Goal: Task Accomplishment & Management: Manage account settings

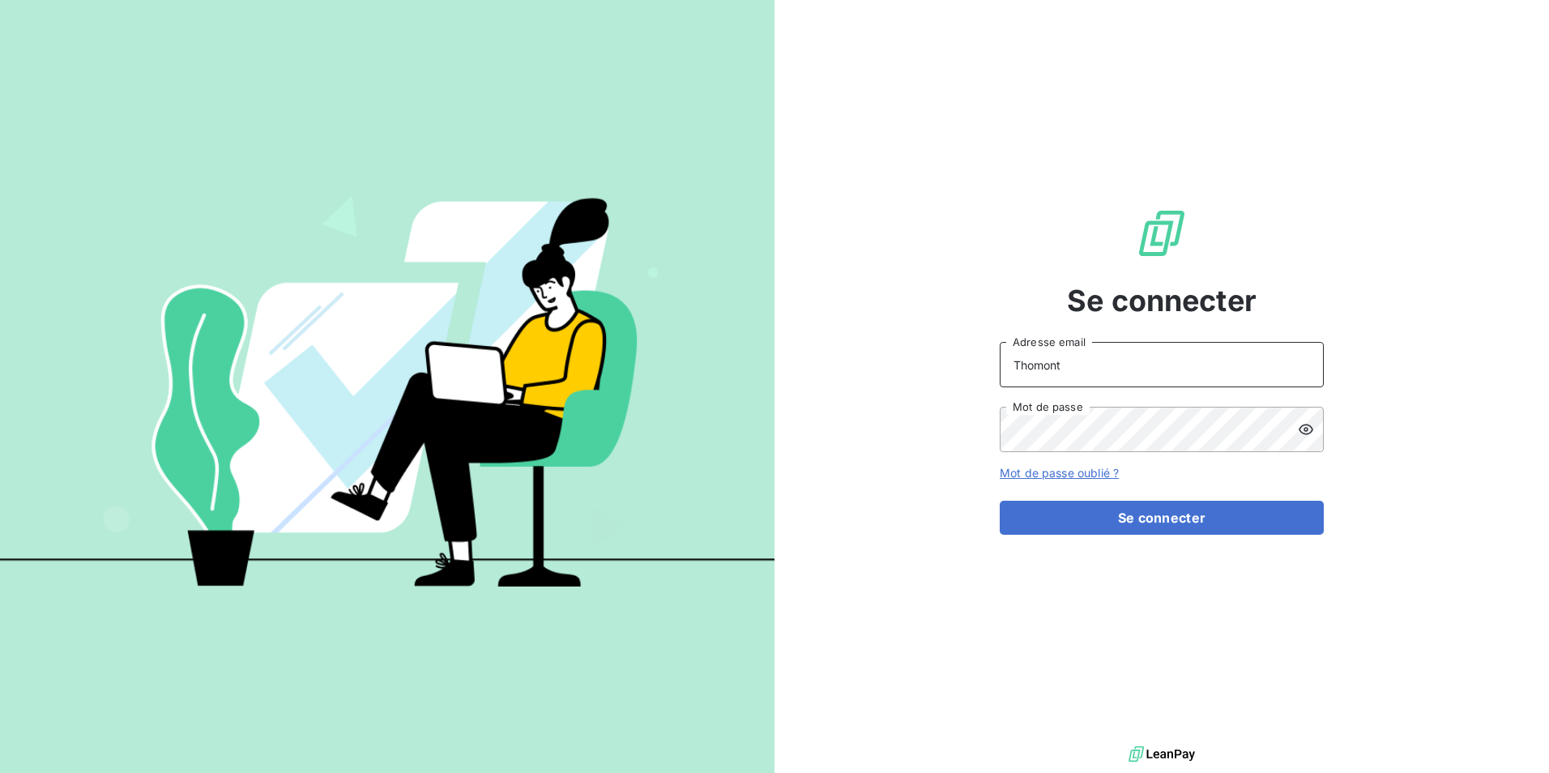
click at [1064, 365] on input "Thomont" at bounding box center [1162, 364] width 324 height 45
type input "belinda.thomont@met.com"
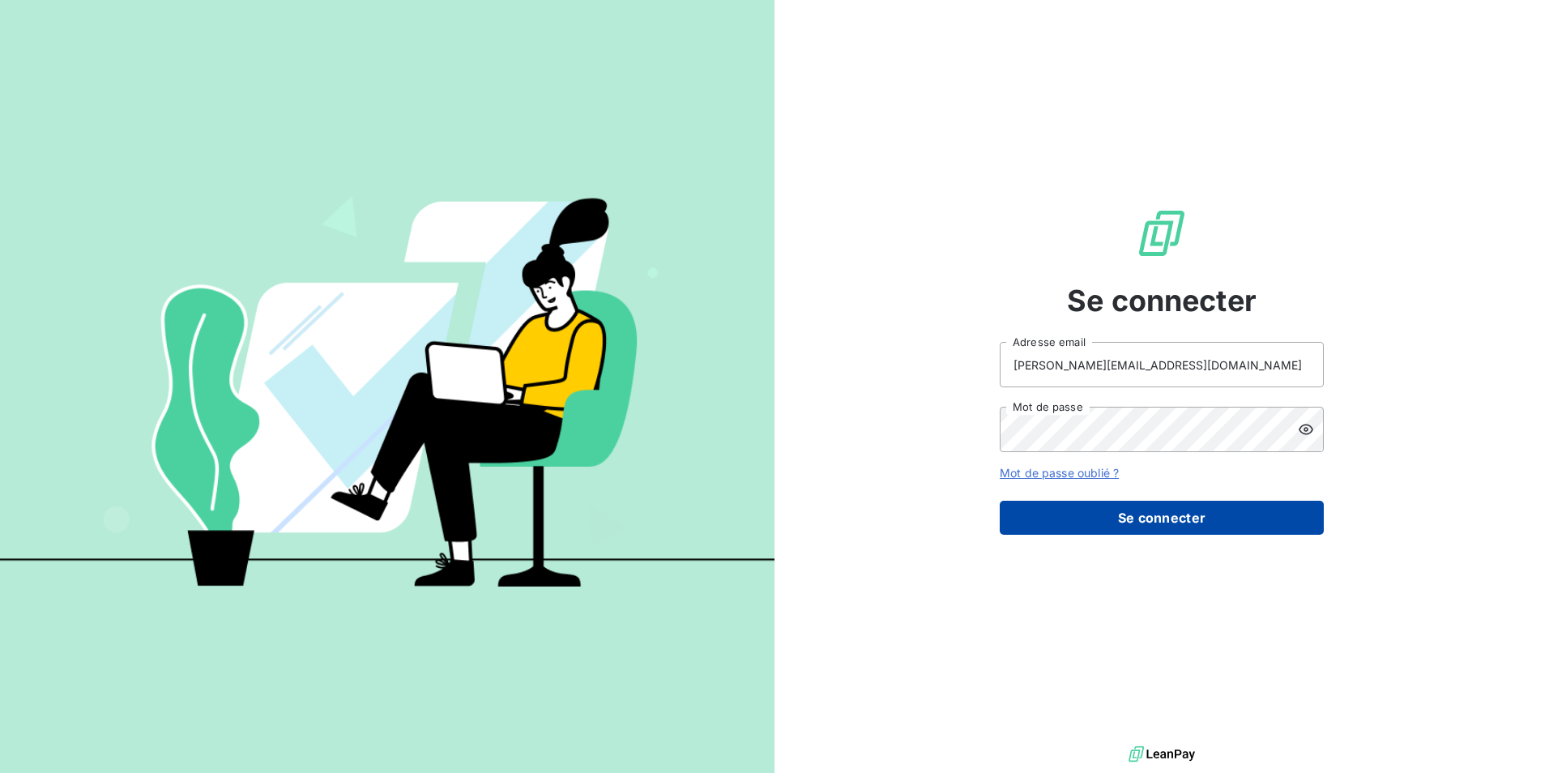
click at [1121, 515] on button "Se connecter" at bounding box center [1162, 518] width 324 height 34
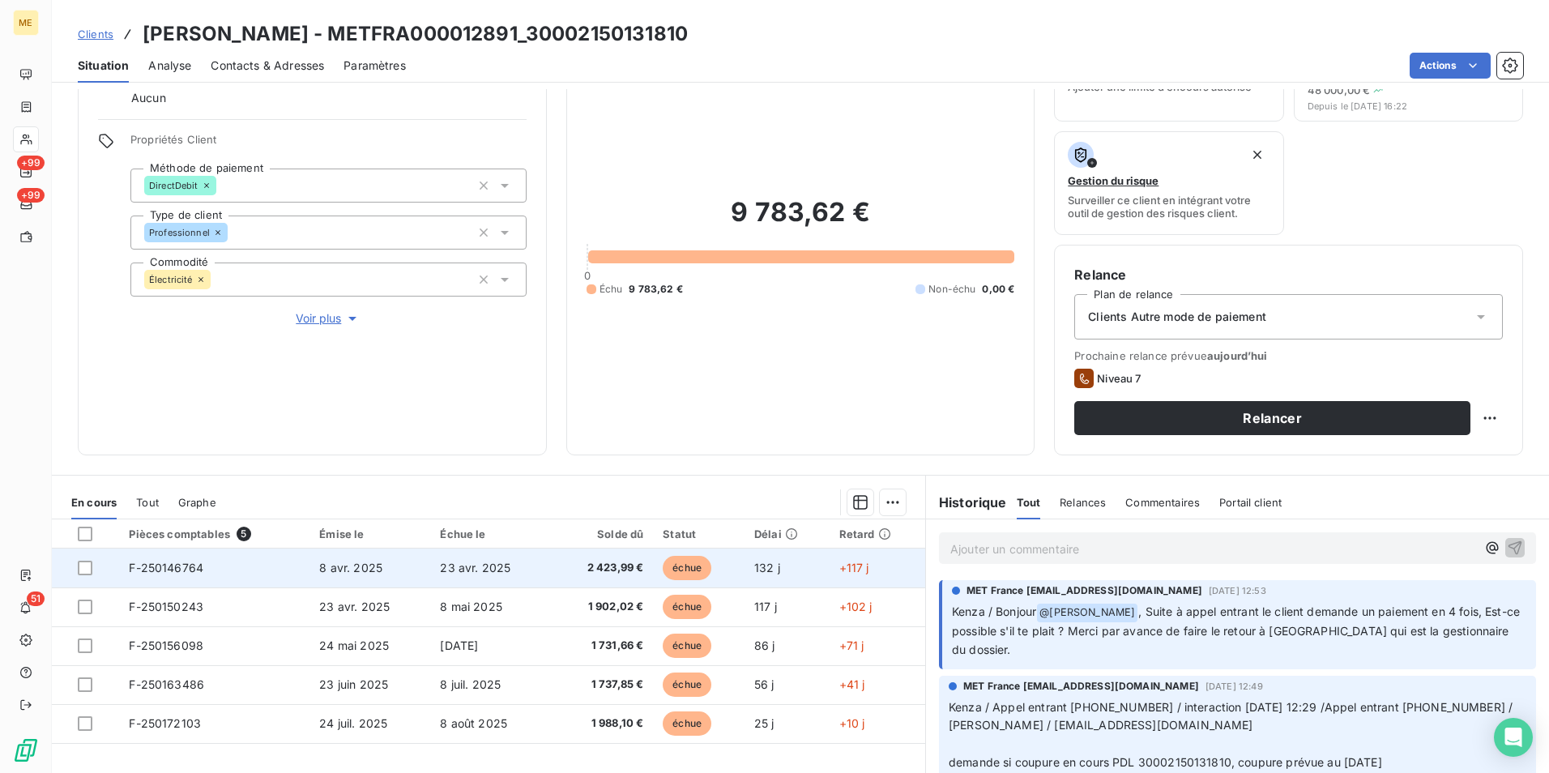
scroll to position [162, 0]
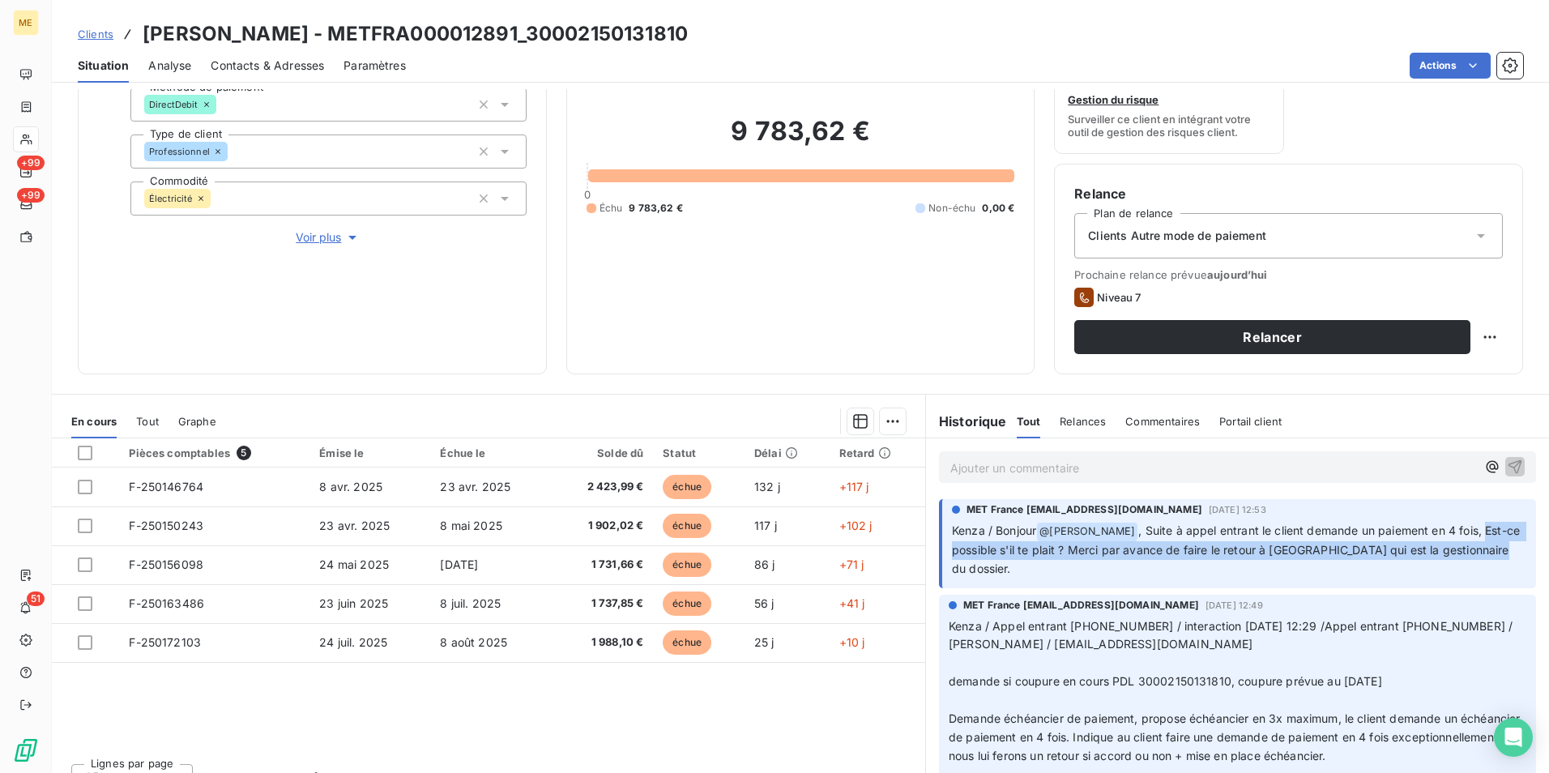
drag, startPoint x: 946, startPoint y: 549, endPoint x: 1512, endPoint y: 576, distance: 567.1
click at [1512, 576] on div "MET France met-france@recouvrement.met.com 14 août 2025, 12:53 Kenza / Bonjour …" at bounding box center [1237, 544] width 623 height 96
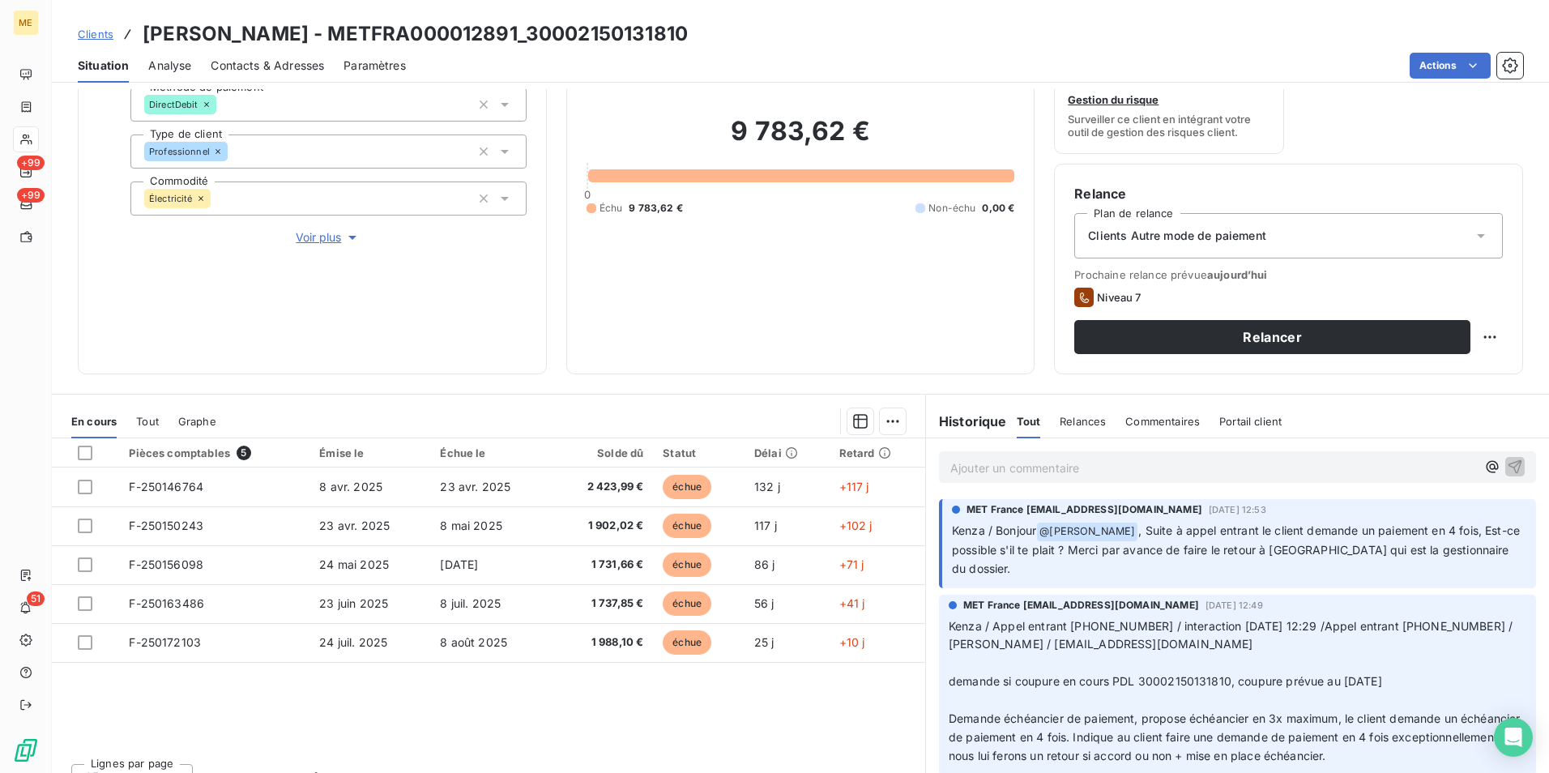
click at [774, 718] on div "Pièces comptables 5 Émise le Échue le Solde dû Statut Délai Retard F-250146764 …" at bounding box center [489, 594] width 874 height 312
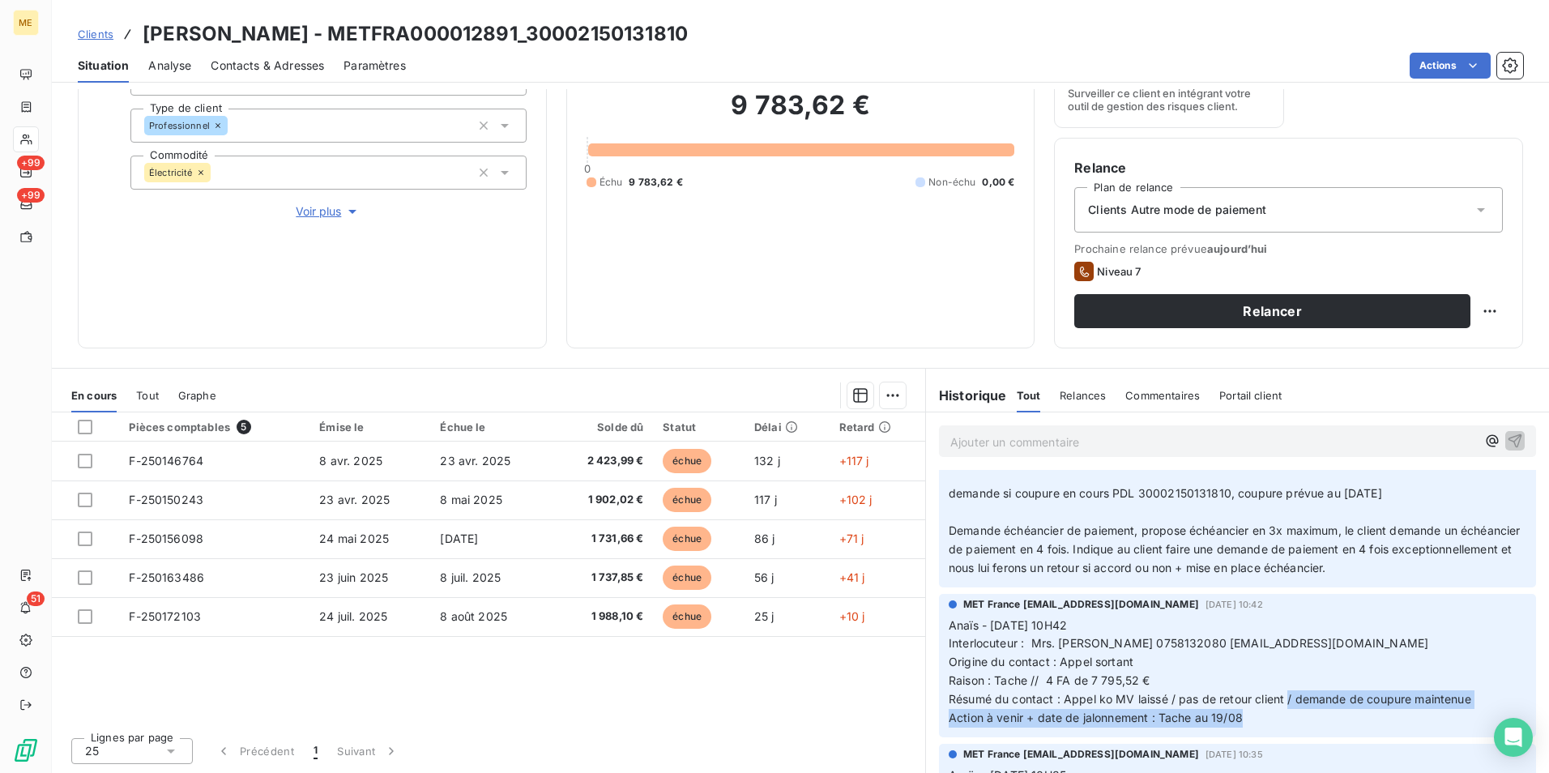
drag, startPoint x: 1282, startPoint y: 700, endPoint x: 1432, endPoint y: 734, distance: 153.7
click at [1432, 734] on div "MET France met-france@recouvrement.met.com 14 août 2025, 10:42 Anaïs - 14/08/20…" at bounding box center [1237, 665] width 597 height 143
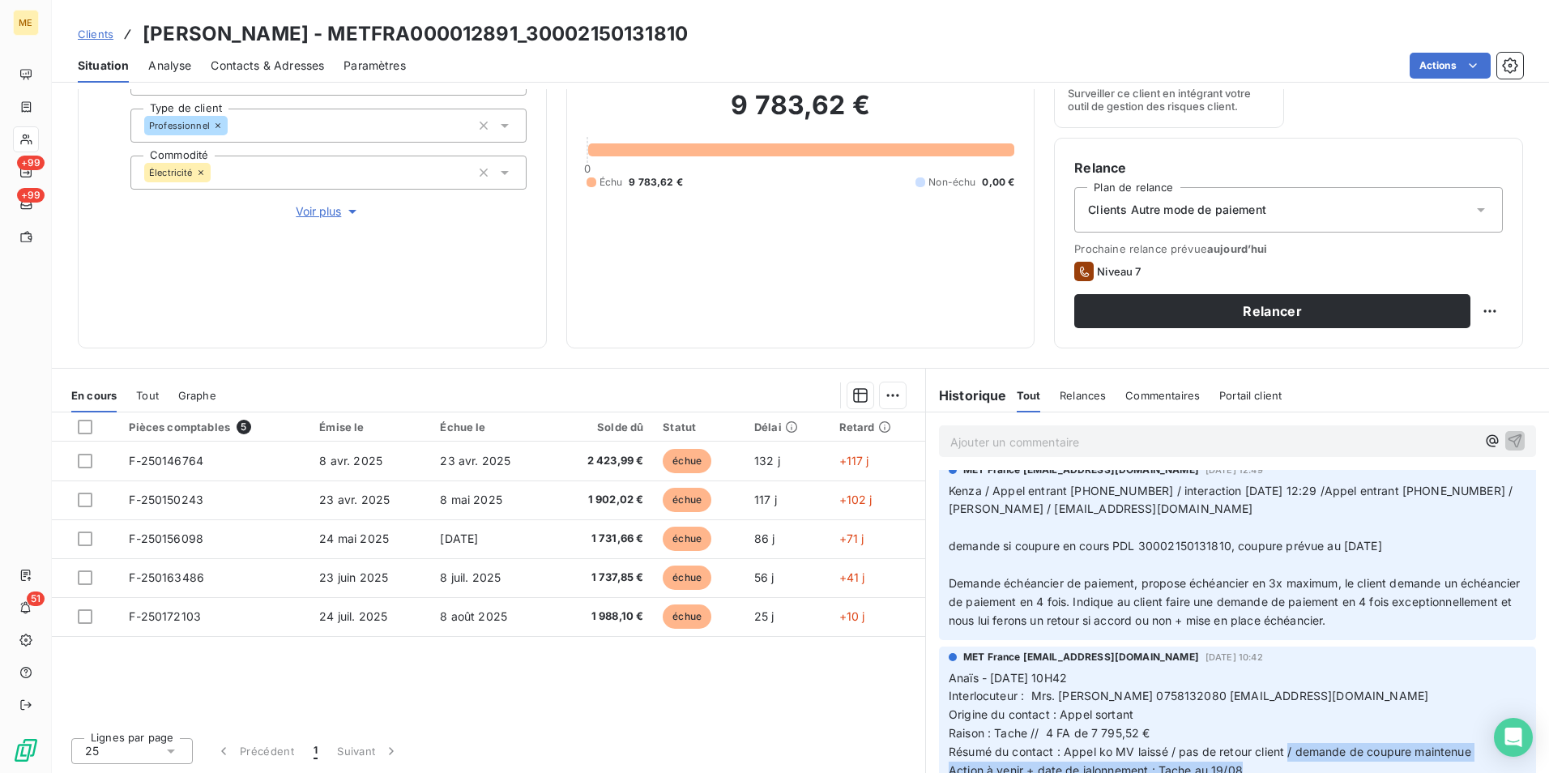
scroll to position [81, 0]
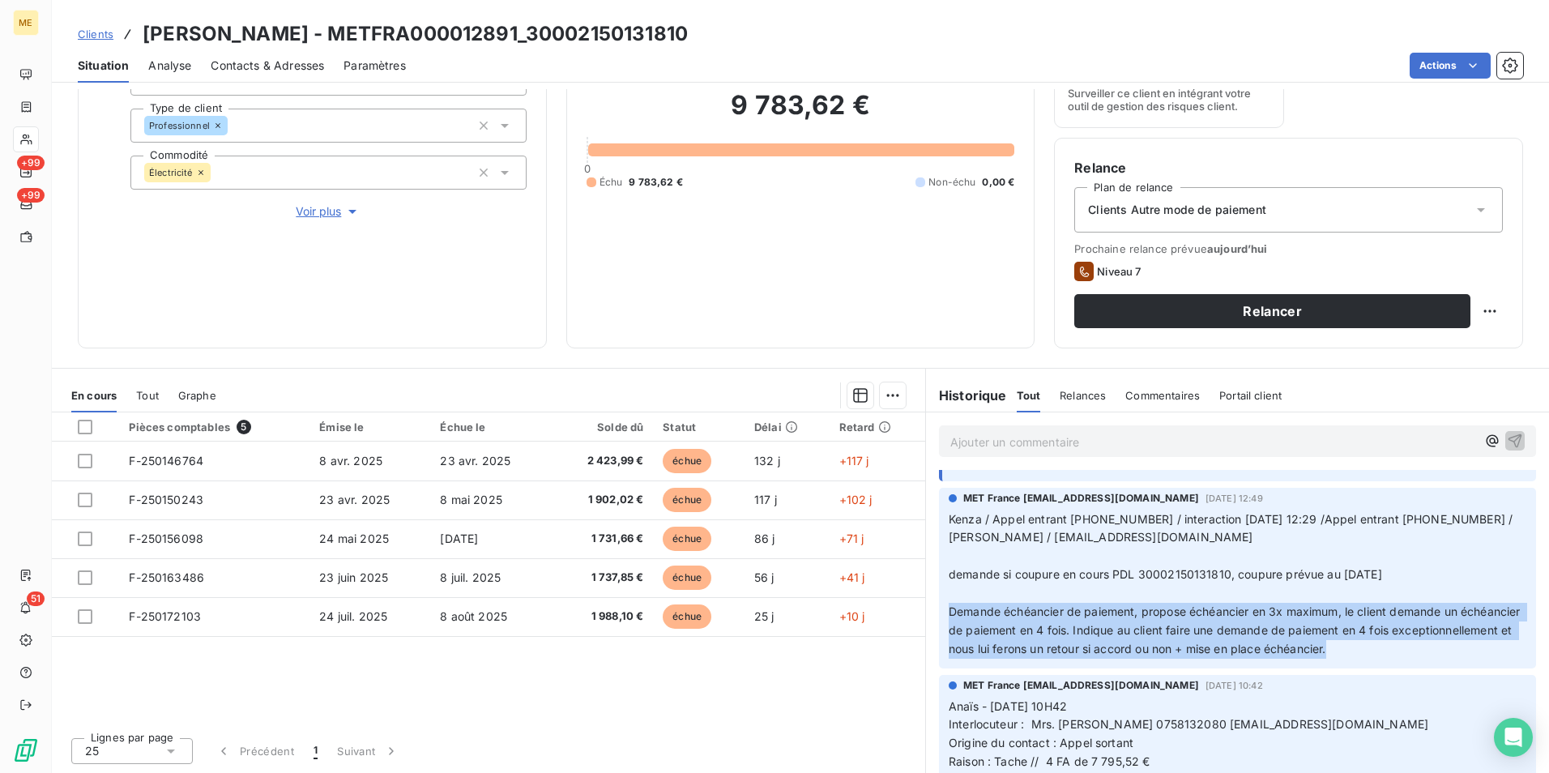
drag, startPoint x: 936, startPoint y: 613, endPoint x: 1476, endPoint y: 653, distance: 541.2
click at [1476, 653] on div "MET France met-france@recouvrement.met.com 14 août 2025, 12:49 Kenza / Appel en…" at bounding box center [1237, 578] width 597 height 181
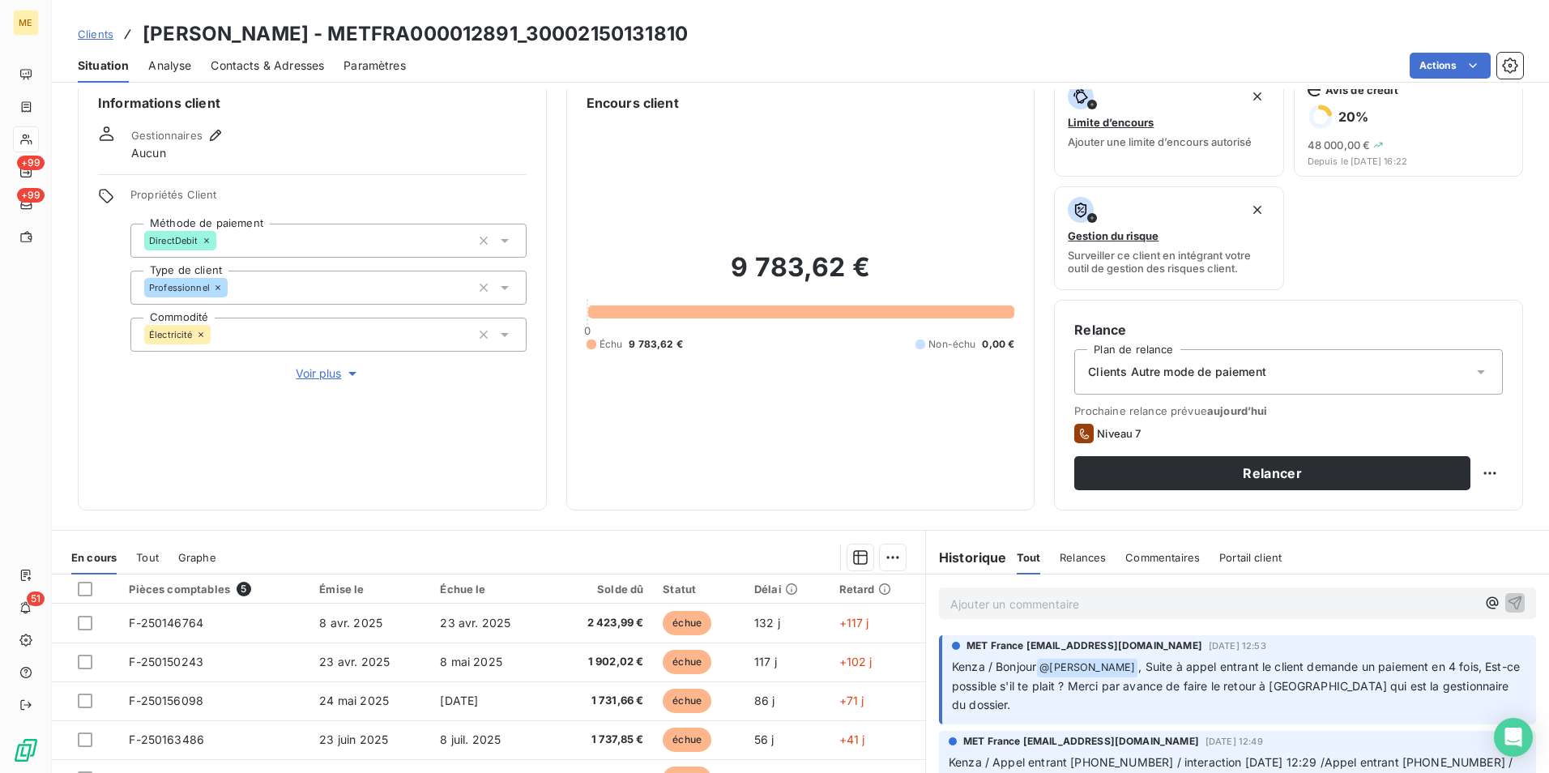
scroll to position [107, 0]
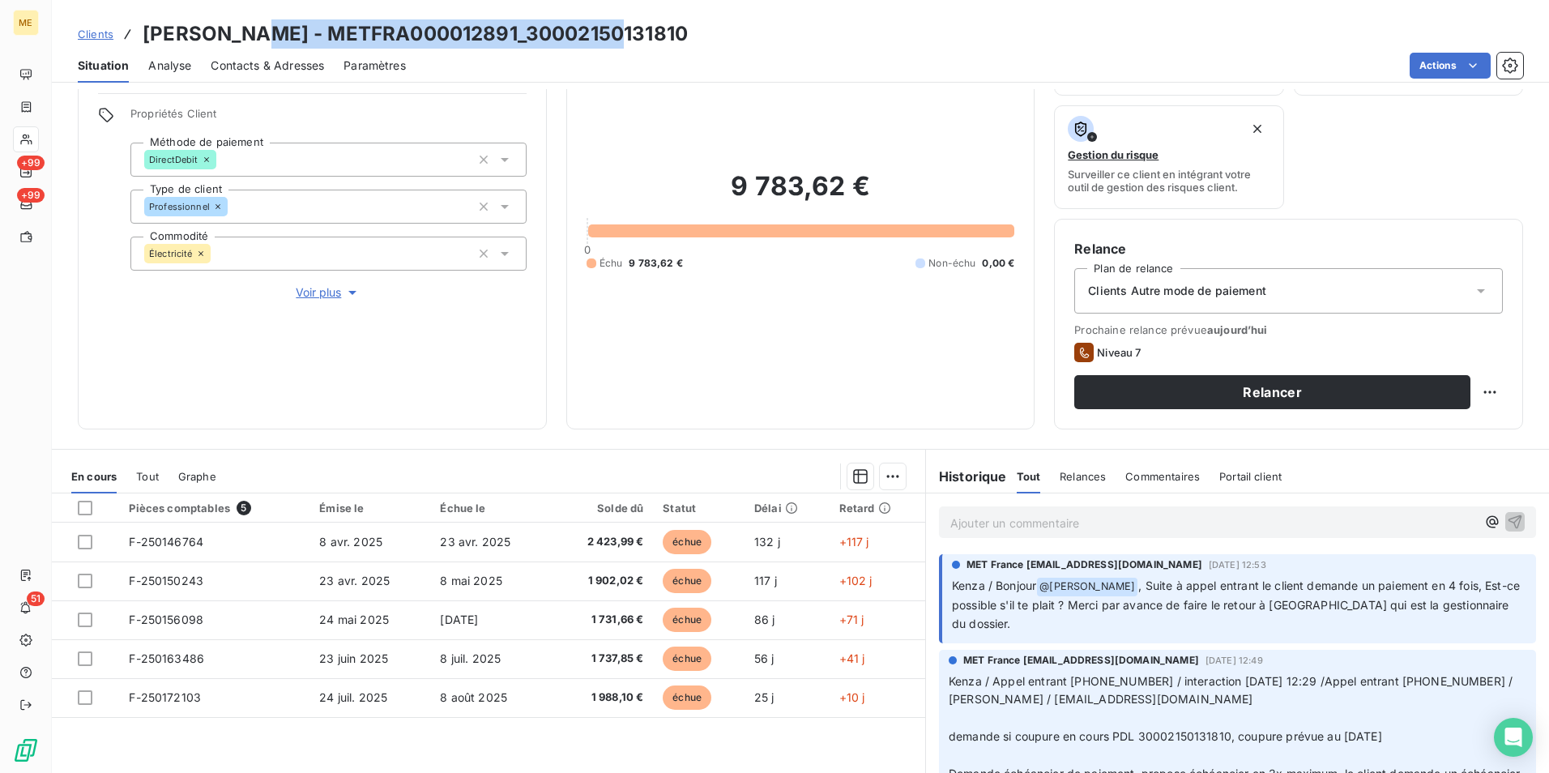
drag, startPoint x: 607, startPoint y: 25, endPoint x: 237, endPoint y: 21, distance: 369.5
click at [237, 21] on div "Clients OLIVIER - METFRA000012891_30002150131810" at bounding box center [800, 33] width 1497 height 29
copy h3 "METFRA000012891_30002150131810"
click at [1087, 522] on p "Ajouter un commentaire ﻿" at bounding box center [1214, 523] width 526 height 20
click at [1066, 518] on p "Ajouter un commentaire ﻿" at bounding box center [1214, 523] width 526 height 20
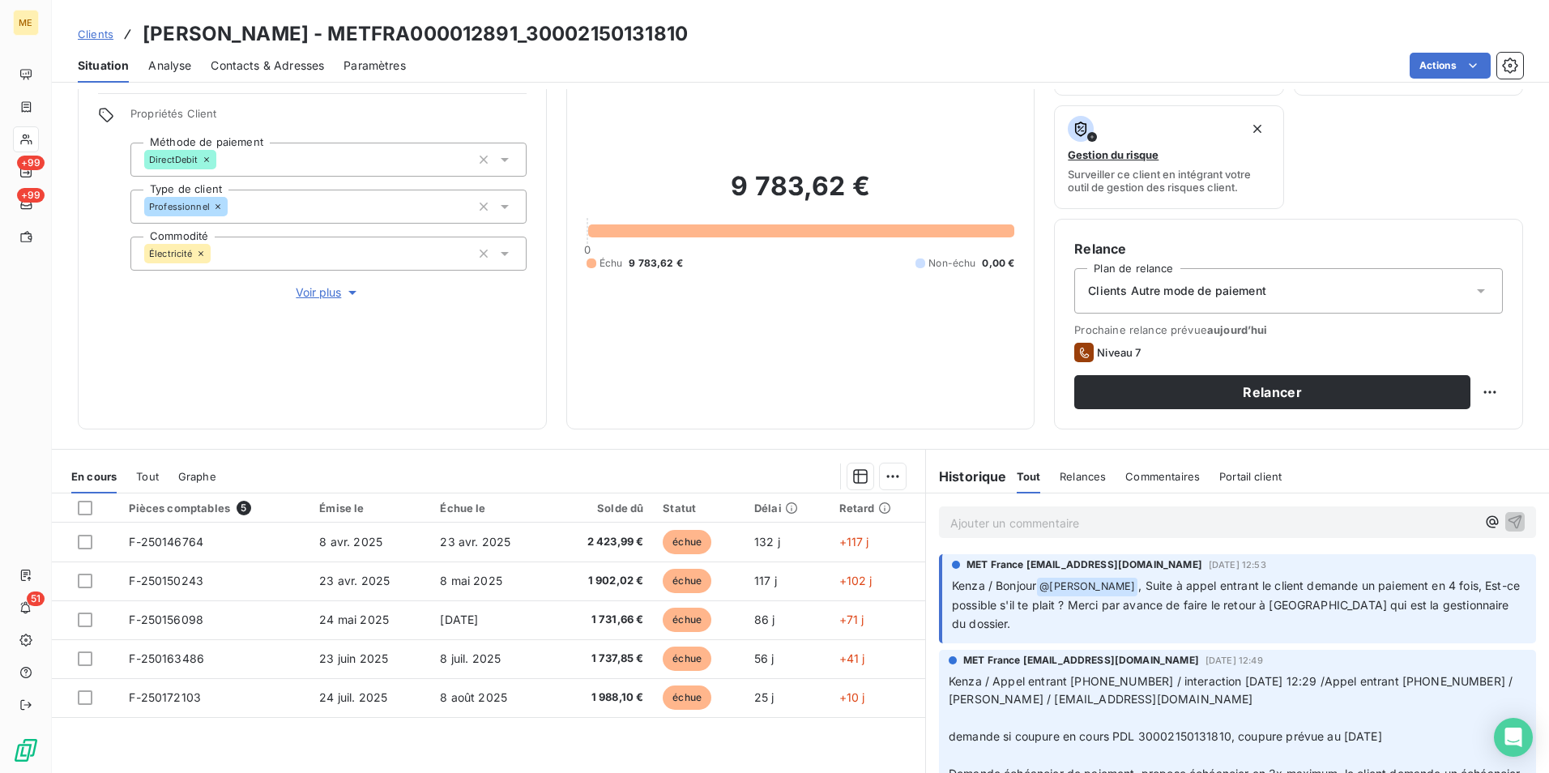
scroll to position [81, 0]
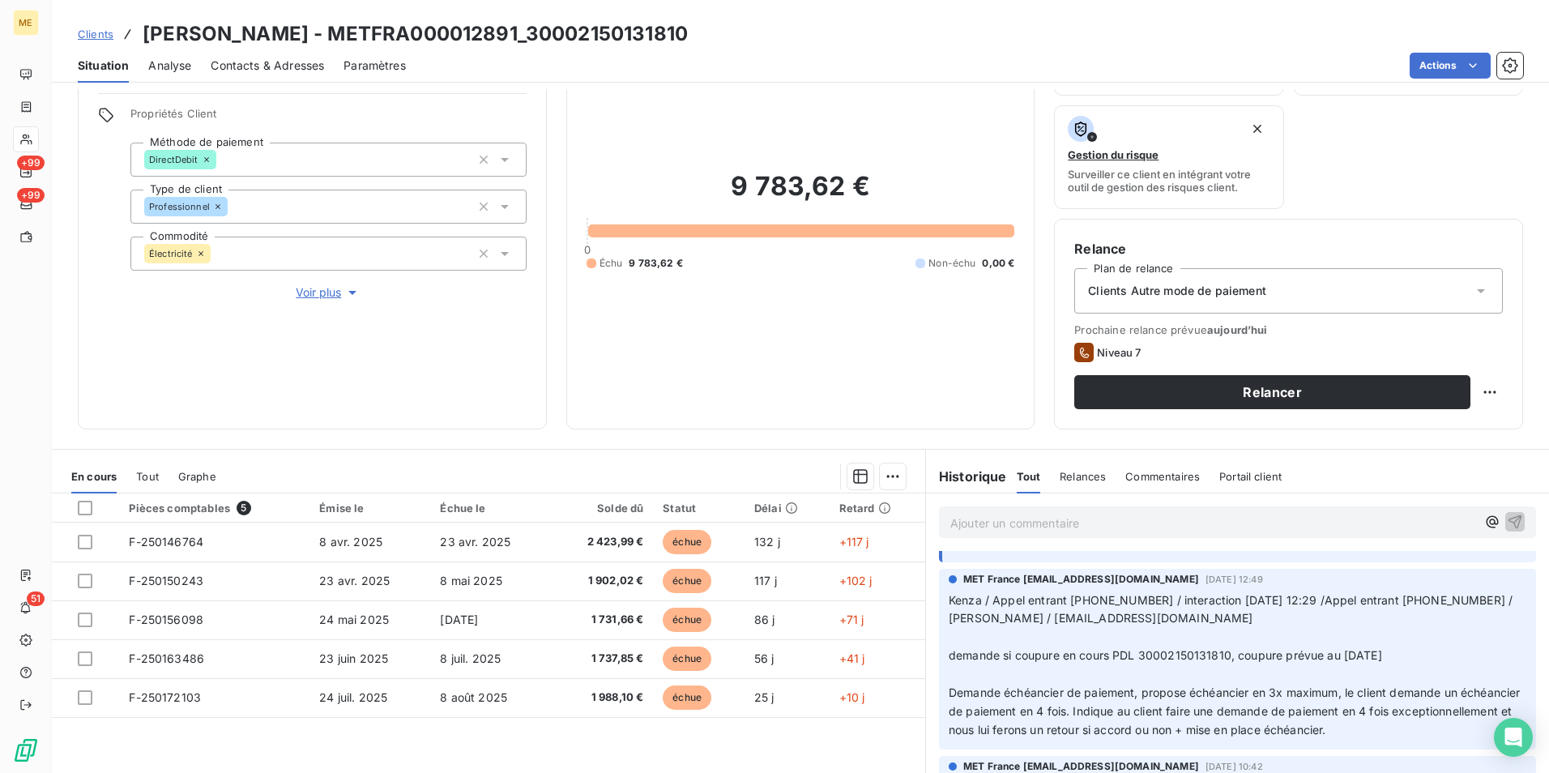
drag, startPoint x: 1057, startPoint y: 651, endPoint x: 1408, endPoint y: 660, distance: 350.2
click at [1408, 660] on p "Kenza / Appel entrant 751477005 / interaction 14/08/2025 12:29 /Appel entrant 7…" at bounding box center [1238, 666] width 578 height 148
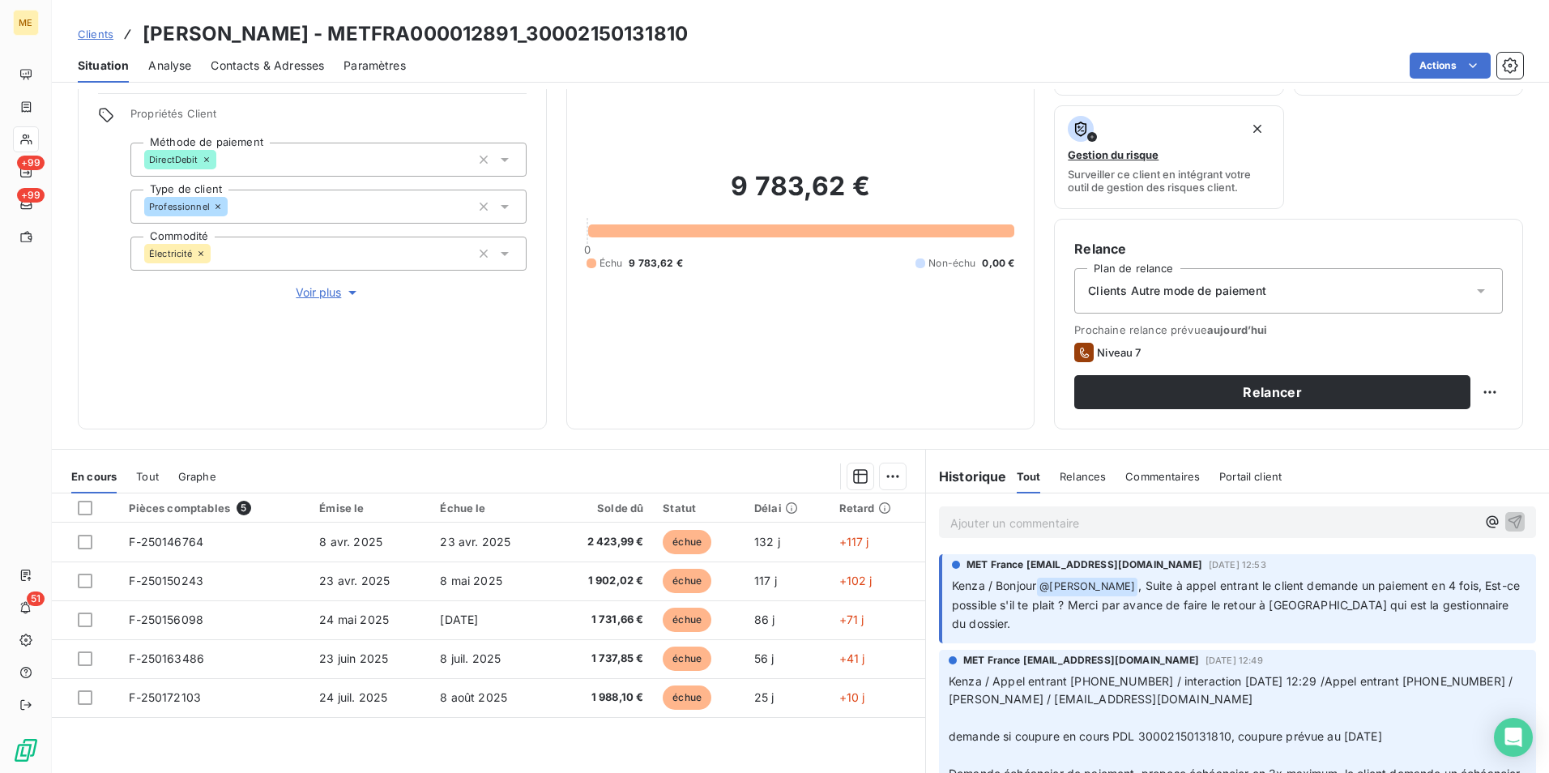
click at [1043, 526] on p "Ajouter un commentaire ﻿" at bounding box center [1214, 523] width 526 height 20
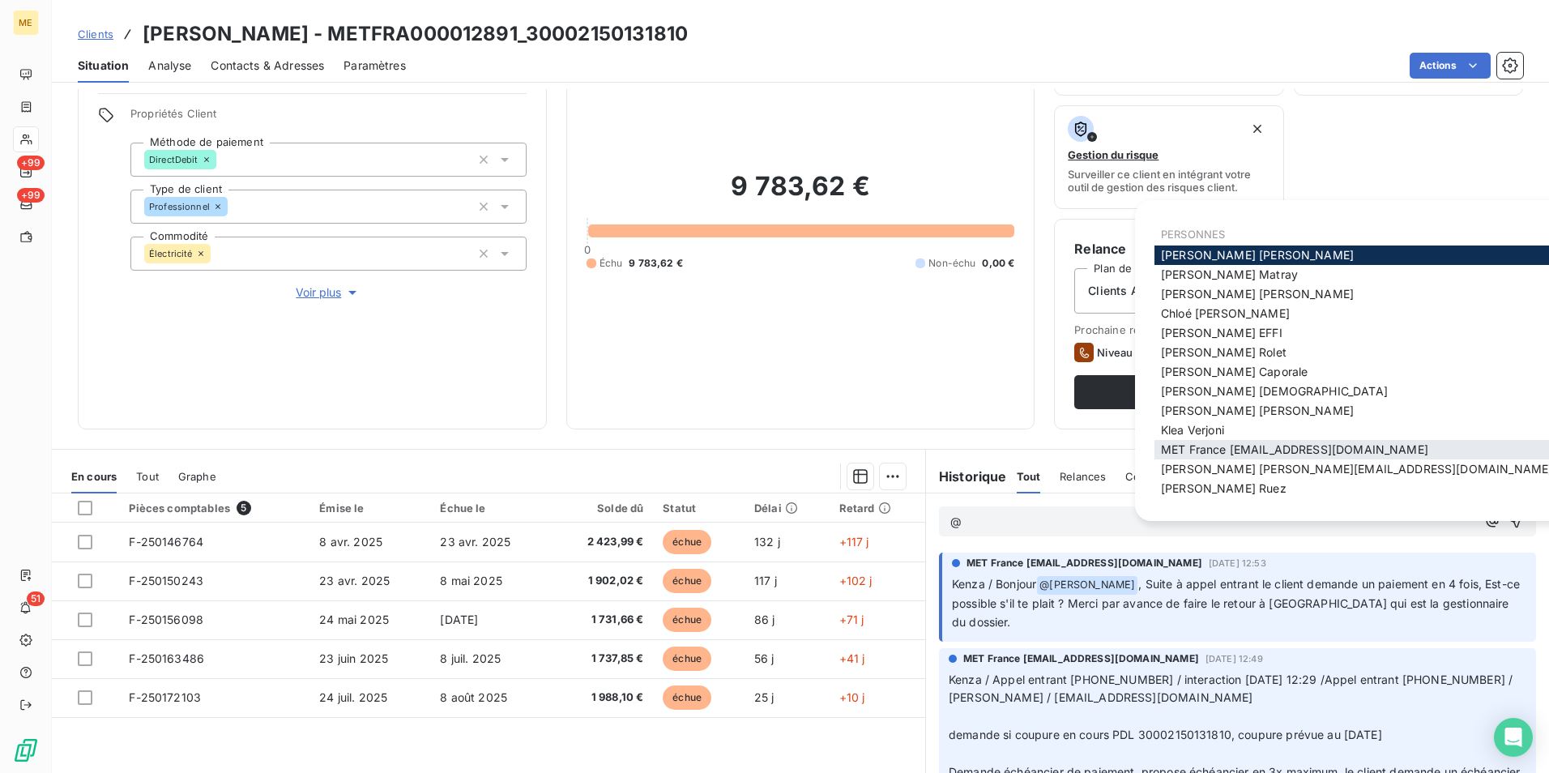
click at [1290, 453] on span "MET France [EMAIL_ADDRESS][DOMAIN_NAME]" at bounding box center [1294, 449] width 267 height 14
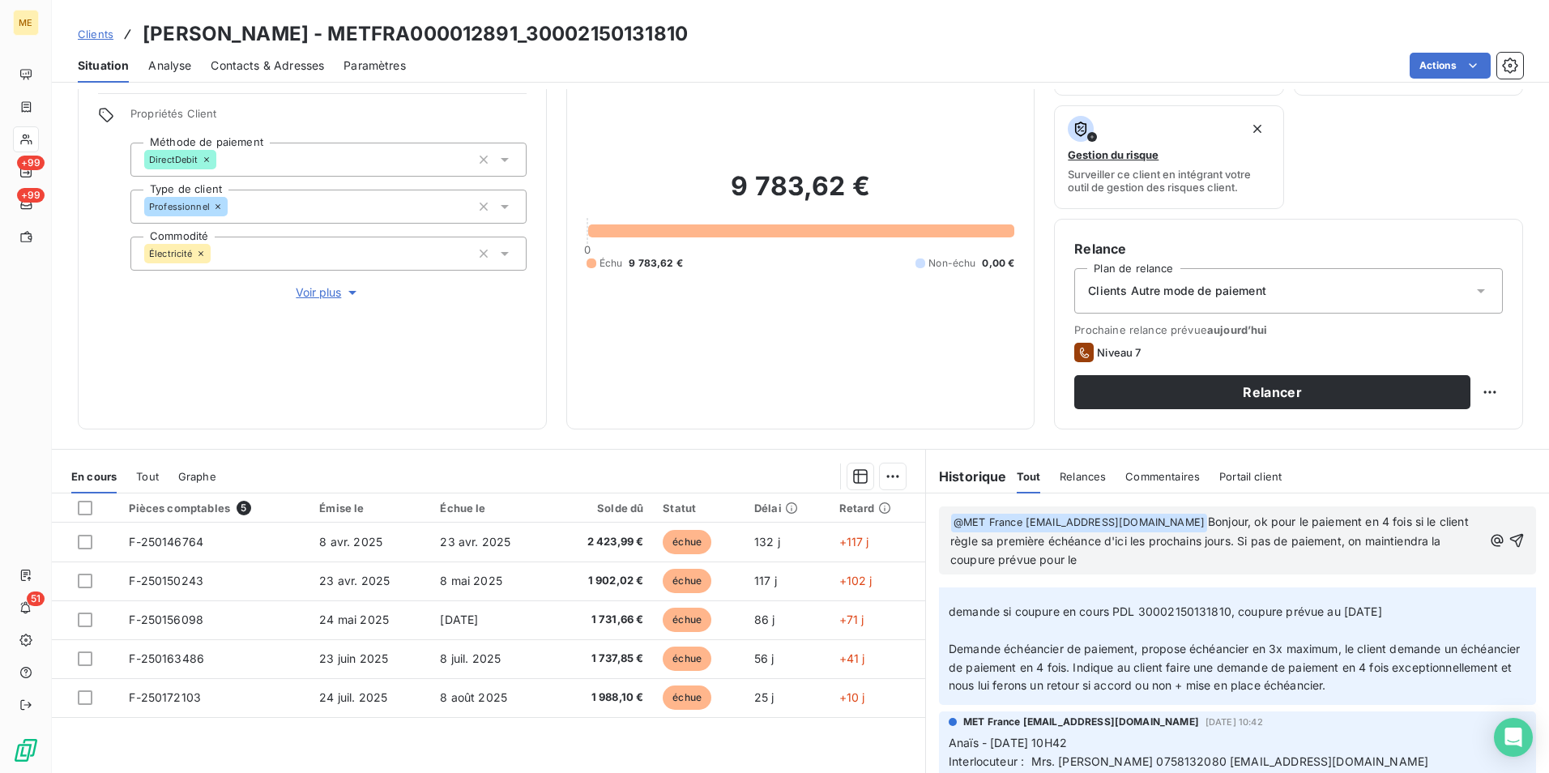
scroll to position [162, 0]
click at [1419, 518] on span "Bonjour, ok pour le paiement en 4 fois si le client règle sa première échéance …" at bounding box center [1212, 541] width 522 height 52
click at [1305, 559] on p "﻿ @ MET France met-france@recouvrement.met.com ﻿ Bonjour, ok pour le paiement e…" at bounding box center [1217, 541] width 532 height 57
click at [1510, 538] on icon "button" at bounding box center [1517, 540] width 14 height 14
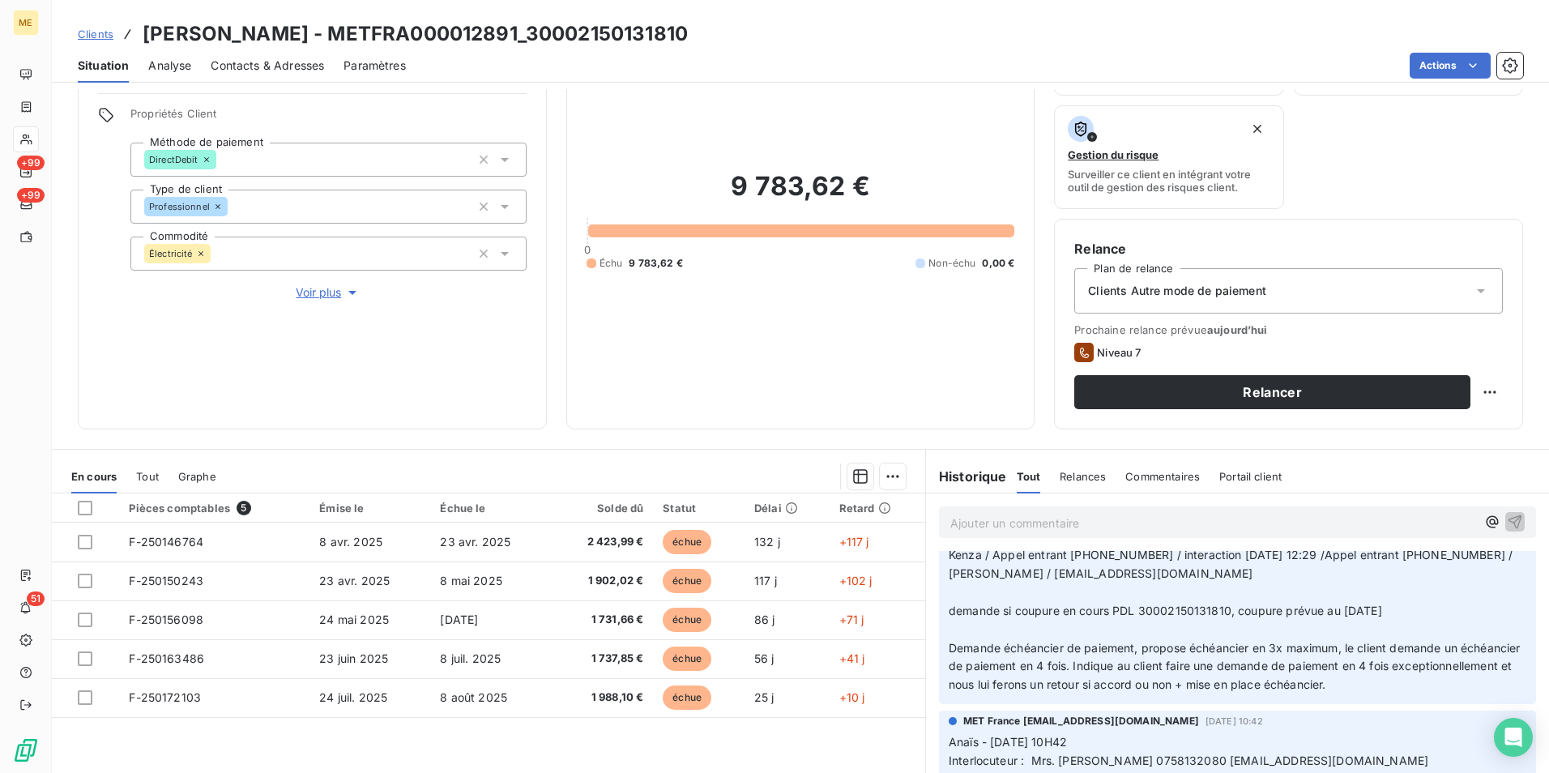
scroll to position [0, 0]
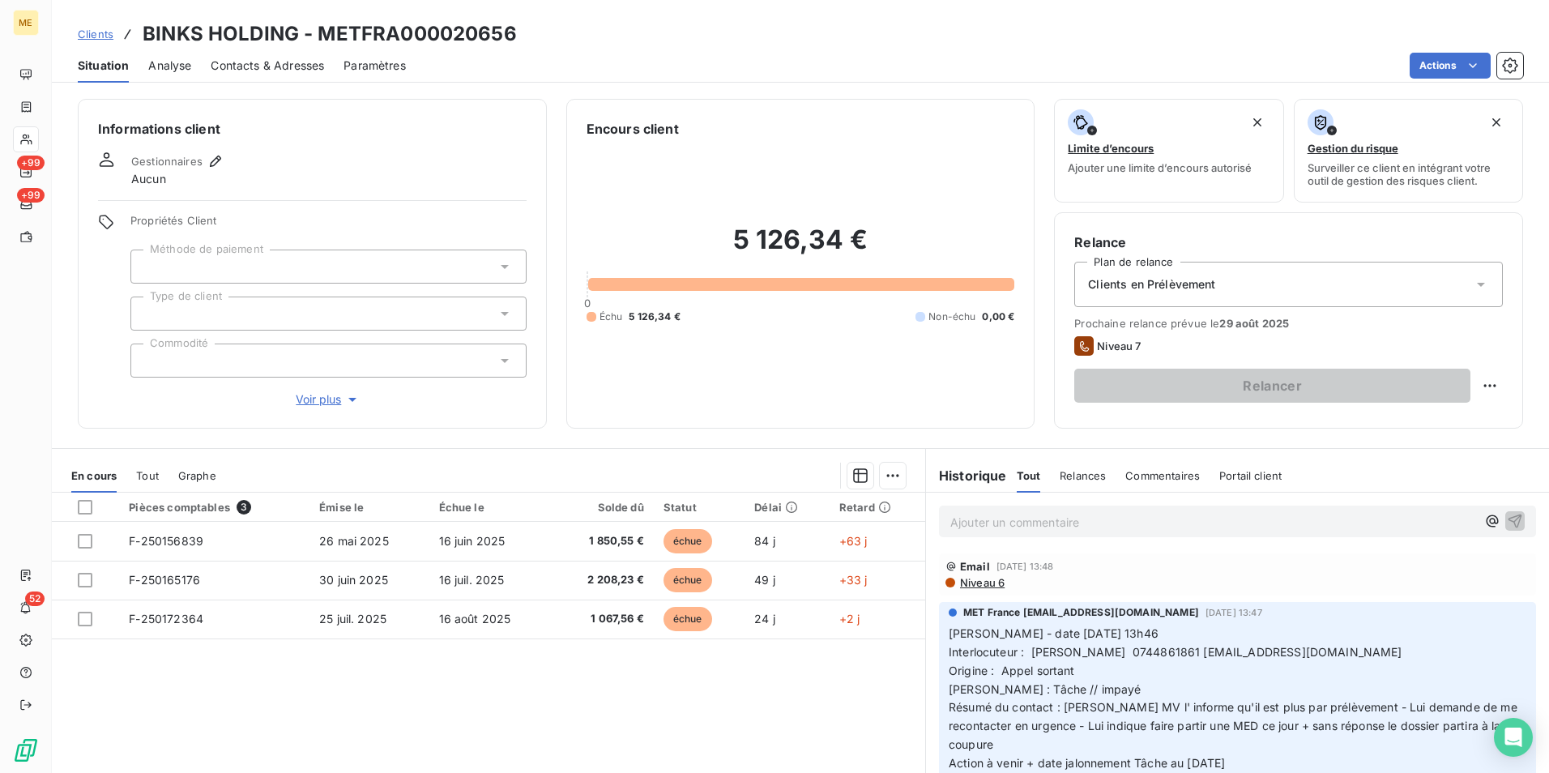
click at [302, 403] on span "Voir plus" at bounding box center [328, 399] width 65 height 16
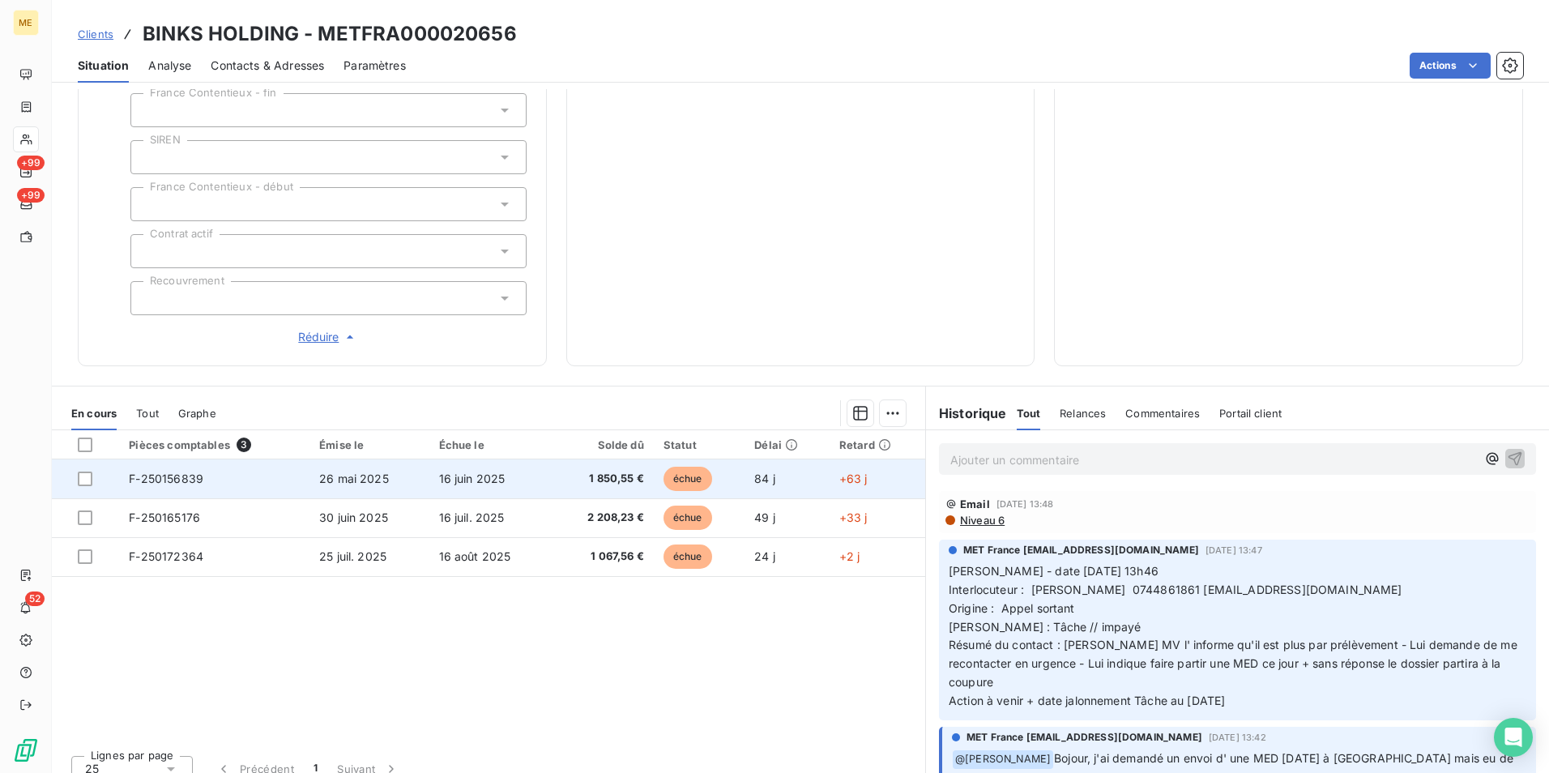
scroll to position [456, 0]
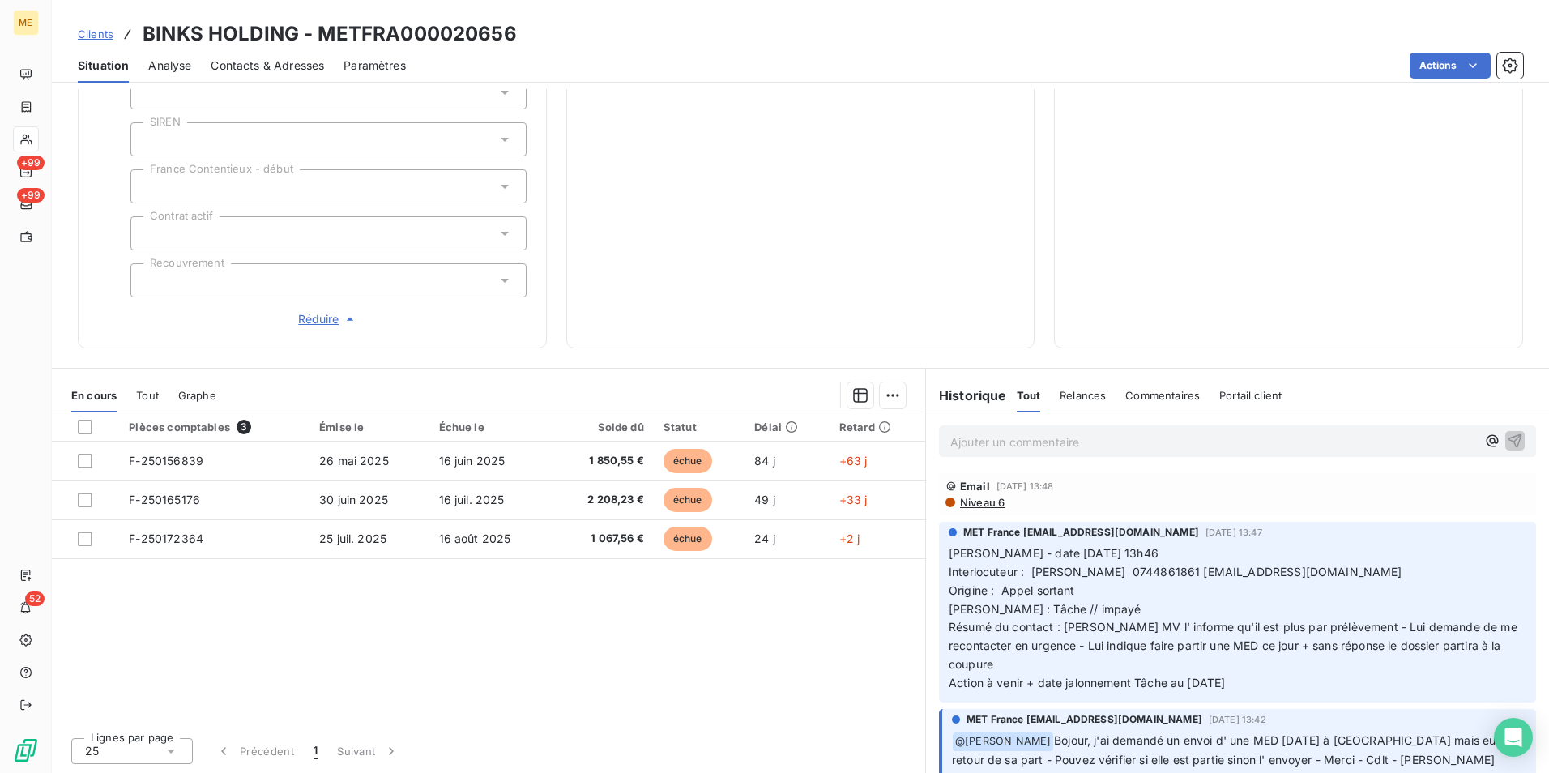
drag, startPoint x: 1056, startPoint y: 626, endPoint x: 1500, endPoint y: 676, distance: 446.9
click at [1500, 676] on p "Valérie - date 14/08/2025 13h46 Interlocuteur : Faycal BOUBEKRI 0744861861 bink…" at bounding box center [1238, 619] width 578 height 148
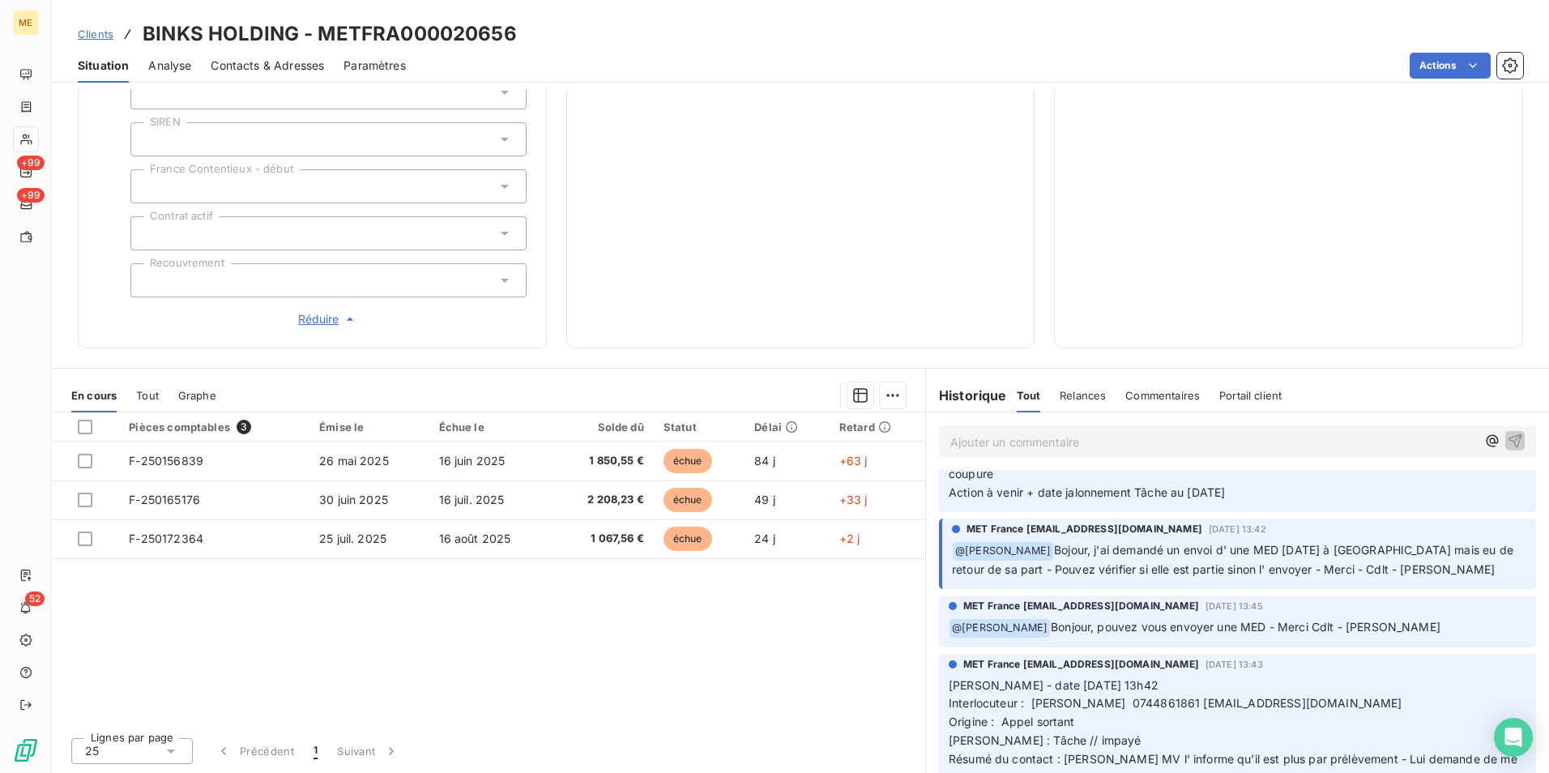
scroll to position [162, 0]
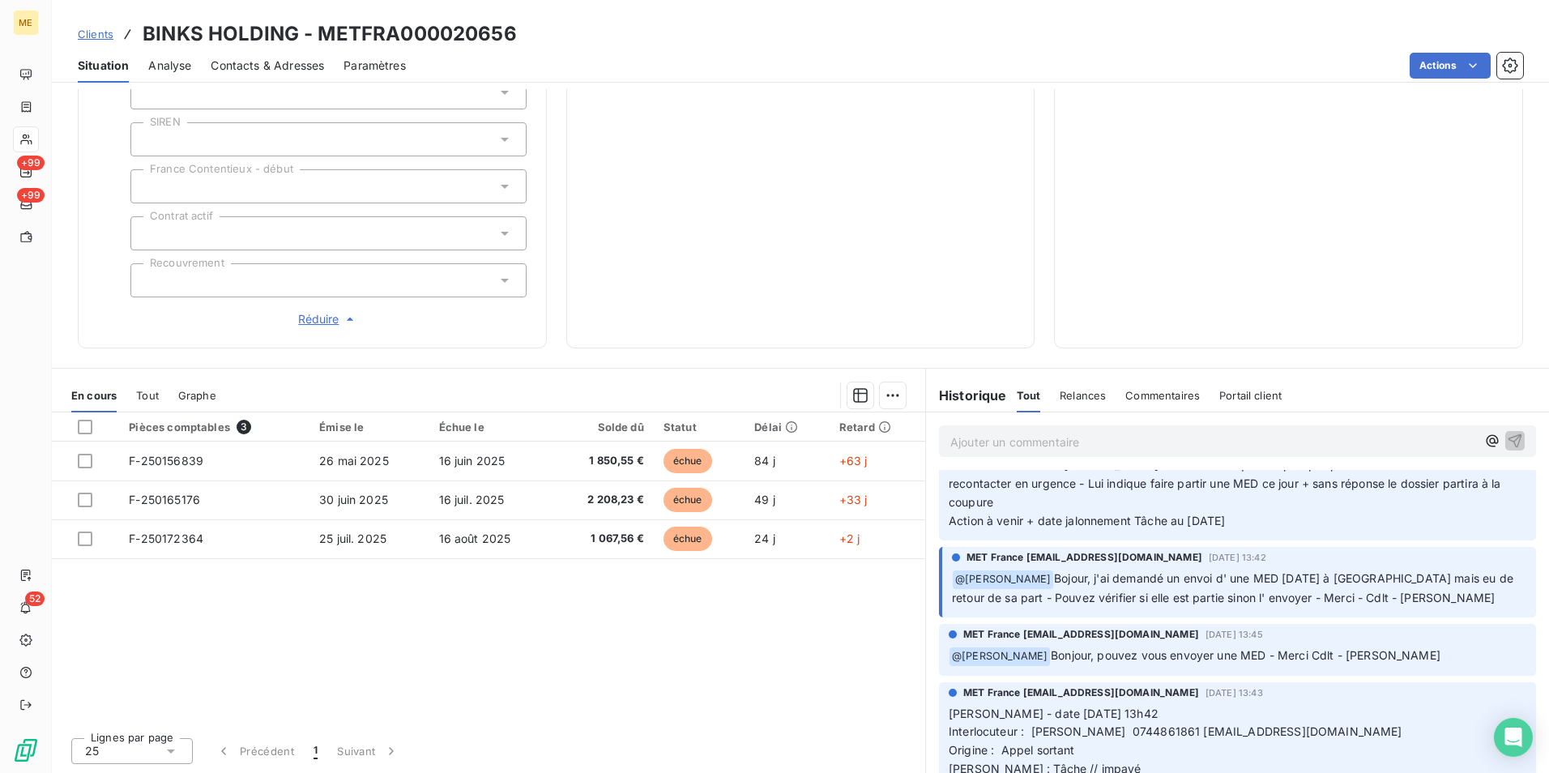
drag, startPoint x: 1036, startPoint y: 578, endPoint x: 1451, endPoint y: 600, distance: 415.5
click at [1451, 600] on p "﻿ @ Bélinda Thomont Bojour, j'ai demandé un envoi d' une MED mardi 12/08/2025 à…" at bounding box center [1239, 589] width 575 height 38
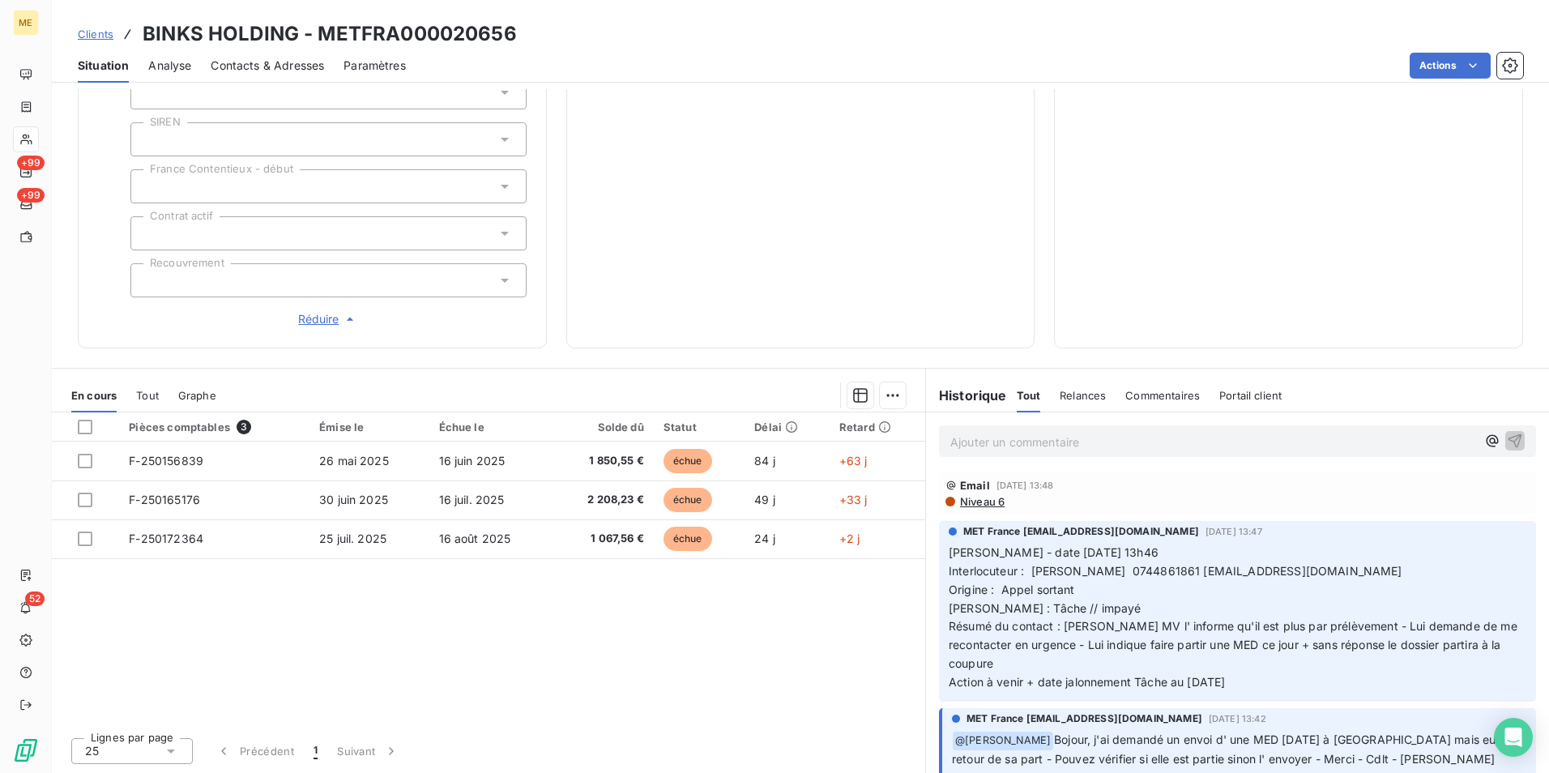
scroll to position [0, 0]
drag, startPoint x: 1056, startPoint y: 622, endPoint x: 1462, endPoint y: 631, distance: 406.1
click at [1462, 631] on p "Valérie - date 14/08/2025 13h46 Interlocuteur : Faycal BOUBEKRI 0744861861 bink…" at bounding box center [1238, 619] width 578 height 148
click at [1023, 442] on p "Ajouter un commentaire ﻿" at bounding box center [1214, 442] width 526 height 20
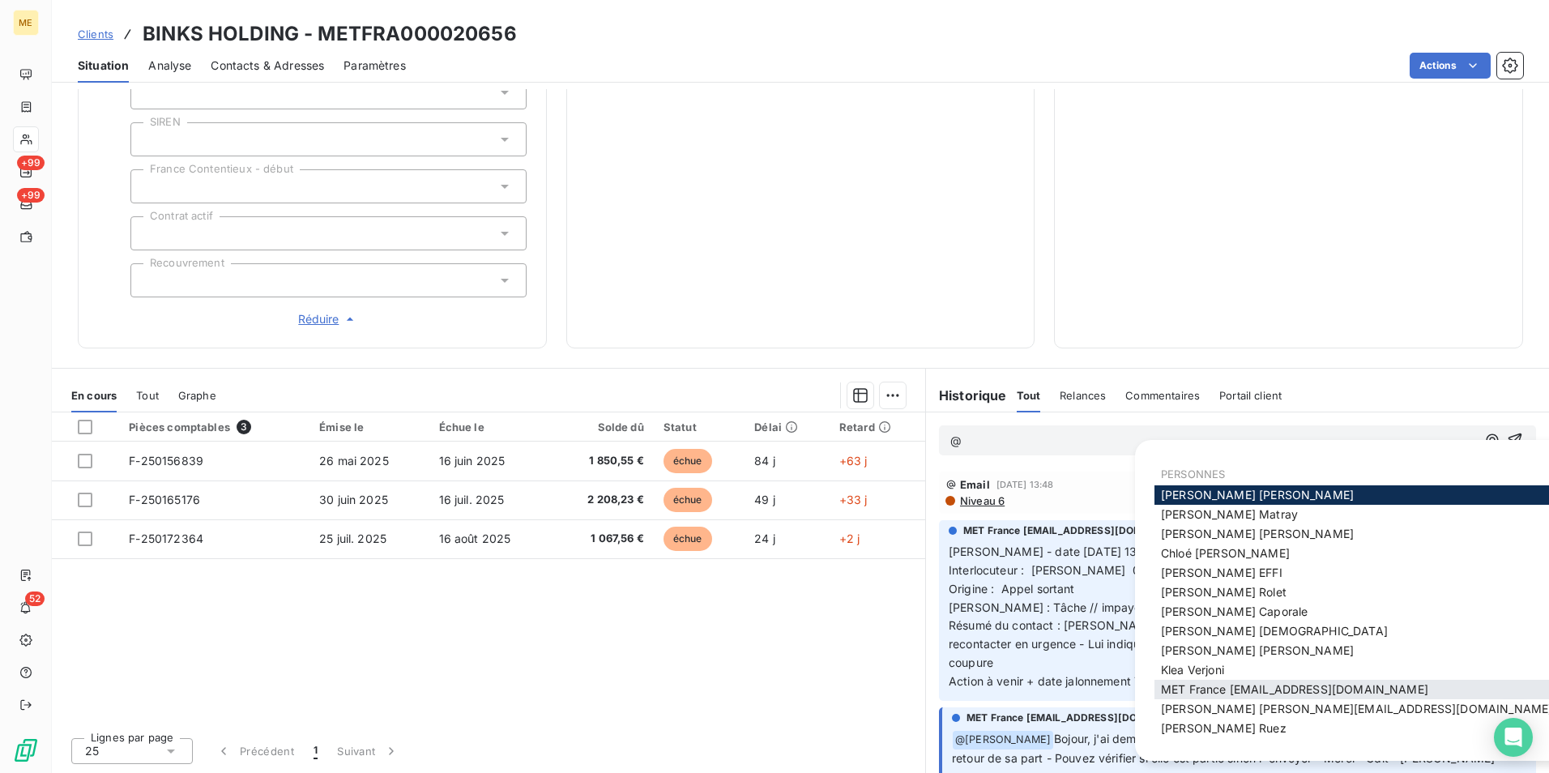
click at [1288, 686] on span "MET France met-france@recouvrement.met.com" at bounding box center [1294, 689] width 267 height 14
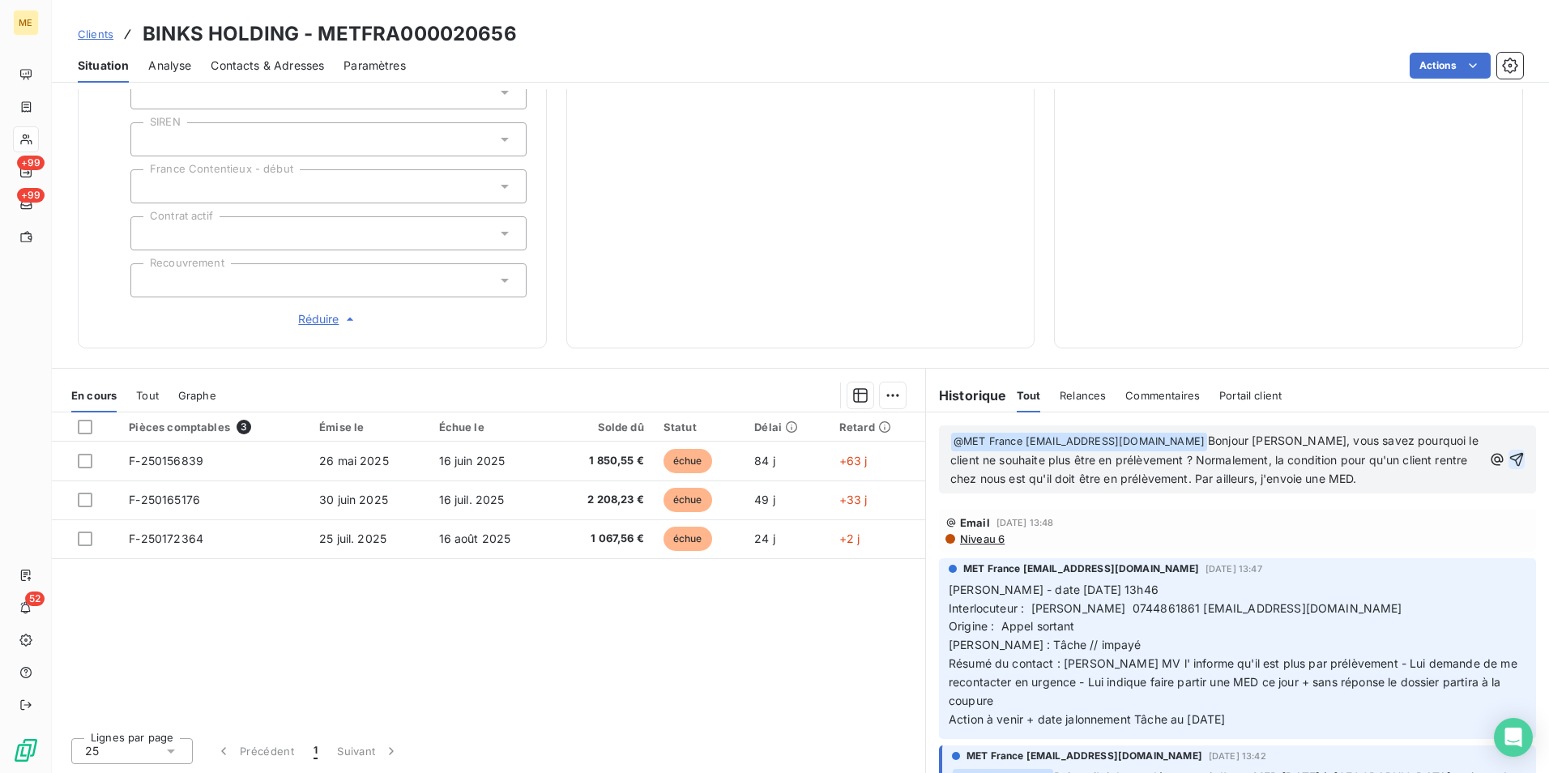
click at [1509, 459] on icon "button" at bounding box center [1517, 459] width 16 height 16
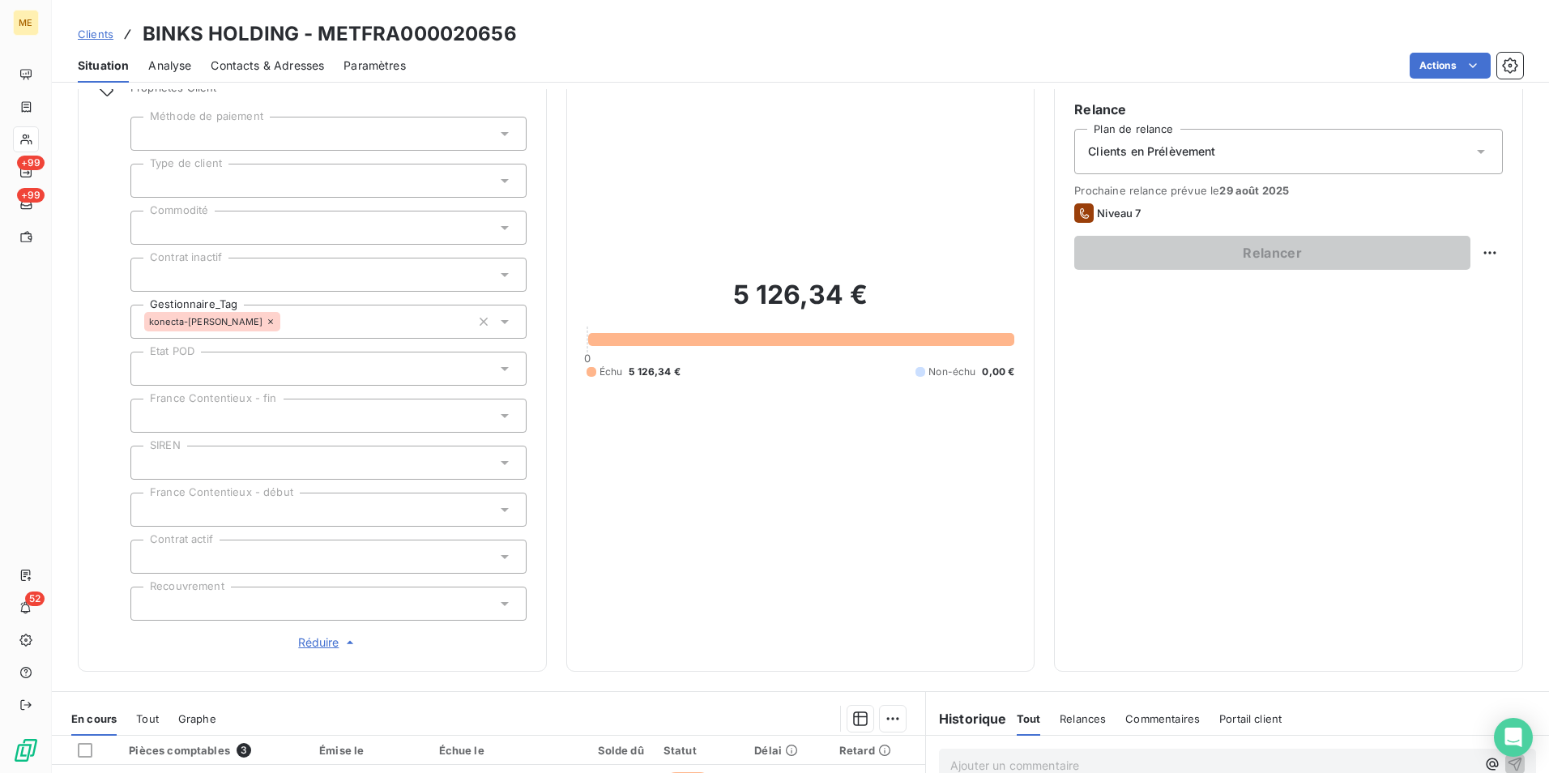
scroll to position [132, 0]
click at [1348, 162] on div "Clients en Prélèvement" at bounding box center [1288, 152] width 429 height 45
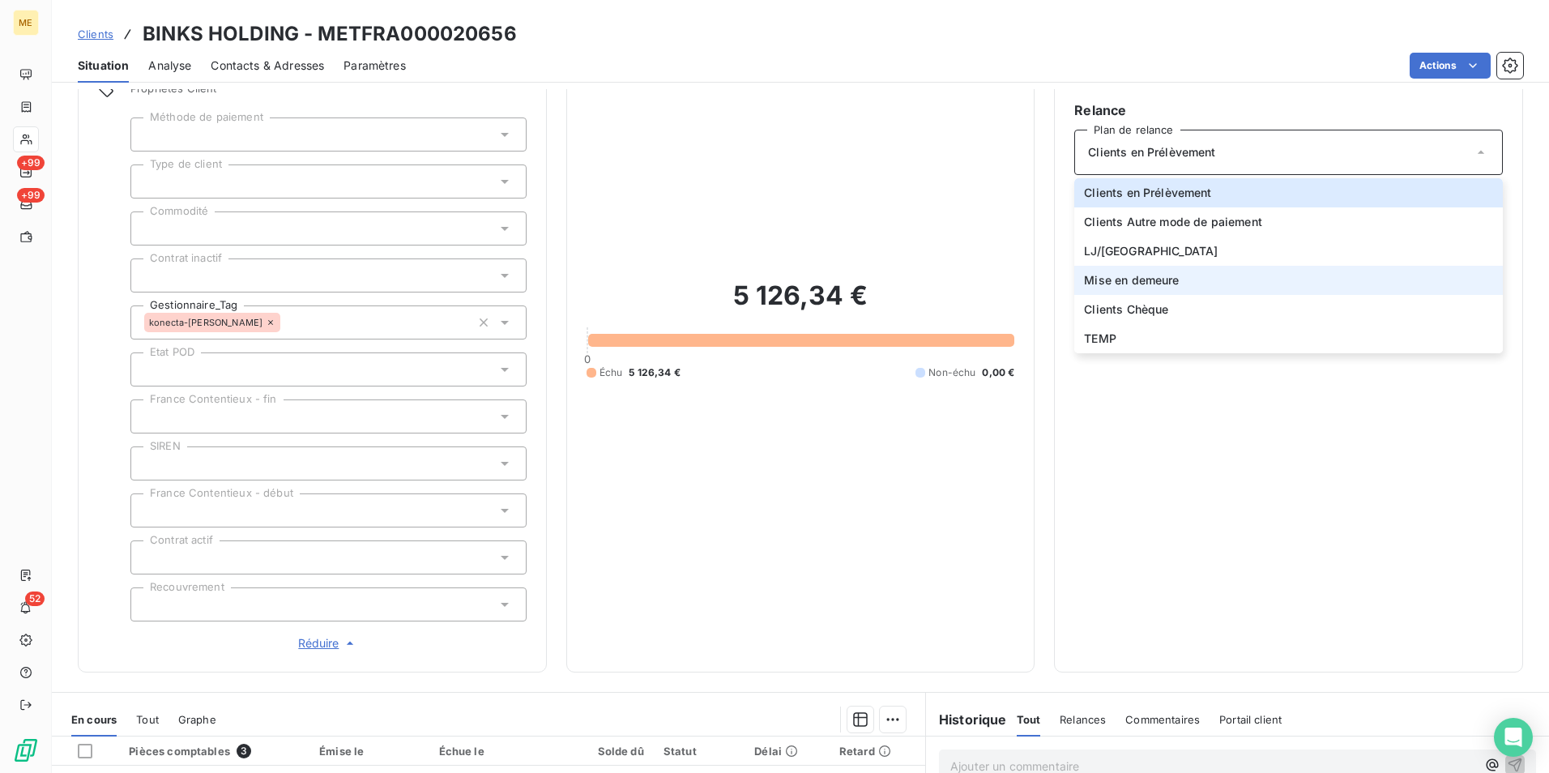
click at [1258, 276] on li "Mise en demeure" at bounding box center [1288, 280] width 429 height 29
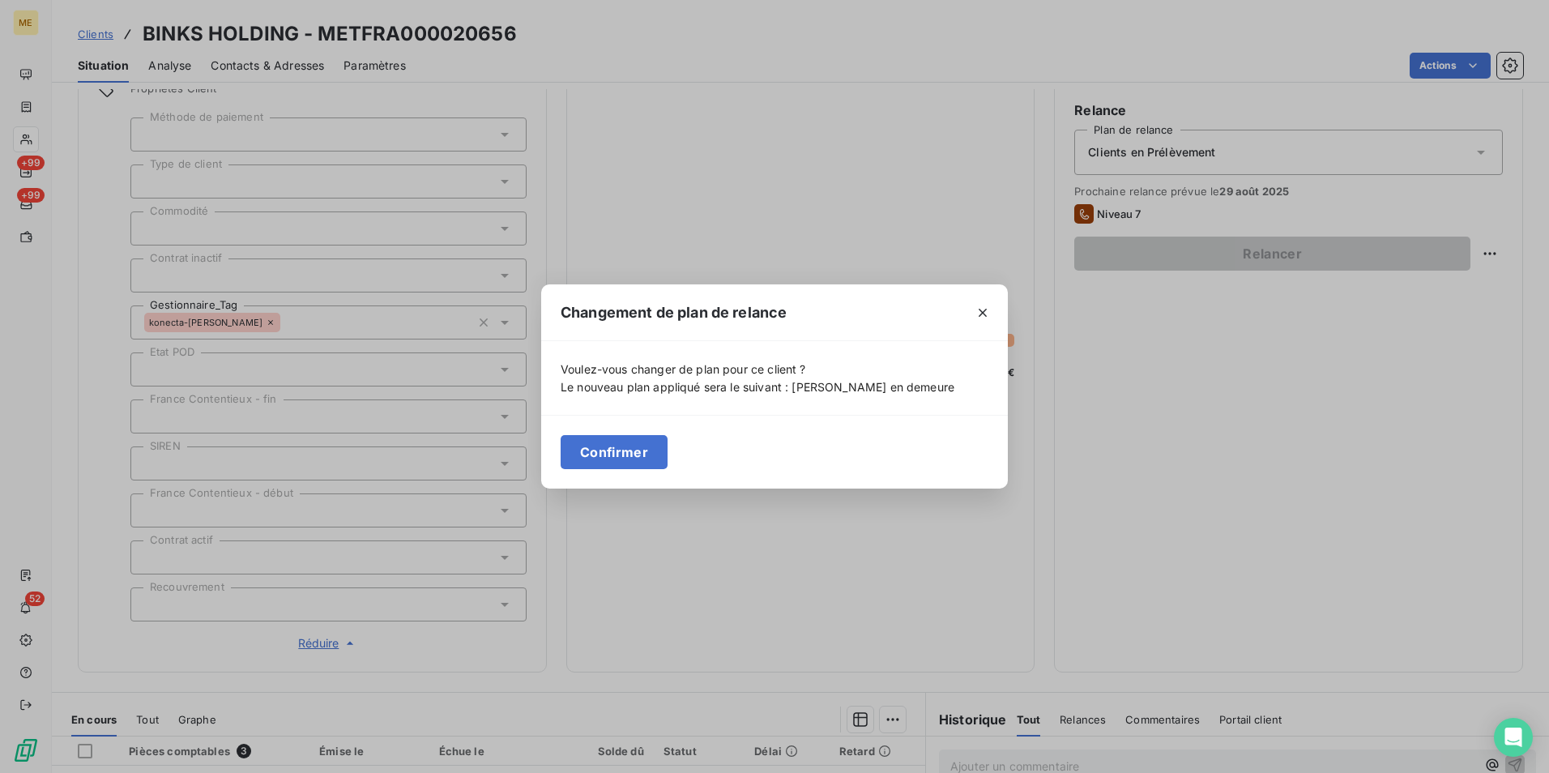
click at [672, 446] on div "Confirmer" at bounding box center [774, 452] width 467 height 74
click at [635, 444] on button "Confirmer" at bounding box center [614, 452] width 107 height 34
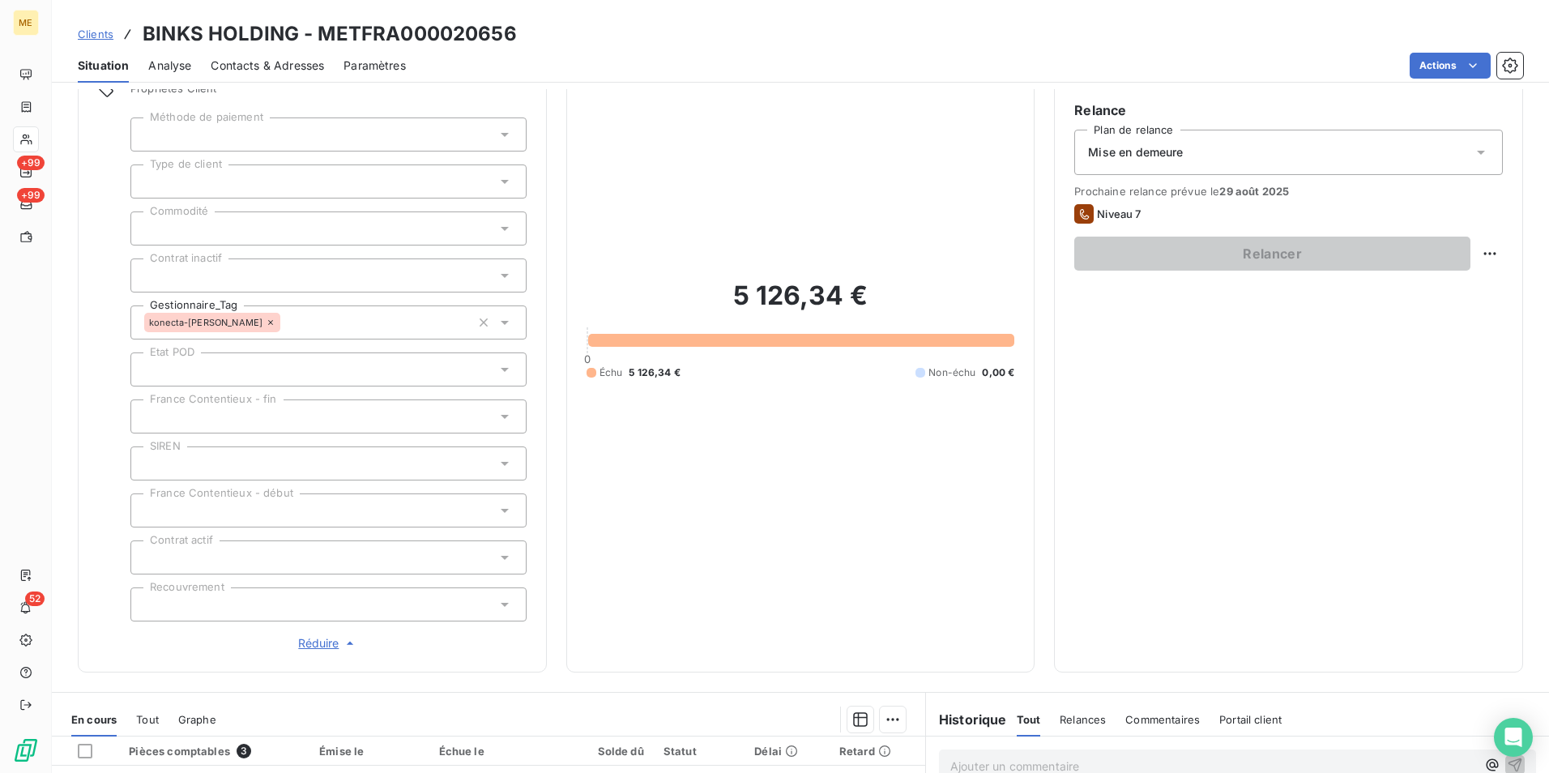
click at [1483, 252] on html "ME +99 +99 52 Clients BINKS HOLDING - METFRA000020656 Situation Analyse Contact…" at bounding box center [774, 386] width 1549 height 773
drag, startPoint x: 513, startPoint y: 27, endPoint x: 315, endPoint y: 23, distance: 197.8
click at [315, 23] on html "ME +99 +99 52 Clients BINKS HOLDING - METFRA000020656 Situation Analyse Contact…" at bounding box center [774, 386] width 1549 height 773
copy h3 "METFRA000020656"
click at [216, 61] on span "Contacts & Adresses" at bounding box center [267, 66] width 113 height 16
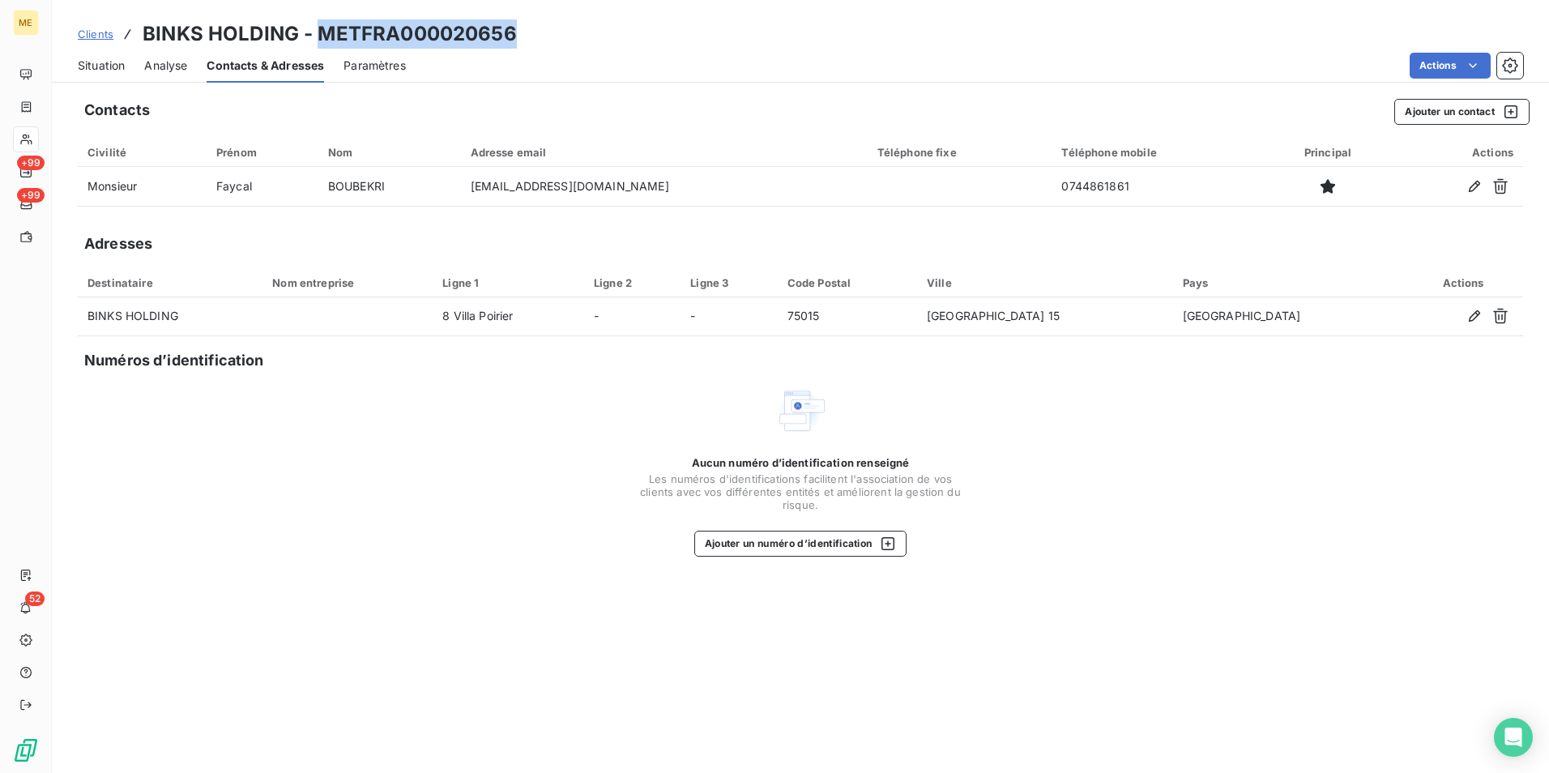
click at [115, 70] on span "Situation" at bounding box center [101, 66] width 47 height 16
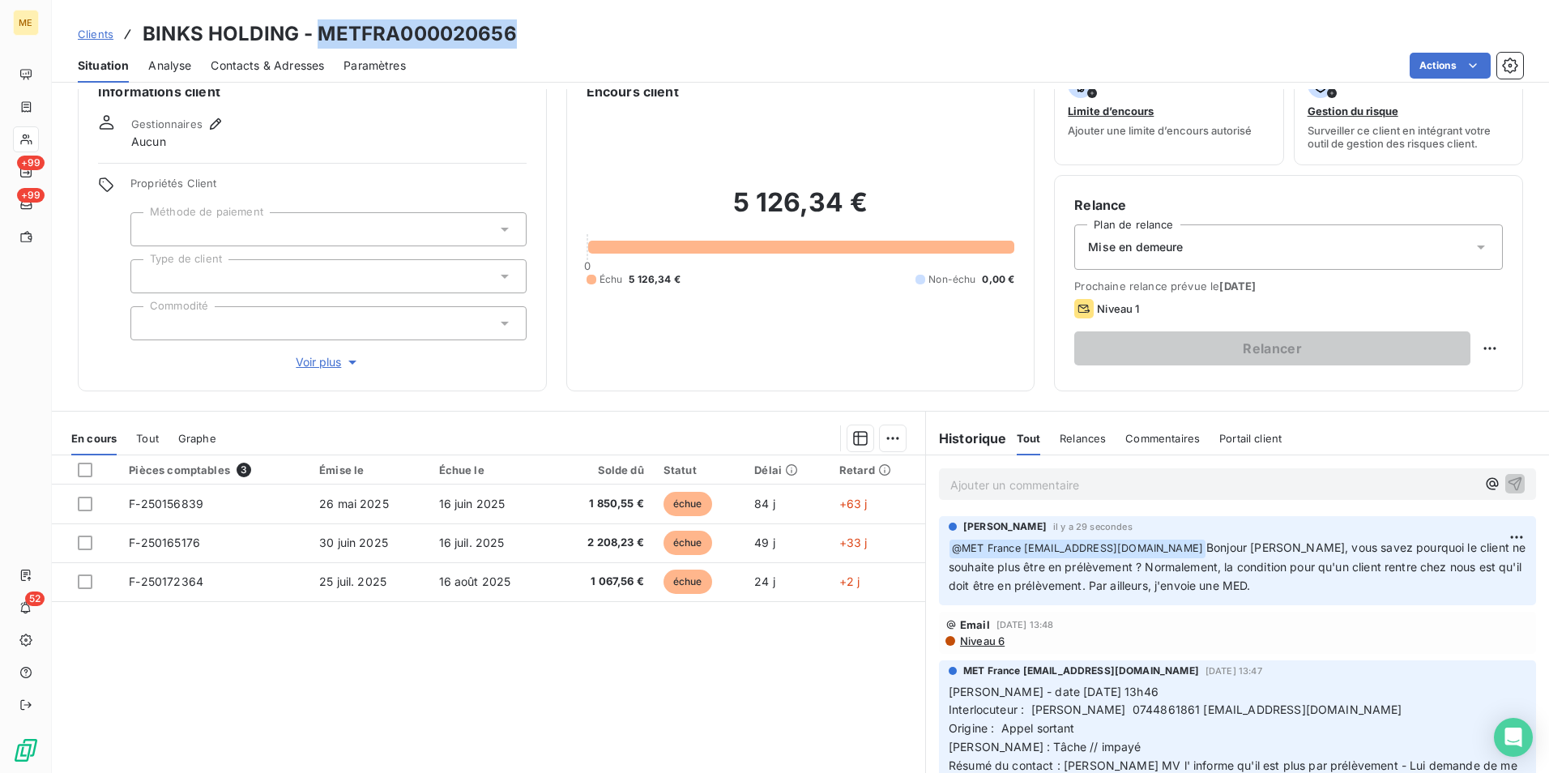
scroll to position [0, 0]
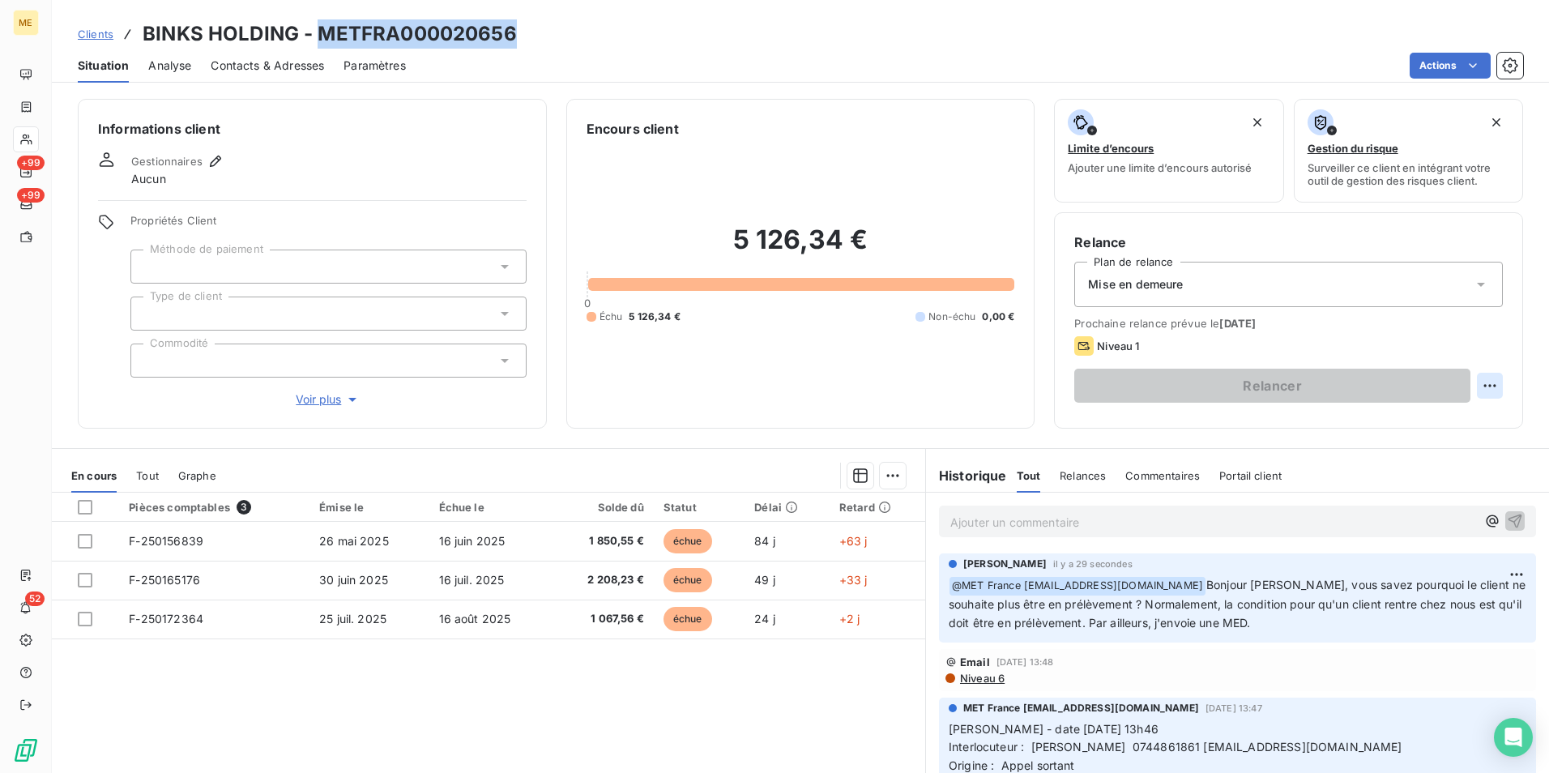
click at [1474, 378] on html "ME +99 +99 52 Clients BINKS HOLDING - METFRA000020656 Situation Analyse Contact…" at bounding box center [774, 386] width 1549 height 773
click at [1405, 425] on div "Replanifier cette action" at bounding box center [1411, 421] width 145 height 26
select select "7"
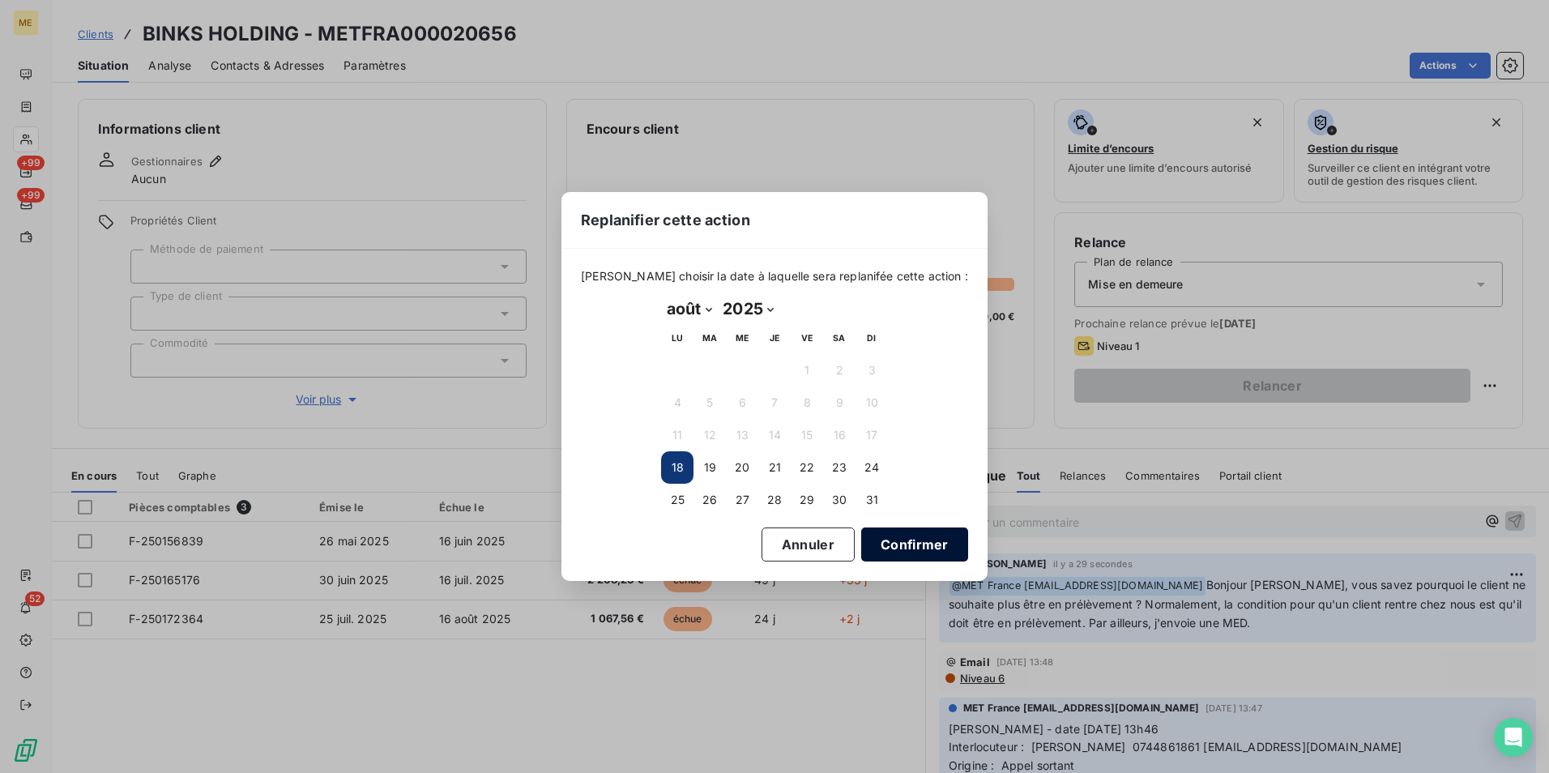
click at [912, 549] on button "Confirmer" at bounding box center [914, 545] width 107 height 34
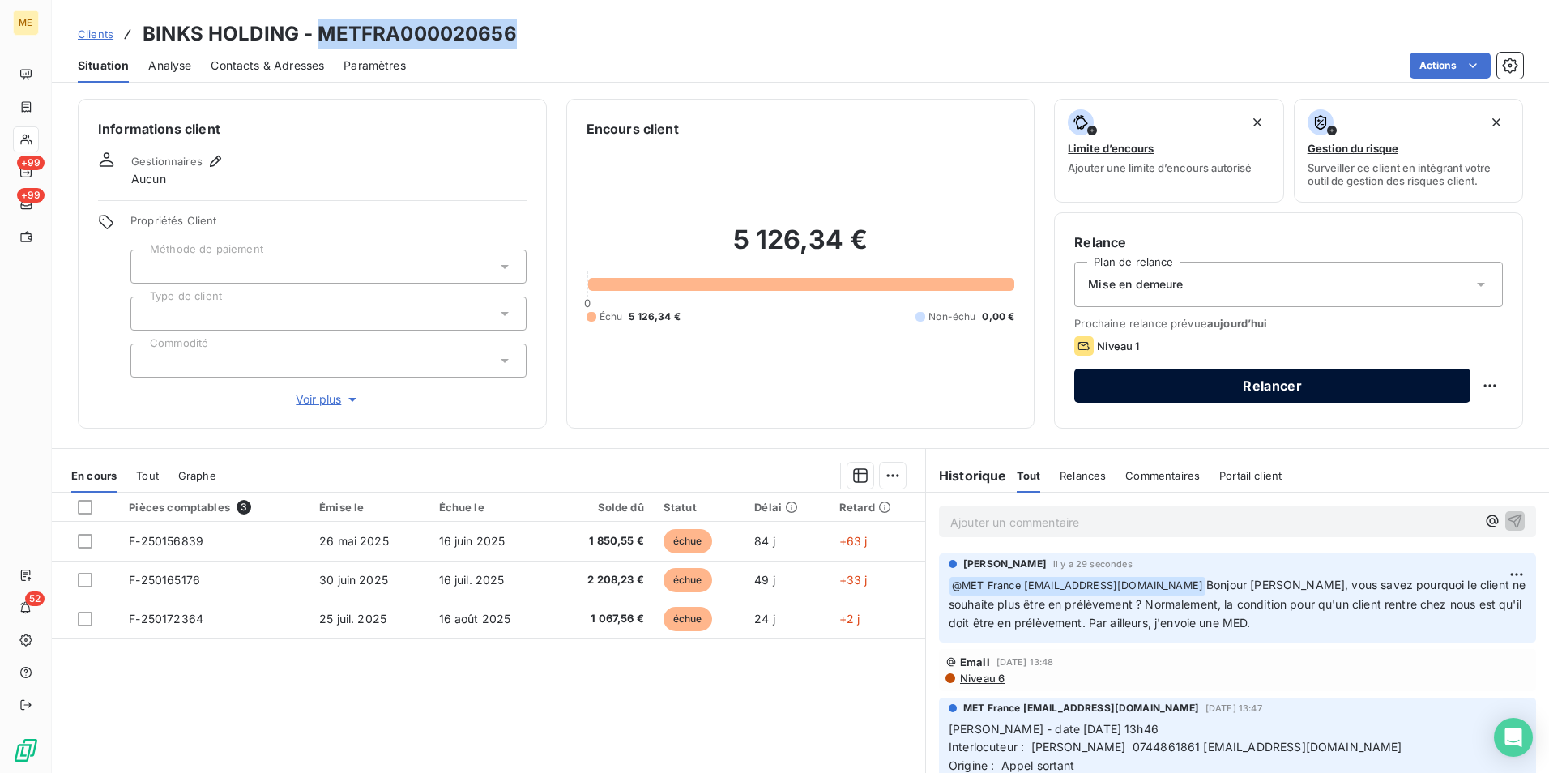
click at [1344, 395] on button "Relancer" at bounding box center [1272, 386] width 396 height 34
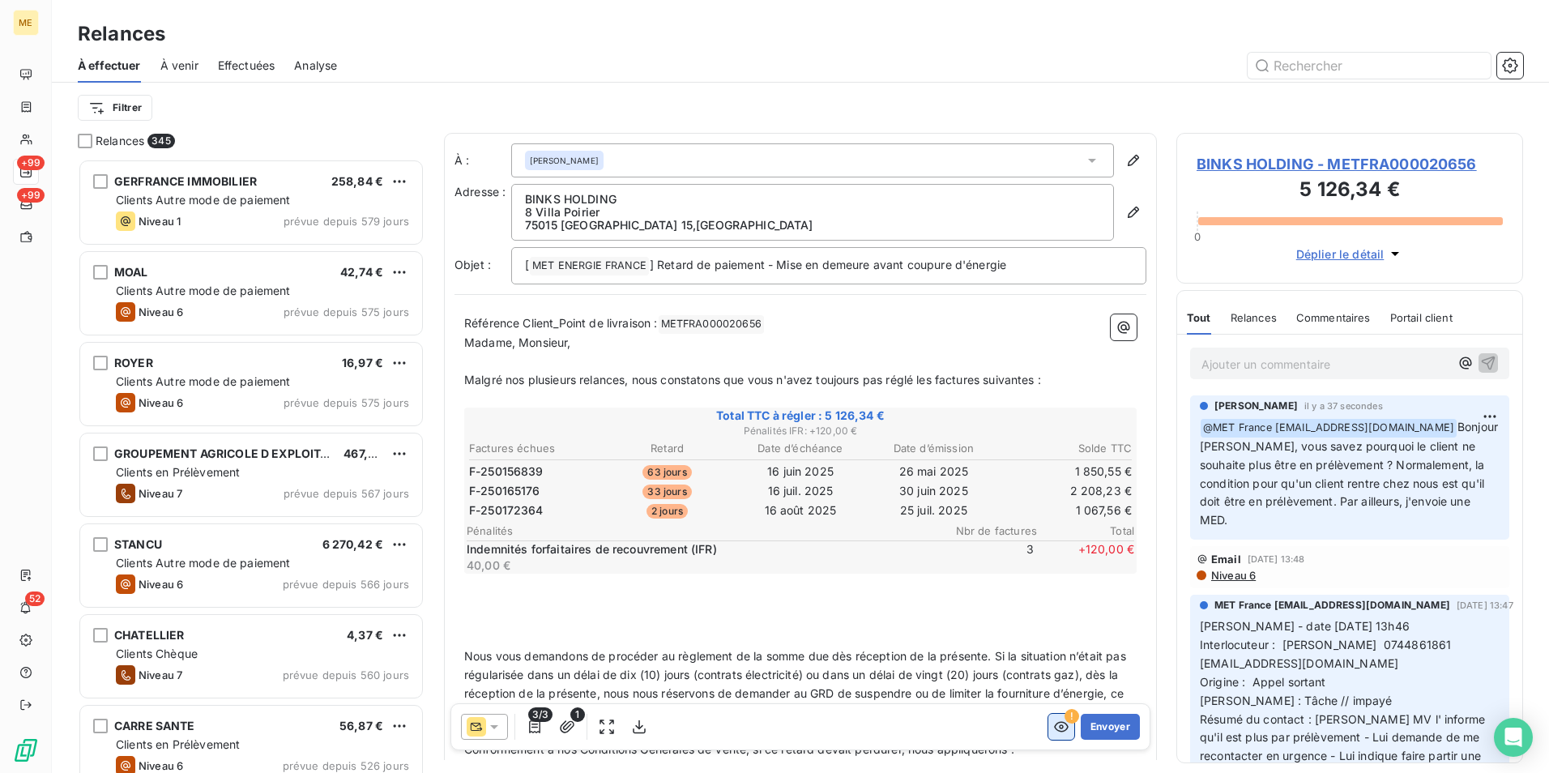
click at [1053, 727] on icon "button" at bounding box center [1061, 727] width 16 height 16
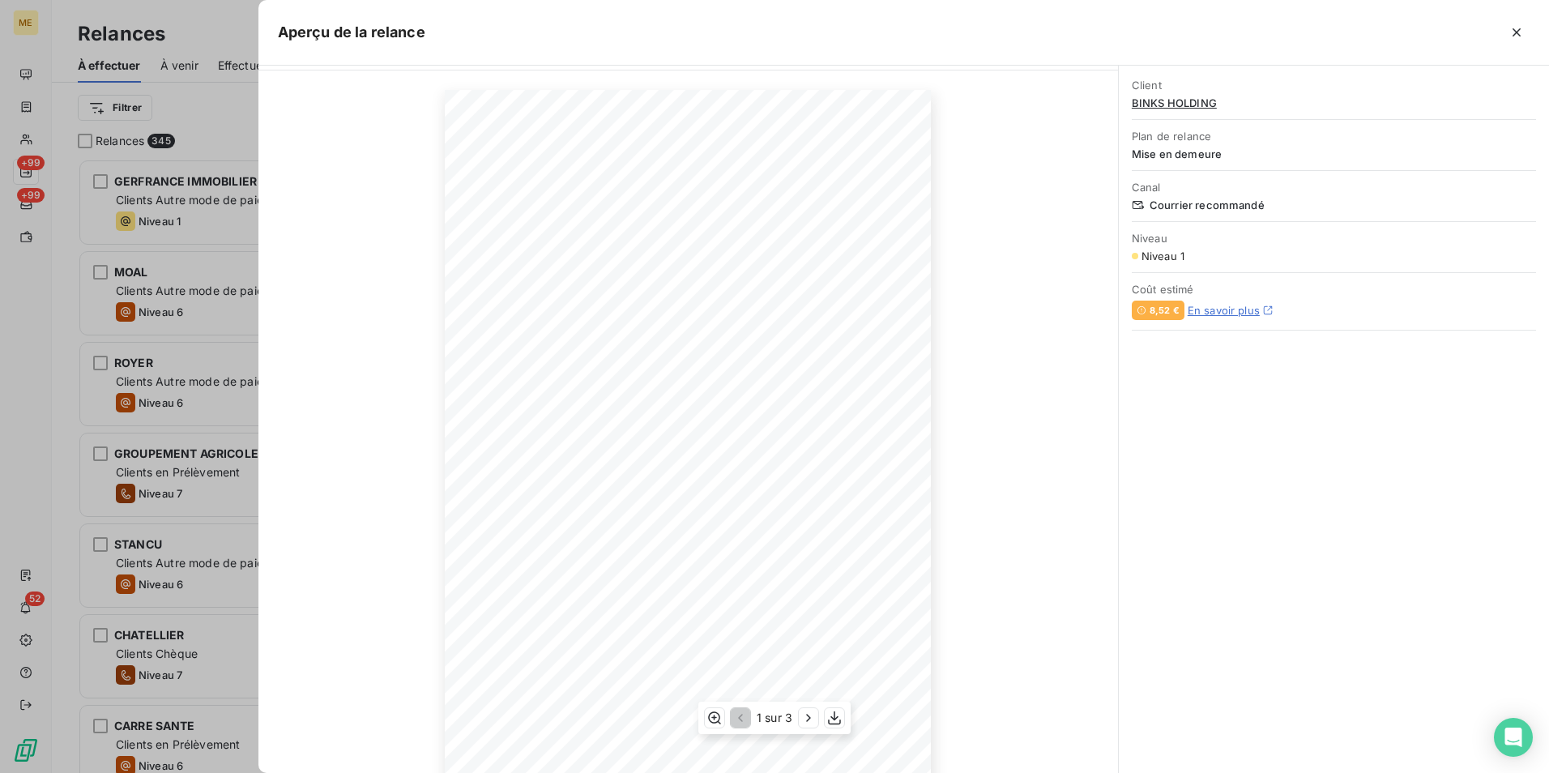
scroll to position [72, 0]
click at [810, 721] on icon "button" at bounding box center [809, 718] width 16 height 16
click at [810, 721] on icon "button" at bounding box center [810, 718] width 16 height 16
click at [1521, 38] on icon "button" at bounding box center [1517, 32] width 16 height 16
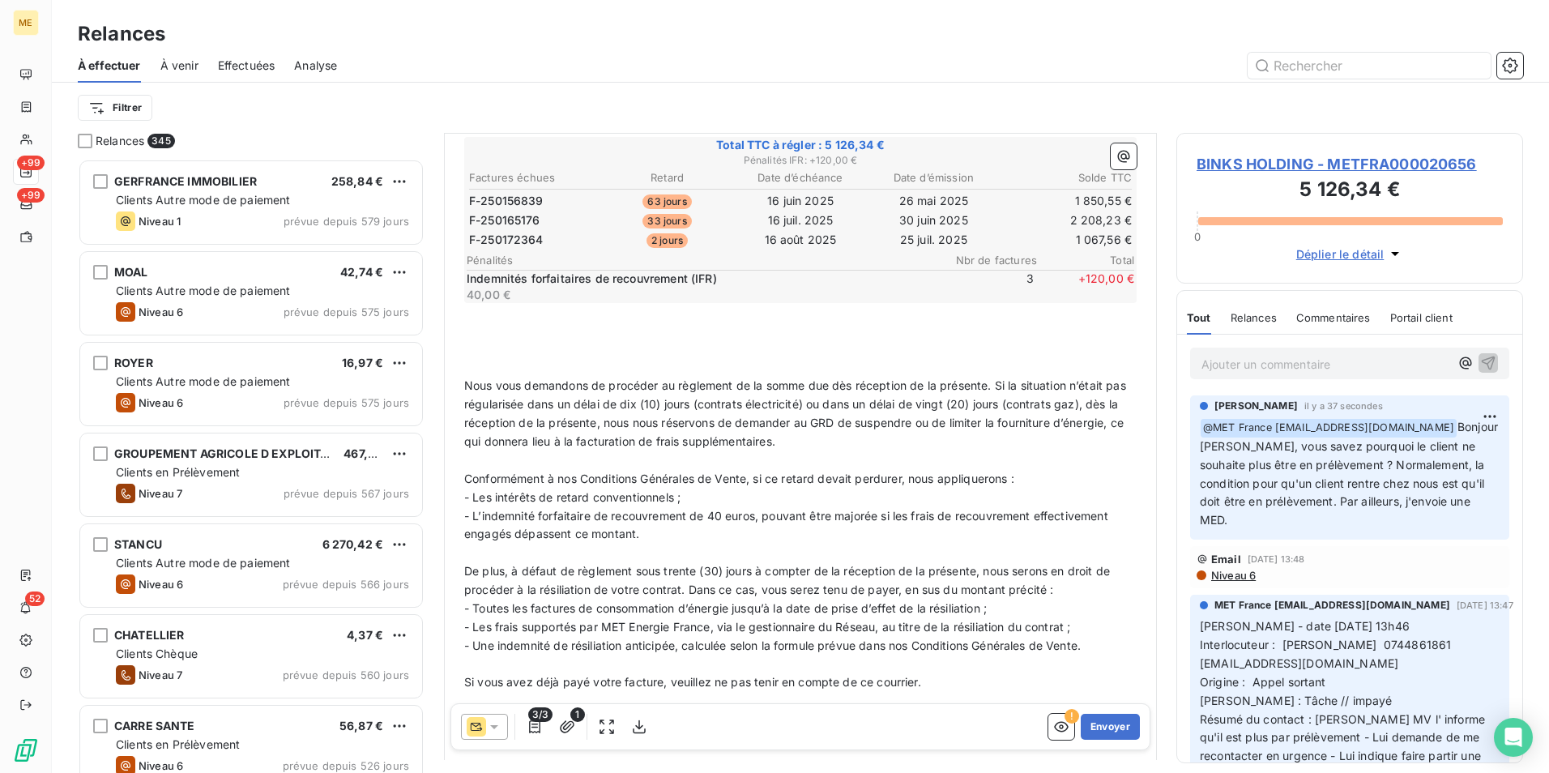
scroll to position [0, 0]
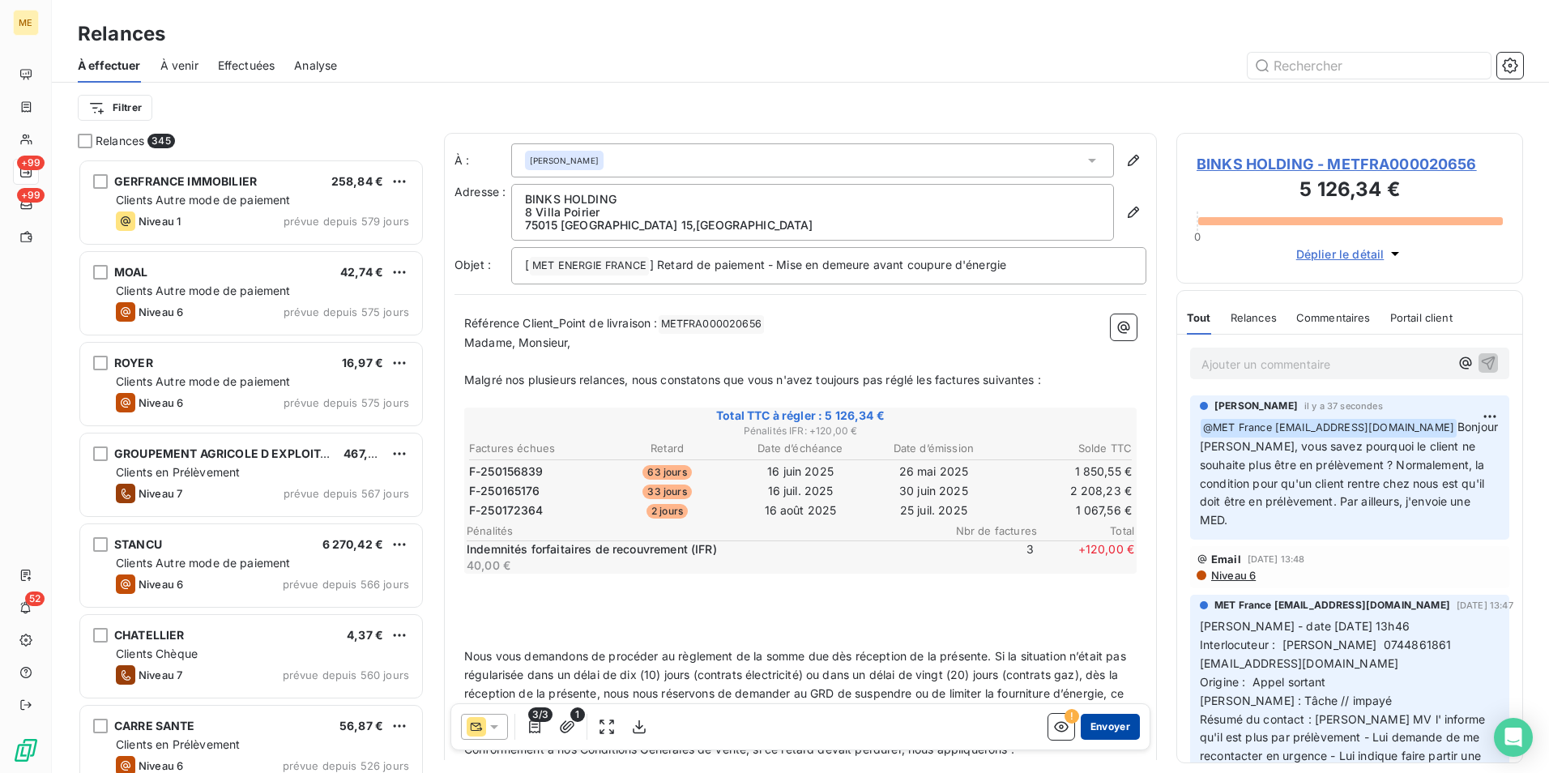
click at [1093, 730] on button "Envoyer" at bounding box center [1110, 727] width 59 height 26
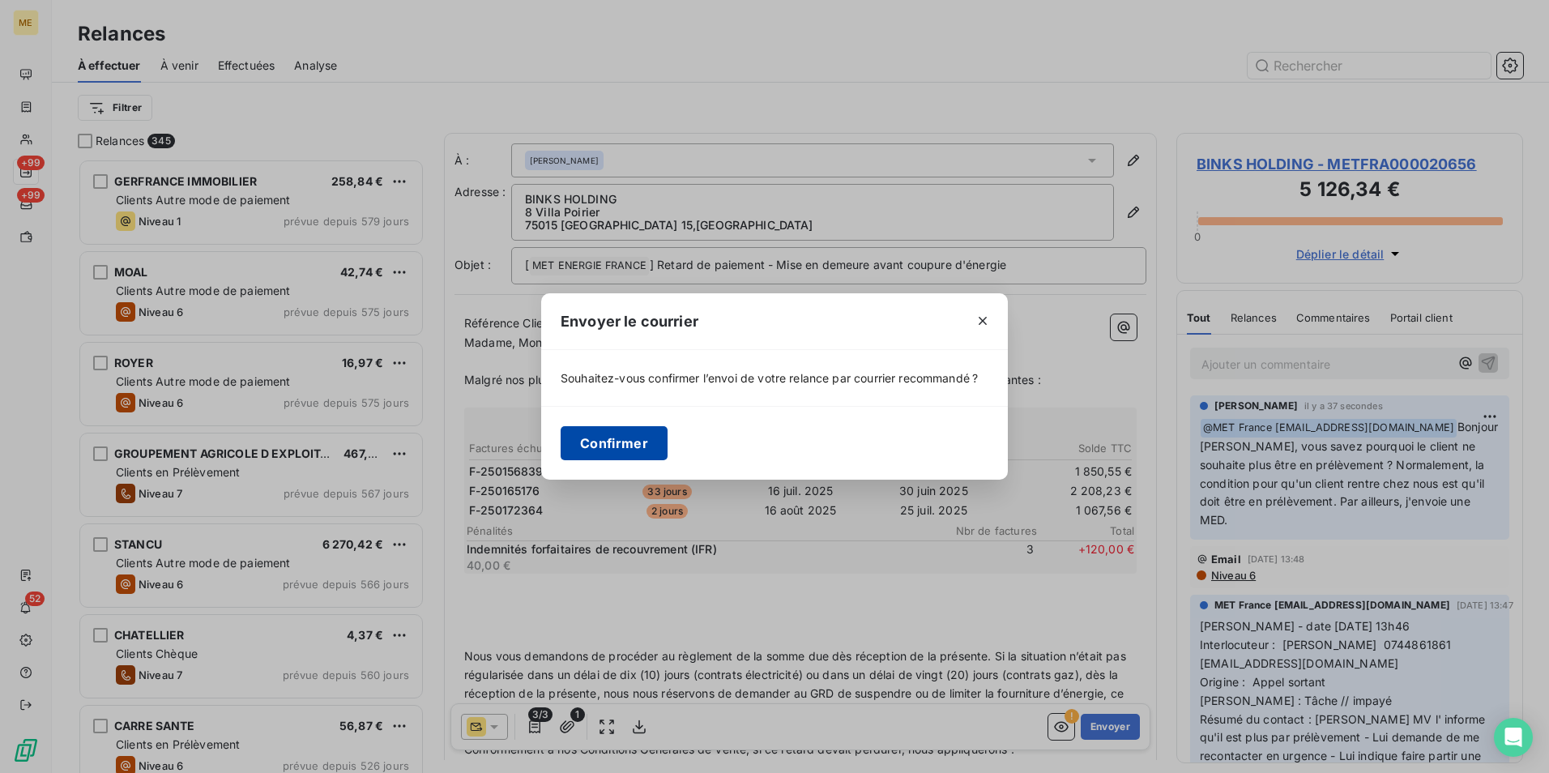
click at [601, 441] on button "Confirmer" at bounding box center [614, 443] width 107 height 34
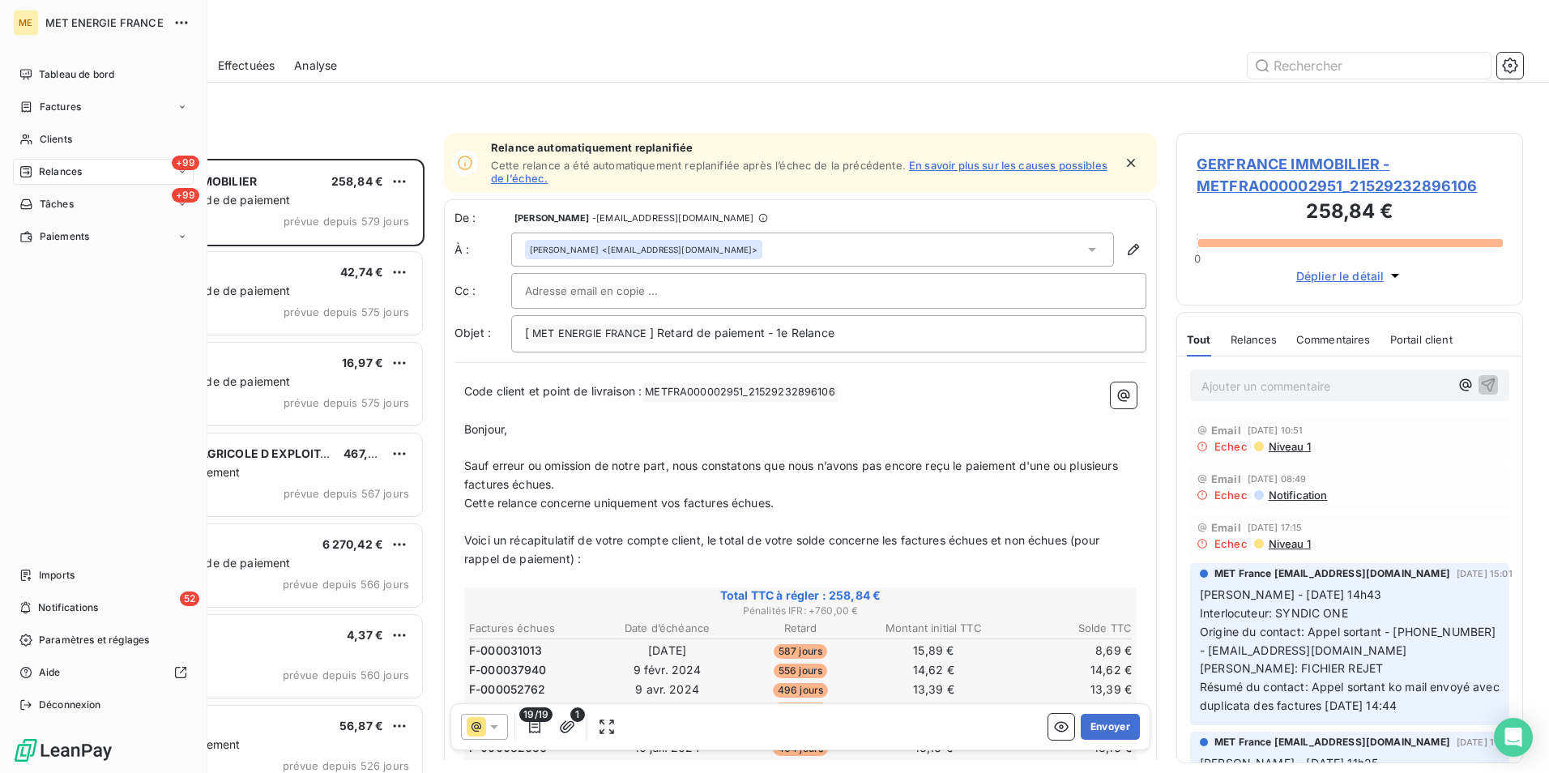
click at [54, 168] on span "Relances" at bounding box center [60, 171] width 43 height 15
click at [78, 167] on span "Relances" at bounding box center [60, 171] width 43 height 15
click at [69, 135] on span "Clients" at bounding box center [56, 139] width 32 height 15
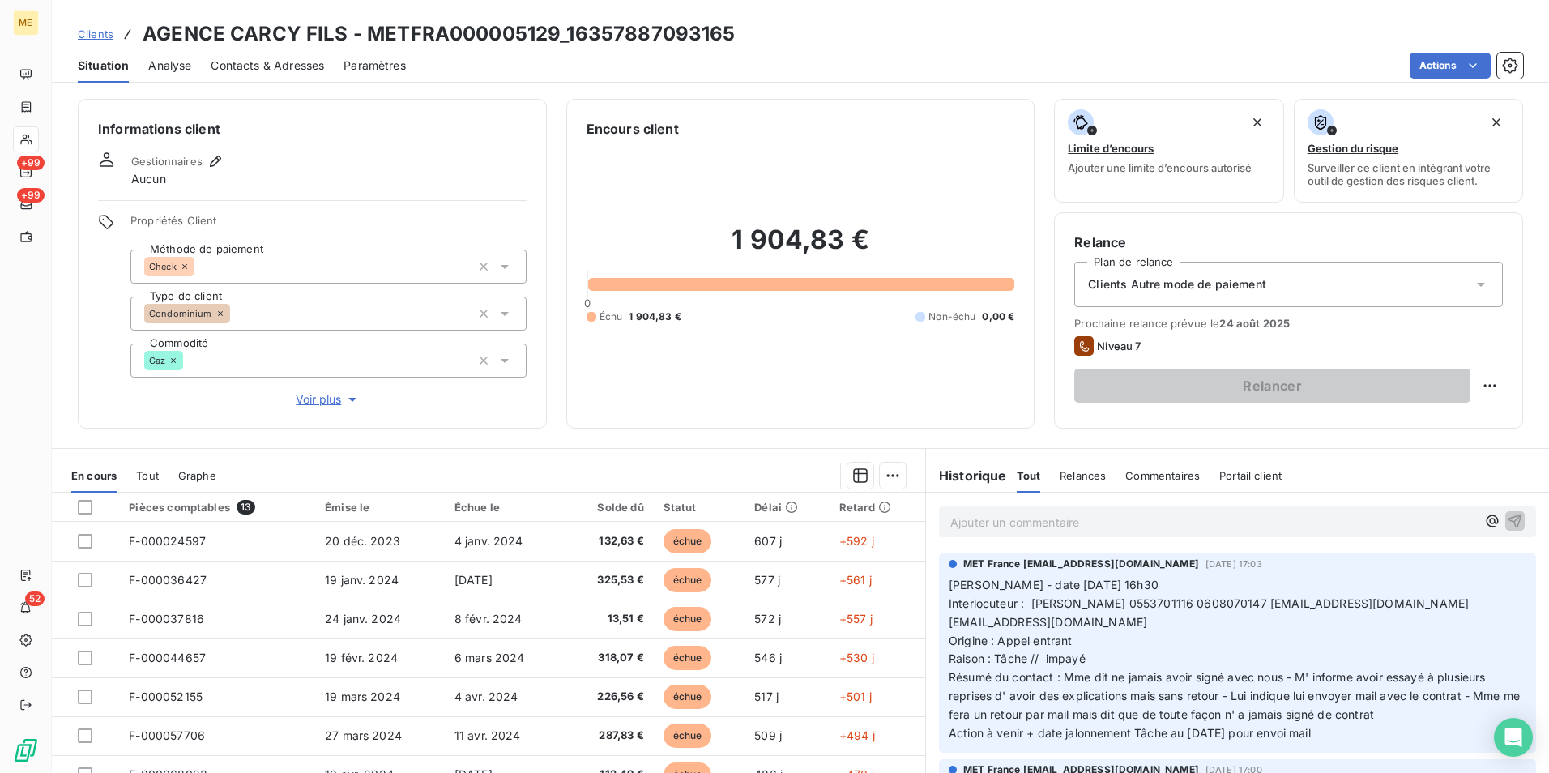
drag, startPoint x: 1084, startPoint y: 672, endPoint x: 1375, endPoint y: 735, distance: 297.7
click at [1375, 735] on p "[PERSON_NAME] - date [DATE] 16h30 Interlocuteur : [PERSON_NAME] 0553701116 0608…" at bounding box center [1238, 659] width 578 height 167
drag, startPoint x: 553, startPoint y: 34, endPoint x: 369, endPoint y: 26, distance: 184.1
click at [369, 26] on h3 "AGENCE CARCY FILS - METFRA000005129_16357887093165" at bounding box center [439, 33] width 593 height 29
copy h3 "METFRA000005129"
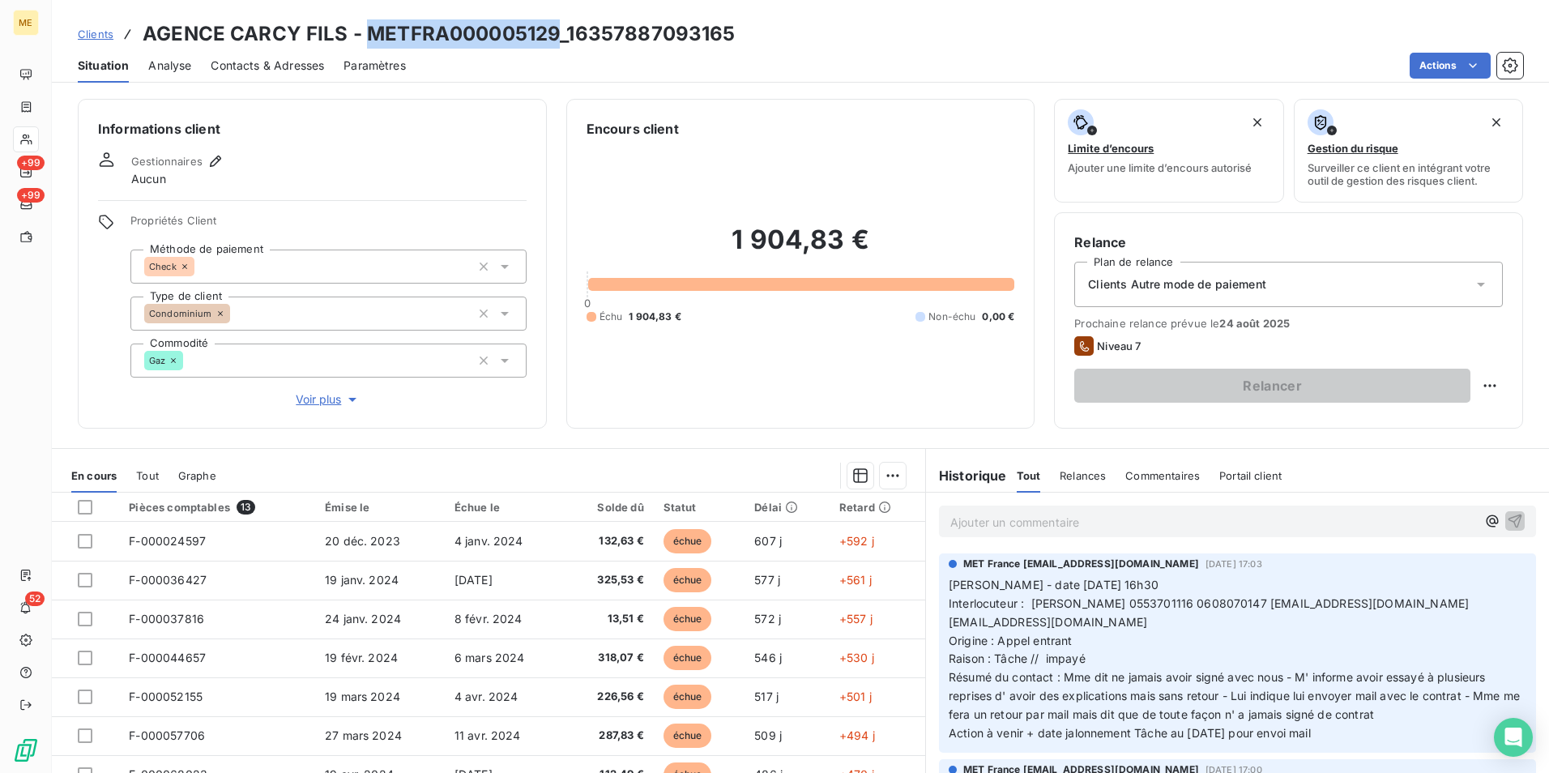
click at [103, 33] on span "Clients" at bounding box center [96, 34] width 36 height 13
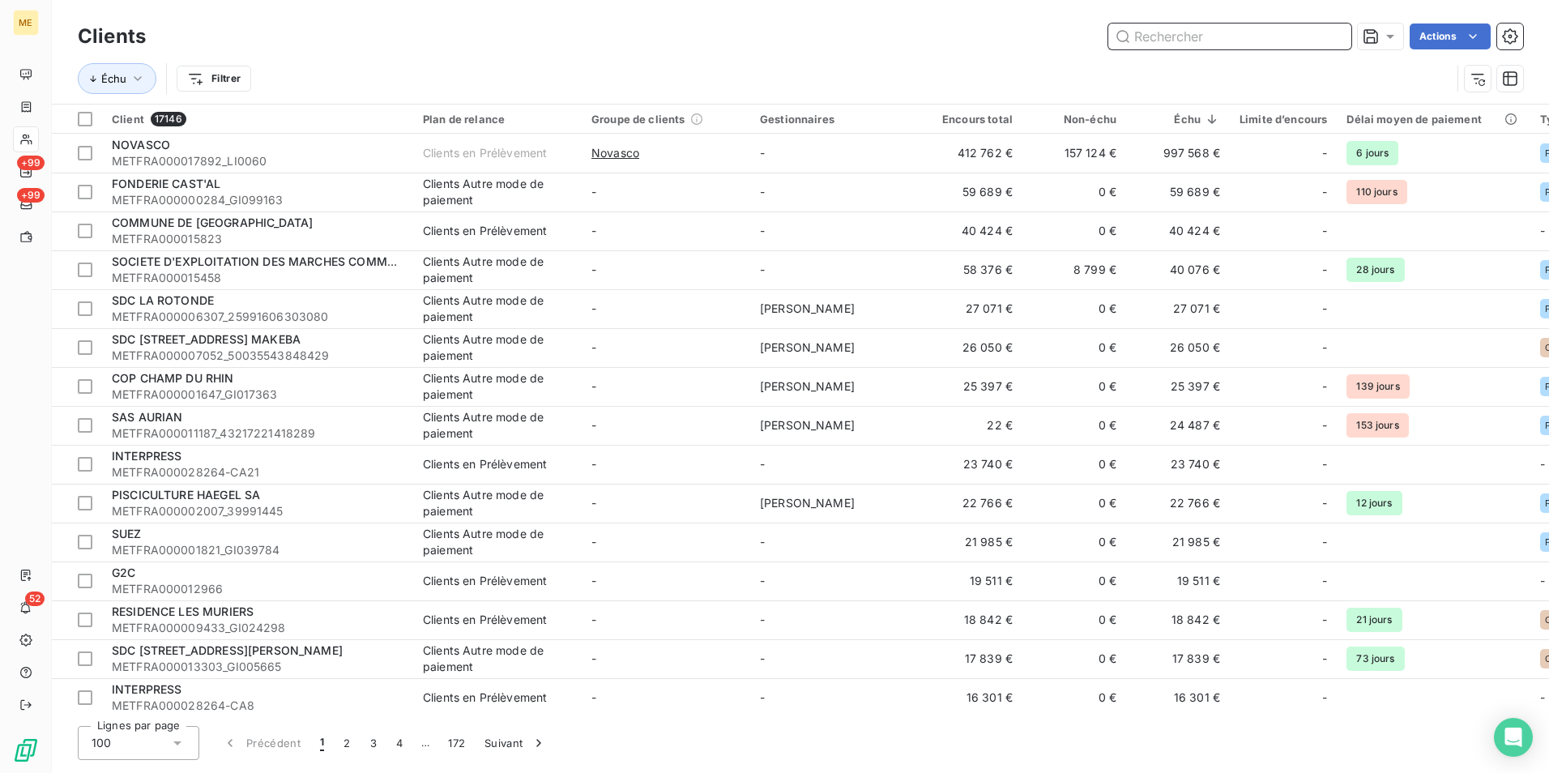
click at [1330, 28] on input "text" at bounding box center [1230, 36] width 243 height 26
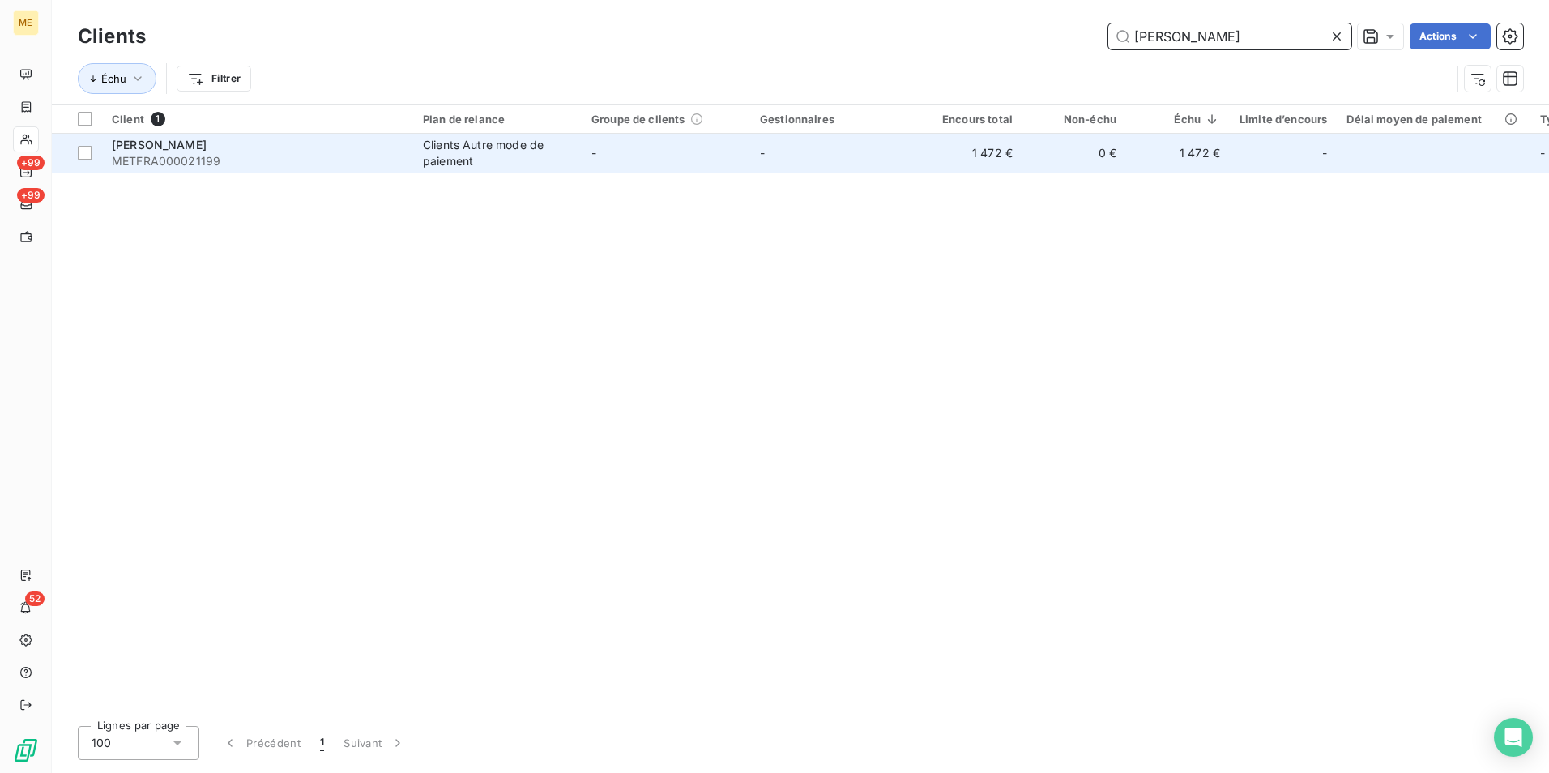
type input "vanessa"
click at [284, 162] on span "METFRA000021199" at bounding box center [258, 161] width 292 height 16
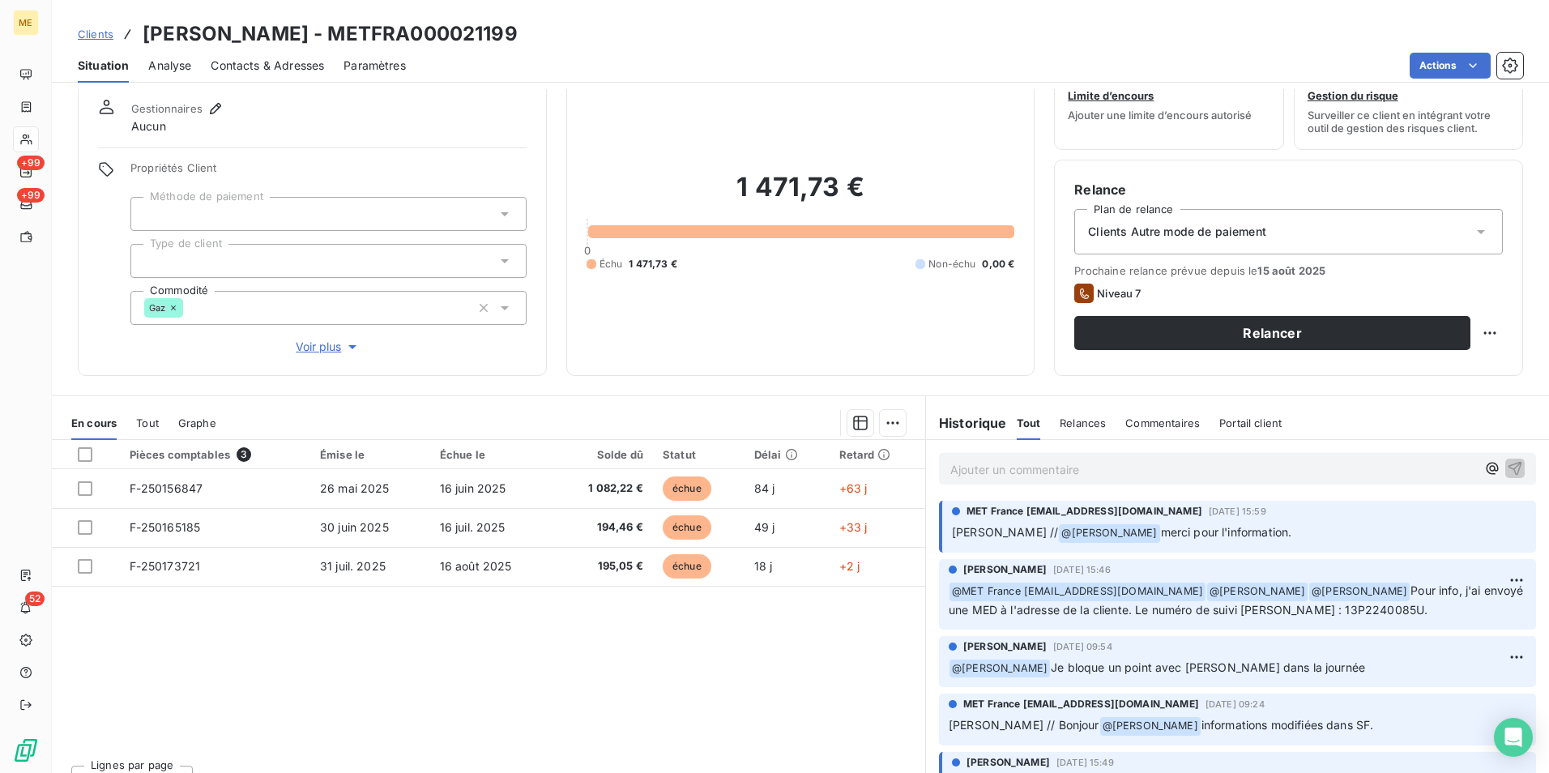
scroll to position [80, 0]
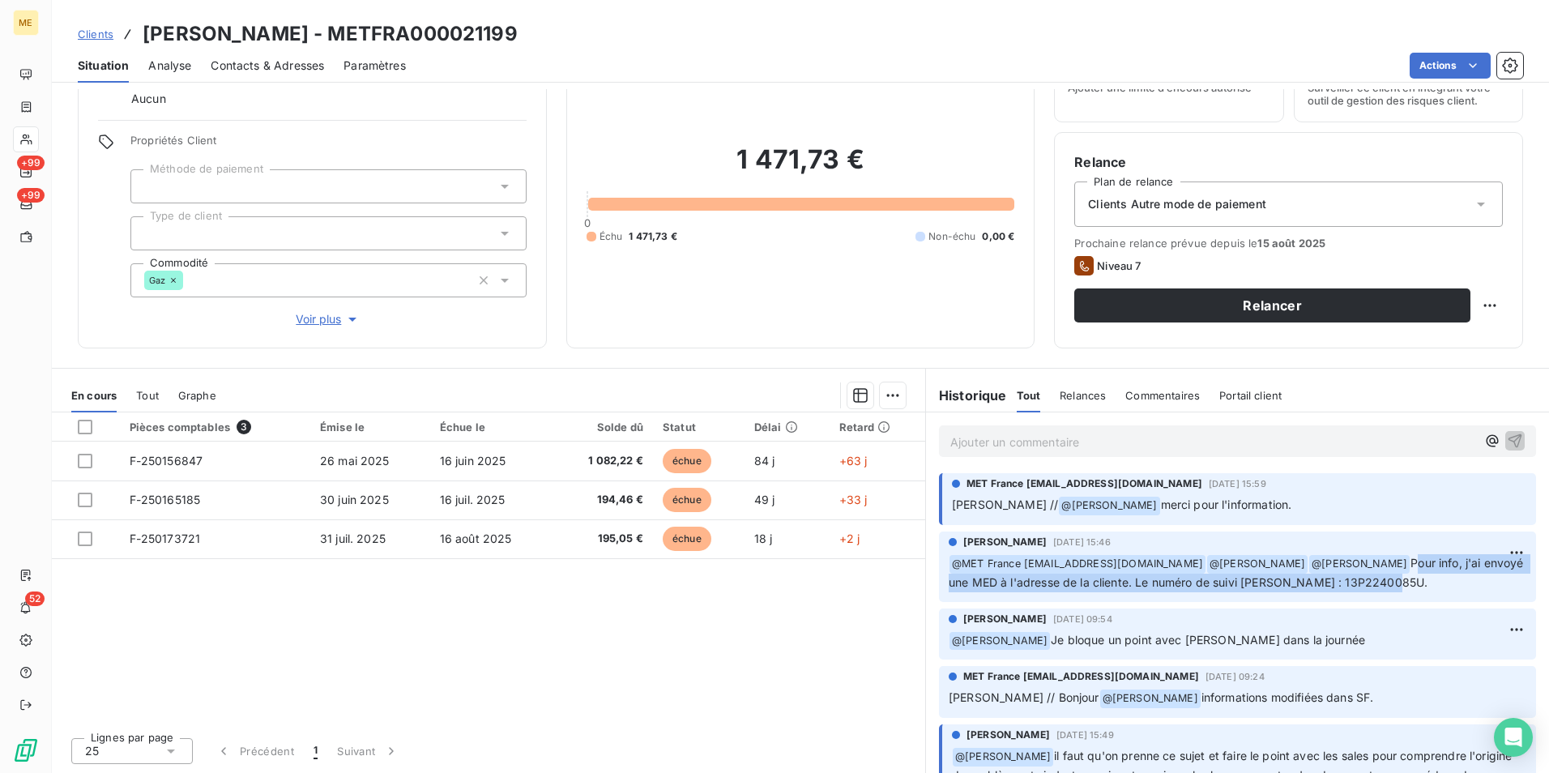
drag, startPoint x: 1355, startPoint y: 561, endPoint x: 1387, endPoint y: 577, distance: 36.2
click at [1387, 577] on p "﻿ @ MET France met-france@recouvrement.met.com ﻿ @ Xavier Ruez ﻿ @ Klea Verjoni…" at bounding box center [1238, 573] width 578 height 38
click at [1231, 583] on span "Pour info, j'ai envoyé une MED à l'adresse de la cliente. Le numéro de suivi Ma…" at bounding box center [1238, 572] width 579 height 33
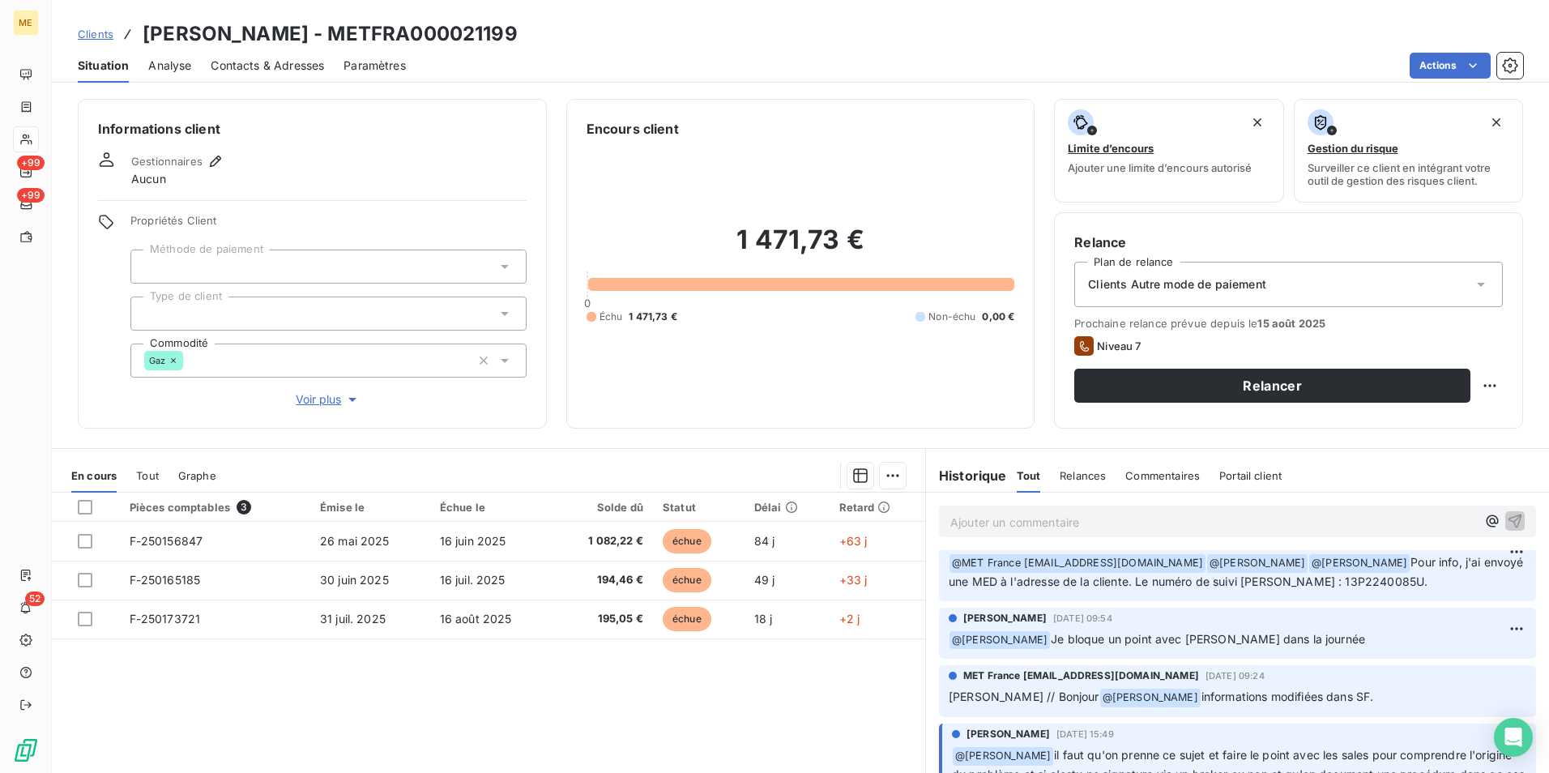
scroll to position [0, 0]
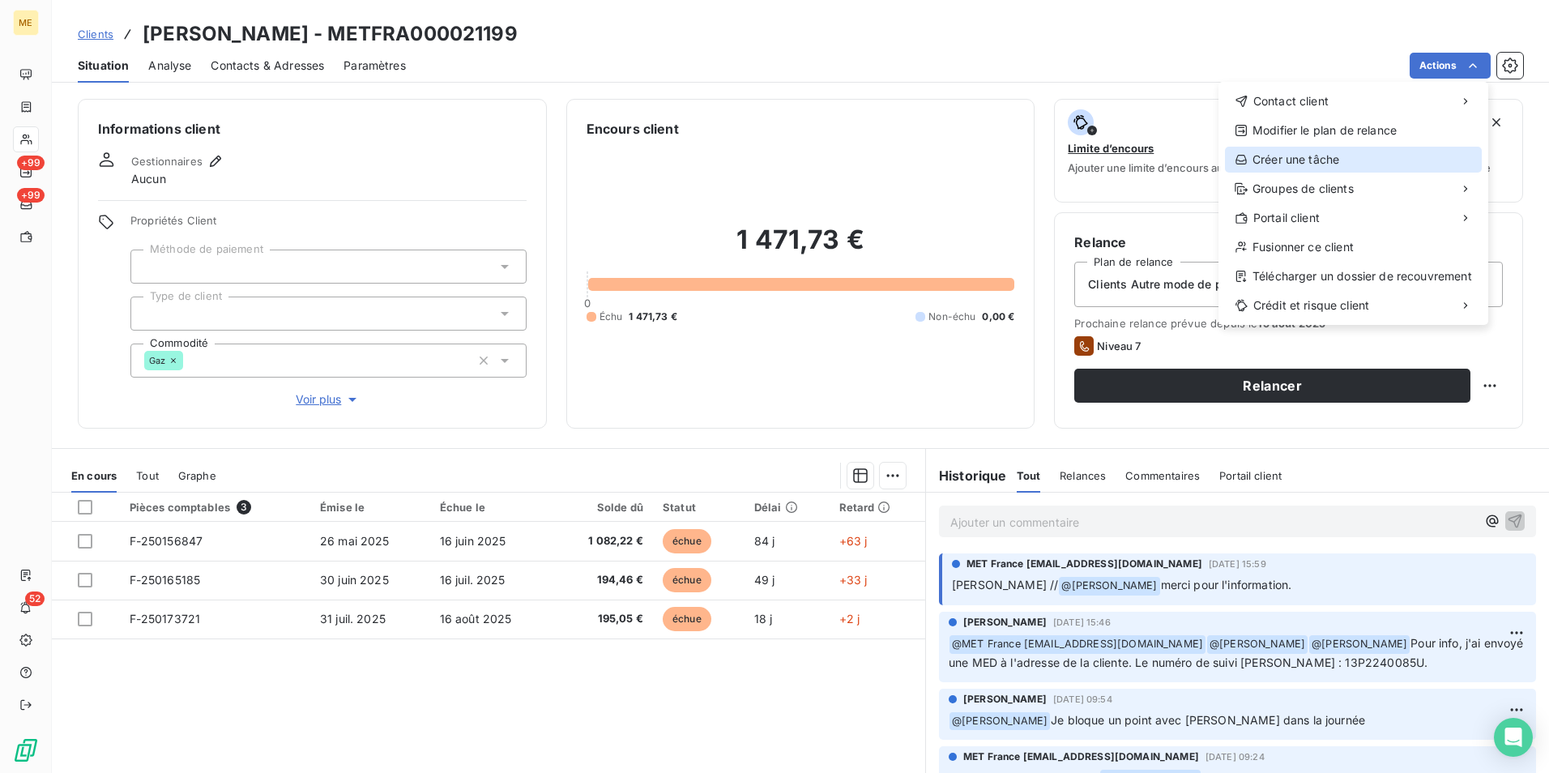
click at [1322, 149] on div "Créer une tâche" at bounding box center [1353, 160] width 257 height 26
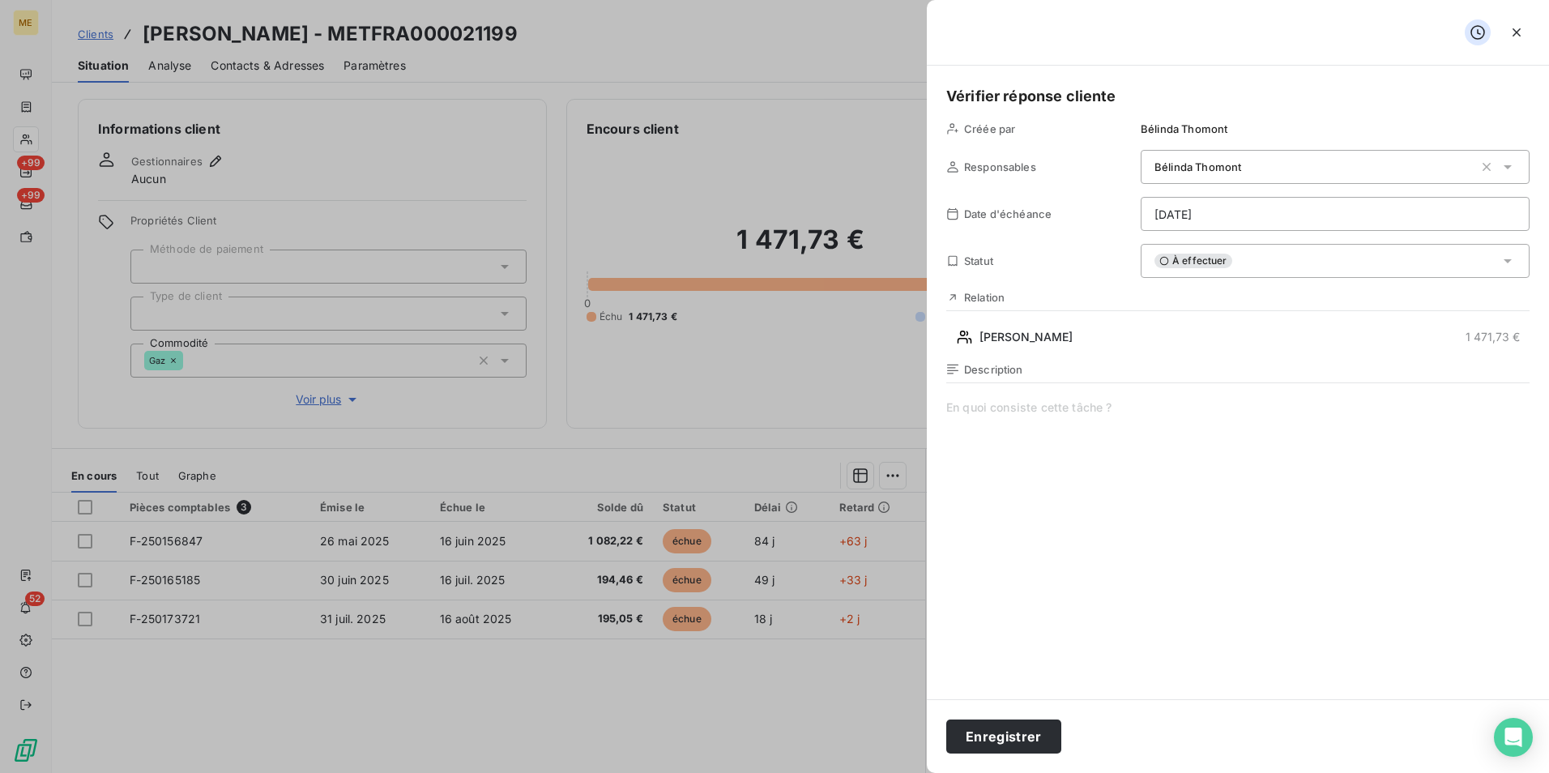
click at [1156, 399] on span at bounding box center [1237, 554] width 583 height 311
click at [1335, 211] on html "ME +99 +99 52 Clients SEMMAR Vanessa - METFRA000021199 Situation Analyse Contac…" at bounding box center [774, 386] width 1549 height 773
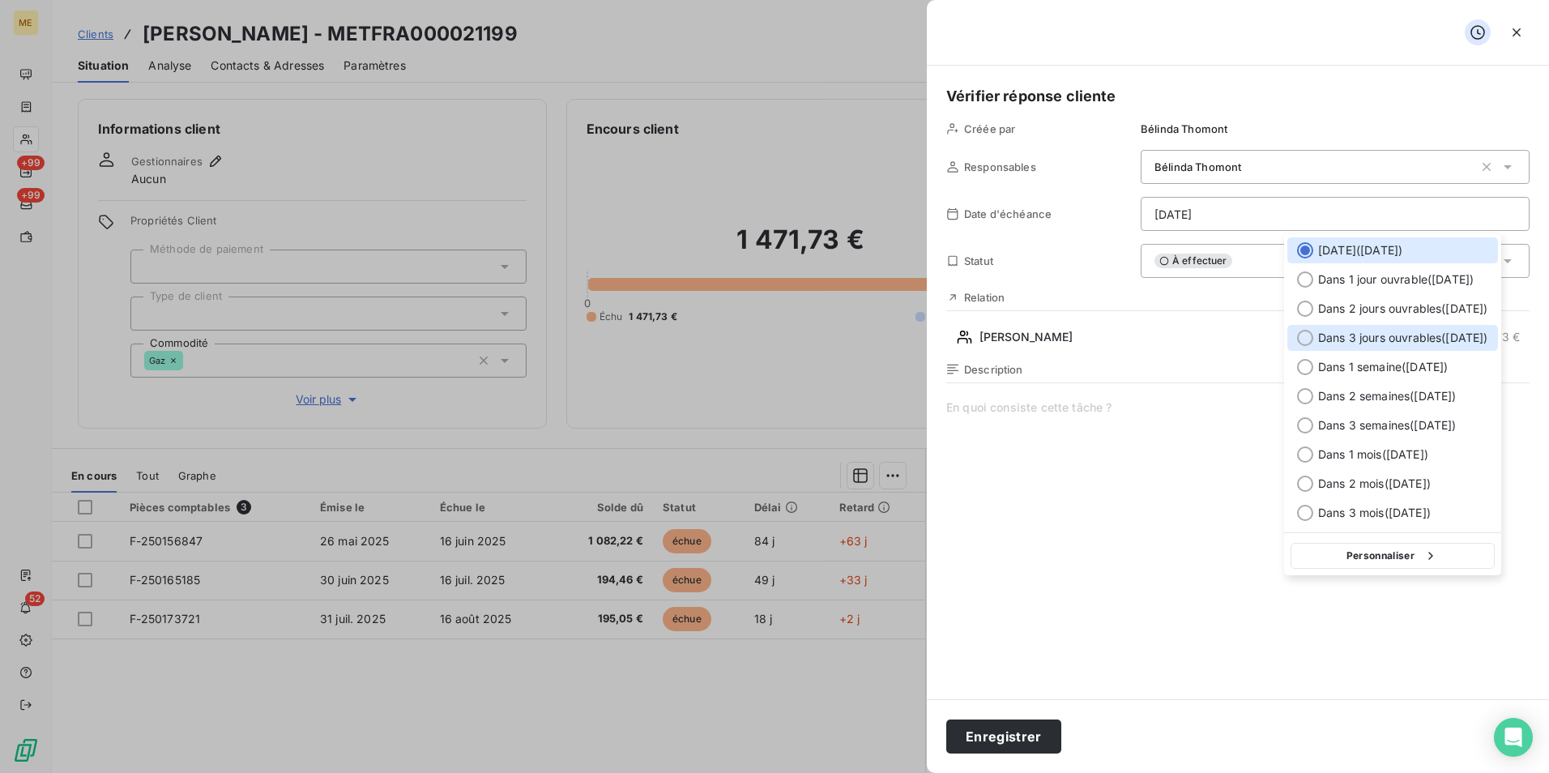
click at [1412, 335] on span "Dans 3 jours ouvrables ( jeudi )" at bounding box center [1403, 338] width 170 height 16
type input "21/08/2025"
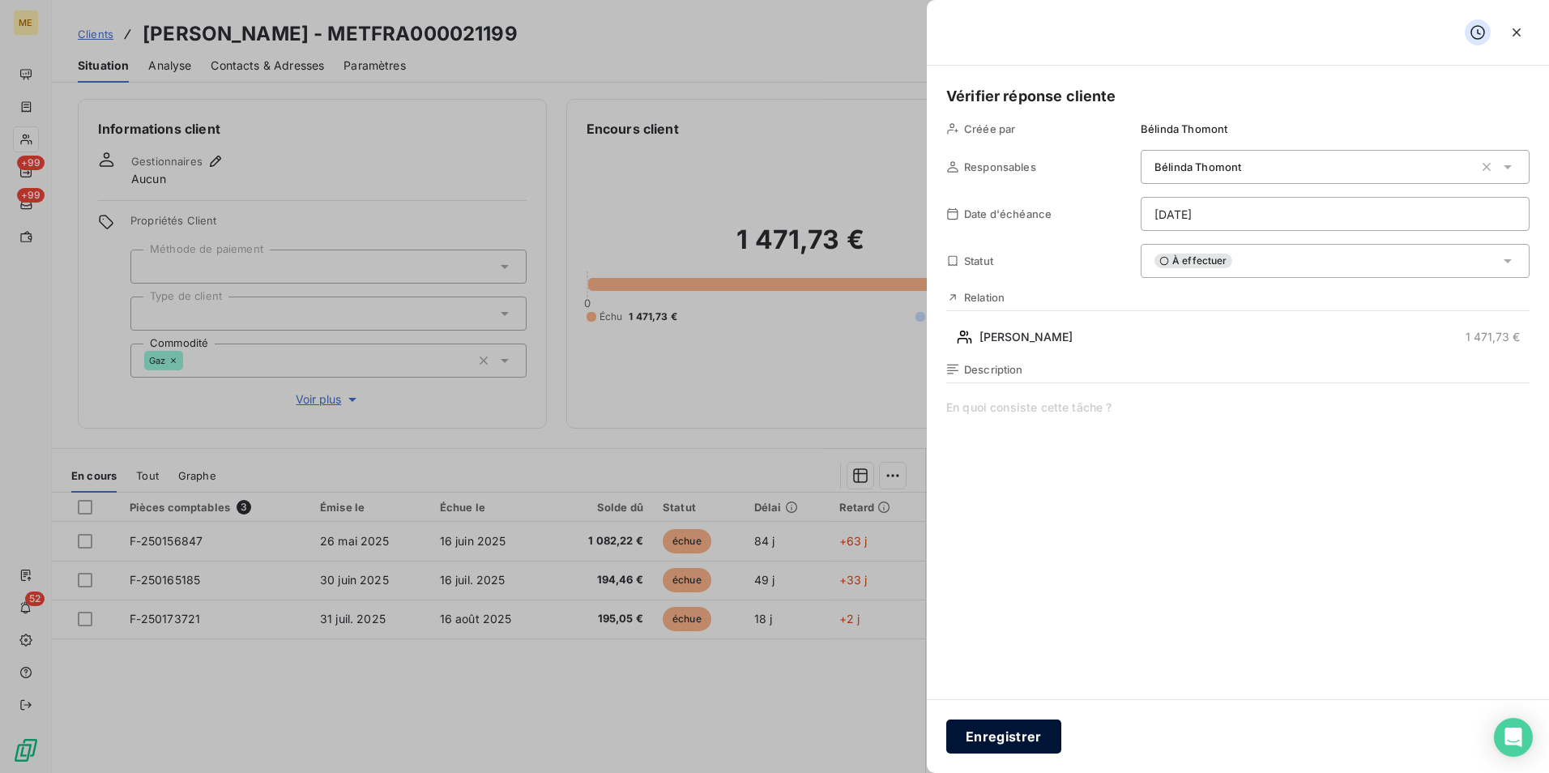
click at [1002, 741] on button "Enregistrer" at bounding box center [1003, 737] width 115 height 34
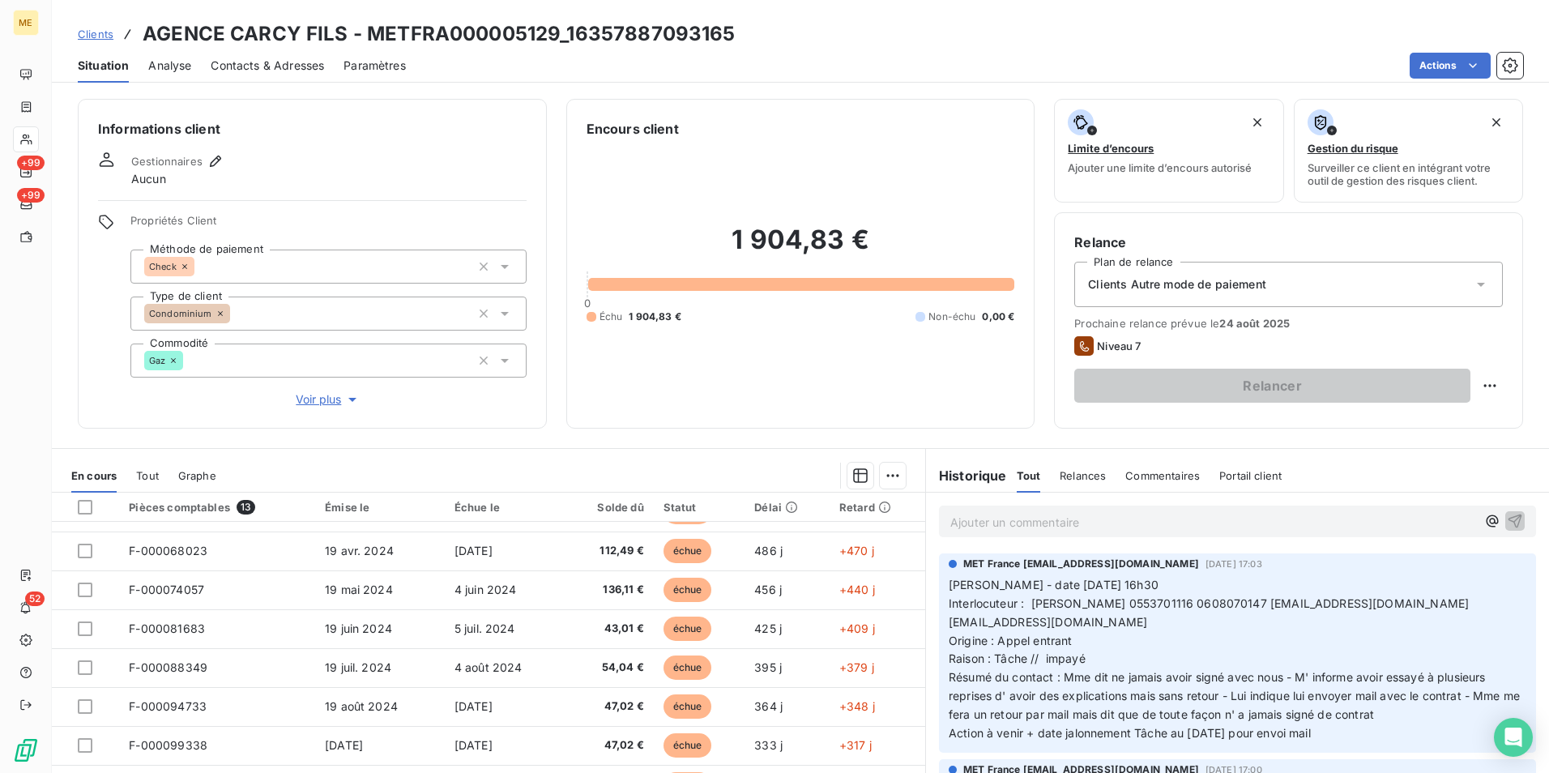
scroll to position [80, 0]
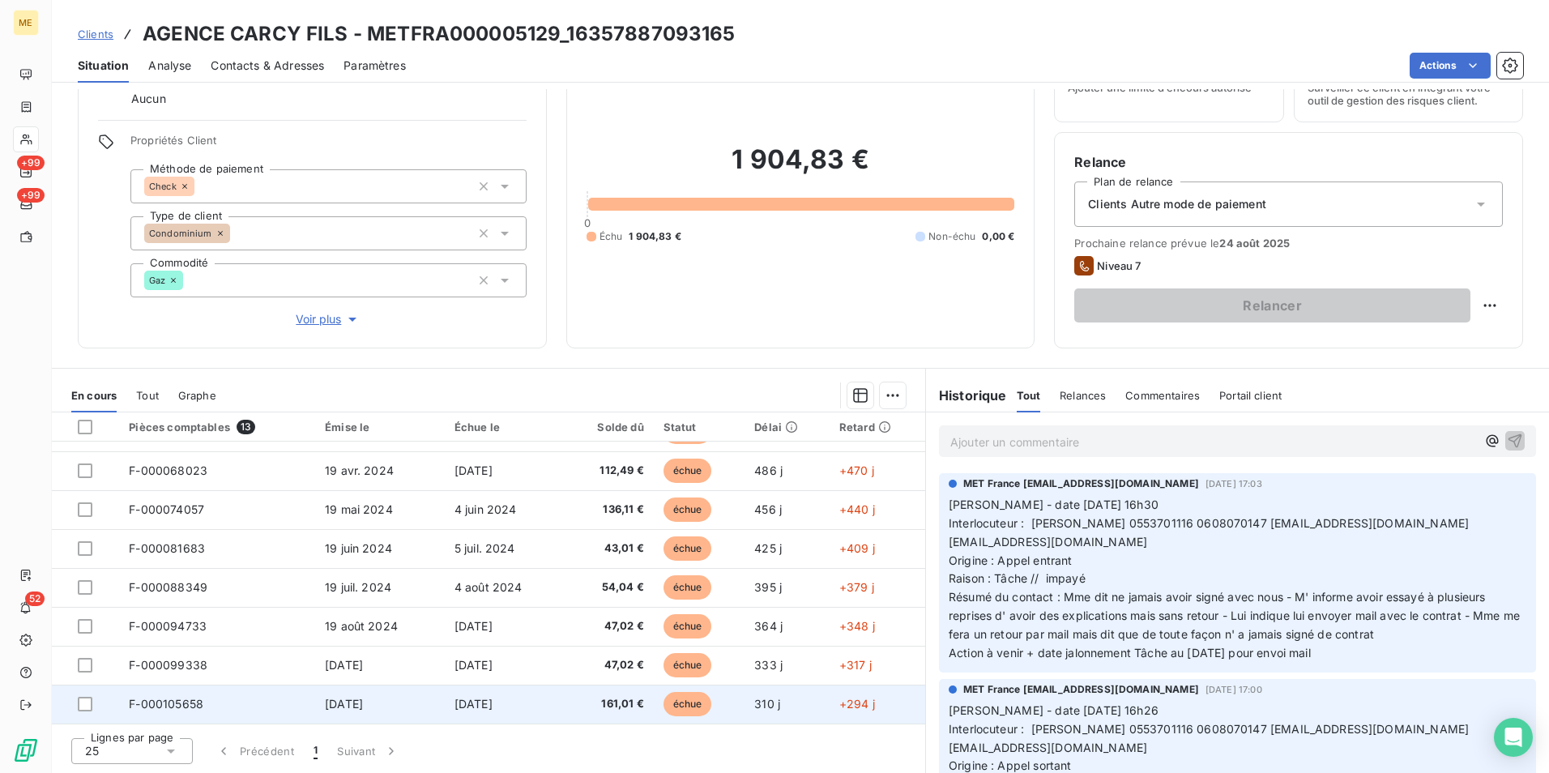
click at [715, 709] on td "échue" at bounding box center [700, 704] width 92 height 39
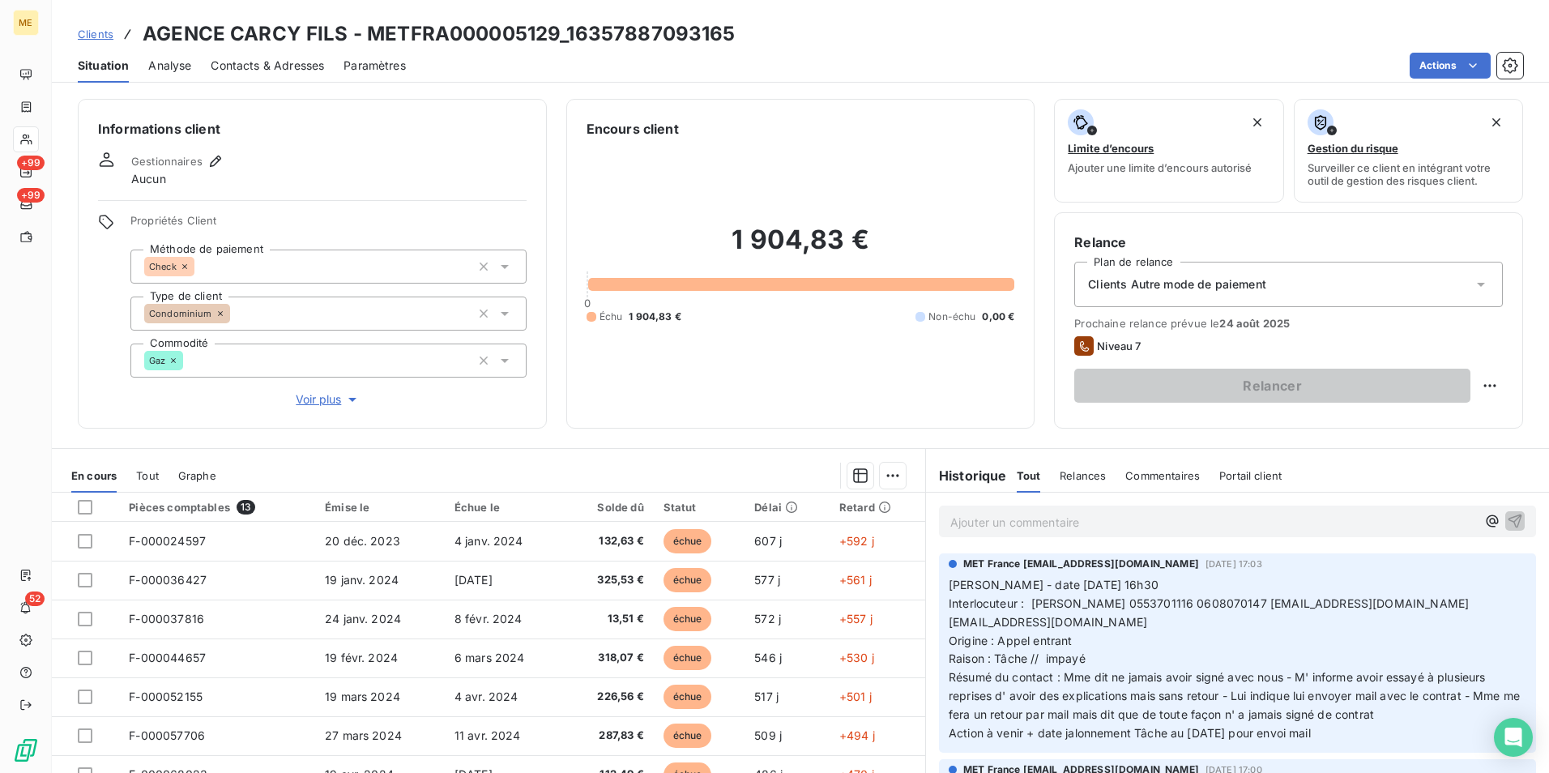
drag, startPoint x: 1177, startPoint y: 511, endPoint x: 1180, endPoint y: 524, distance: 13.2
click at [1177, 511] on div "Ajouter un commentaire ﻿" at bounding box center [1214, 522] width 526 height 22
click at [1182, 527] on p "Ajouter un commentaire ﻿" at bounding box center [1214, 522] width 526 height 20
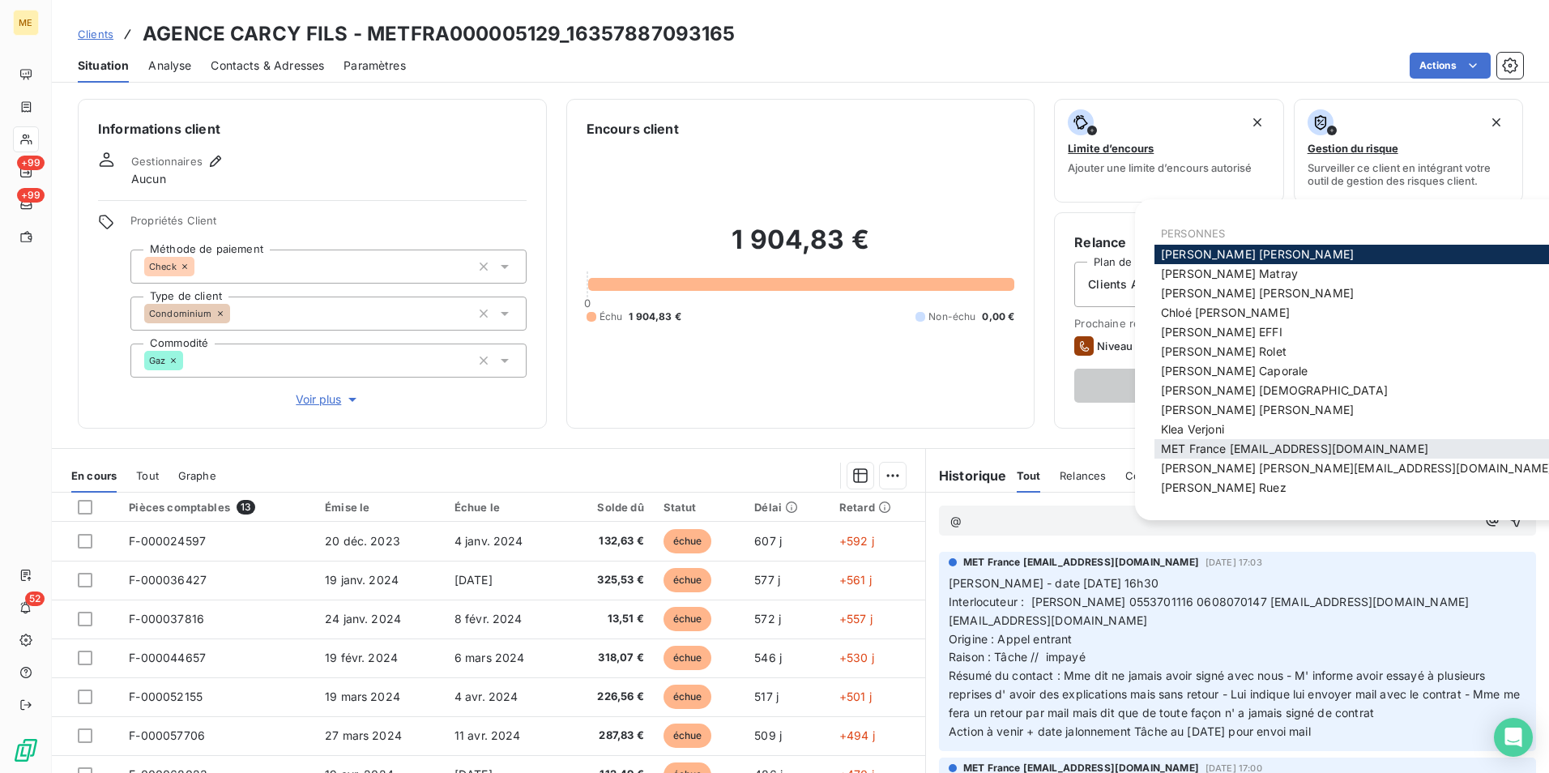
click at [1287, 445] on span "MET France [EMAIL_ADDRESS][DOMAIN_NAME]" at bounding box center [1294, 449] width 267 height 14
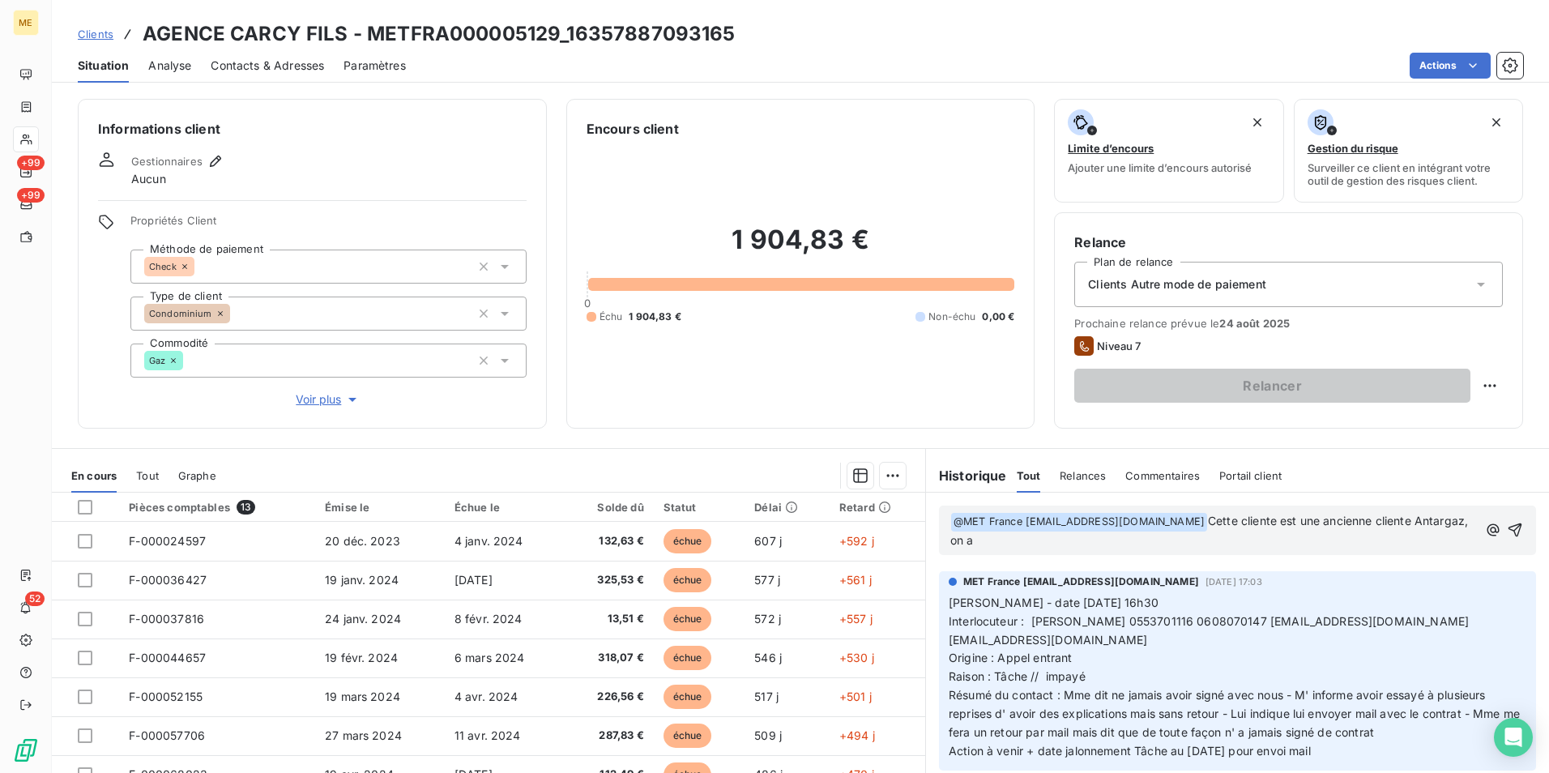
click at [318, 404] on span "Voir plus" at bounding box center [328, 399] width 65 height 16
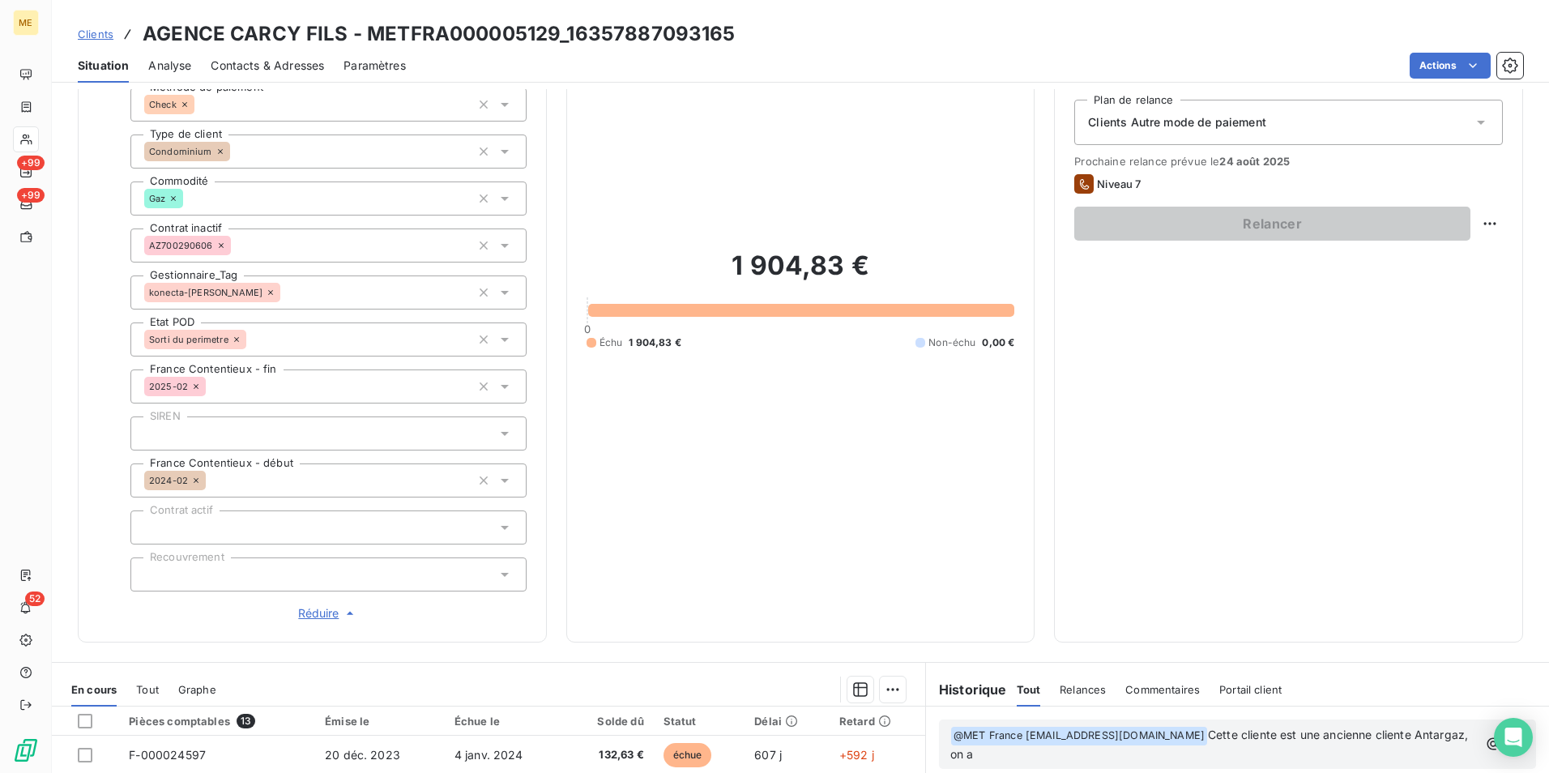
scroll to position [243, 0]
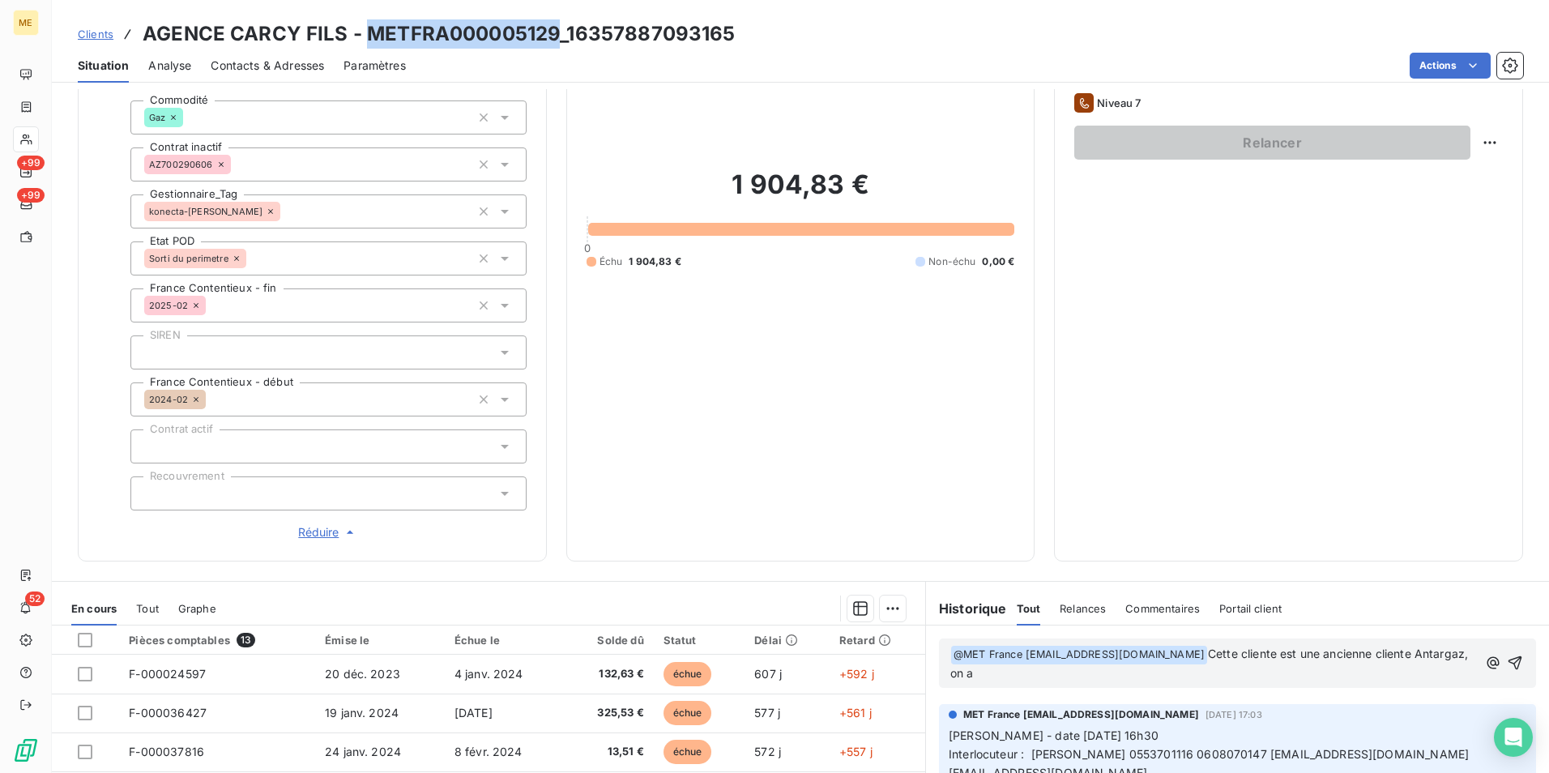
drag, startPoint x: 365, startPoint y: 28, endPoint x: 557, endPoint y: 25, distance: 192.9
click at [557, 25] on h3 "AGENCE CARCY FILS - METFRA000005129_16357887093165" at bounding box center [439, 33] width 593 height 29
copy h3 "METFRA000005129"
click at [1266, 673] on p "﻿ @ MET France met-france@recouvrement.met.com ﻿ Cette cliente est une ancienne…" at bounding box center [1215, 664] width 528 height 38
click at [1284, 673] on p "﻿ @ MET France met-france@recouvrement.met.com ﻿ Cette cliente est une ancienne…" at bounding box center [1217, 664] width 532 height 38
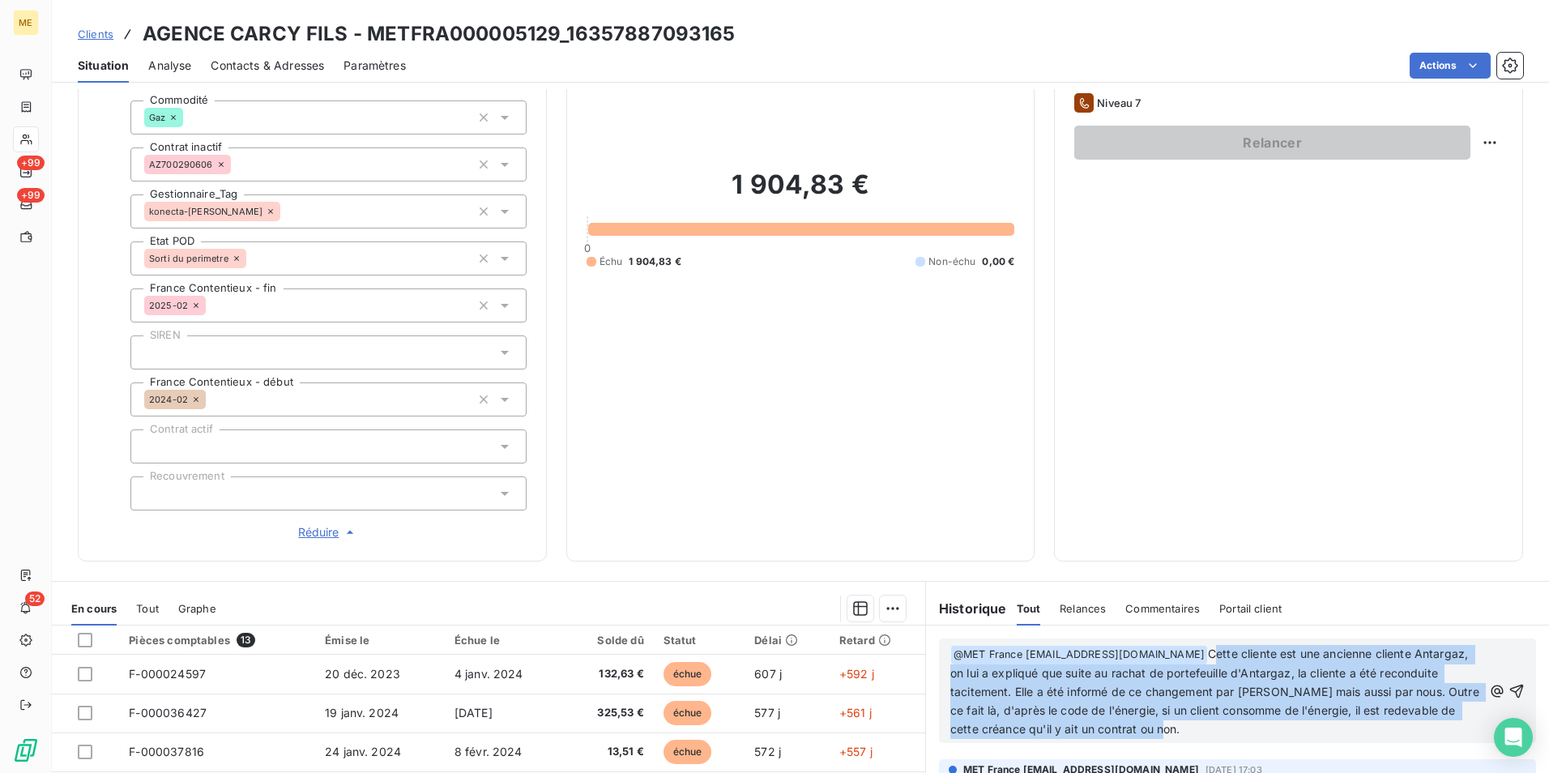
drag, startPoint x: 1297, startPoint y: 721, endPoint x: 1204, endPoint y: 647, distance: 118.7
click at [1204, 647] on p "﻿ @ MET France met-france@recouvrement.met.com ﻿ Cette cliente est une ancienne…" at bounding box center [1217, 691] width 532 height 93
copy span "Cette cliente est une ancienne cliente Antargaz, on lui a expliqué que suite au…"
click at [1291, 733] on p "﻿ @ MET France met-france@recouvrement.met.com ﻿ Cette cliente est une ancienne…" at bounding box center [1217, 691] width 532 height 93
drag, startPoint x: 1271, startPoint y: 733, endPoint x: 1207, endPoint y: 647, distance: 107.0
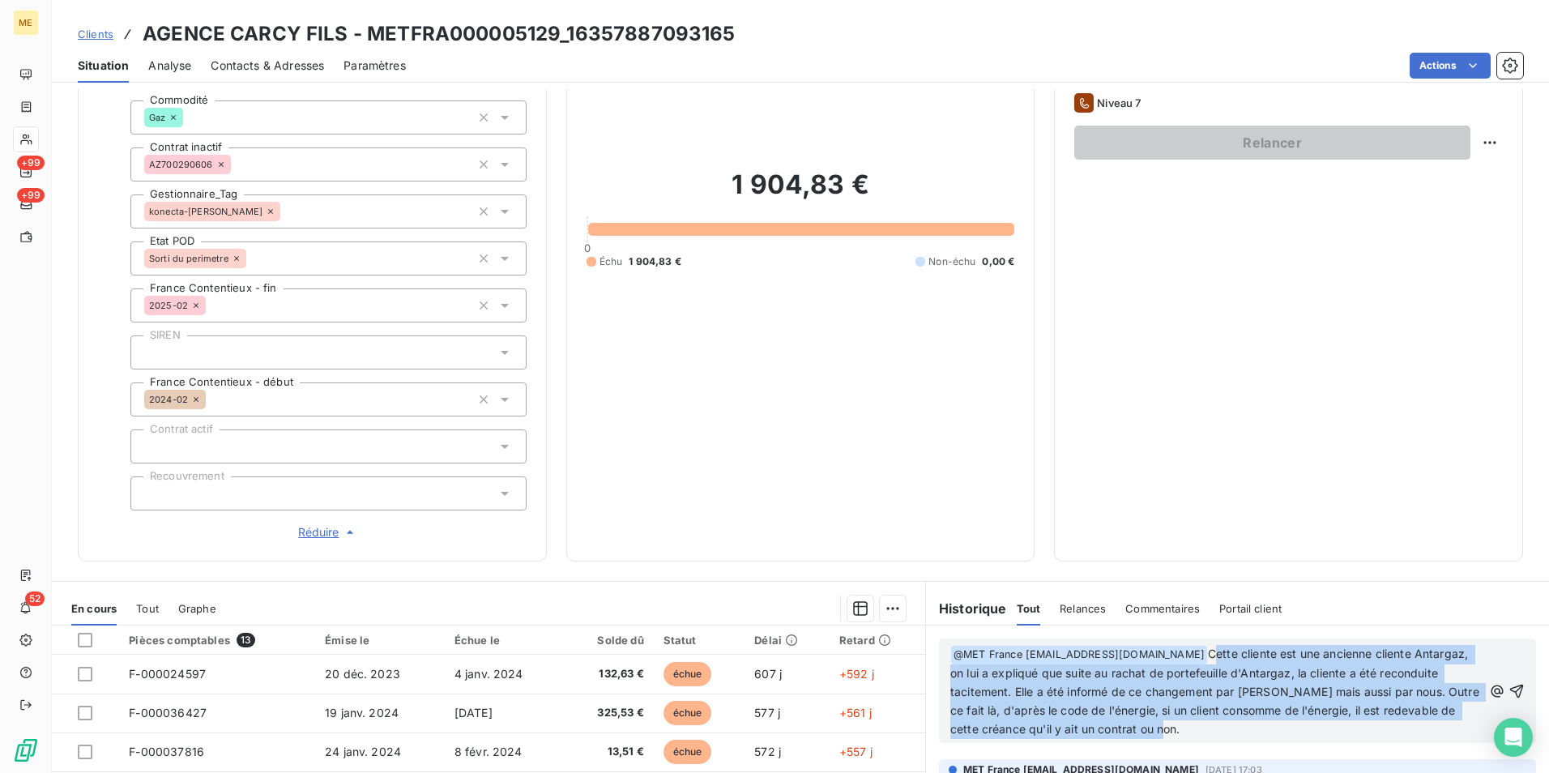
click at [1207, 647] on p "﻿ @ MET France met-france@recouvrement.met.com ﻿ Cette cliente est une ancienne…" at bounding box center [1217, 691] width 532 height 93
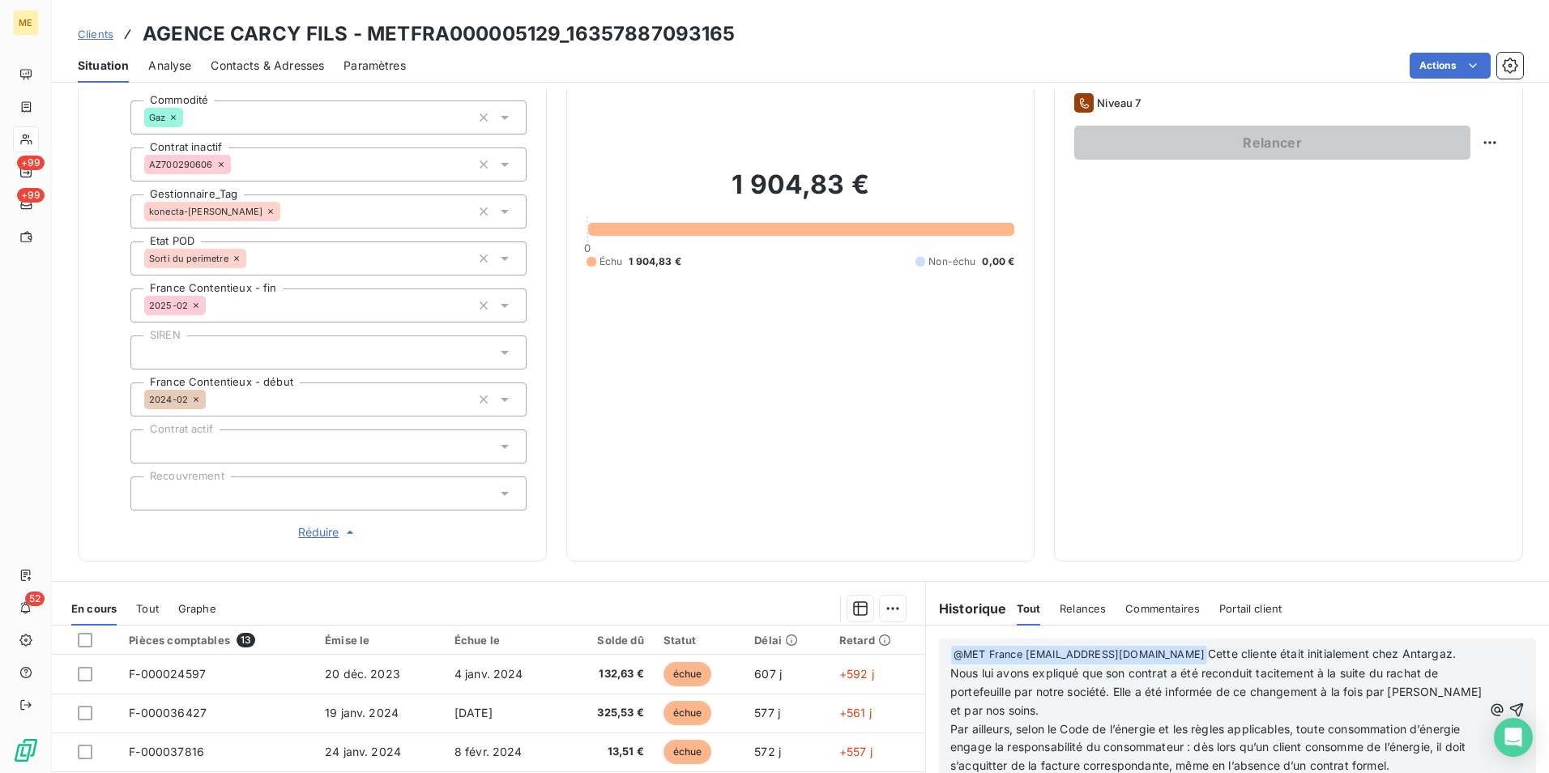
scroll to position [81, 0]
drag, startPoint x: 1103, startPoint y: 691, endPoint x: 1033, endPoint y: 691, distance: 69.7
click at [1033, 691] on span "Cette cliente était initialement chez Antargaz. Nous lui avons expliqué que son…" at bounding box center [1219, 682] width 536 height 70
drag, startPoint x: 1421, startPoint y: 692, endPoint x: 1433, endPoint y: 706, distance: 18.4
click at [1433, 706] on p "﻿ @ MET France met-france@recouvrement.met.com ﻿ Cette cliente était initialeme…" at bounding box center [1217, 682] width 532 height 75
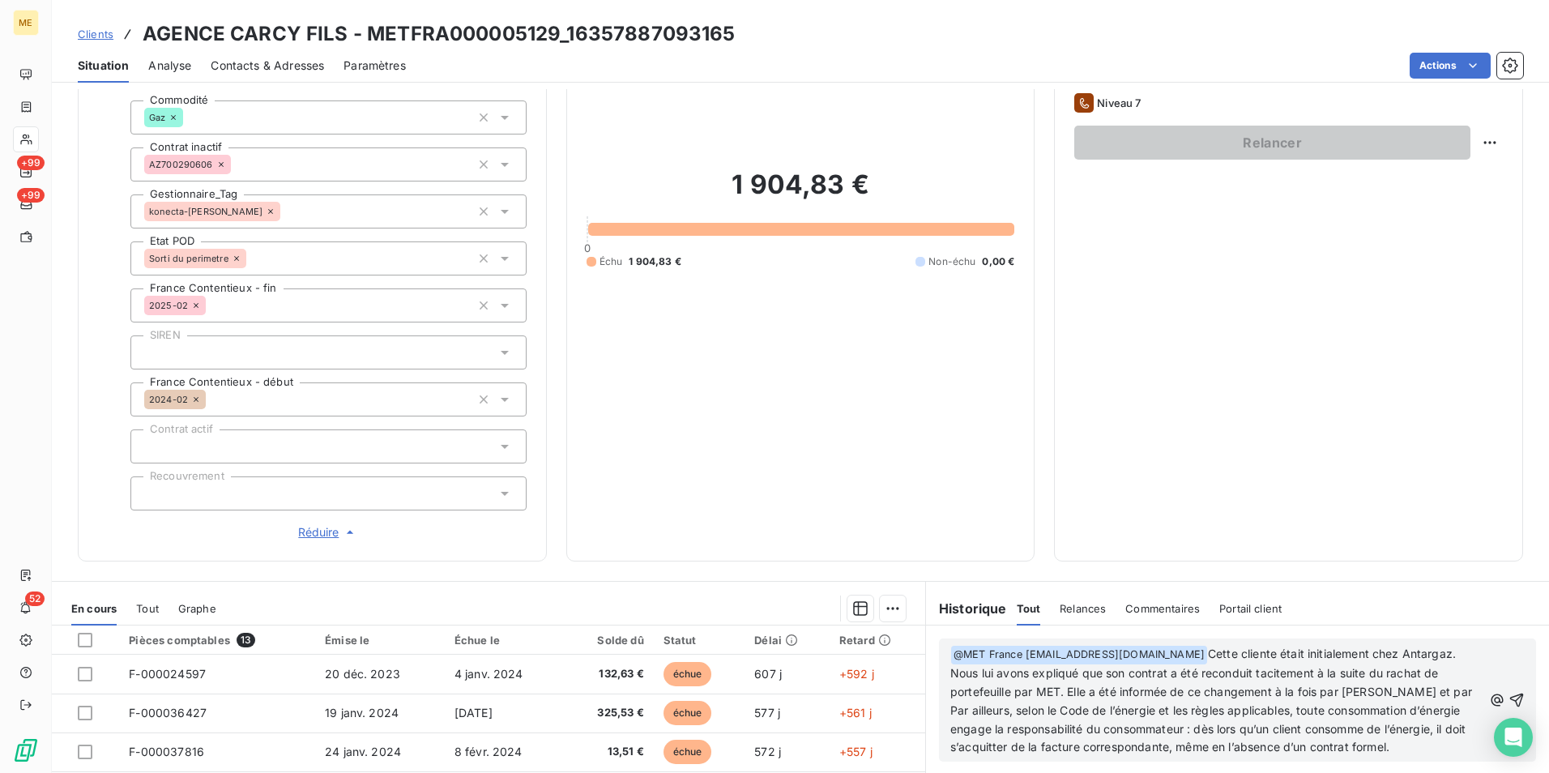
scroll to position [62, 0]
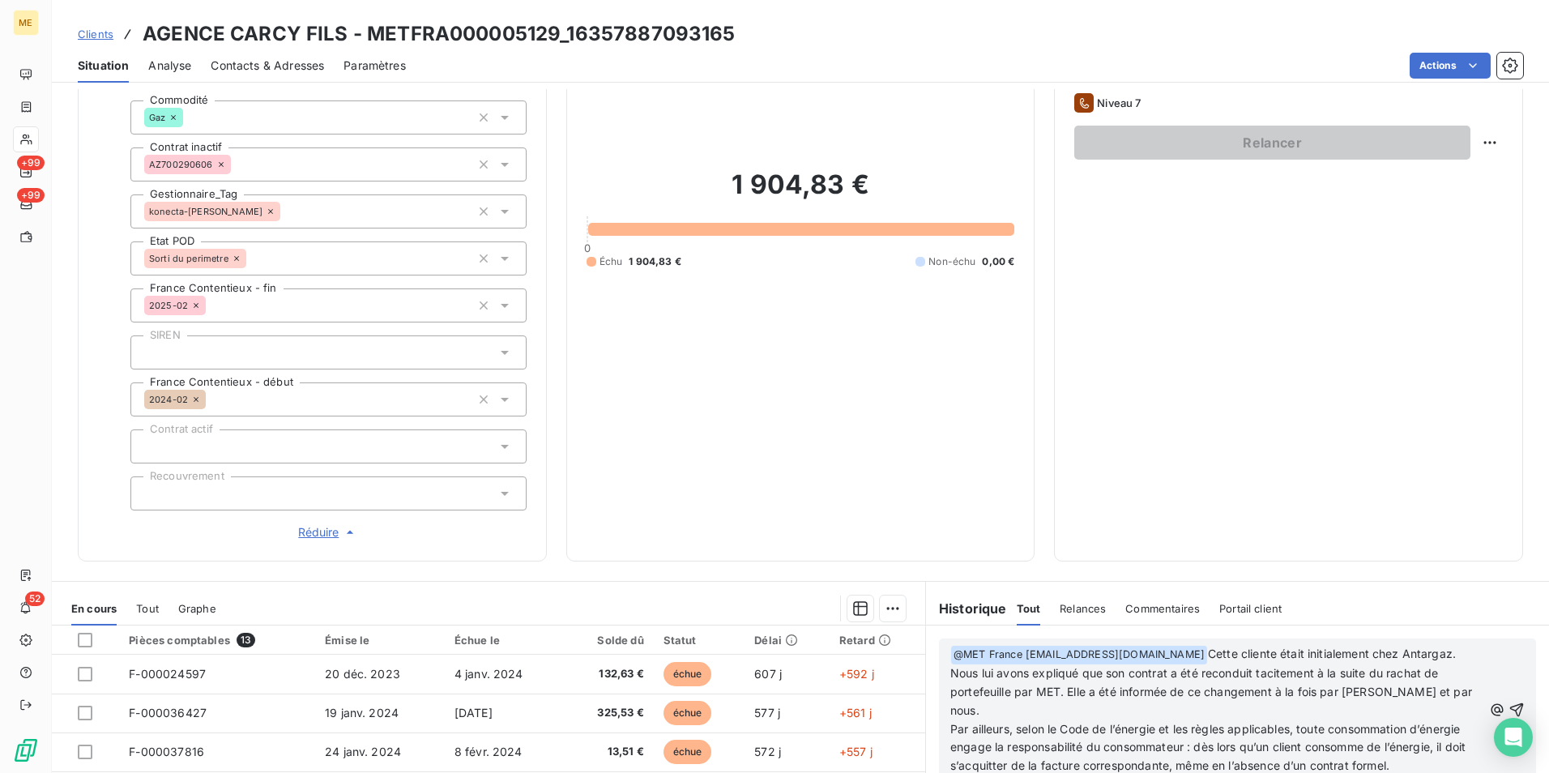
click at [942, 711] on div "﻿ @ MET France met-france@recouvrement.met.com ﻿ Cette cliente était initialeme…" at bounding box center [1237, 710] width 597 height 142
click at [1062, 722] on span "Par ailleurs, selon le Code de l’énergie et les règles applicables, toute conso…" at bounding box center [1210, 747] width 519 height 51
click at [979, 722] on span "Par ailleurs, selon le code de l’énergie et les règles applicables, toute conso…" at bounding box center [1210, 747] width 519 height 51
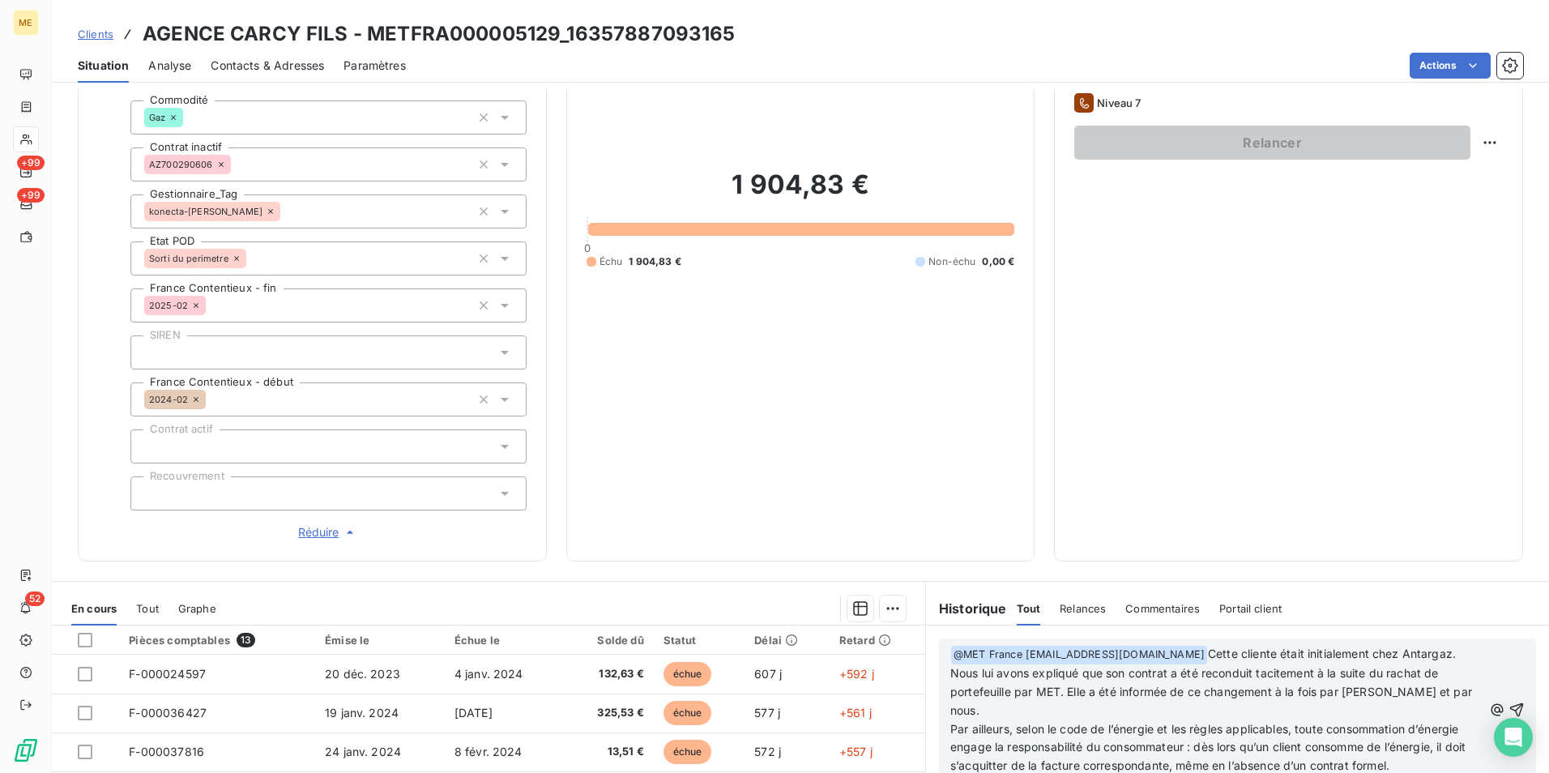
click at [1241, 733] on span "Par ailleurs, selon le code de l’énergie et les règles applicables, toute conso…" at bounding box center [1210, 747] width 519 height 51
click at [993, 749] on span "Par ailleurs, selon le code de l’énergie et les règles applicables, toute conso…" at bounding box center [1207, 747] width 512 height 51
click at [1250, 749] on span "Par ailleurs, selon le code de l’énergie et les règles applicables, toute conso…" at bounding box center [1217, 747] width 533 height 51
click at [1054, 766] on p "Par ailleurs, selon le code de l’énergie et les règles applicables, toute conso…" at bounding box center [1217, 748] width 532 height 56
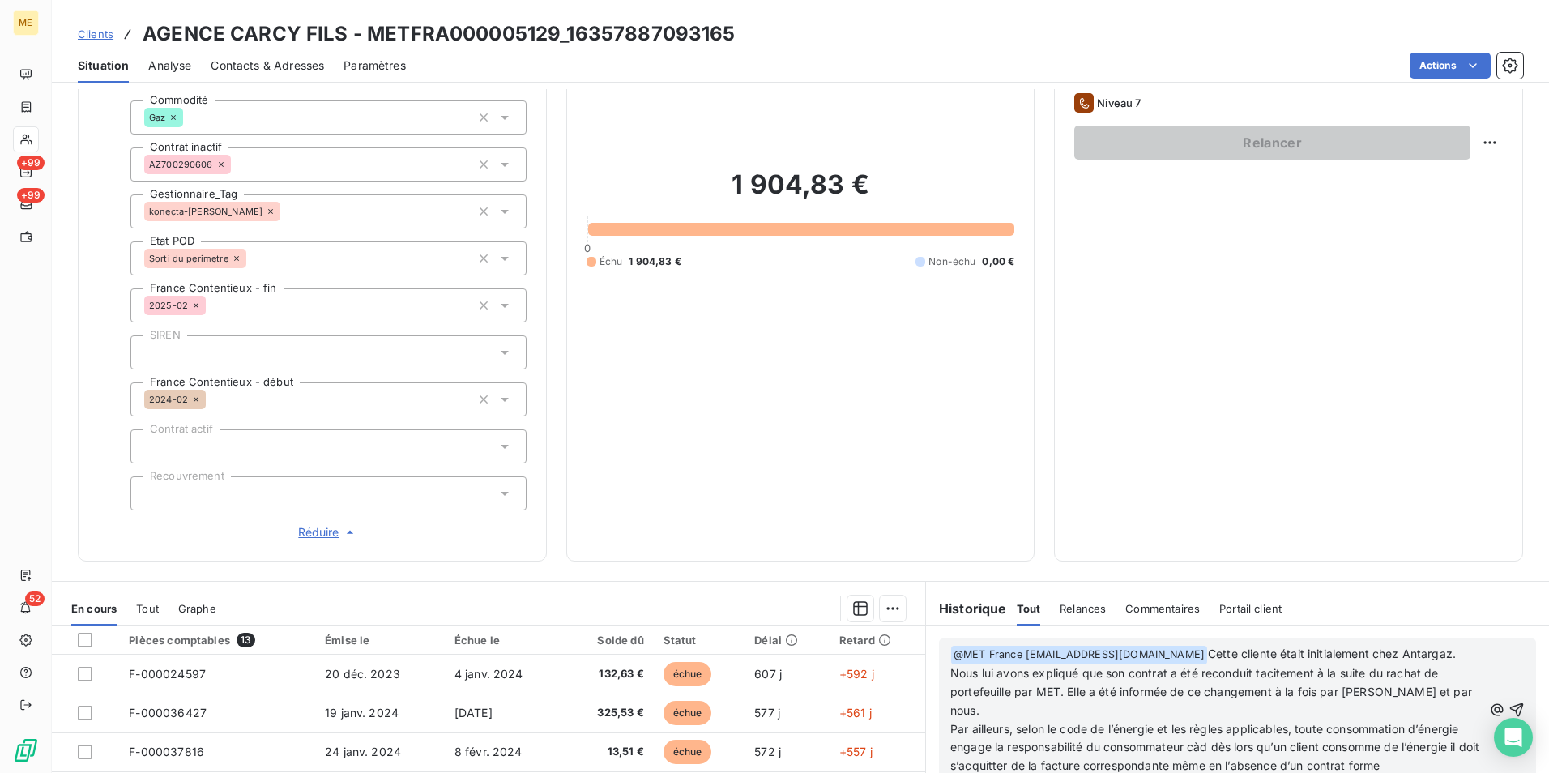
scroll to position [449, 0]
click at [1440, 731] on span "Par ailleurs, selon le code de l’énergie et les règles applicables, toute conso…" at bounding box center [1217, 747] width 533 height 51
click at [1447, 744] on p "Par ailleurs, selon le code de l’énergie et les règles applicables, toute conso…" at bounding box center [1217, 748] width 532 height 56
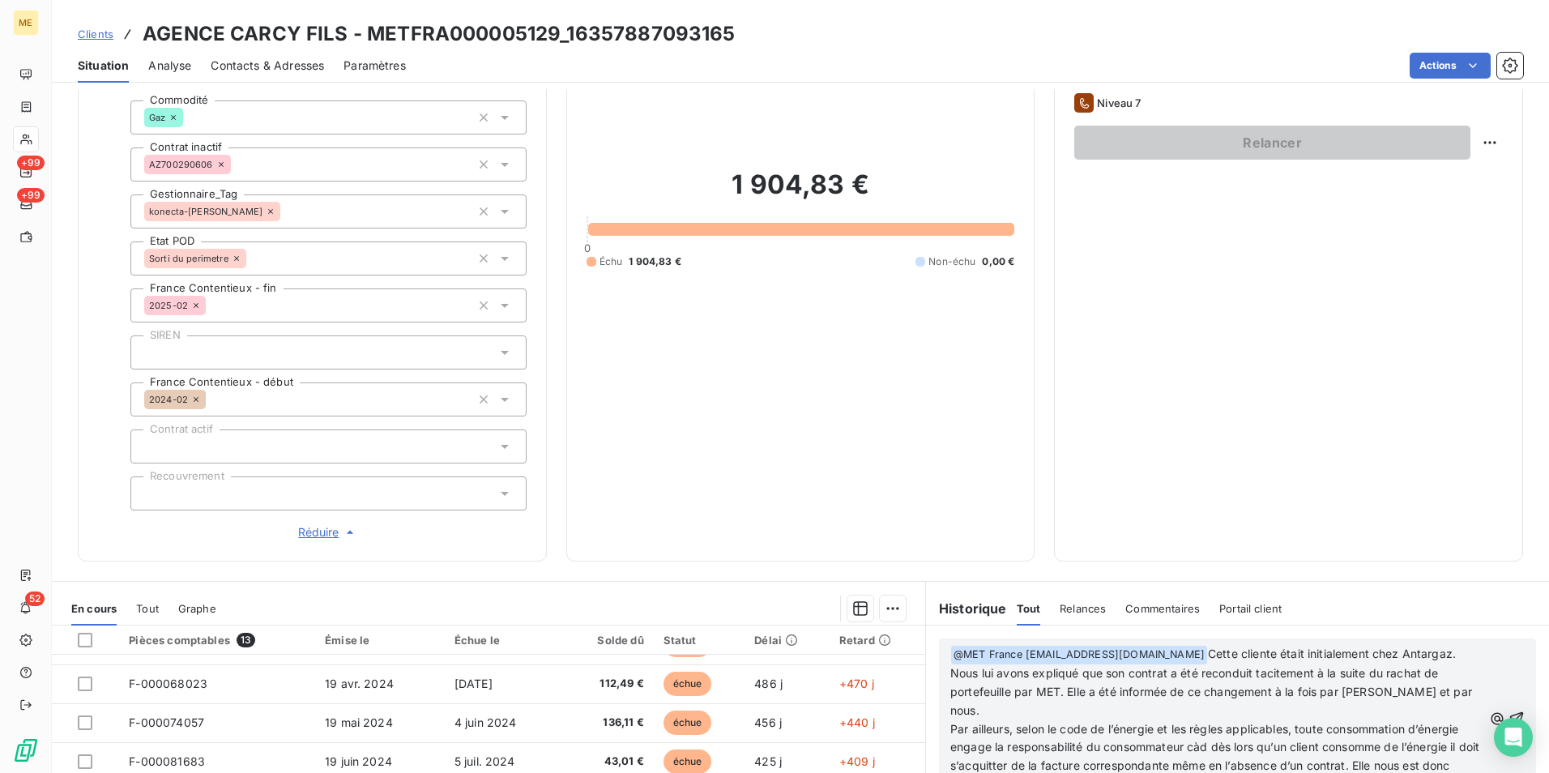
scroll to position [574, 0]
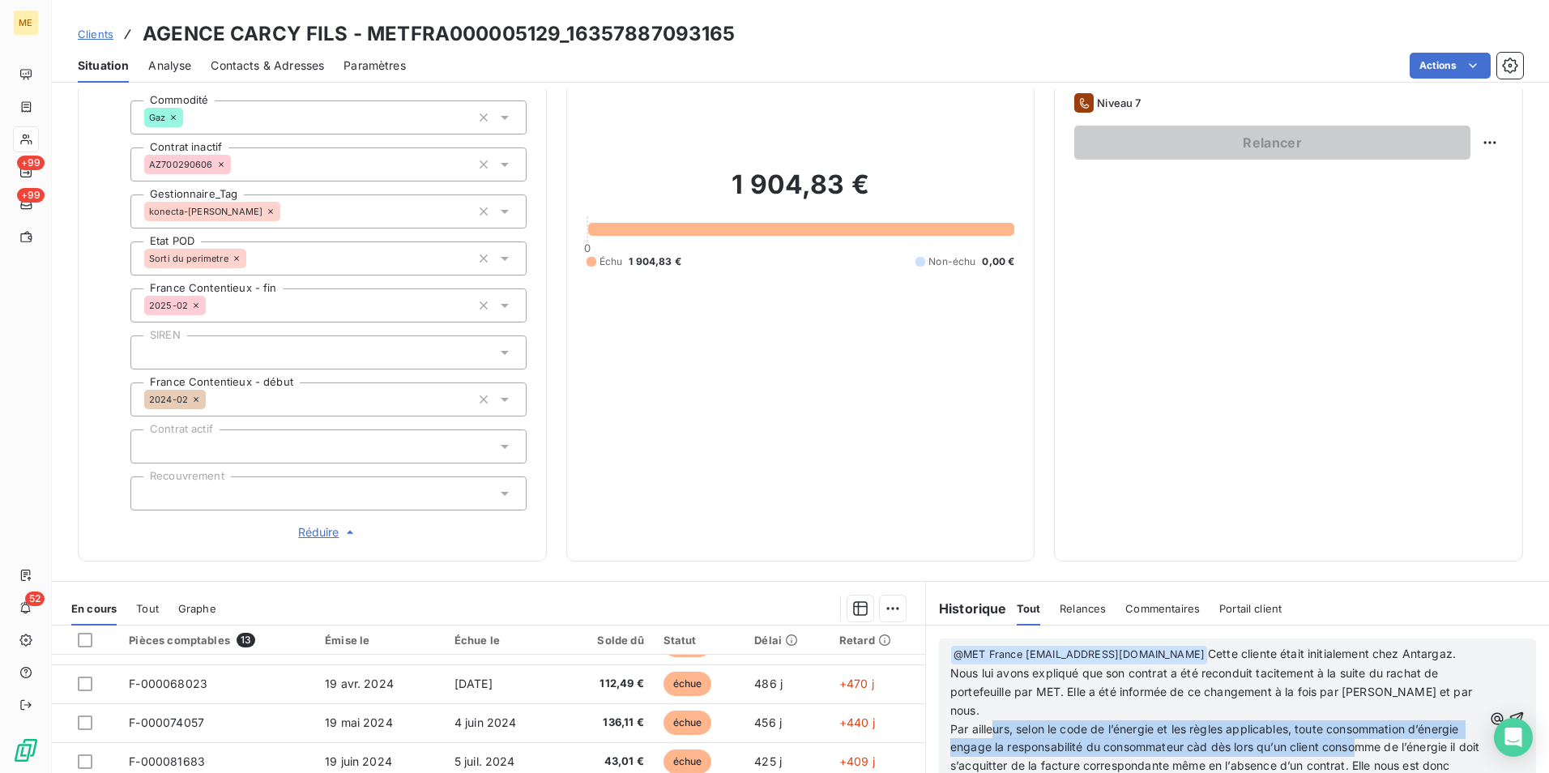
drag, startPoint x: 986, startPoint y: 707, endPoint x: 1409, endPoint y: 736, distance: 424.0
click at [1409, 736] on p "Par ailleurs, selon le code de l’énergie et les règles applicables, toute conso…" at bounding box center [1217, 757] width 532 height 75
click at [1254, 731] on span "Par ailleurs, selon le code de l’énergie et les règles applicables, toute conso…" at bounding box center [1217, 757] width 533 height 70
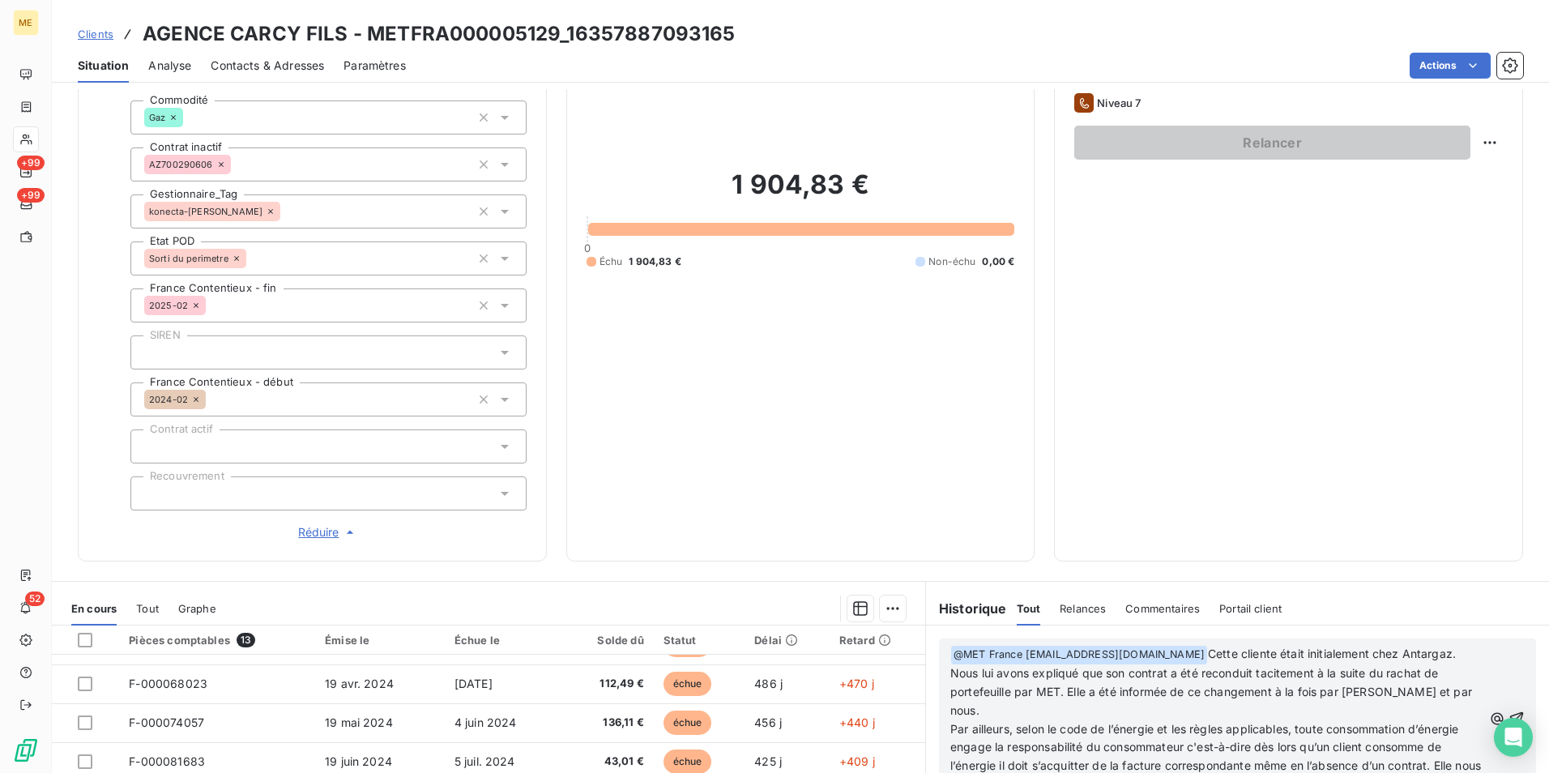
scroll to position [1384, 0]
drag, startPoint x: 1015, startPoint y: 766, endPoint x: 1346, endPoint y: 767, distance: 331.4
click at [1346, 767] on p "Par ailleurs, selon le code de l’énergie et les règles applicables, toute conso…" at bounding box center [1217, 757] width 532 height 75
click at [1377, 765] on p "Par ailleurs, selon le code de l’énergie et les règles applicables, toute conso…" at bounding box center [1217, 757] width 532 height 75
click at [1510, 712] on icon "button" at bounding box center [1517, 719] width 14 height 14
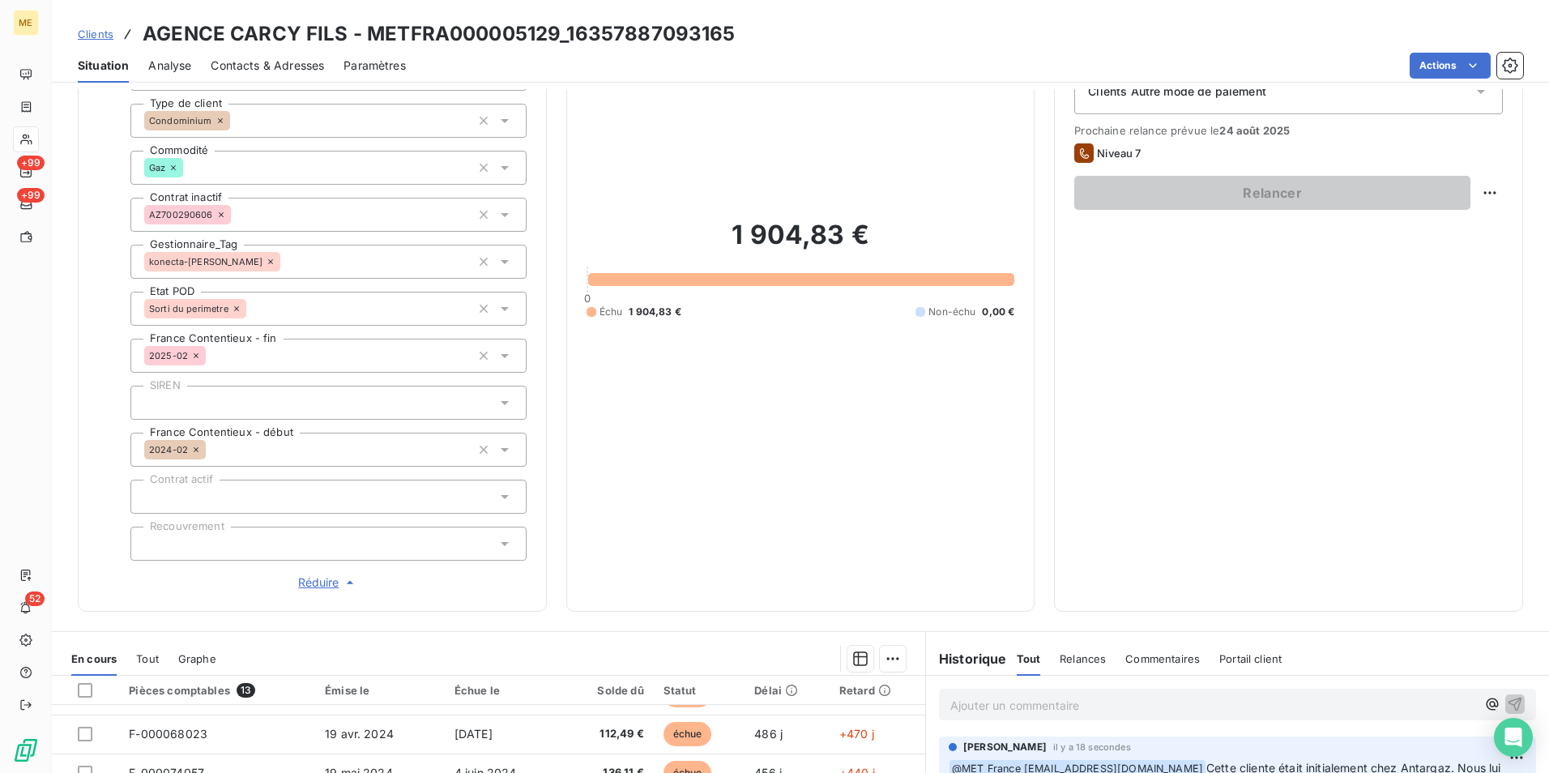
scroll to position [456, 0]
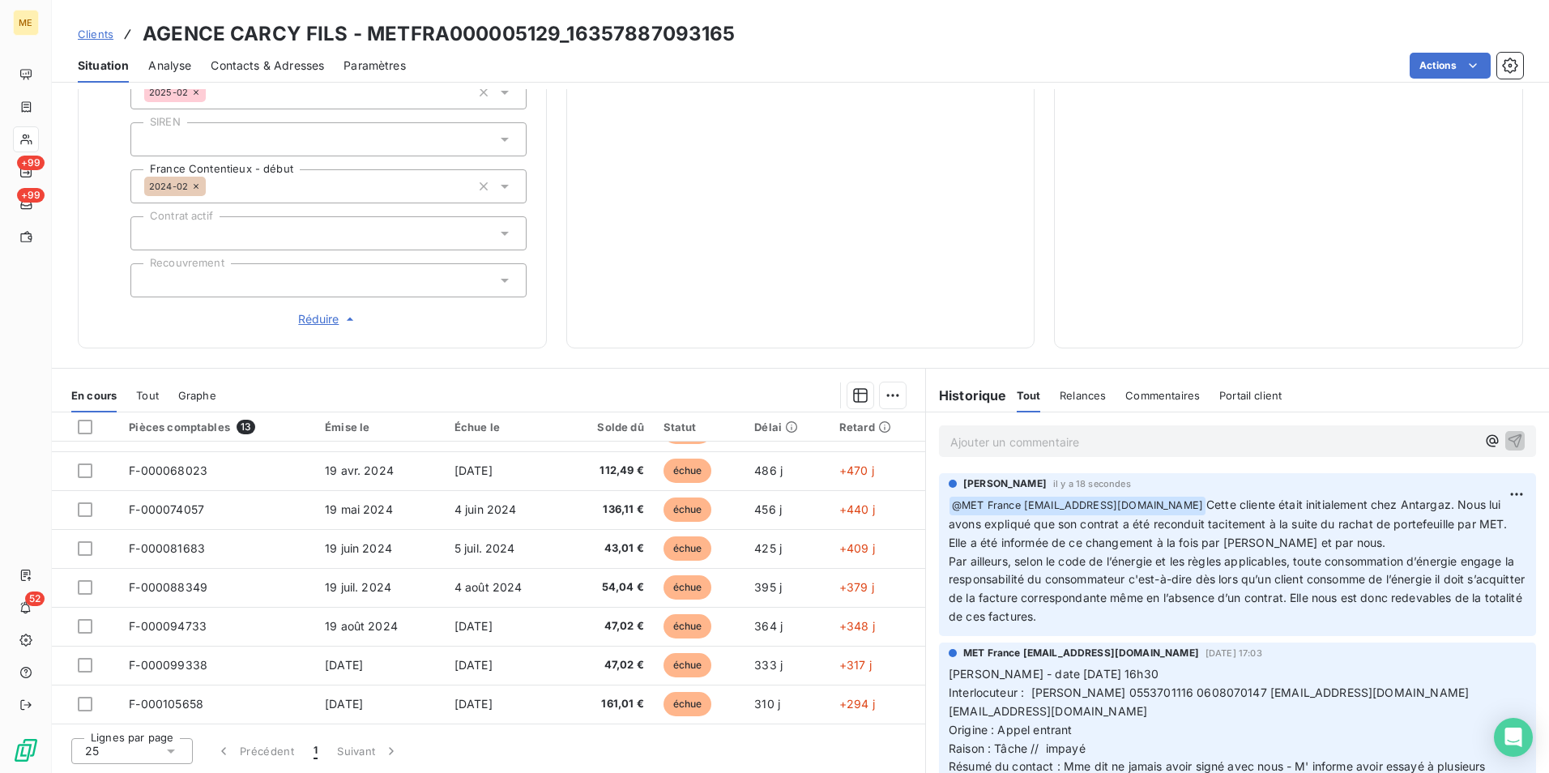
click at [1198, 455] on div "Ajouter un commentaire ﻿" at bounding box center [1237, 441] width 597 height 32
click at [1192, 440] on p "Ajouter un commentaire ﻿" at bounding box center [1214, 442] width 526 height 20
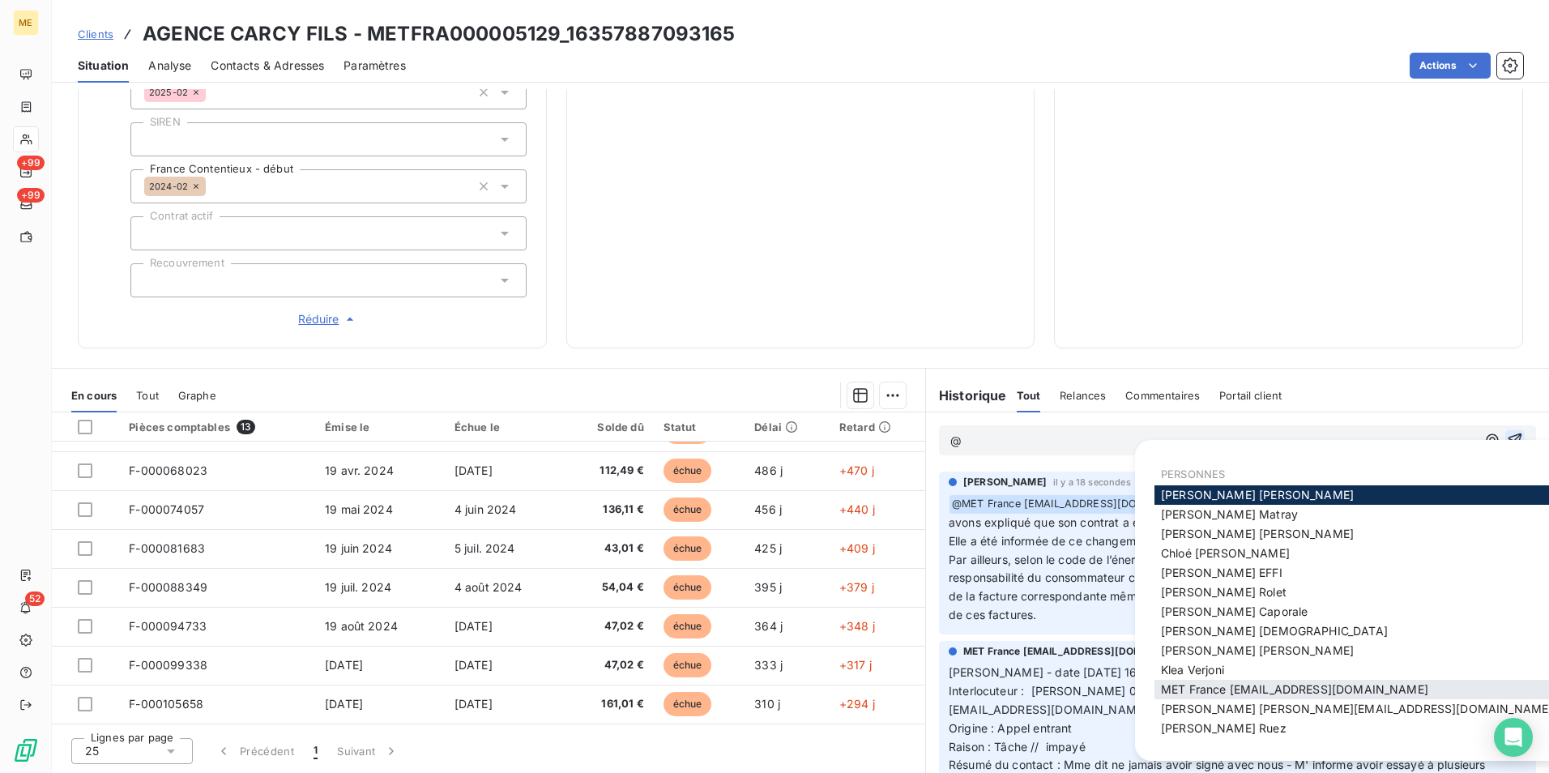
click at [1254, 690] on span "MET France met-france@recouvrement.met.com" at bounding box center [1294, 689] width 267 height 14
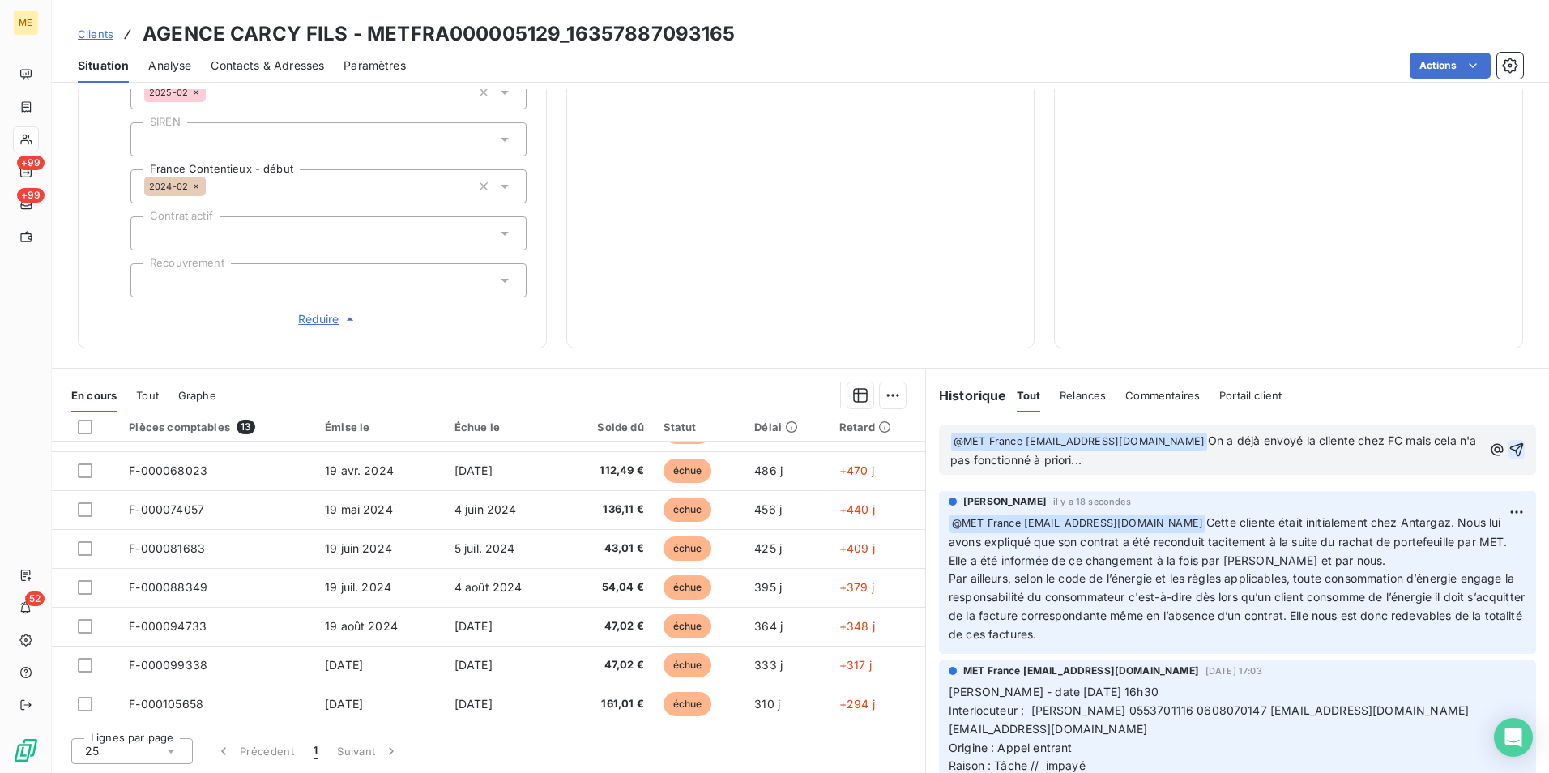
click at [1509, 443] on icon "button" at bounding box center [1517, 450] width 16 height 16
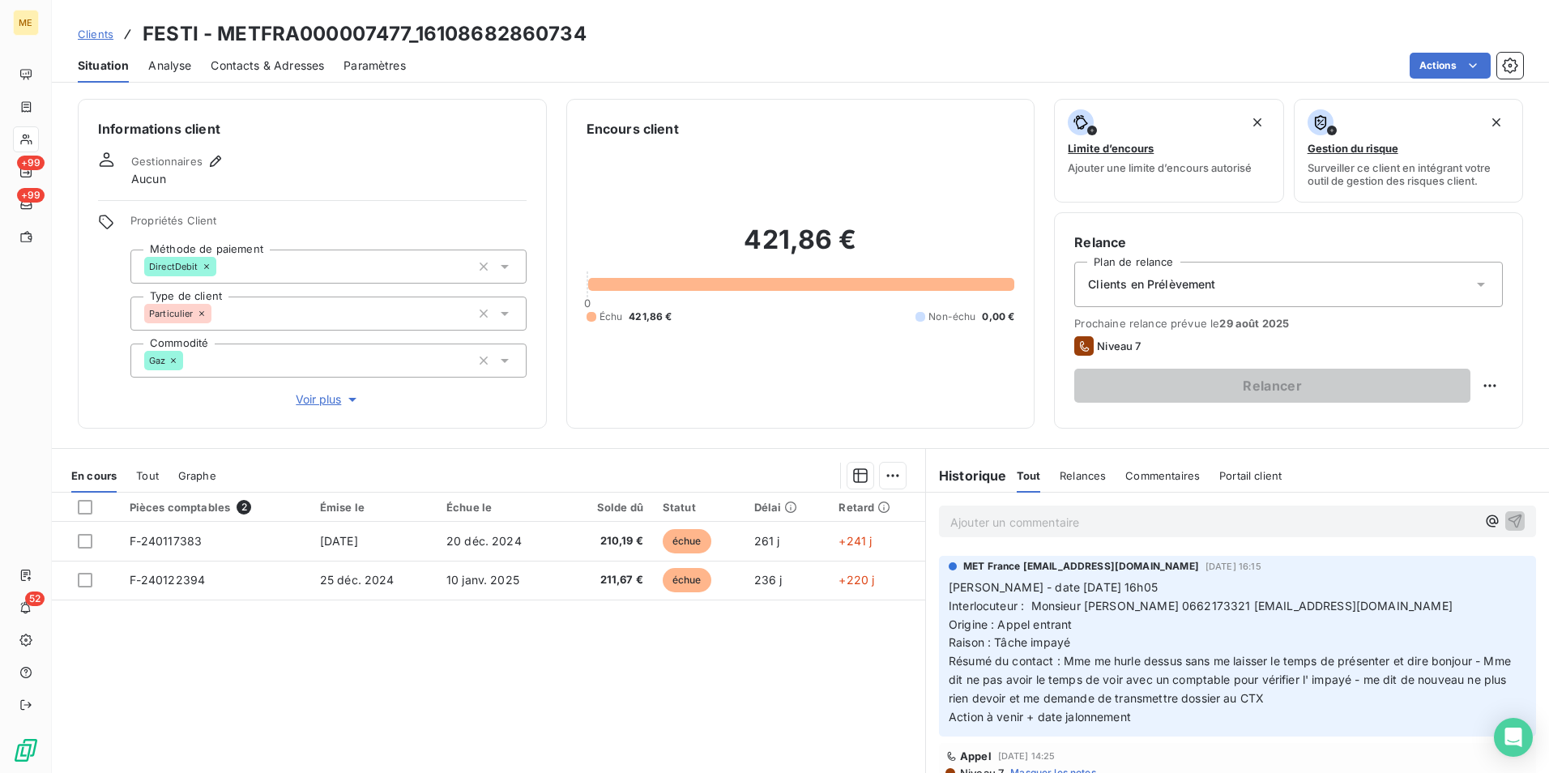
scroll to position [81, 0]
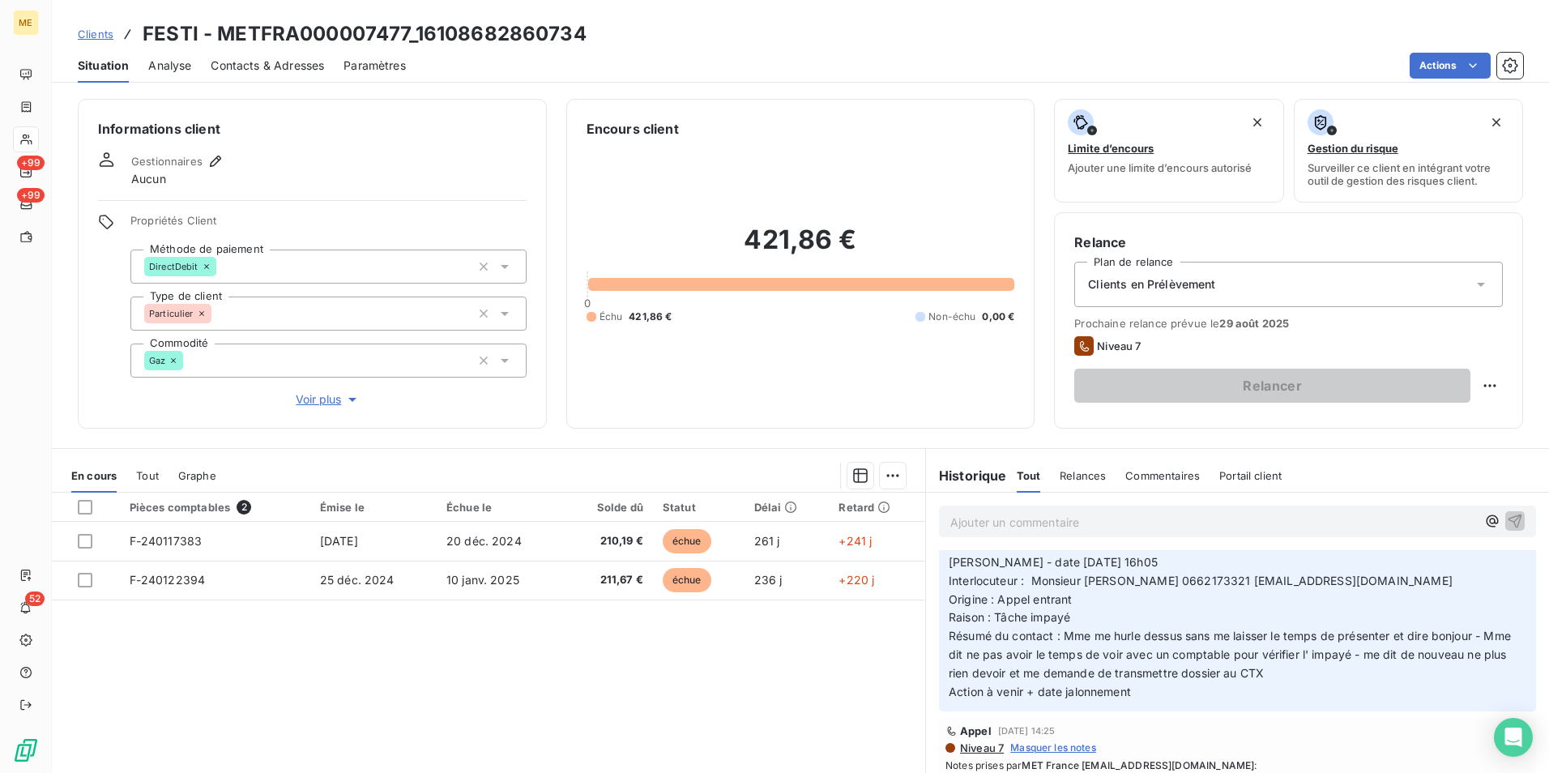
drag, startPoint x: 1047, startPoint y: 669, endPoint x: 1344, endPoint y: 677, distance: 296.7
click at [1344, 677] on p "[PERSON_NAME] - date [DATE] 16h05 Interlocuteur : Monsieur [PERSON_NAME] 066217…" at bounding box center [1238, 627] width 578 height 148
click at [1089, 634] on span "Résumé du contact : Mme me hurle dessus sans me laisser le temps de présenter e…" at bounding box center [1232, 654] width 566 height 51
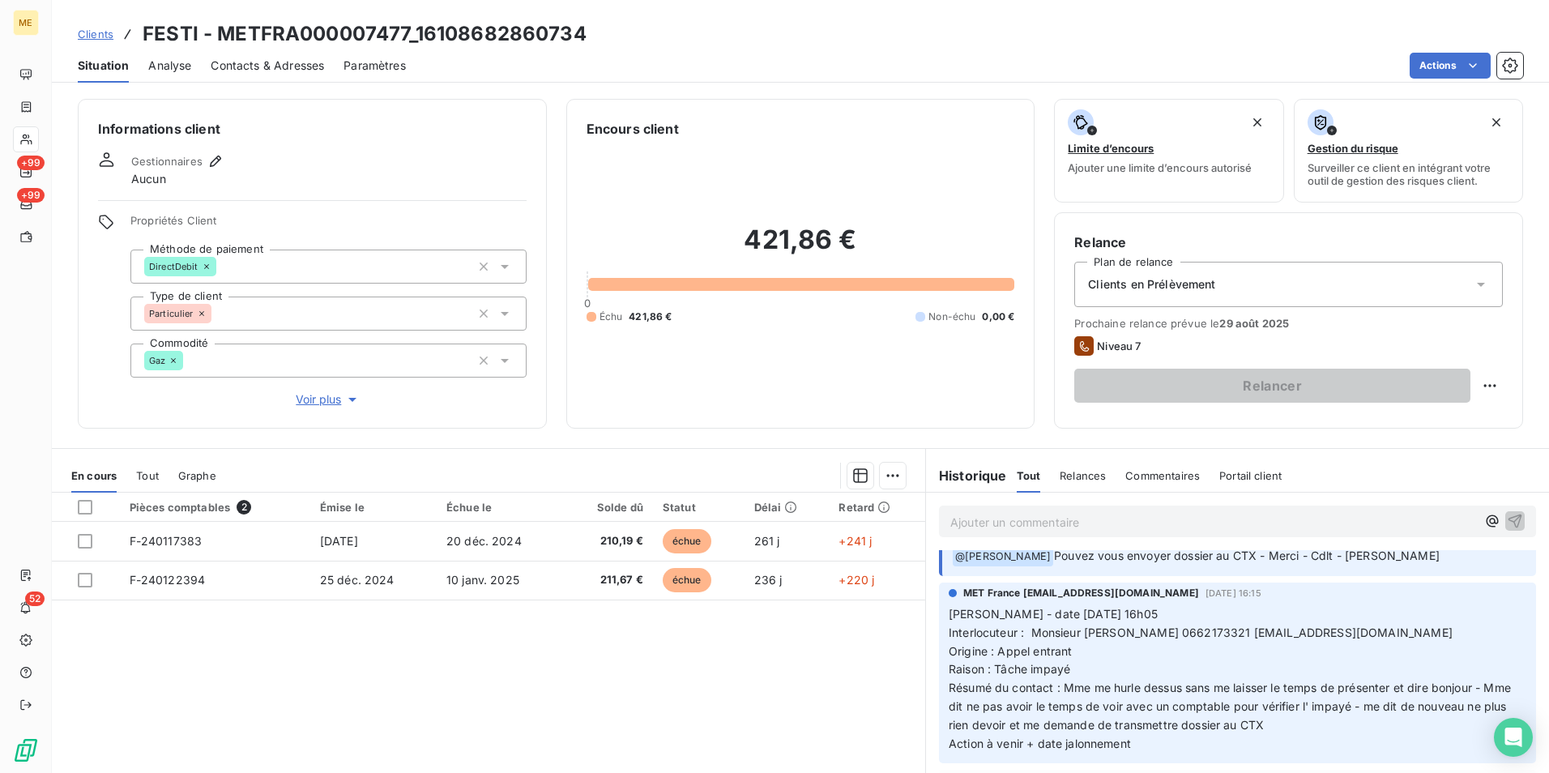
scroll to position [0, 0]
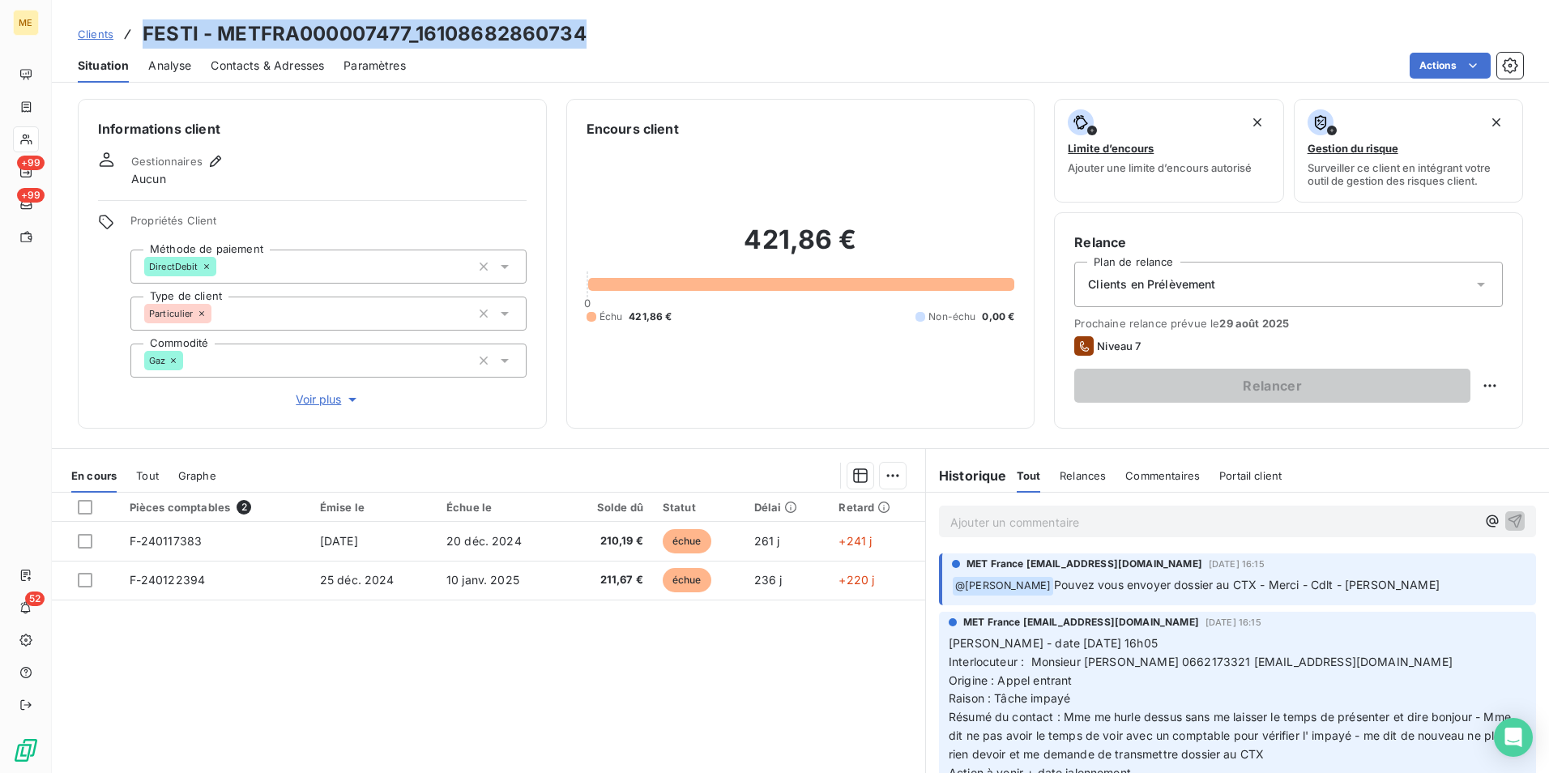
drag, startPoint x: 583, startPoint y: 32, endPoint x: 136, endPoint y: 32, distance: 446.5
click at [136, 32] on div "Clients FESTI - METFRA000007477_16108682860734" at bounding box center [332, 33] width 509 height 29
copy h3 "FESTI - METFRA000007477_16108682860734"
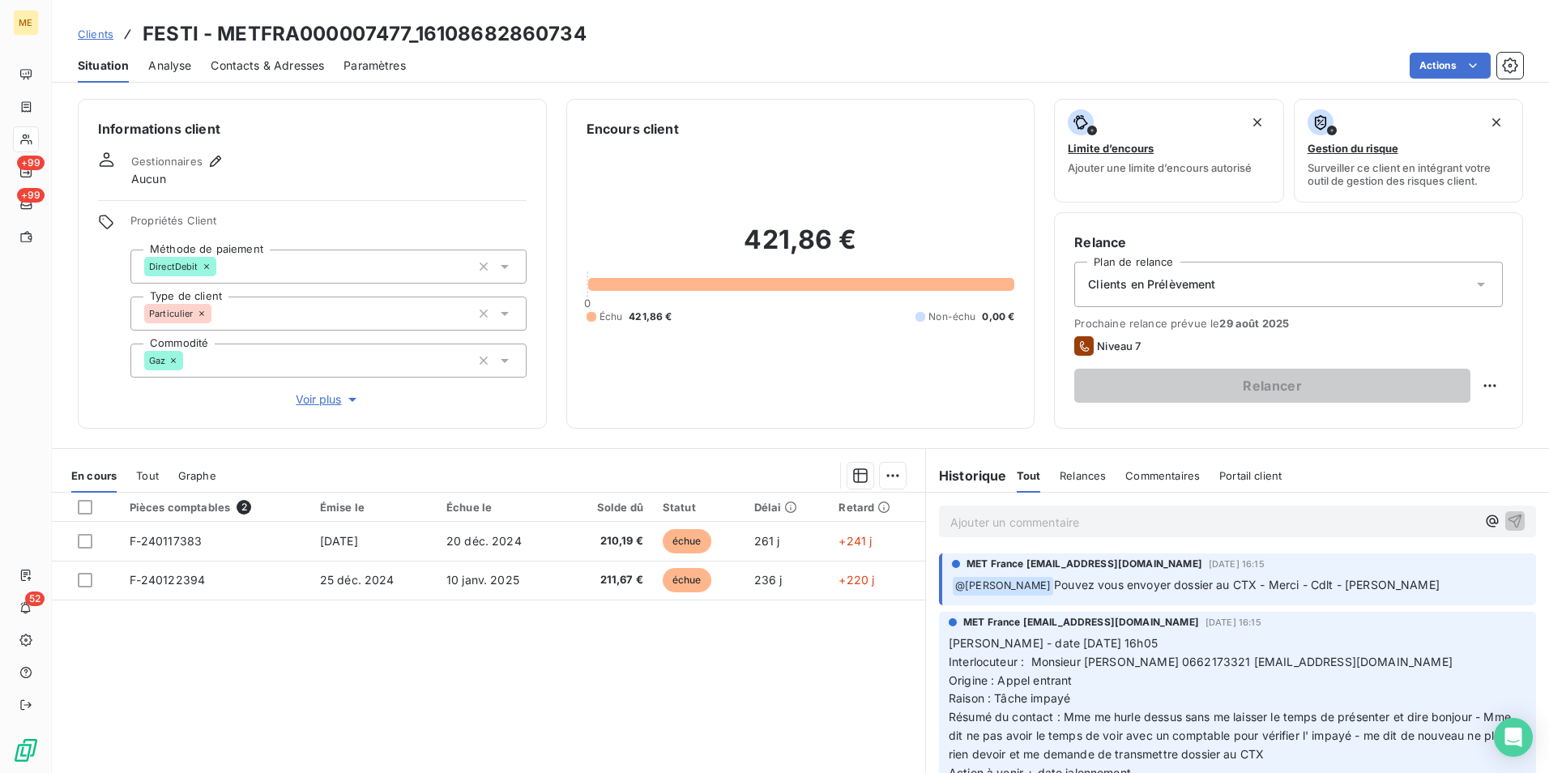
click at [1002, 538] on div "Ajouter un commentaire ﻿" at bounding box center [1237, 522] width 623 height 58
click at [1021, 519] on p "Ajouter un commentaire ﻿" at bounding box center [1214, 522] width 526 height 20
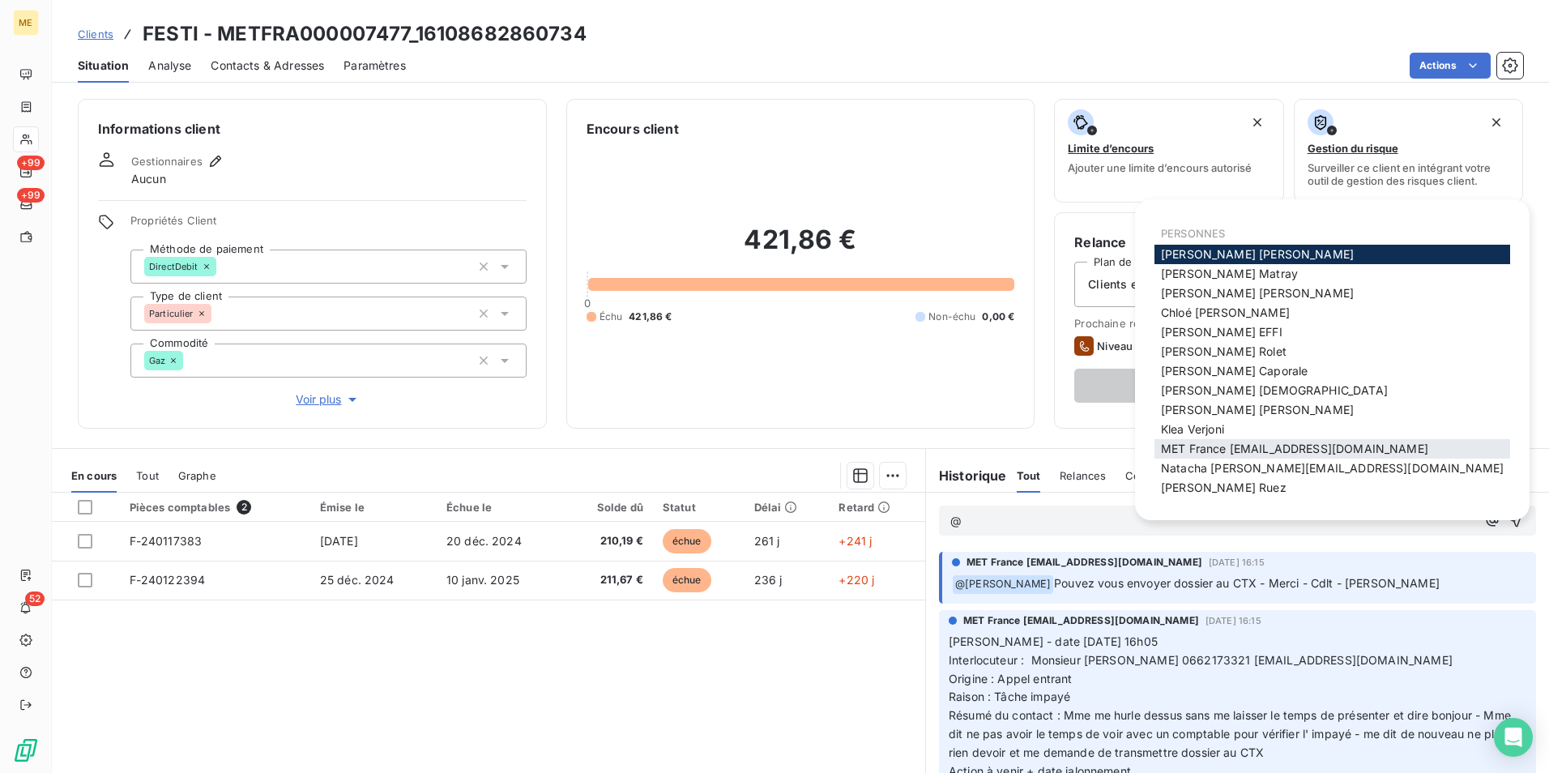
click at [1230, 446] on span "MET France met-france@recouvrement.met.com" at bounding box center [1294, 449] width 267 height 14
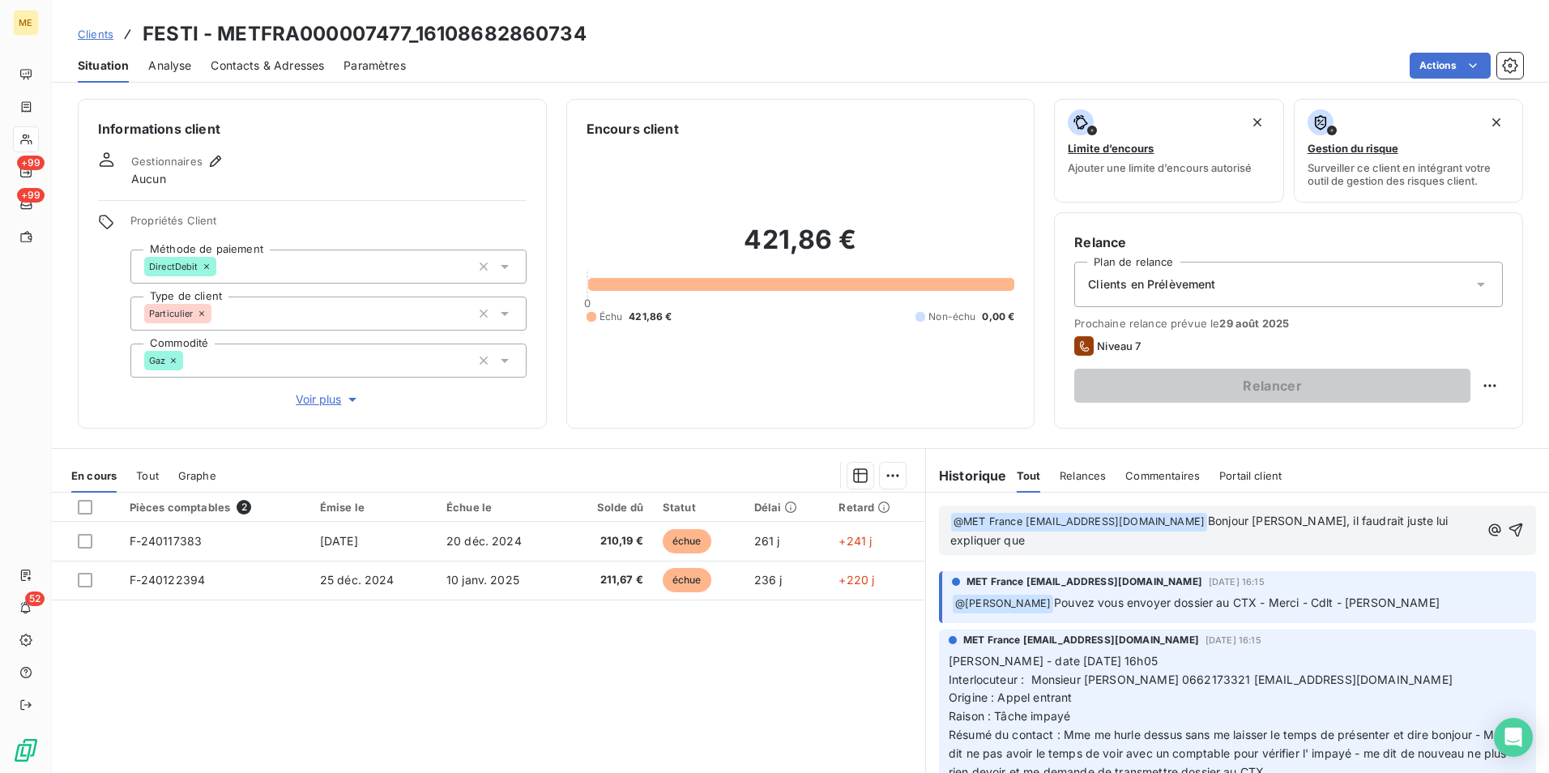
click at [1358, 520] on span "Bonjour Valérie, il faudrait juste lui expliquer que" at bounding box center [1202, 530] width 502 height 33
click at [1438, 517] on span "Bonjour Valérie, il faudrait lui expliquer que" at bounding box center [1214, 530] width 526 height 33
click at [1224, 541] on p "﻿ @ MET France met-france@recouvrement.met.com ﻿ Bonjour Valérie, il faudrait l…" at bounding box center [1215, 531] width 528 height 38
click at [1309, 550] on p "﻿ @ MET France met-france@recouvrement.met.com ﻿ Bonjour Valérie, il faudrait l…" at bounding box center [1217, 531] width 532 height 38
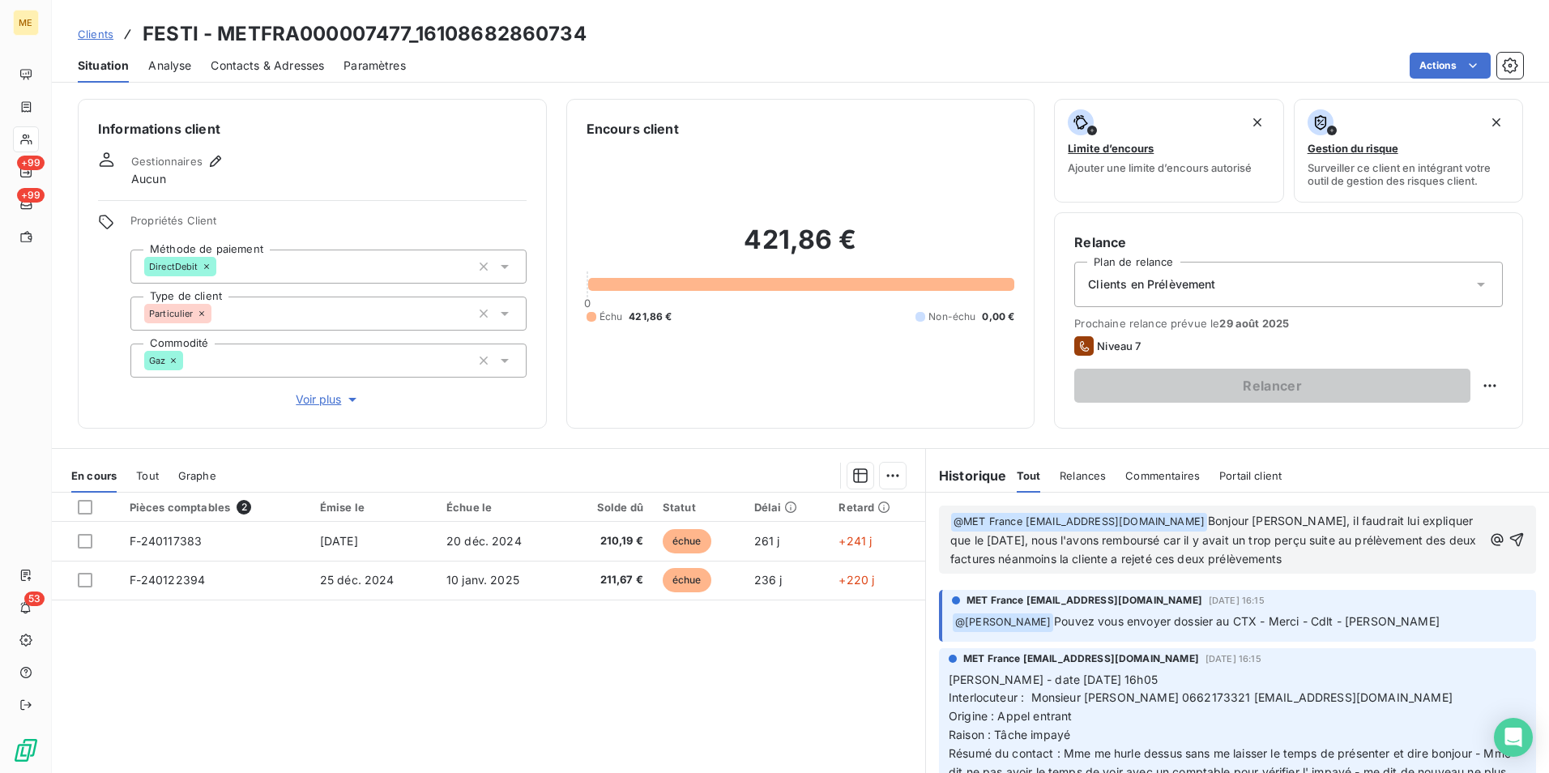
click at [1133, 562] on span "Bonjour Valérie, il faudrait lui expliquer que le 21/02/2025, nous l'avons remb…" at bounding box center [1216, 540] width 530 height 52
click at [1091, 563] on span "Bonjour Valérie, il faudrait lui expliquer que le 21/02/2025, nous l'avons remb…" at bounding box center [1216, 540] width 530 height 52
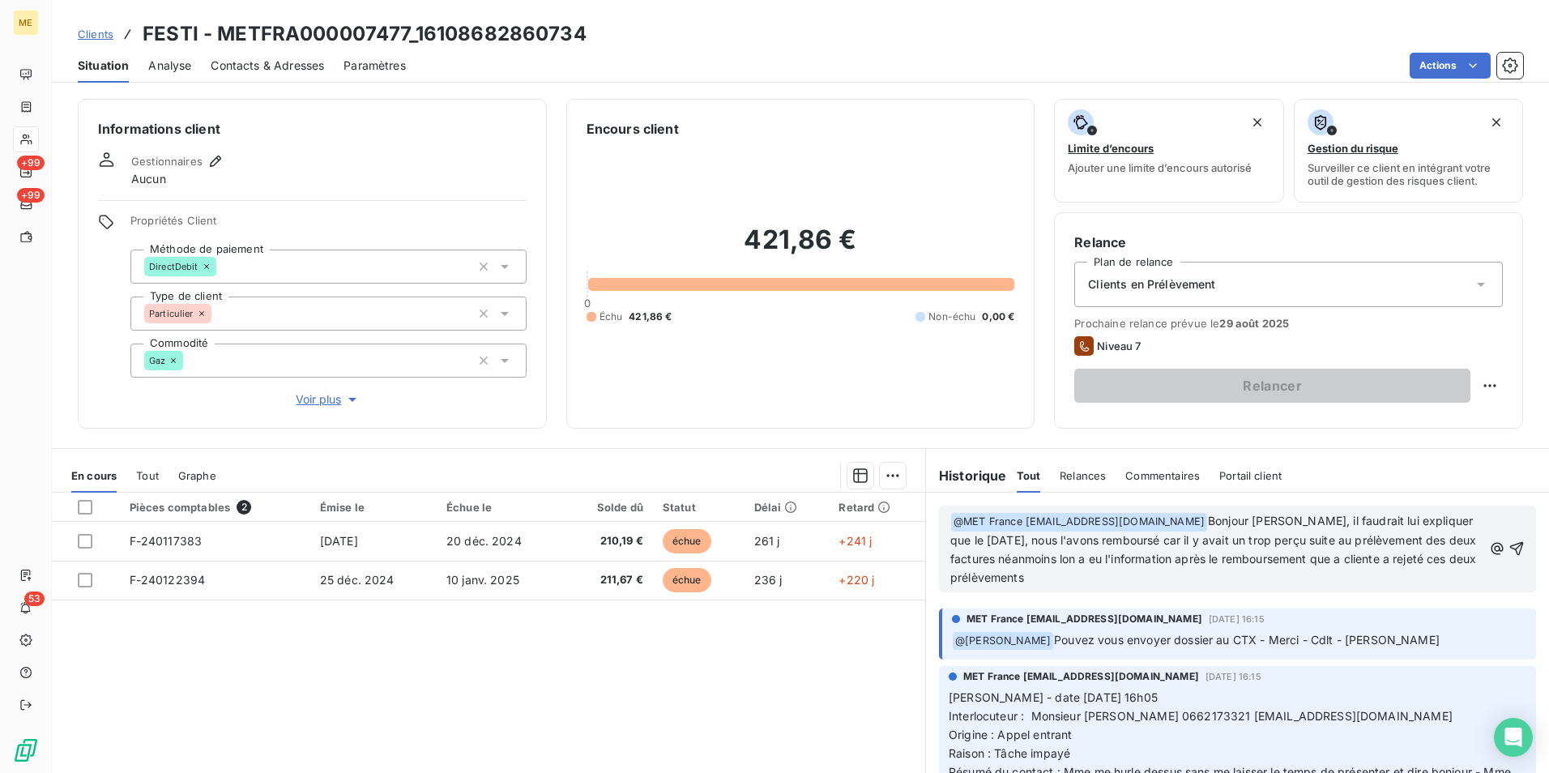
click at [1293, 541] on span "Bonjour Valérie, il faudrait lui expliquer que le 21/02/2025, nous l'avons remb…" at bounding box center [1216, 549] width 530 height 70
click at [1202, 566] on p "﻿ @ MET France met-france@recouvrement.met.com ﻿ Bonjour Valérie, il faudrait l…" at bounding box center [1217, 549] width 532 height 75
drag, startPoint x: 1199, startPoint y: 555, endPoint x: 1204, endPoint y: 587, distance: 32.0
click at [1204, 587] on p "﻿ @ MET France met-france@recouvrement.met.com ﻿ Bonjour Valérie, il faudrait l…" at bounding box center [1217, 549] width 532 height 75
click at [1231, 571] on p "﻿ @ MET France met-france@recouvrement.met.com ﻿ Bonjour Valérie, il faudrait l…" at bounding box center [1217, 549] width 532 height 75
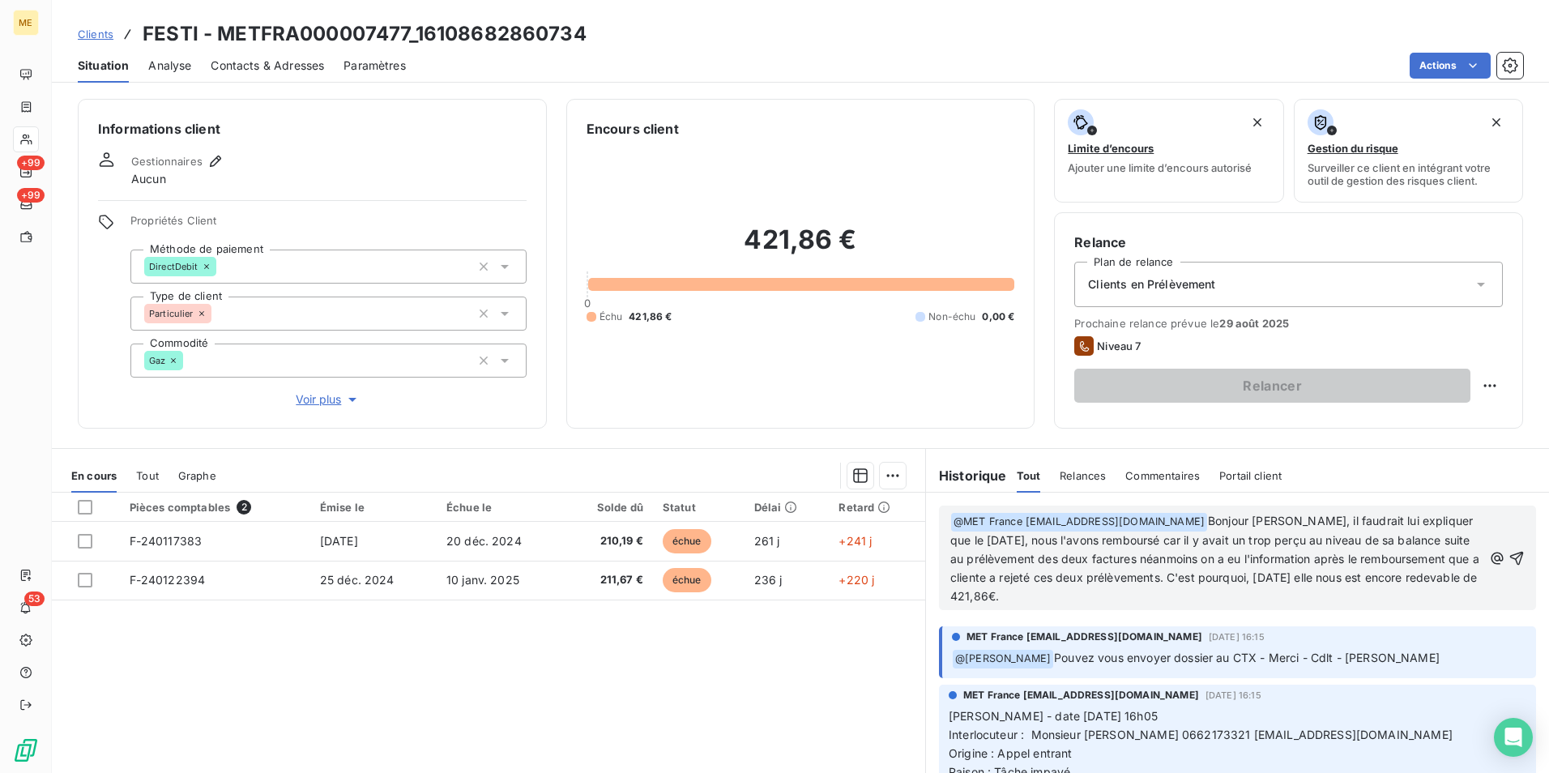
click at [1018, 598] on span "Bonjour Valérie, il faudrait lui expliquer que le 21/02/2025, nous l'avons remb…" at bounding box center [1217, 558] width 532 height 89
click at [1247, 611] on div "﻿ @ MET France met-france@recouvrement.met.com ﻿ Bonjour Valérie, il faudrait l…" at bounding box center [1237, 558] width 623 height 130
click at [1510, 561] on icon "button" at bounding box center [1517, 558] width 14 height 14
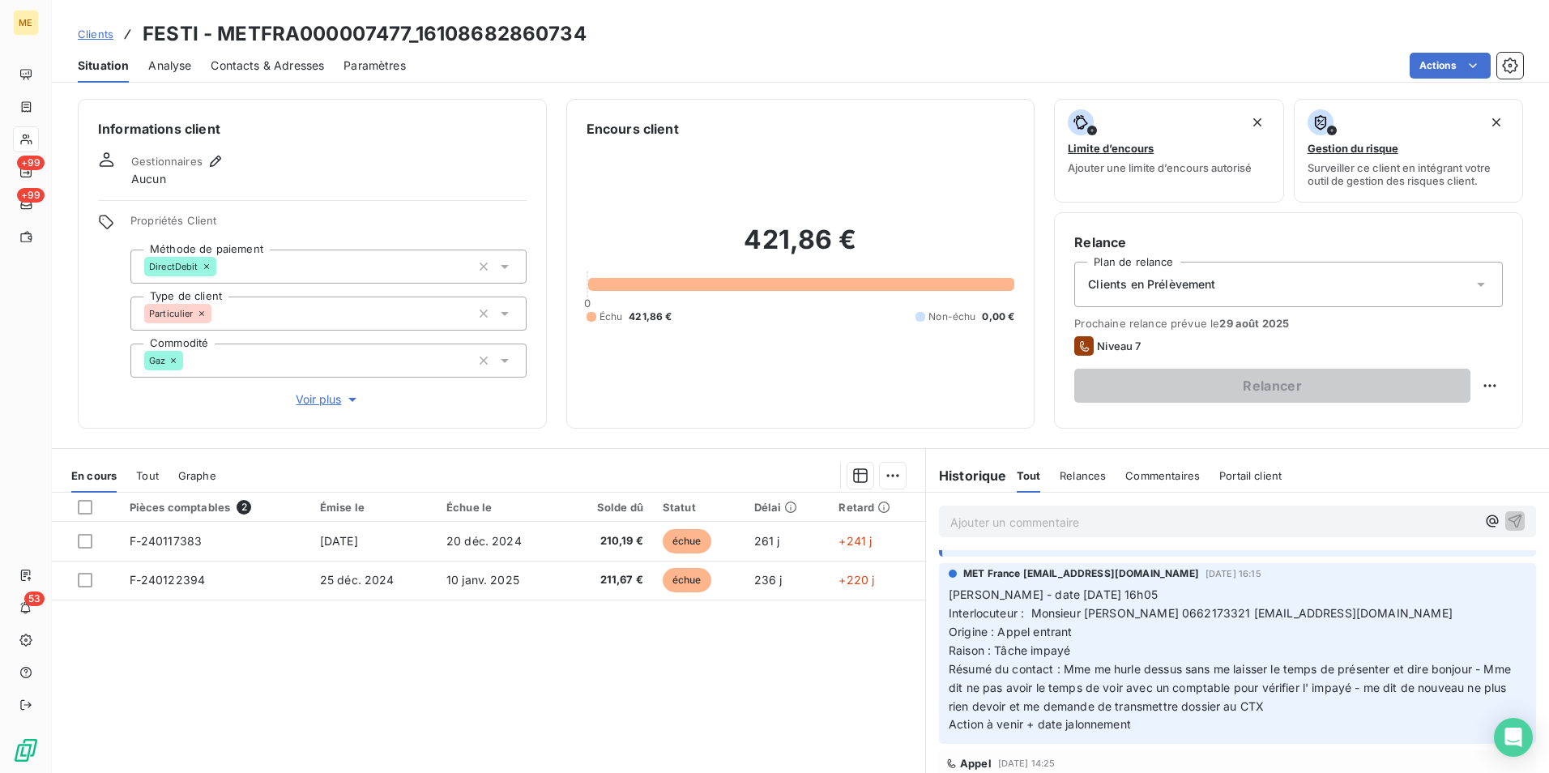
scroll to position [243, 0]
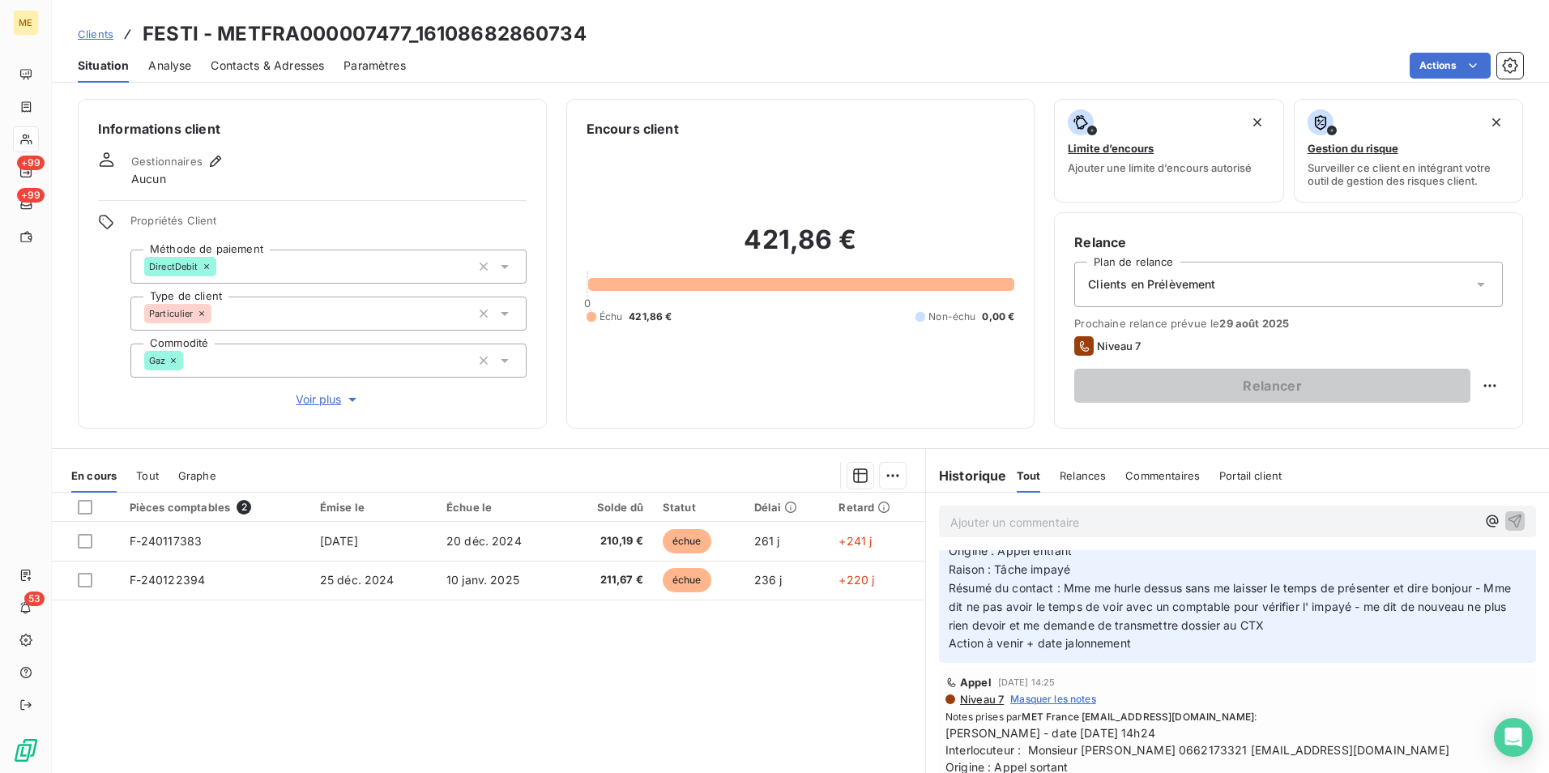
click at [304, 389] on div "Propriétés Client Méthode de paiement DirectDebit Type de client Particulier Co…" at bounding box center [328, 311] width 396 height 194
click at [314, 399] on span "Voir plus" at bounding box center [328, 399] width 65 height 16
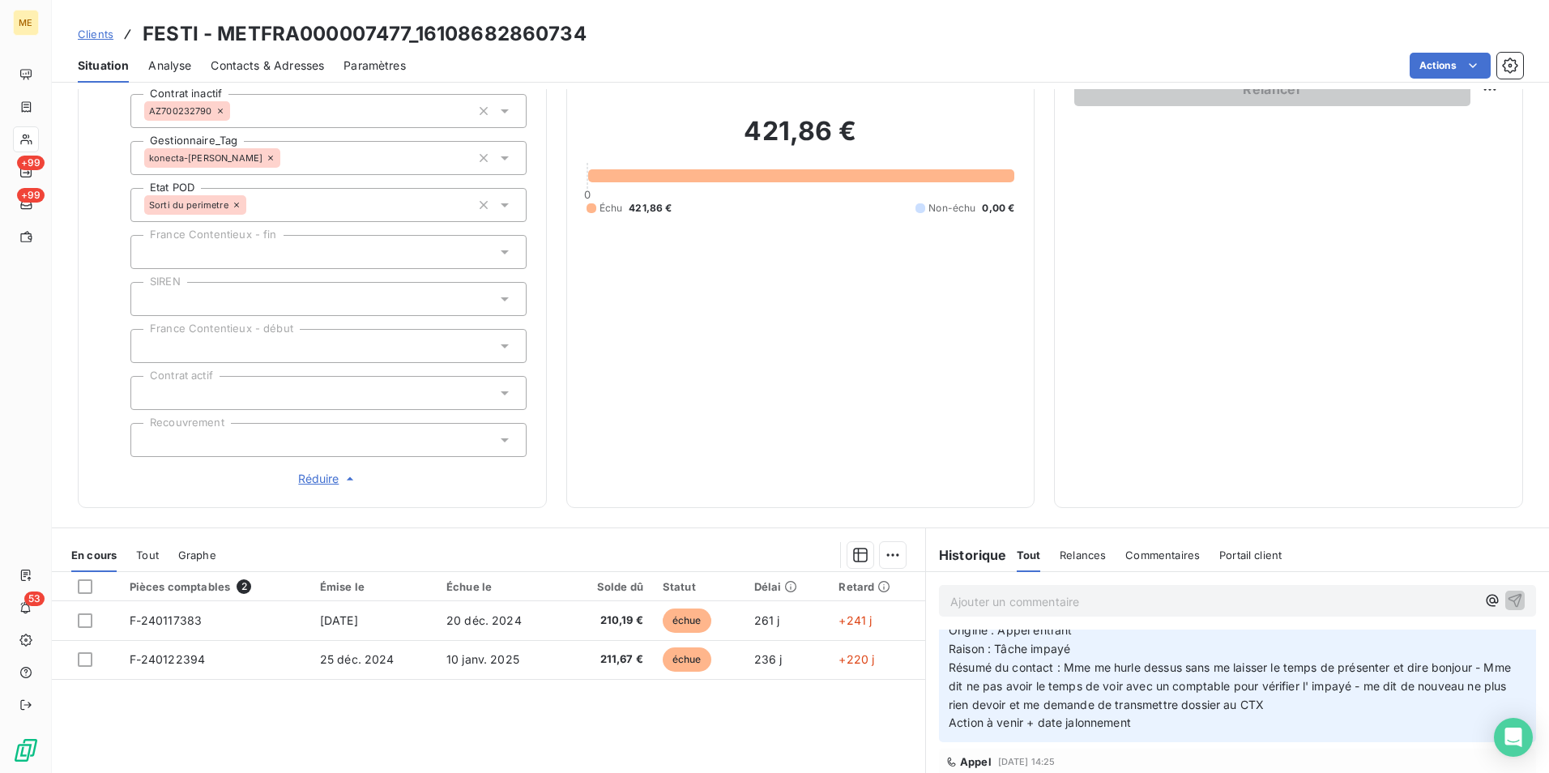
scroll to position [405, 0]
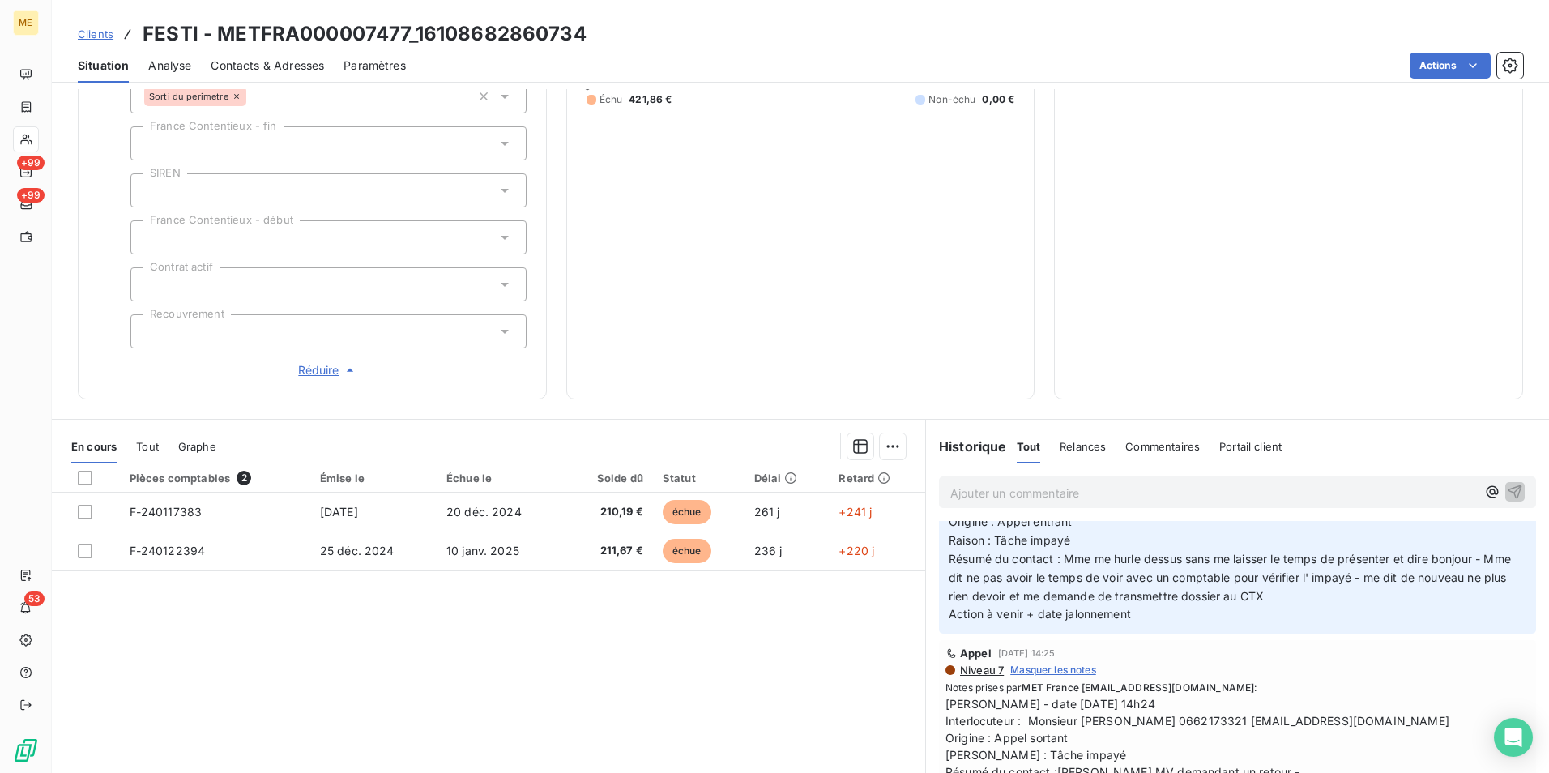
click at [830, 632] on div "Pièces comptables 2 Émise le Échue le Solde dû Statut Délai Retard F-240117383 …" at bounding box center [489, 620] width 874 height 312
click at [509, 691] on div "Pièces comptables 2 Émise le Échue le Solde dû Statut Délai Retard F-240117383 …" at bounding box center [489, 620] width 874 height 312
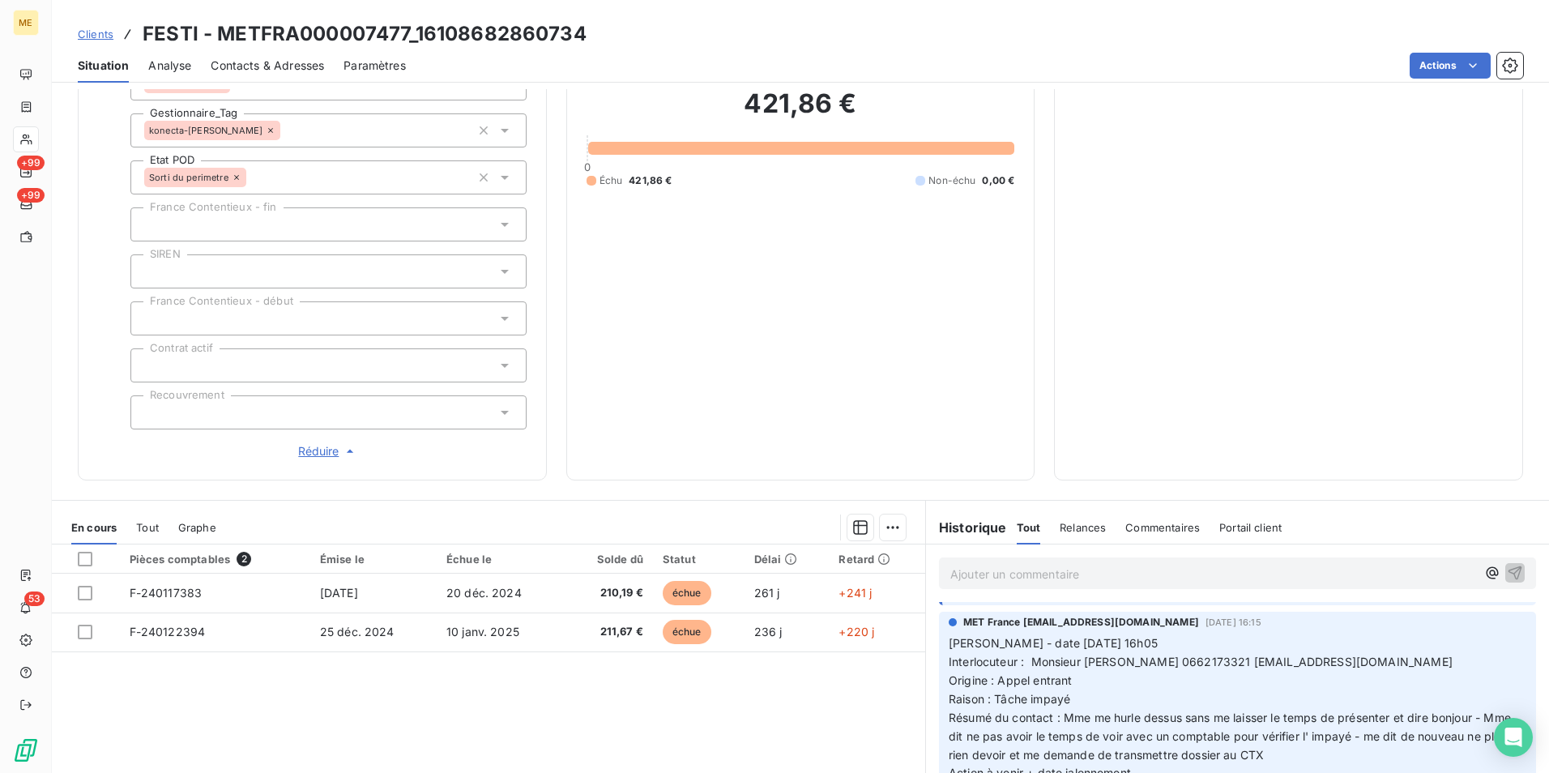
scroll to position [0, 0]
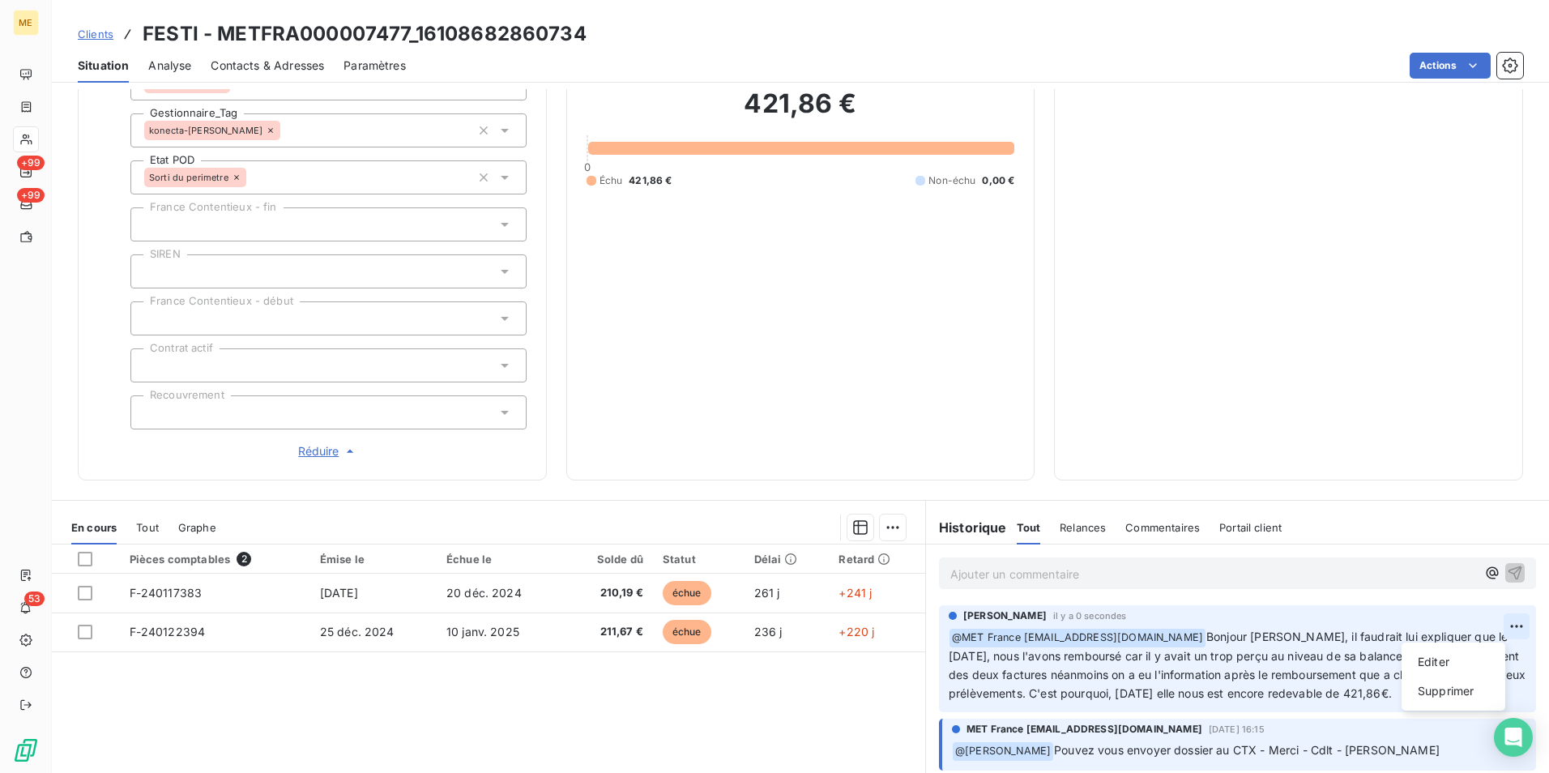
click at [1496, 626] on html "ME +99 +99 53 Clients FESTI - METFRA000007477_16108682860734 Situation Analyse …" at bounding box center [774, 386] width 1549 height 773
click at [1478, 656] on div "Editer" at bounding box center [1453, 662] width 91 height 26
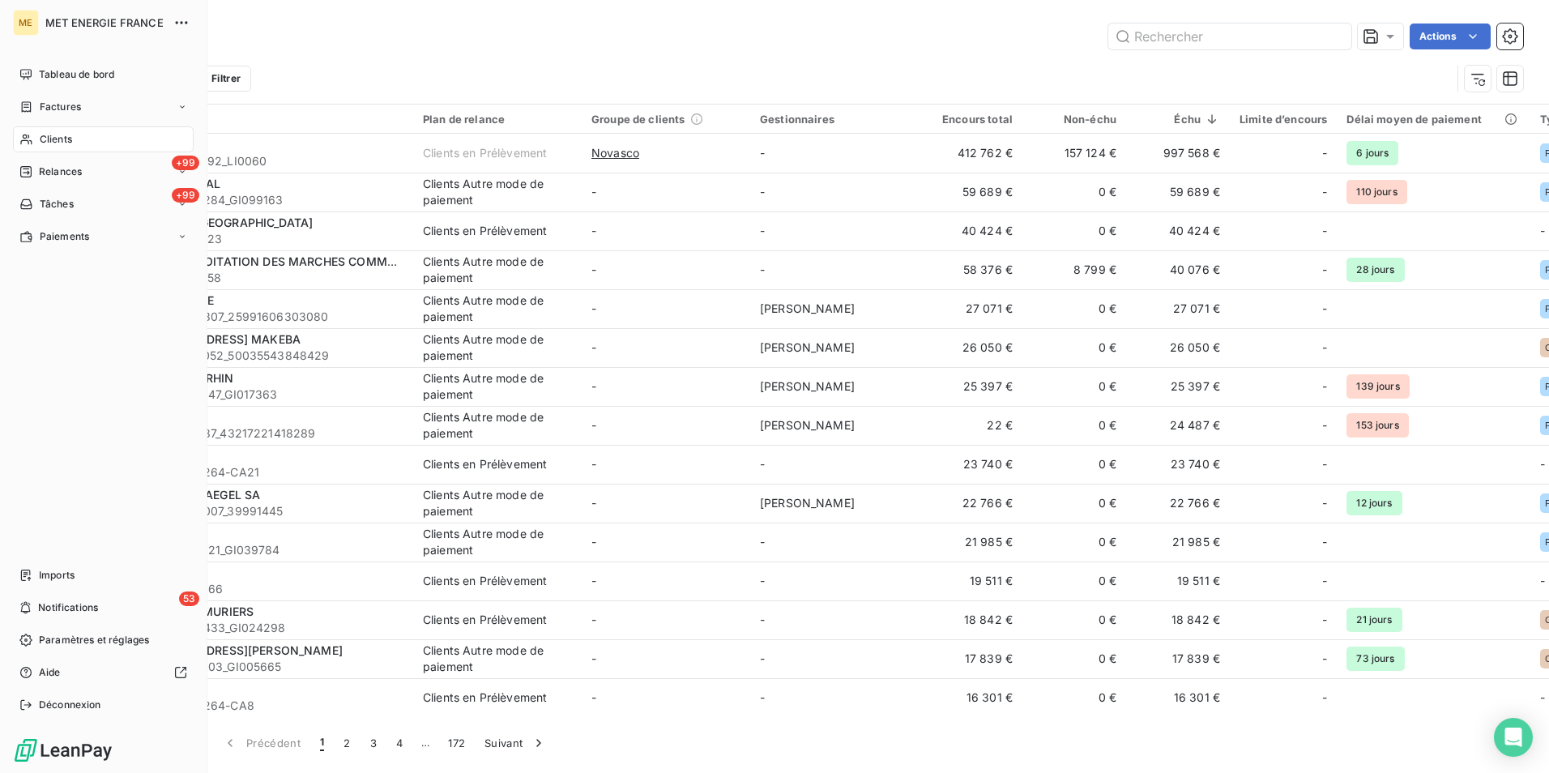
drag, startPoint x: 70, startPoint y: 135, endPoint x: 784, endPoint y: 2, distance: 726.3
click at [70, 135] on span "Clients" at bounding box center [56, 139] width 32 height 15
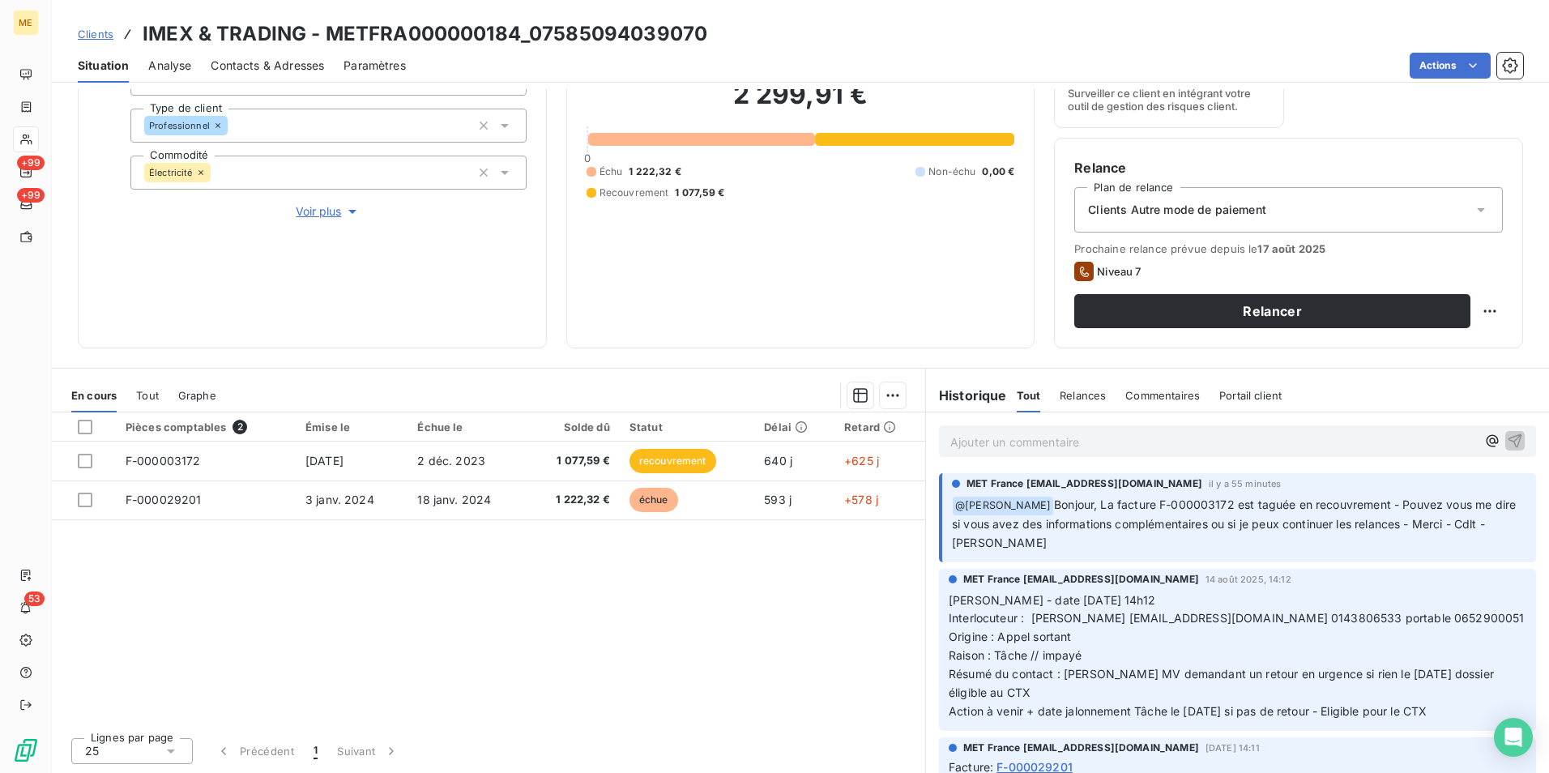
scroll to position [107, 0]
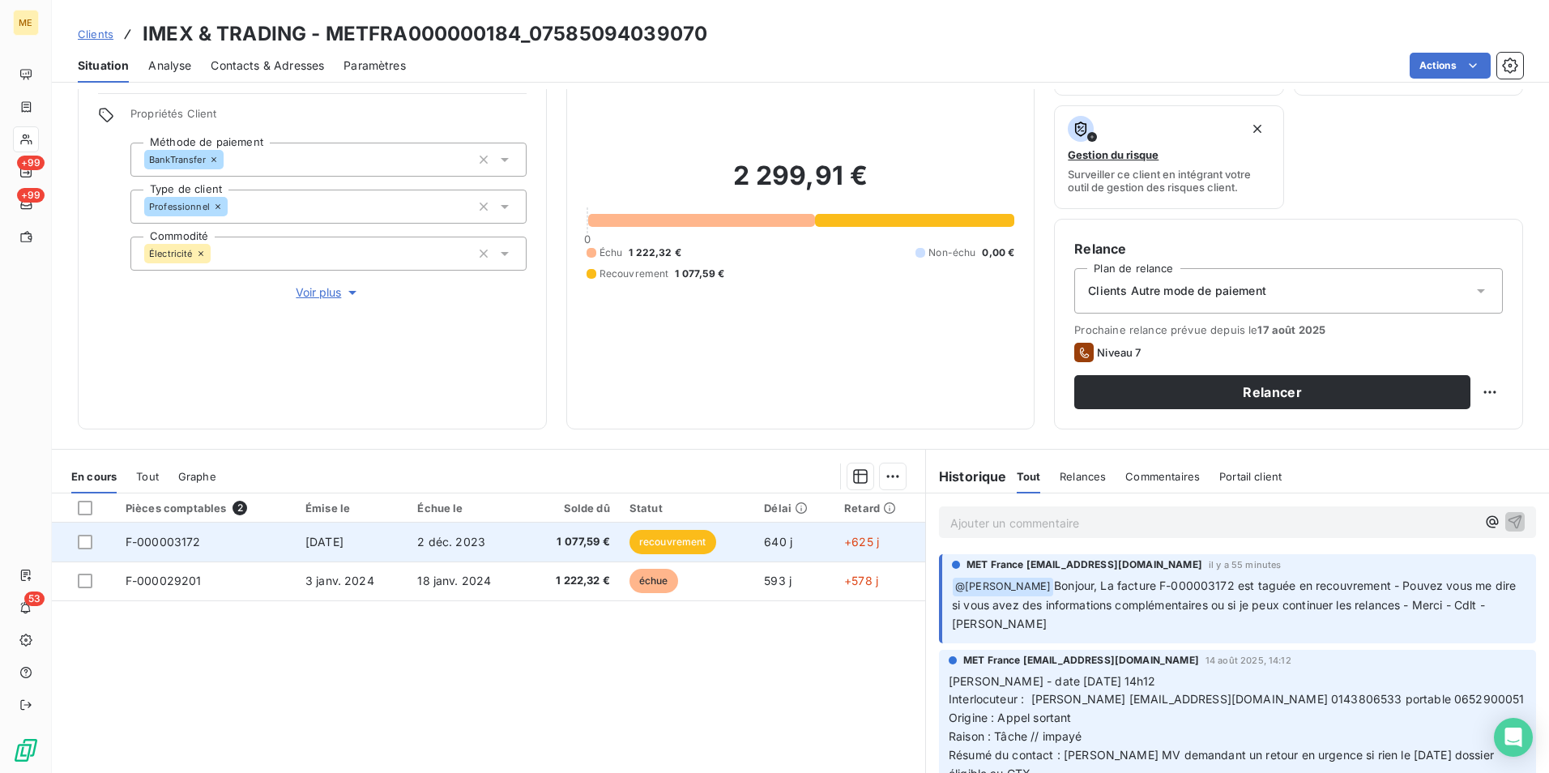
click at [702, 541] on span "recouvrement" at bounding box center [673, 542] width 87 height 24
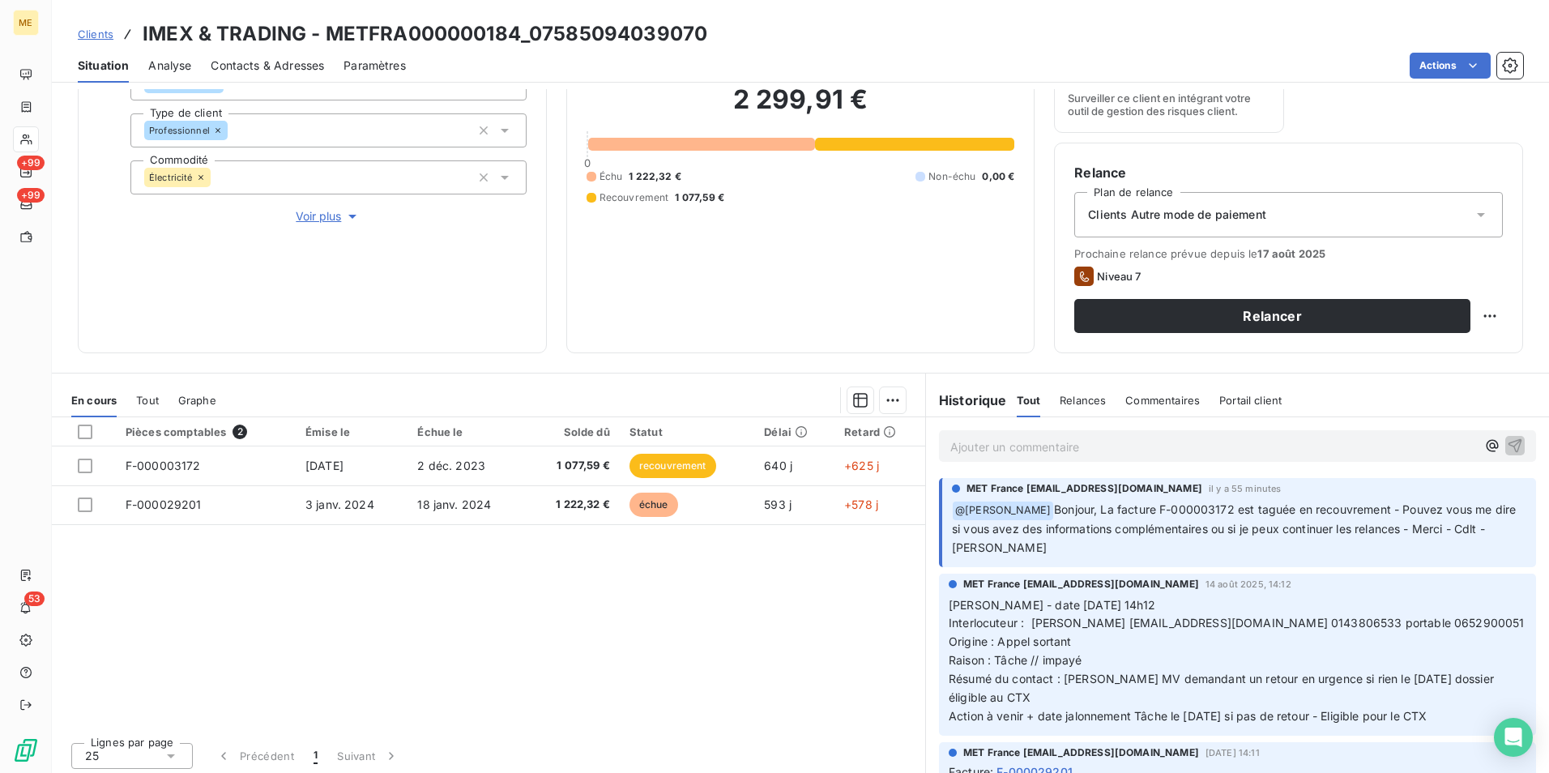
scroll to position [188, 0]
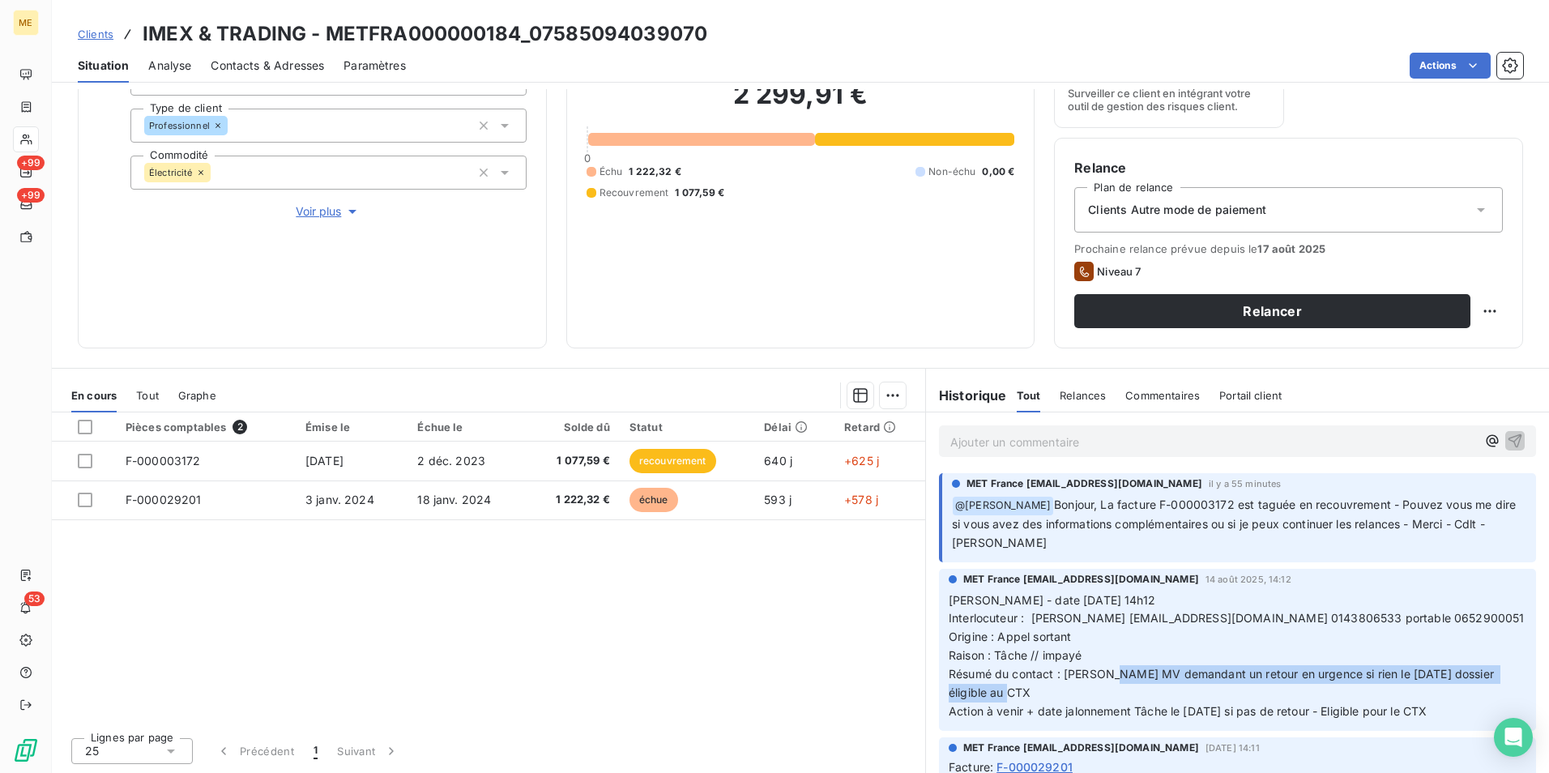
drag, startPoint x: 1109, startPoint y: 677, endPoint x: 1483, endPoint y: 698, distance: 375.0
click at [1483, 698] on p "[PERSON_NAME] - date [DATE] 14h12 Interlocuteur : [PERSON_NAME] [EMAIL_ADDRESS]…" at bounding box center [1238, 657] width 578 height 130
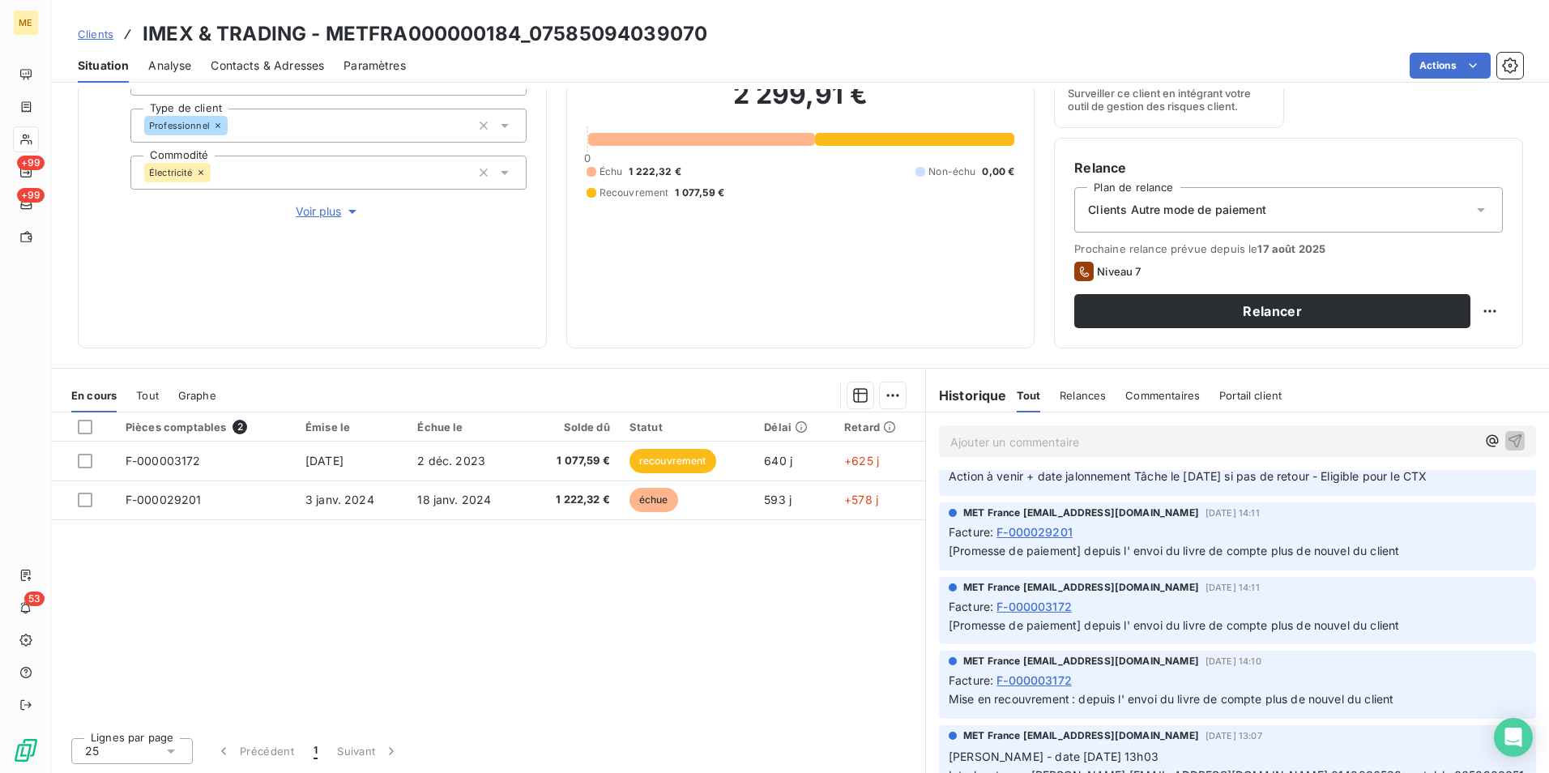
scroll to position [243, 0]
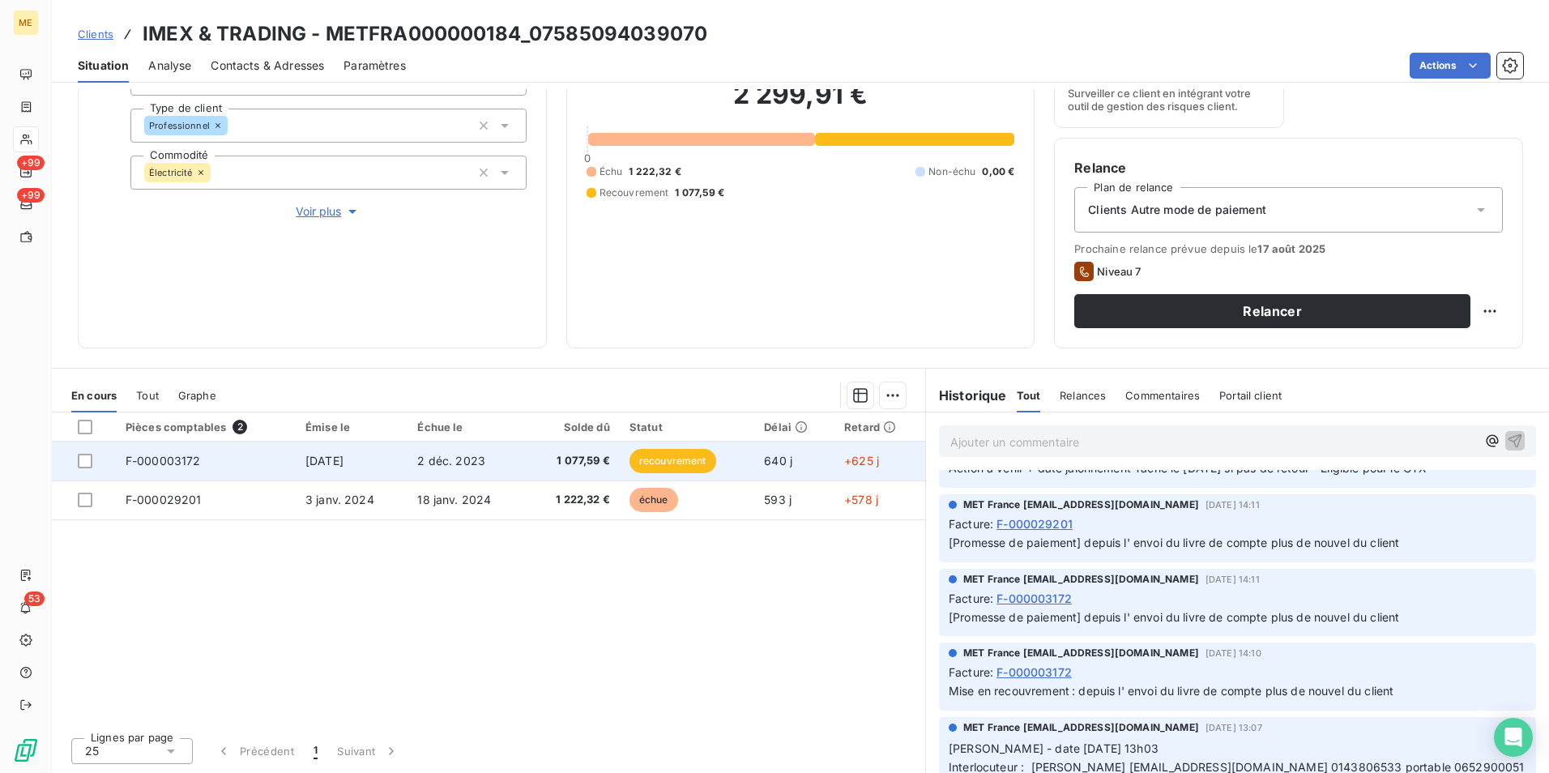
click at [531, 469] on td "1 077,59 €" at bounding box center [573, 461] width 93 height 39
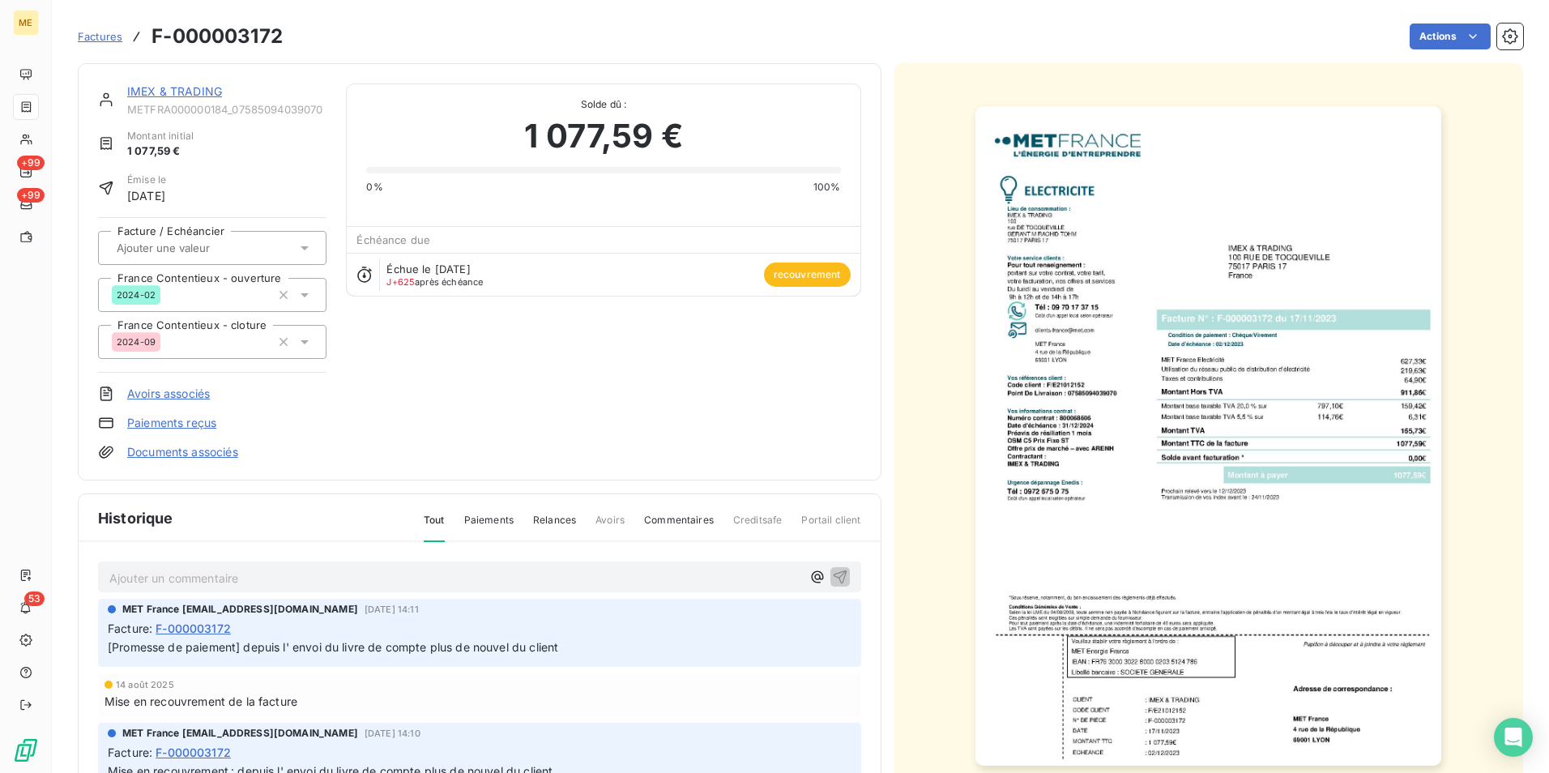
click at [1310, 653] on img "button" at bounding box center [1209, 436] width 466 height 660
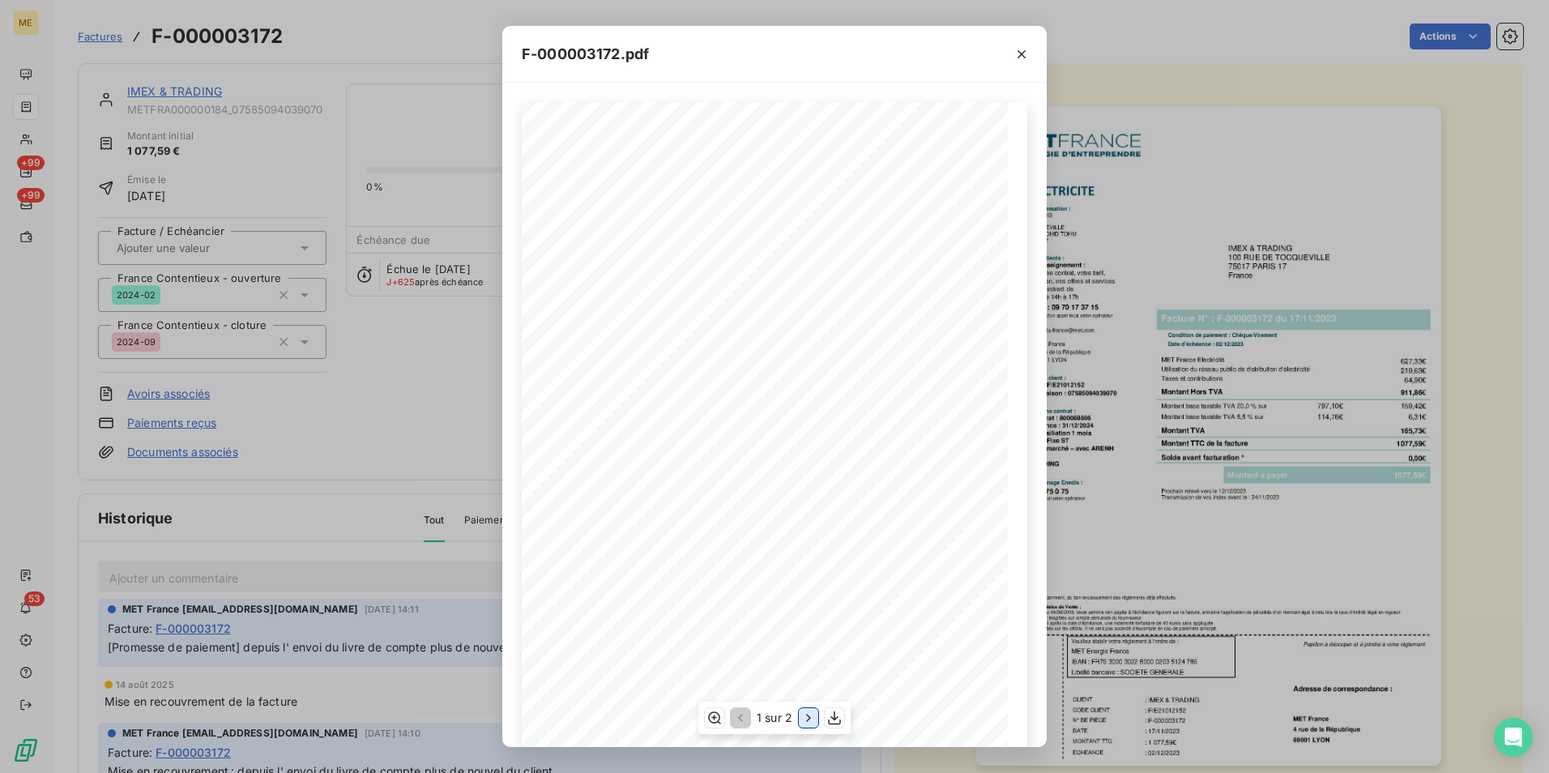
click at [803, 727] on button "button" at bounding box center [808, 717] width 19 height 19
click at [1337, 548] on div "F-000003172.pdf Détail de votre facture : Document à conserver 10 ans 2/2 Numér…" at bounding box center [774, 386] width 1549 height 773
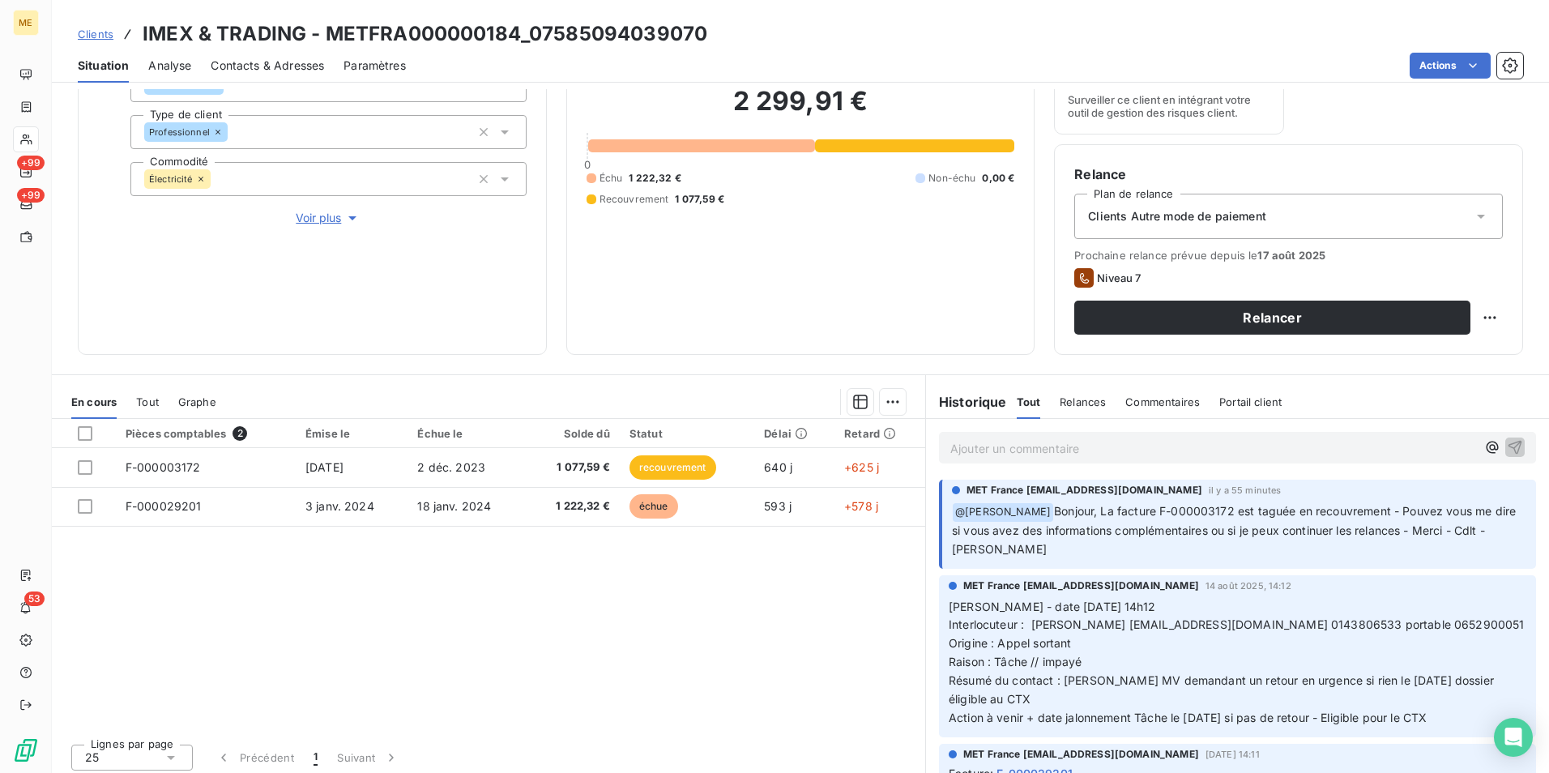
scroll to position [188, 0]
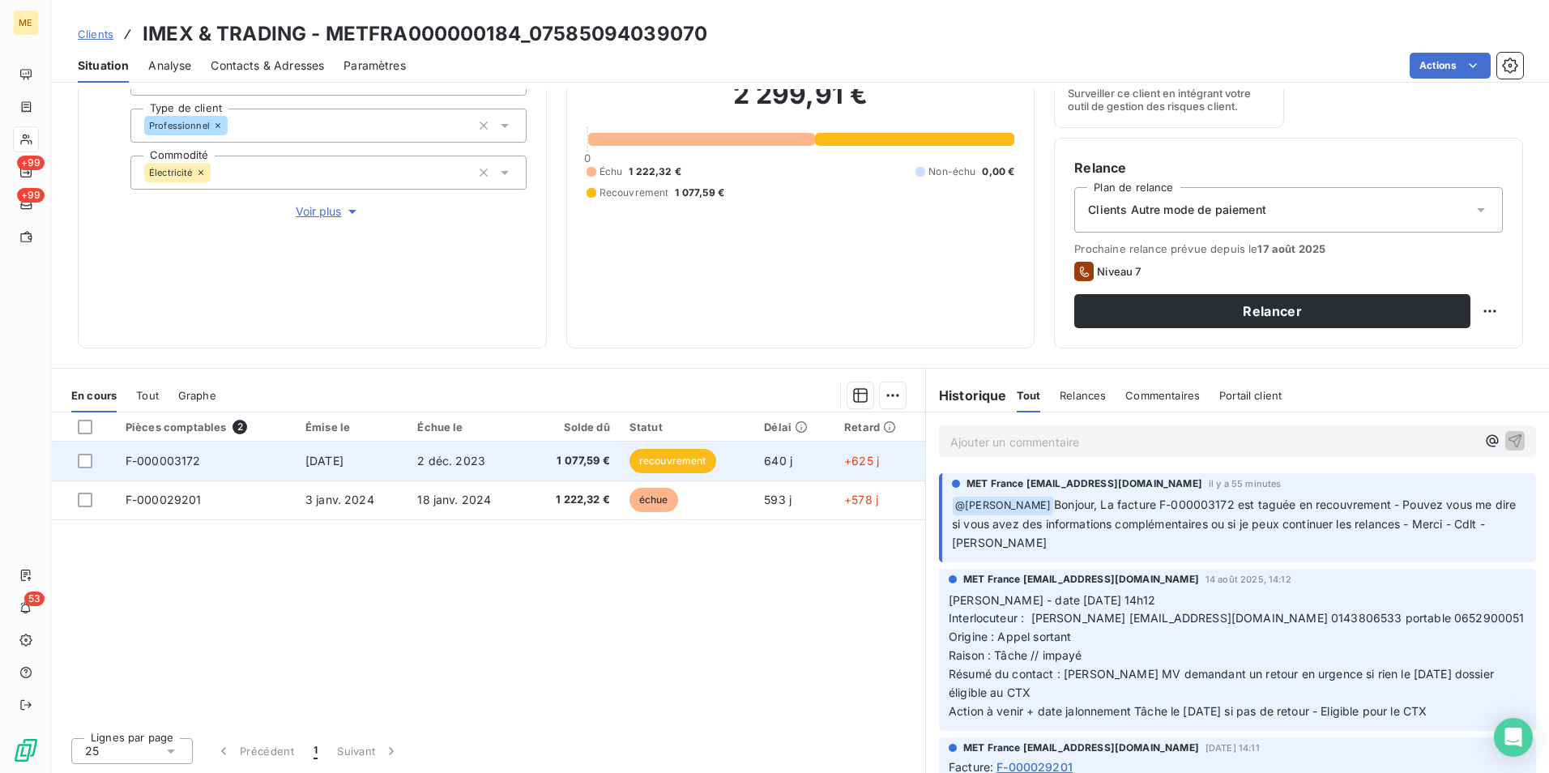
click at [676, 459] on span "recouvrement" at bounding box center [673, 461] width 87 height 24
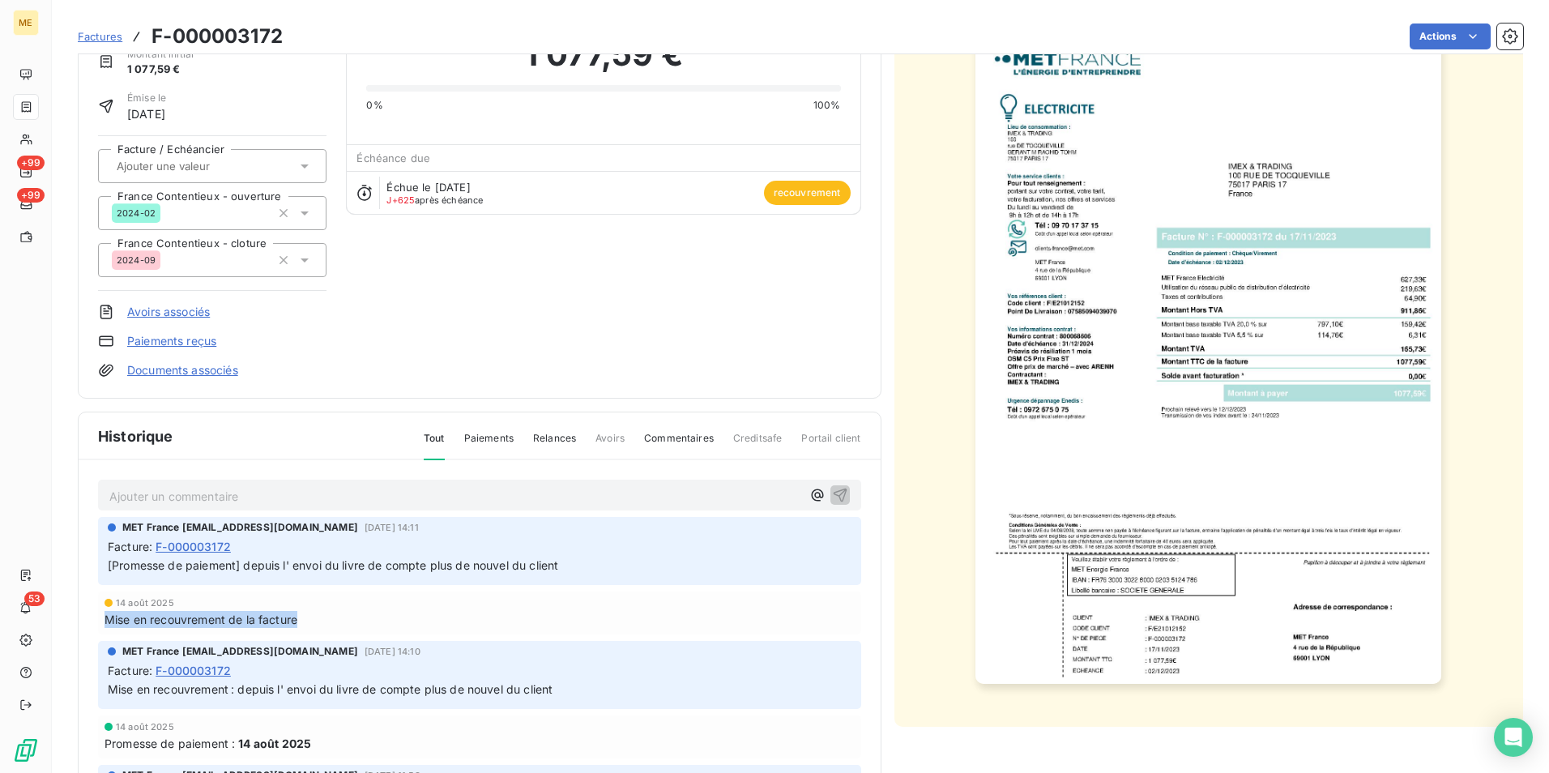
drag, startPoint x: 103, startPoint y: 619, endPoint x: 315, endPoint y: 628, distance: 212.5
click at [315, 628] on div "[DATE] [PERSON_NAME] en recouvrement de la facture" at bounding box center [479, 613] width 763 height 43
click at [650, 624] on div "Mise en recouvrement de la facture" at bounding box center [480, 619] width 750 height 17
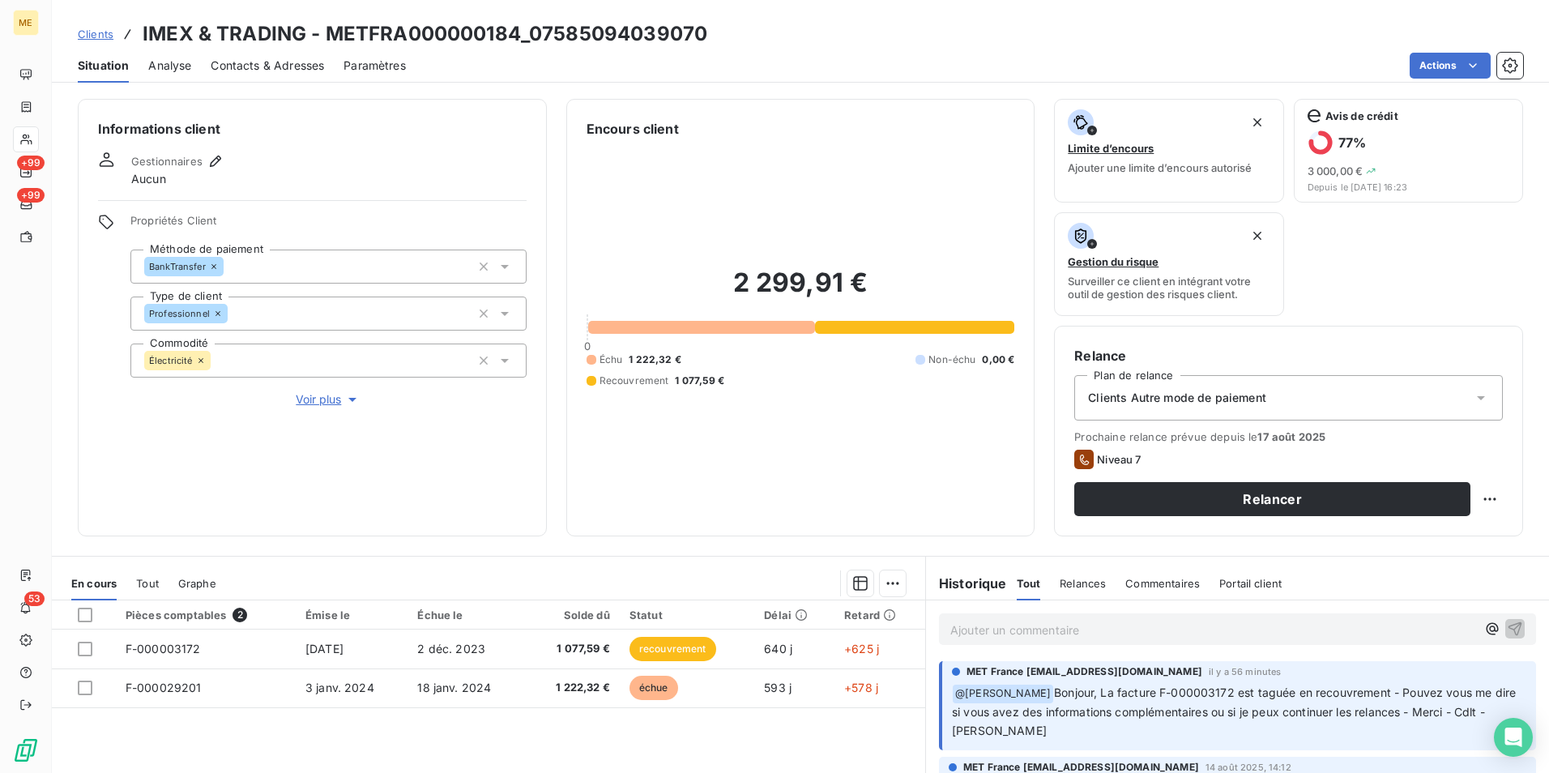
click at [303, 399] on span "Voir plus" at bounding box center [328, 399] width 65 height 16
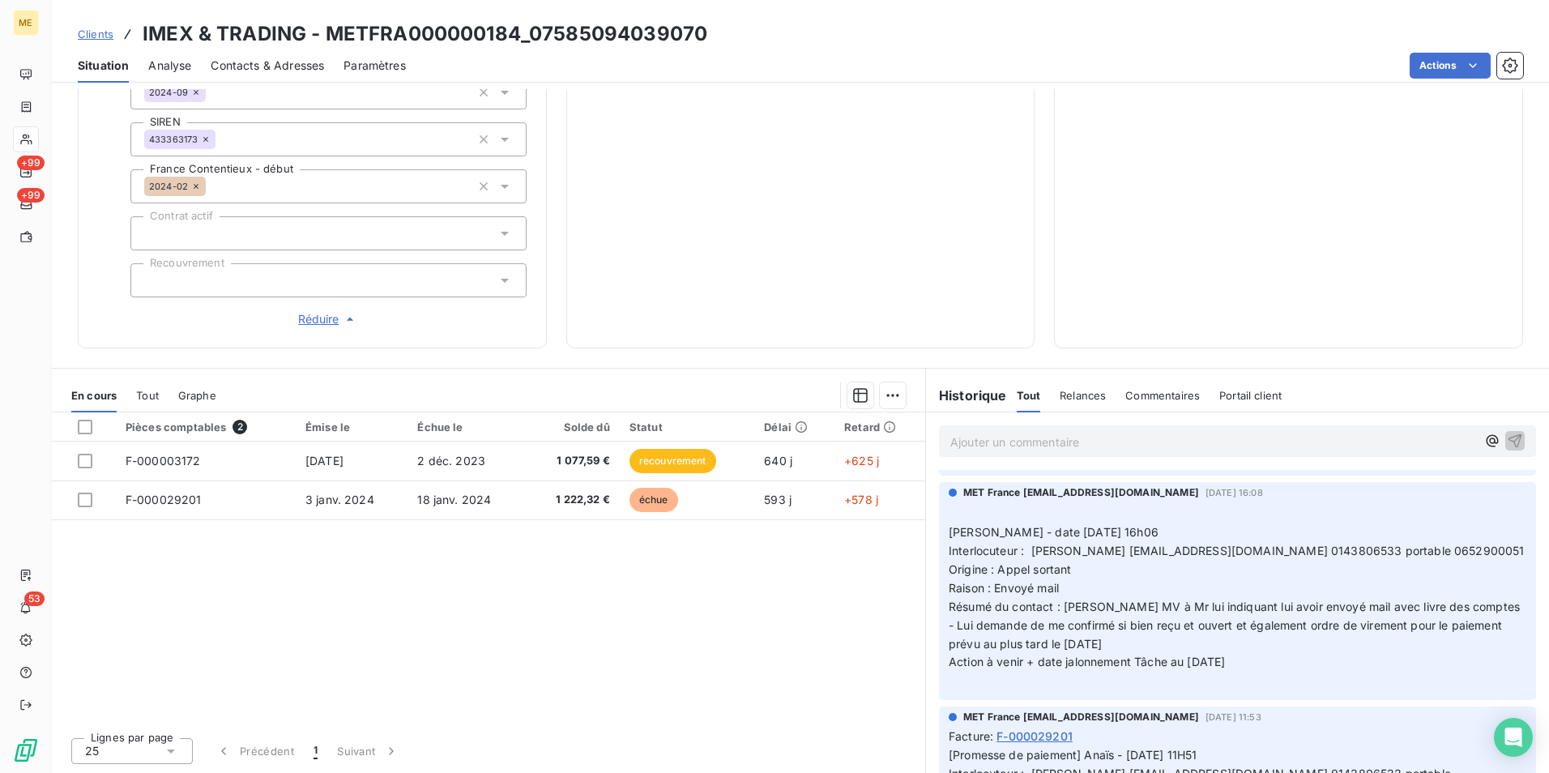
scroll to position [648, 0]
drag, startPoint x: 1155, startPoint y: 609, endPoint x: 1257, endPoint y: 662, distance: 114.9
click at [1257, 662] on p "﻿ [PERSON_NAME] - date [DATE] 16h06 Interlocuteur : [PERSON_NAME] [EMAIL_ADDRES…" at bounding box center [1238, 596] width 578 height 186
click at [714, 32] on div "Clients IMEX & TRADING - METFRA000000184_07585094039070" at bounding box center [800, 33] width 1497 height 29
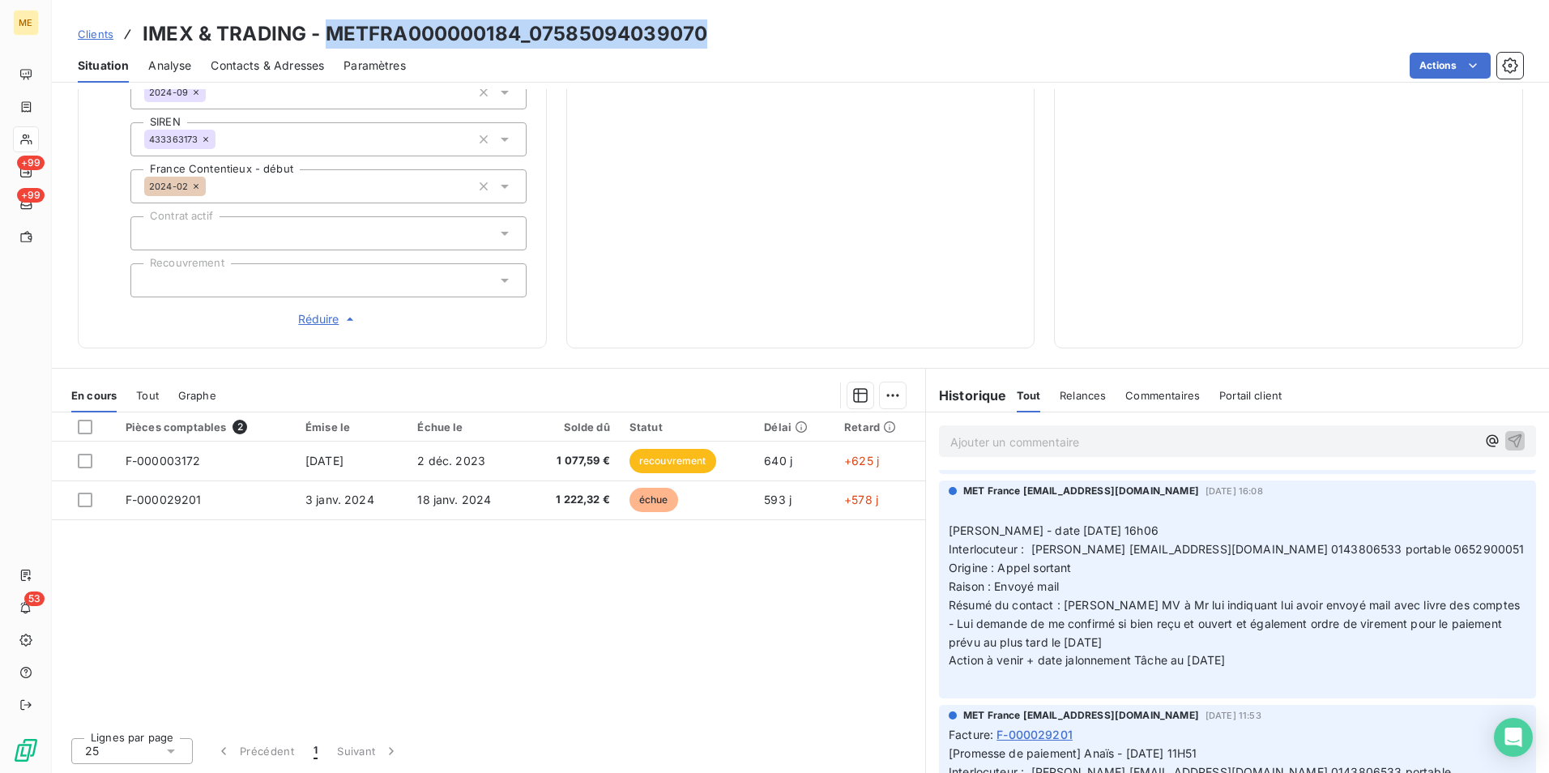
drag, startPoint x: 714, startPoint y: 30, endPoint x: 395, endPoint y: 28, distance: 319.3
click at [395, 28] on div "Clients IMEX & TRADING - METFRA000000184_07585094039070" at bounding box center [800, 33] width 1497 height 29
copy h3 "METFRA000000184_07585094039070"
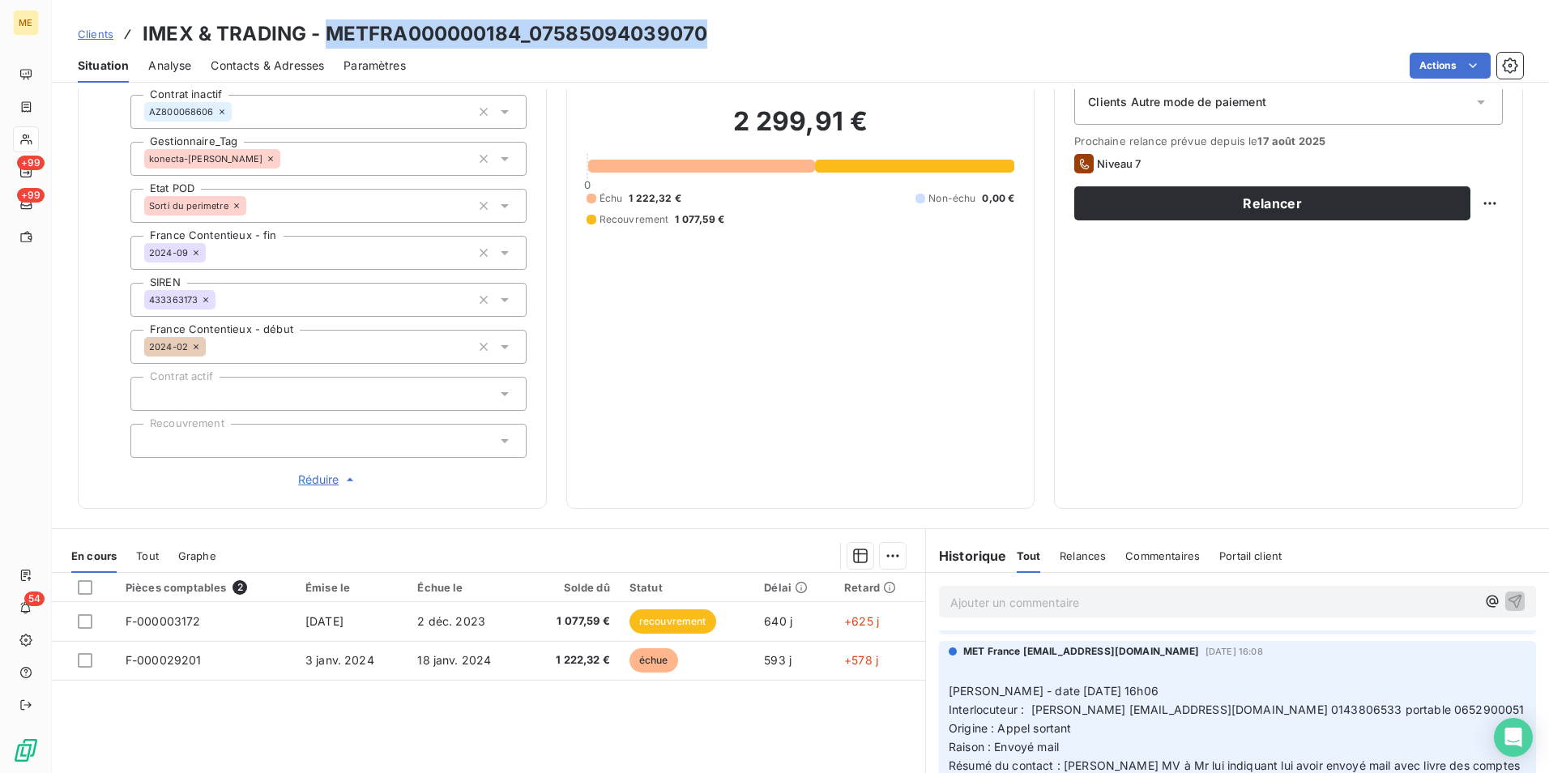
scroll to position [294, 0]
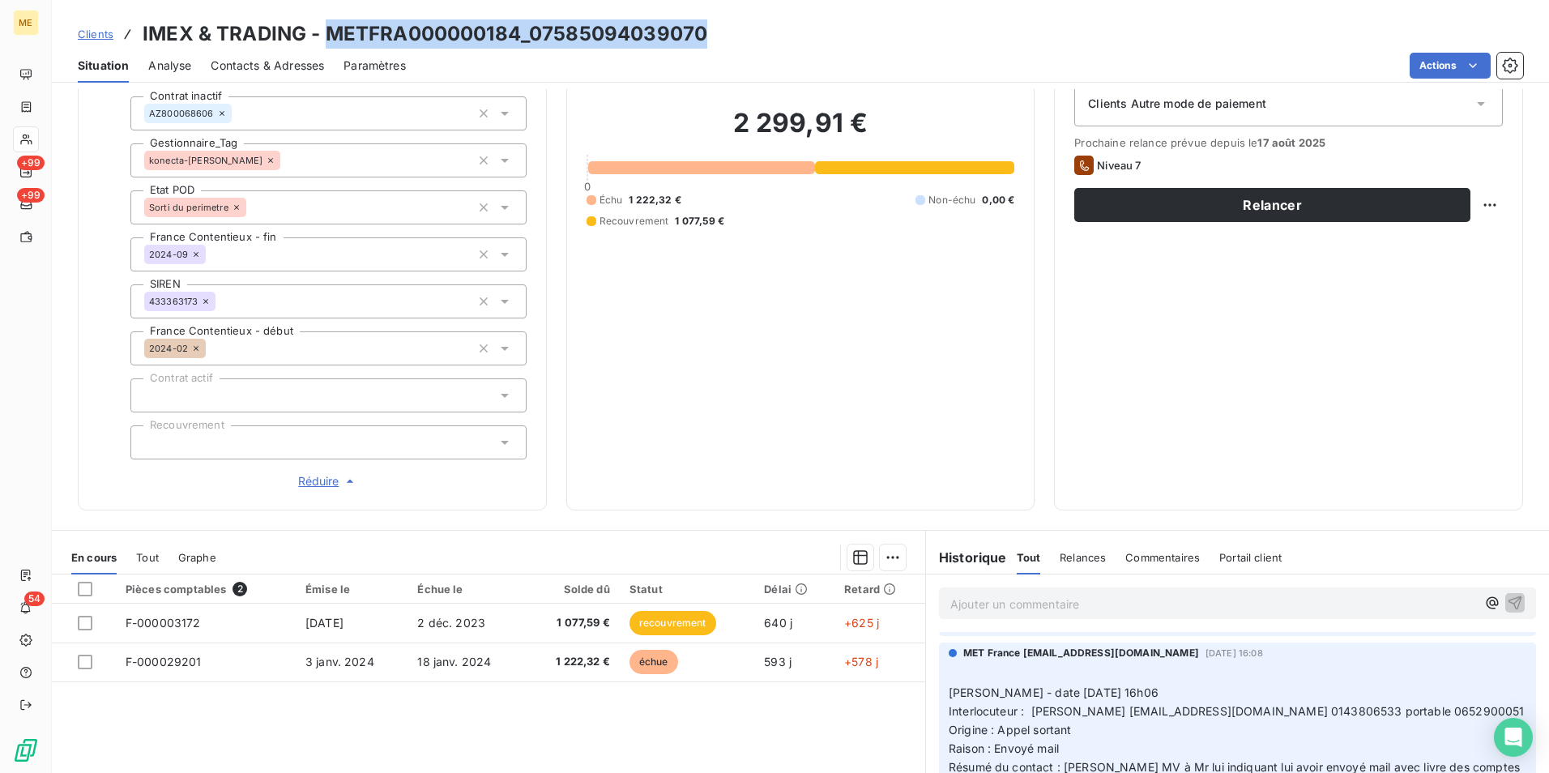
click at [529, 29] on h3 "IMEX & TRADING - METFRA000000184_07585094039070" at bounding box center [425, 33] width 565 height 29
click at [540, 47] on h3 "IMEX & TRADING - METFRA000000184_07585094039070" at bounding box center [425, 33] width 565 height 29
drag, startPoint x: 324, startPoint y: 28, endPoint x: 517, endPoint y: 42, distance: 193.4
click at [517, 42] on h3 "IMEX & TRADING - METFRA000000184_07585094039070" at bounding box center [425, 33] width 565 height 29
copy h3 "METFRA000000184"
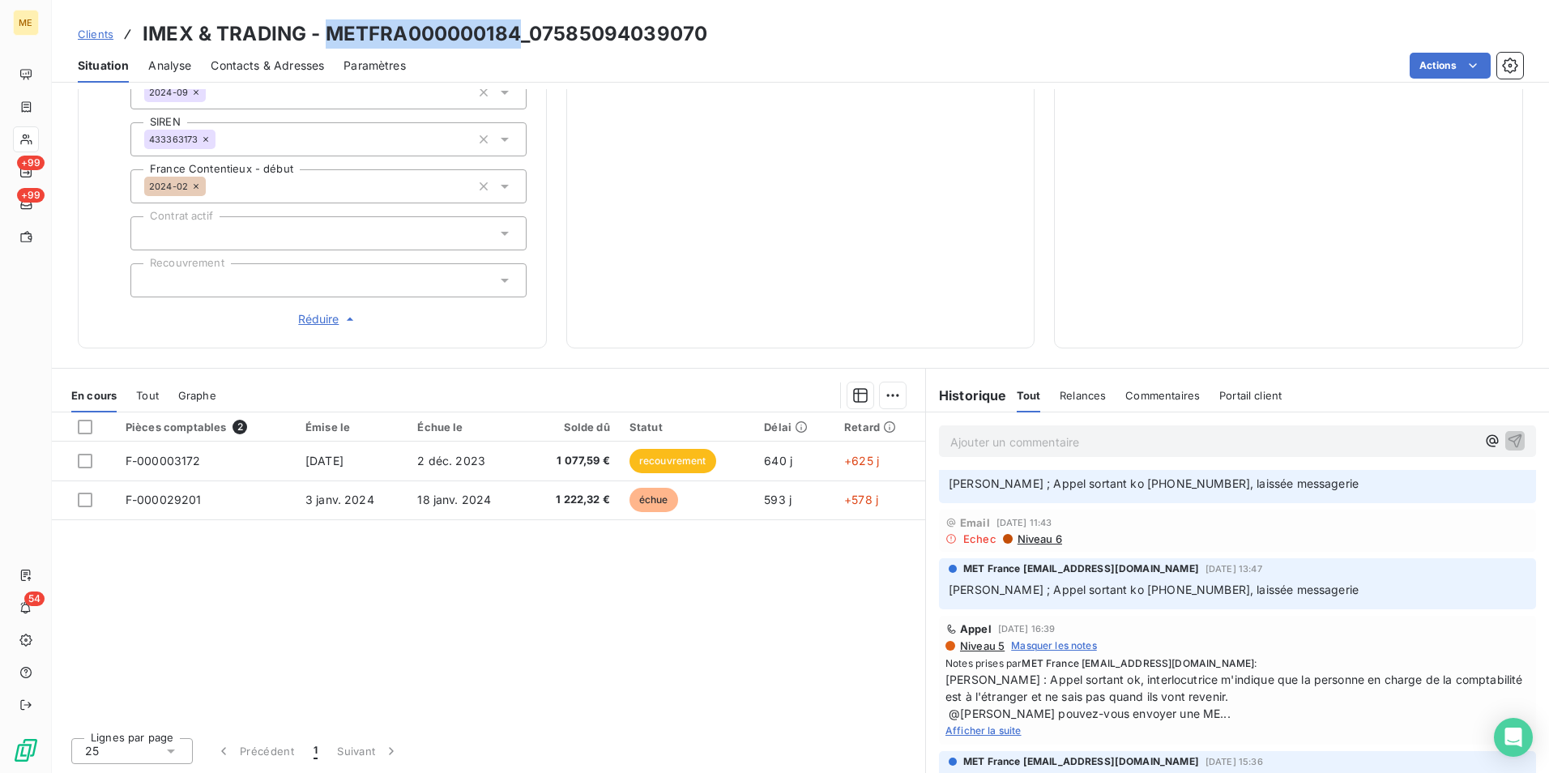
scroll to position [2917, 0]
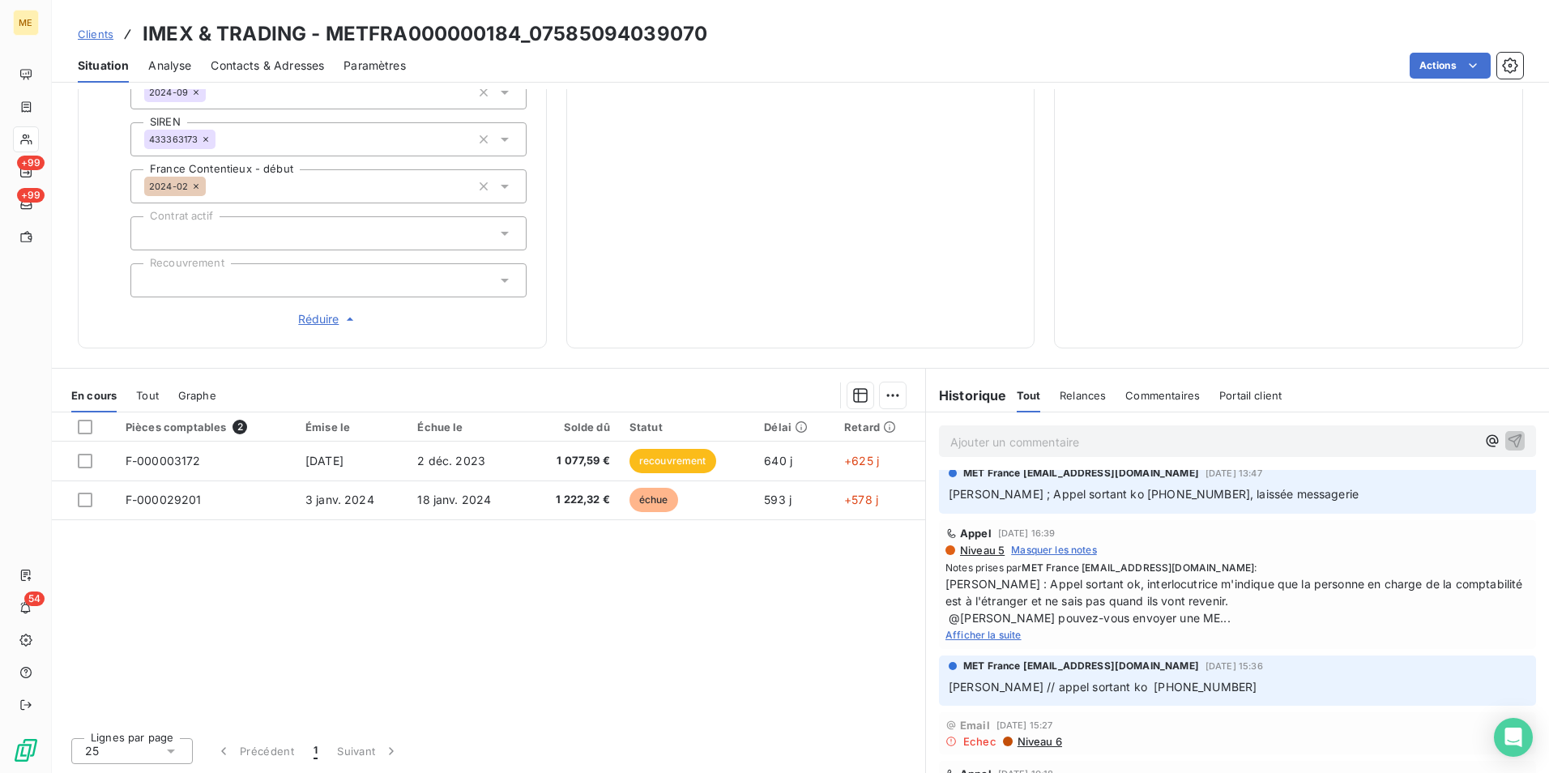
click at [993, 629] on span "Afficher la suite" at bounding box center [984, 635] width 76 height 12
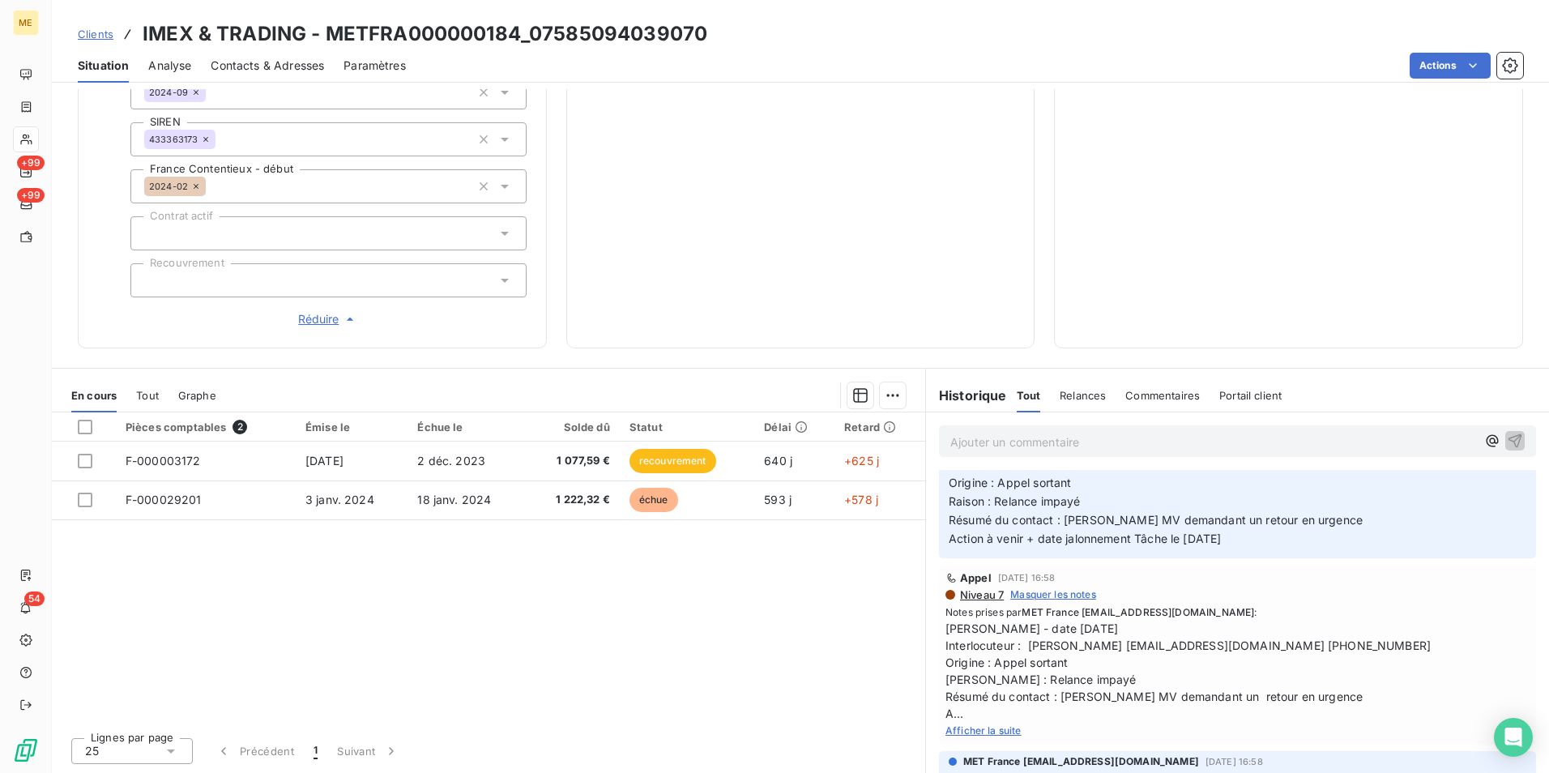
scroll to position [2026, 0]
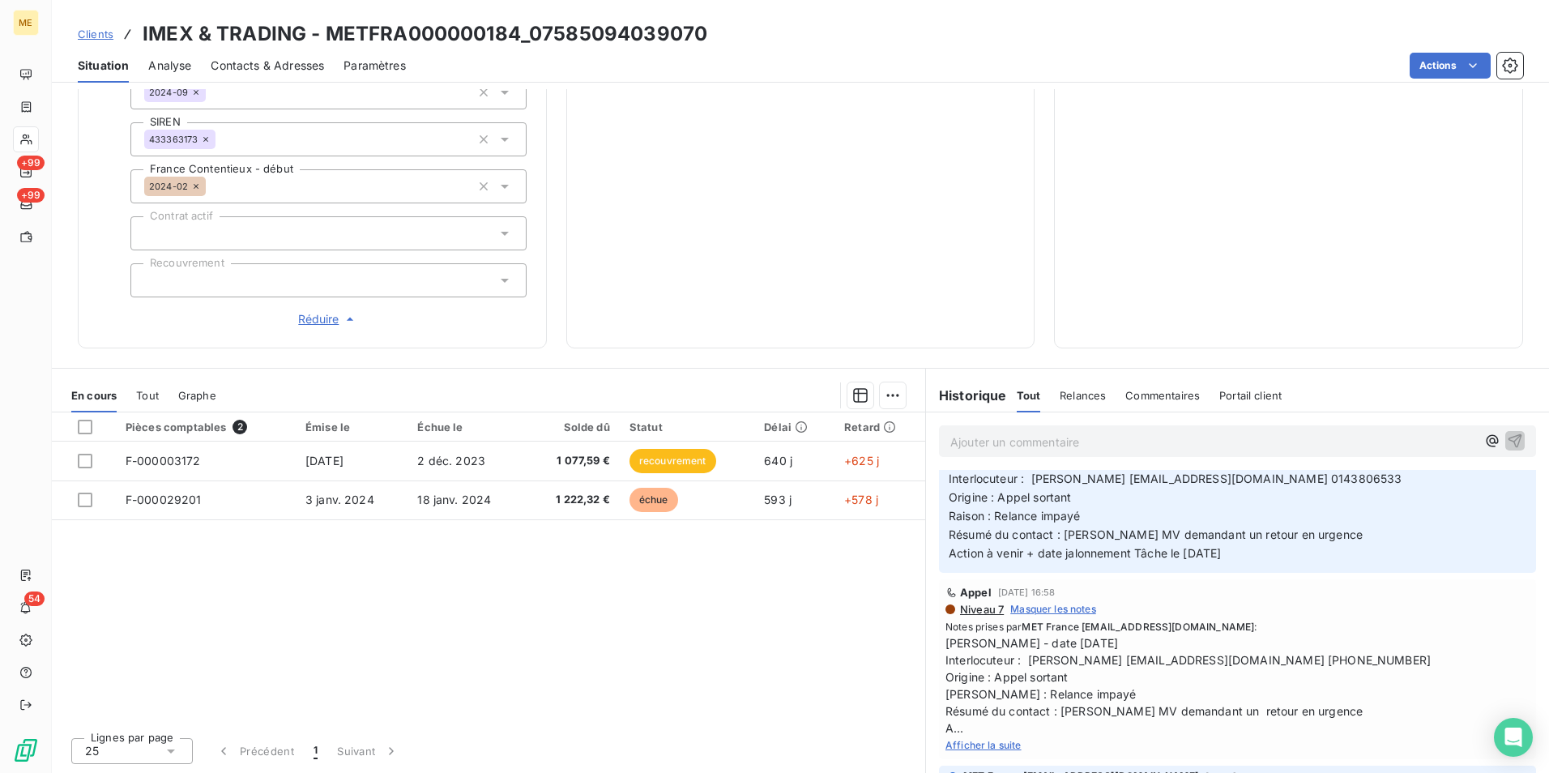
click at [996, 739] on span "Afficher la suite" at bounding box center [984, 745] width 76 height 12
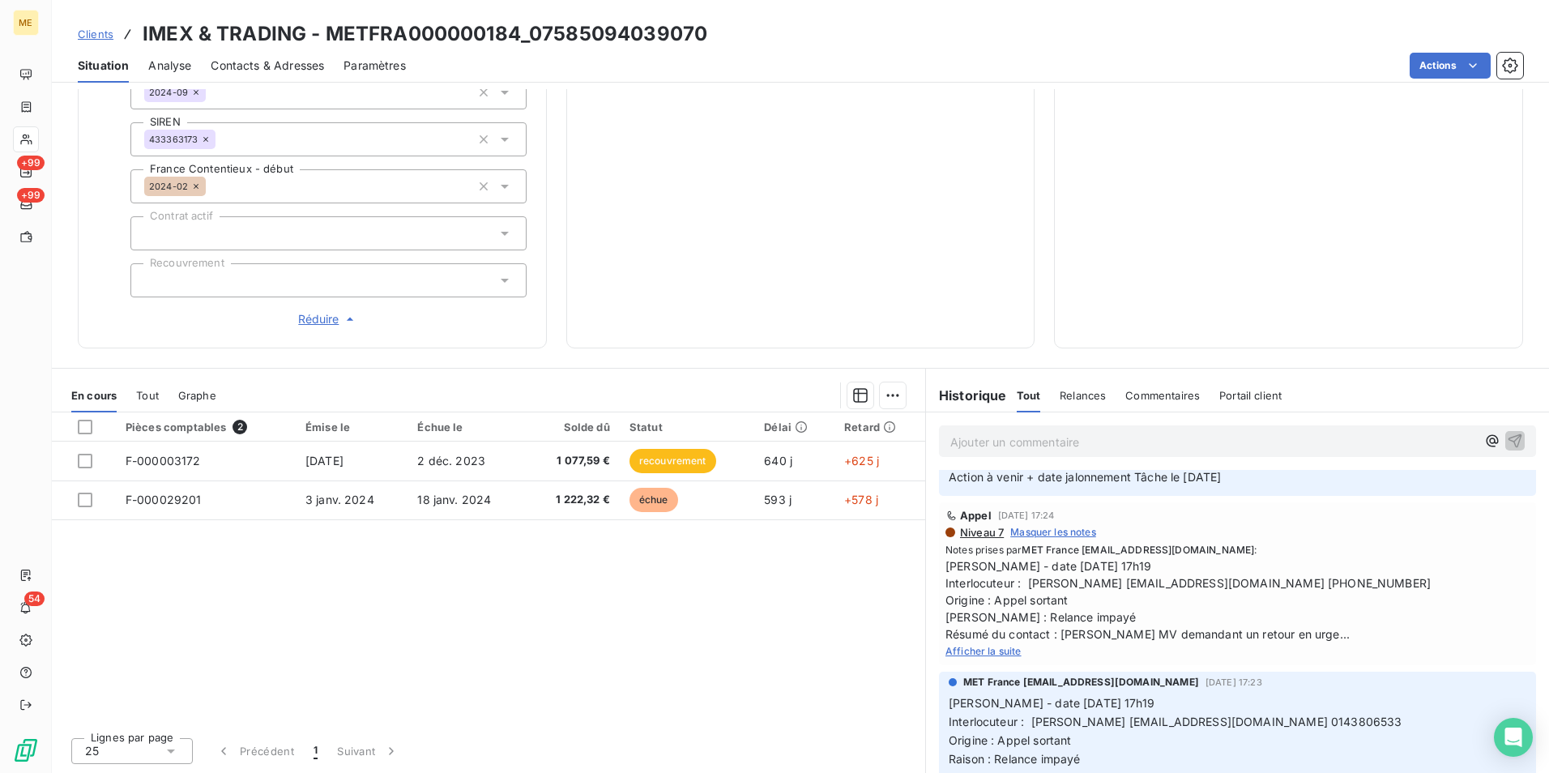
scroll to position [1702, 0]
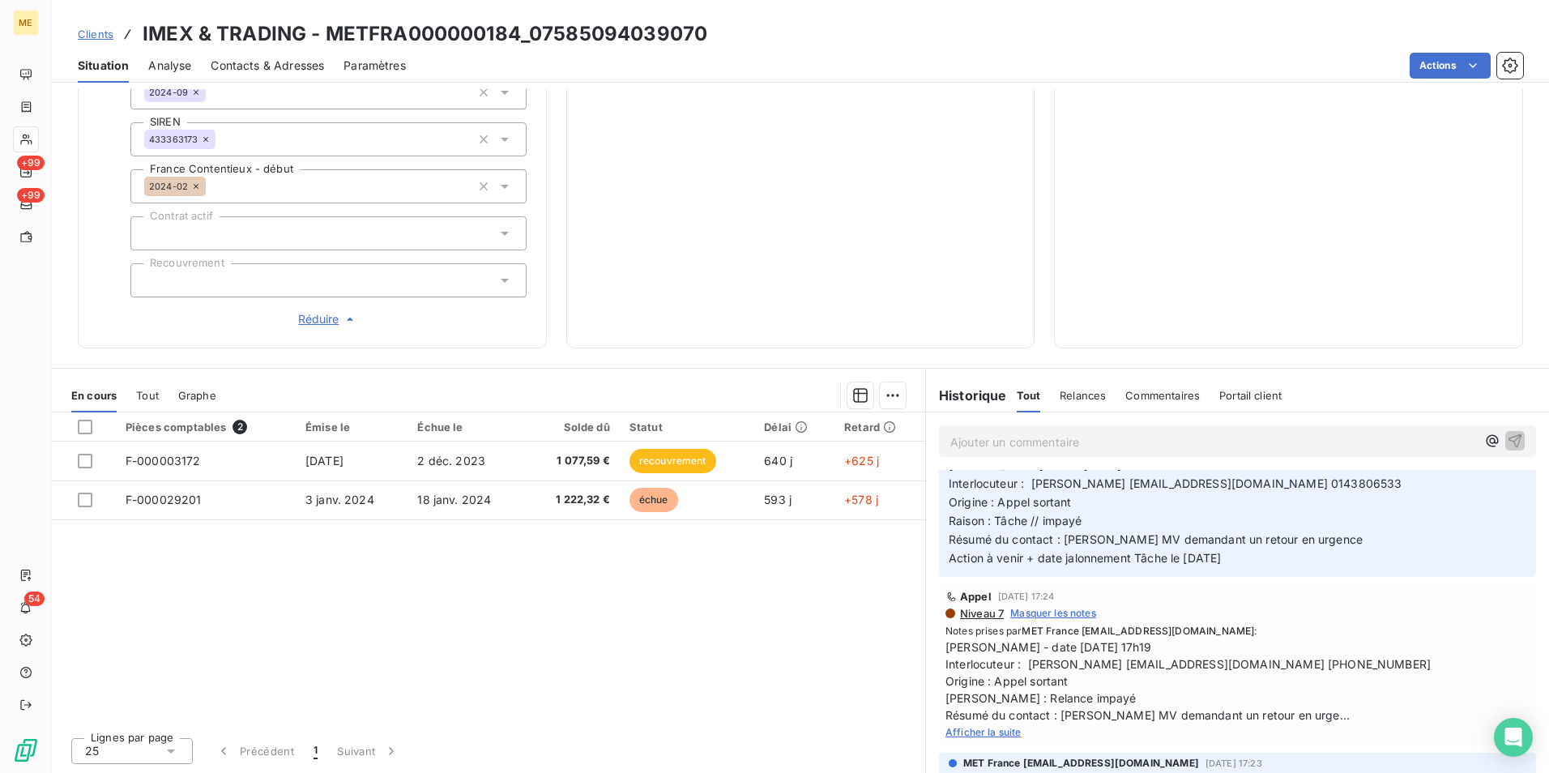
click at [295, 62] on span "Contacts & Adresses" at bounding box center [267, 66] width 113 height 16
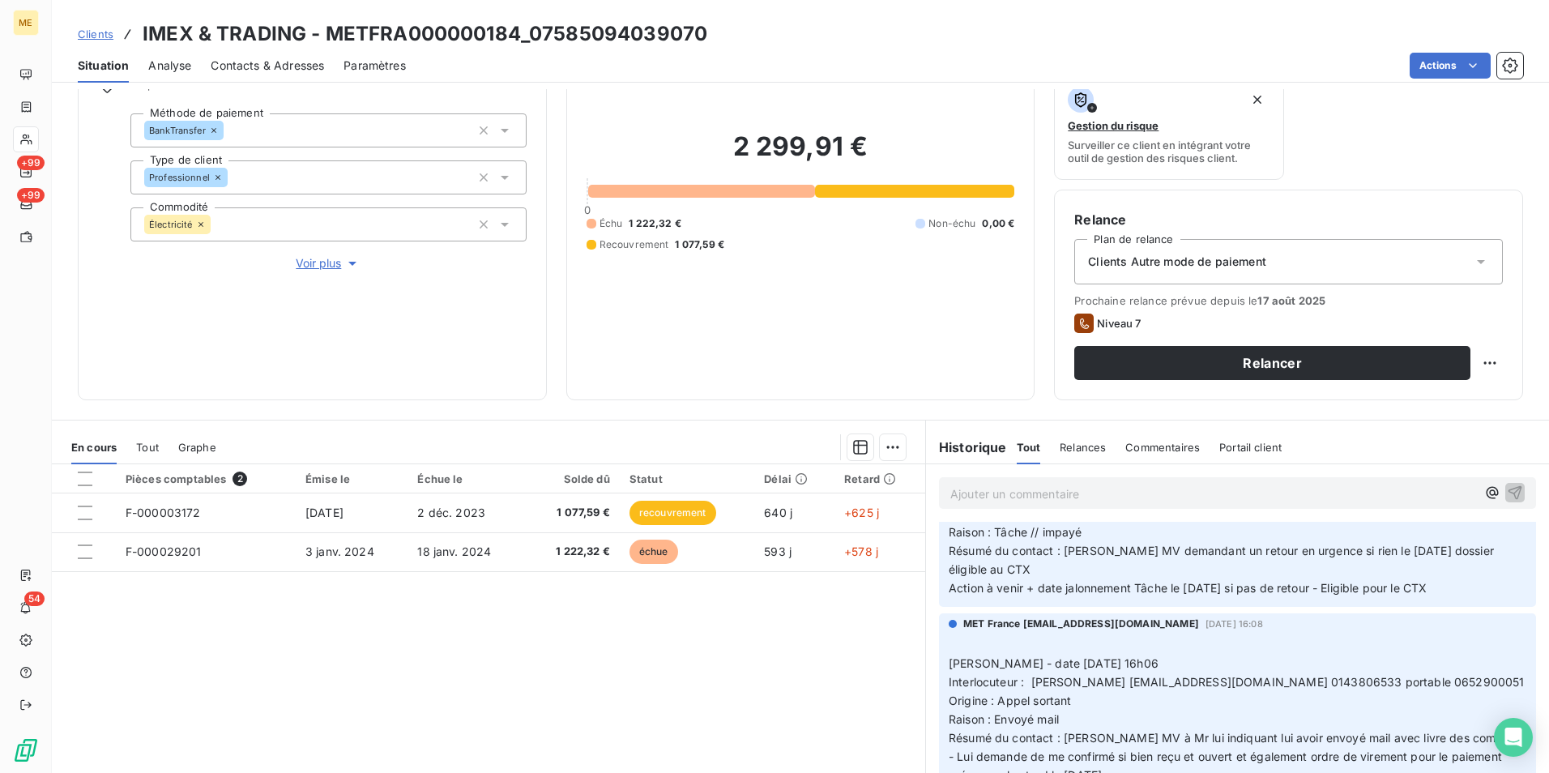
scroll to position [107, 0]
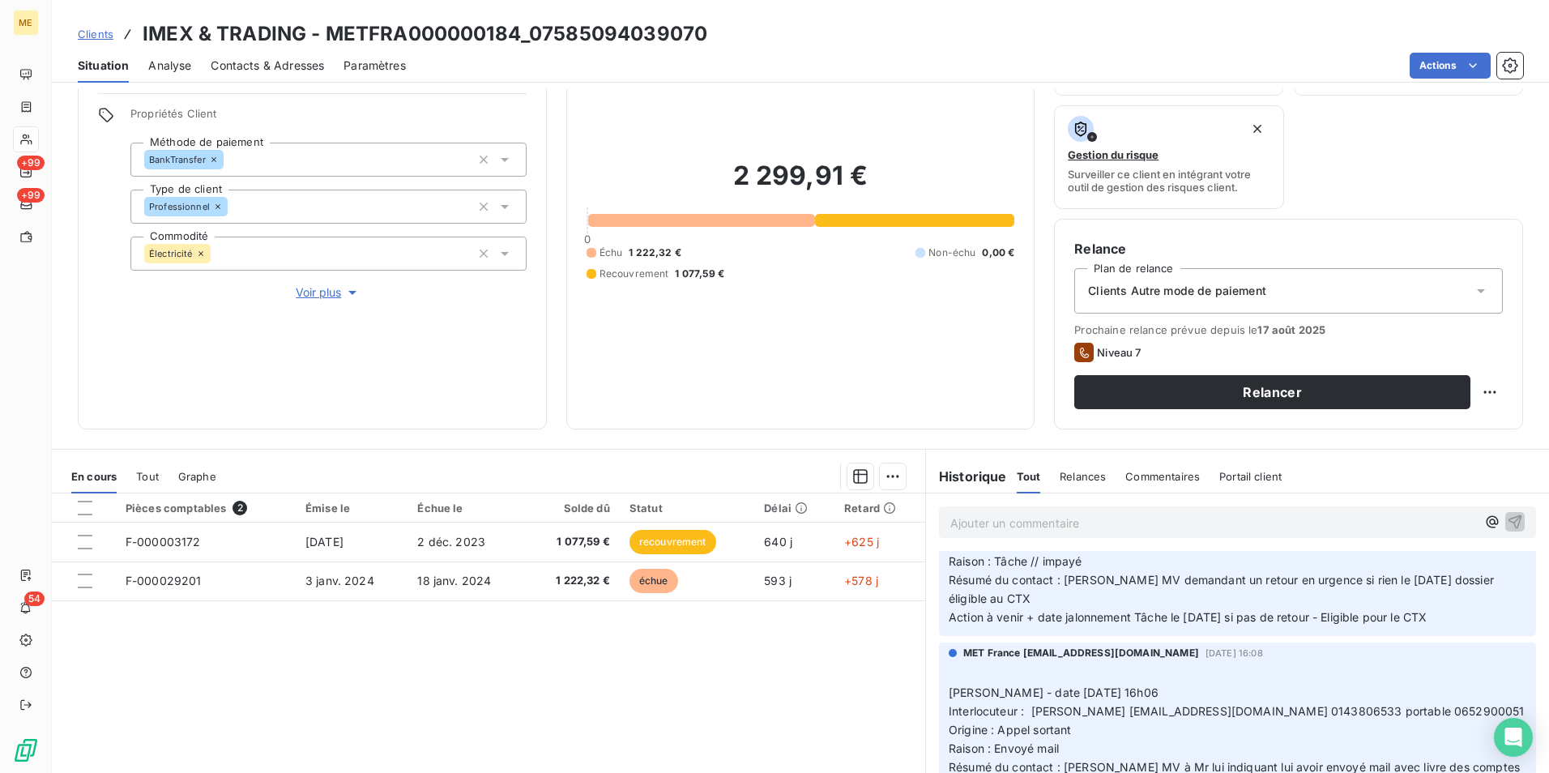
drag, startPoint x: 305, startPoint y: 284, endPoint x: 642, endPoint y: 208, distance: 345.6
click at [305, 284] on span "Voir plus" at bounding box center [328, 292] width 65 height 16
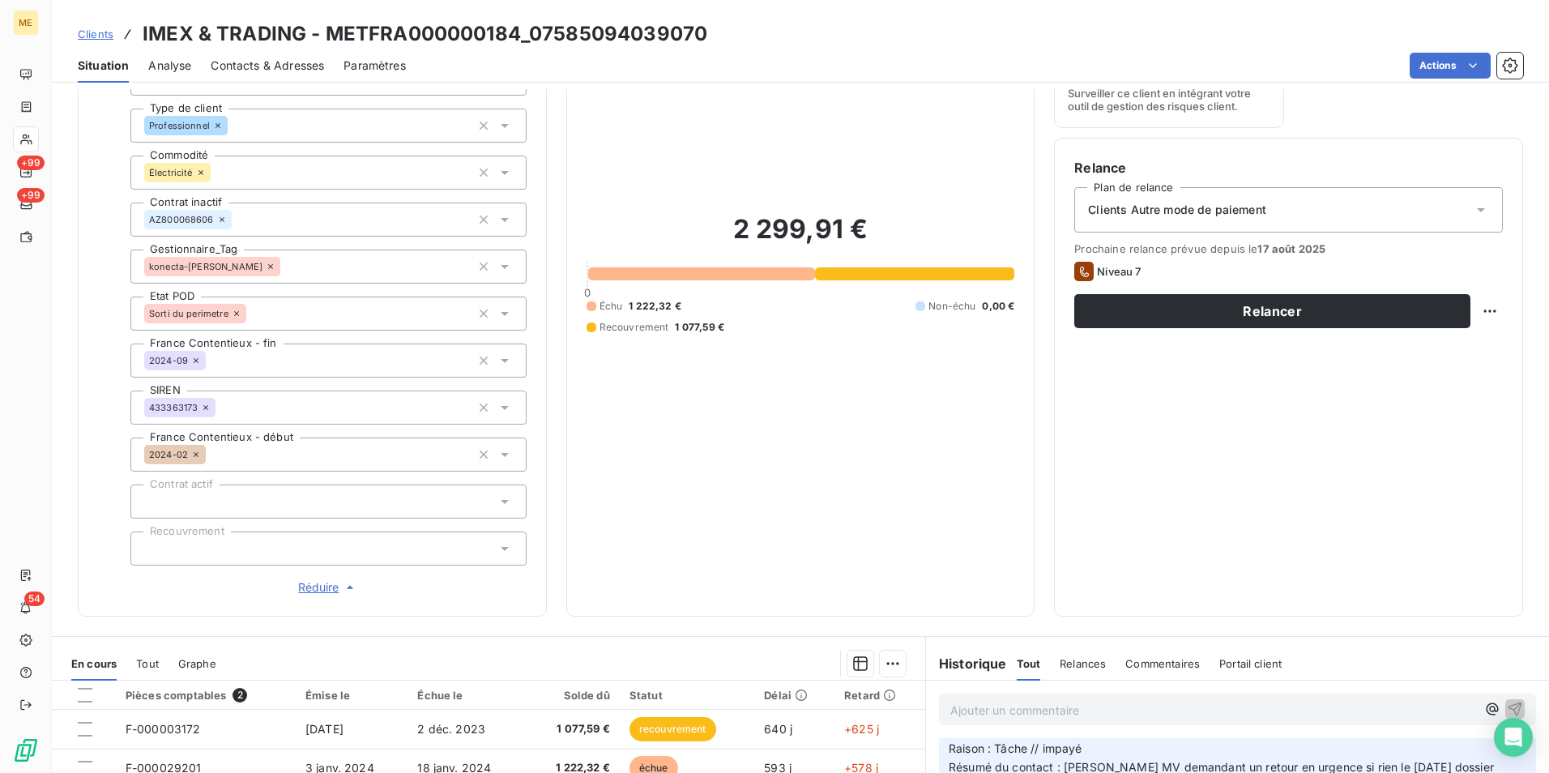
scroll to position [269, 0]
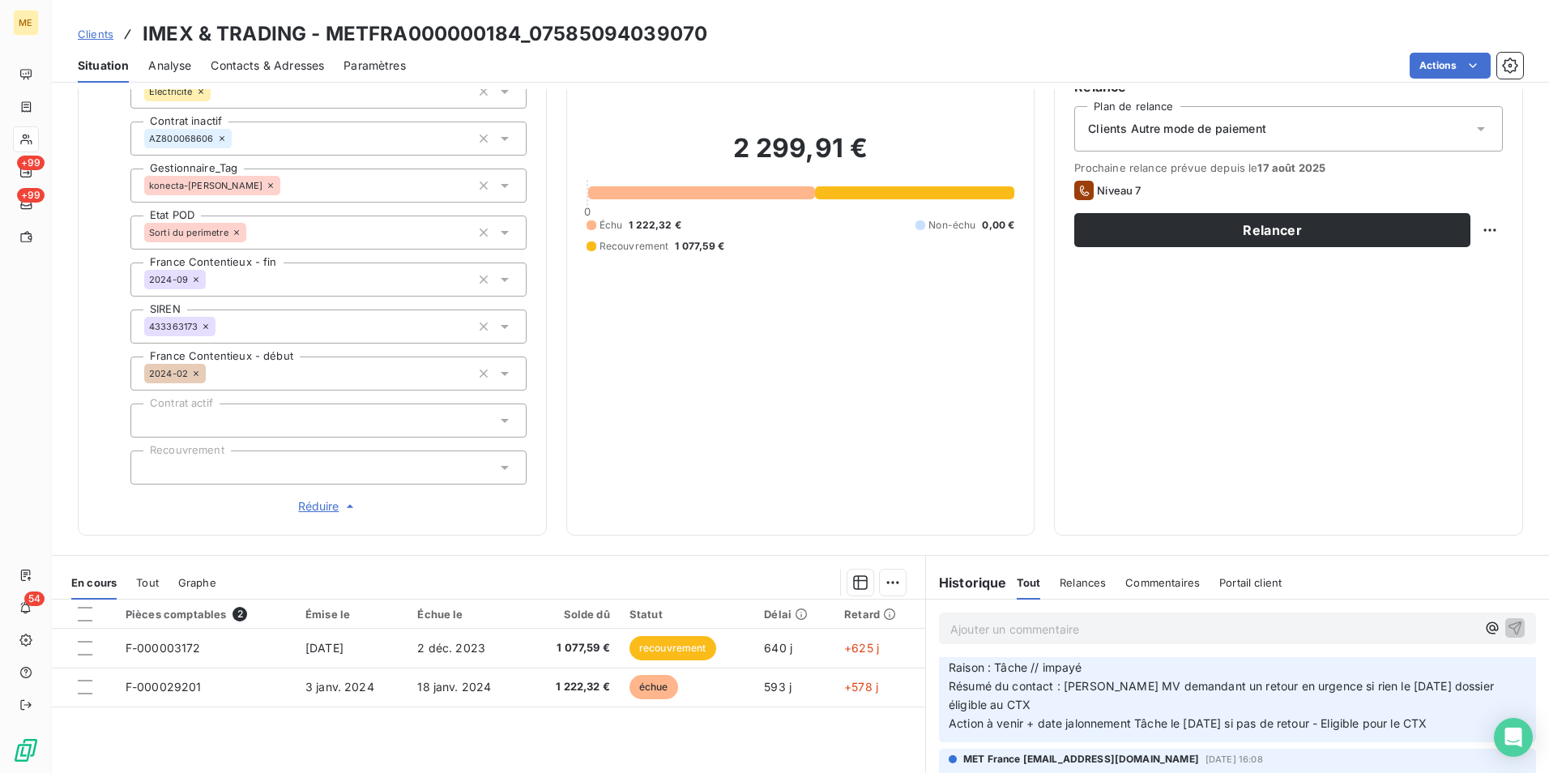
click at [308, 499] on span "Réduire" at bounding box center [328, 506] width 60 height 16
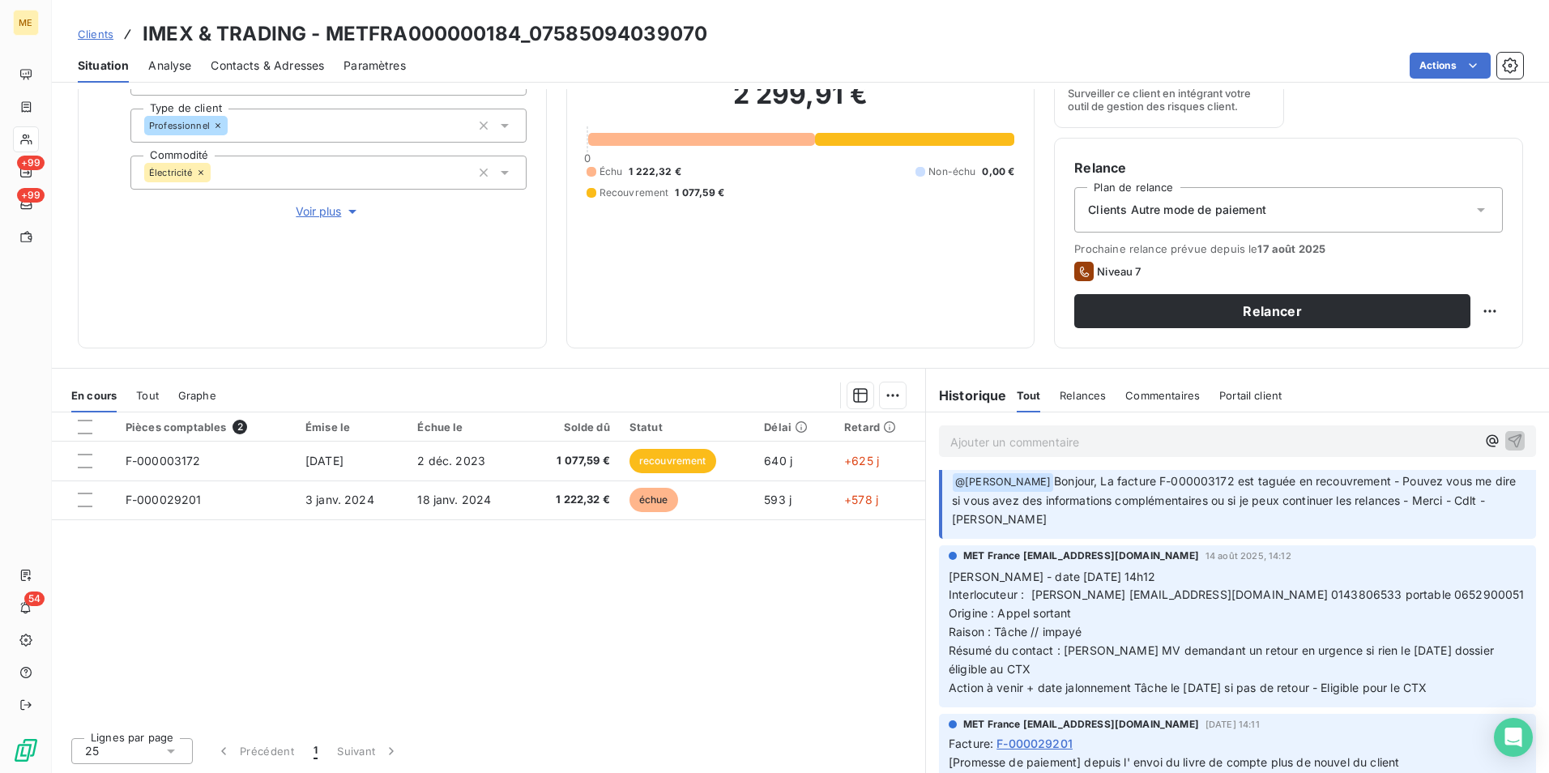
scroll to position [0, 0]
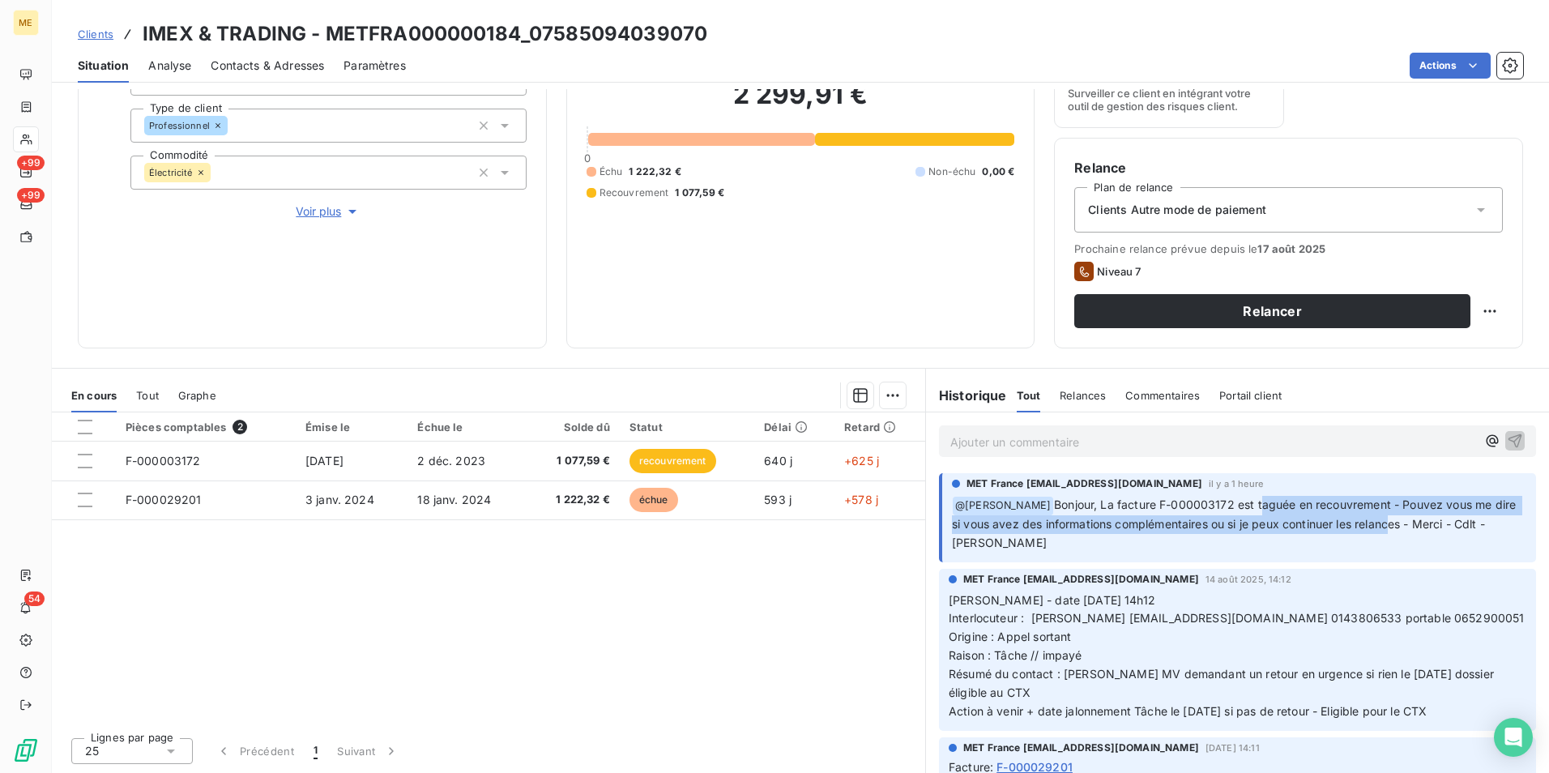
drag, startPoint x: 1251, startPoint y: 502, endPoint x: 1415, endPoint y: 530, distance: 166.1
click at [1415, 530] on span "Bonjour, La facture F-000003172 est taguée en recouvrement - Pouvez vous me dir…" at bounding box center [1235, 524] width 567 height 52
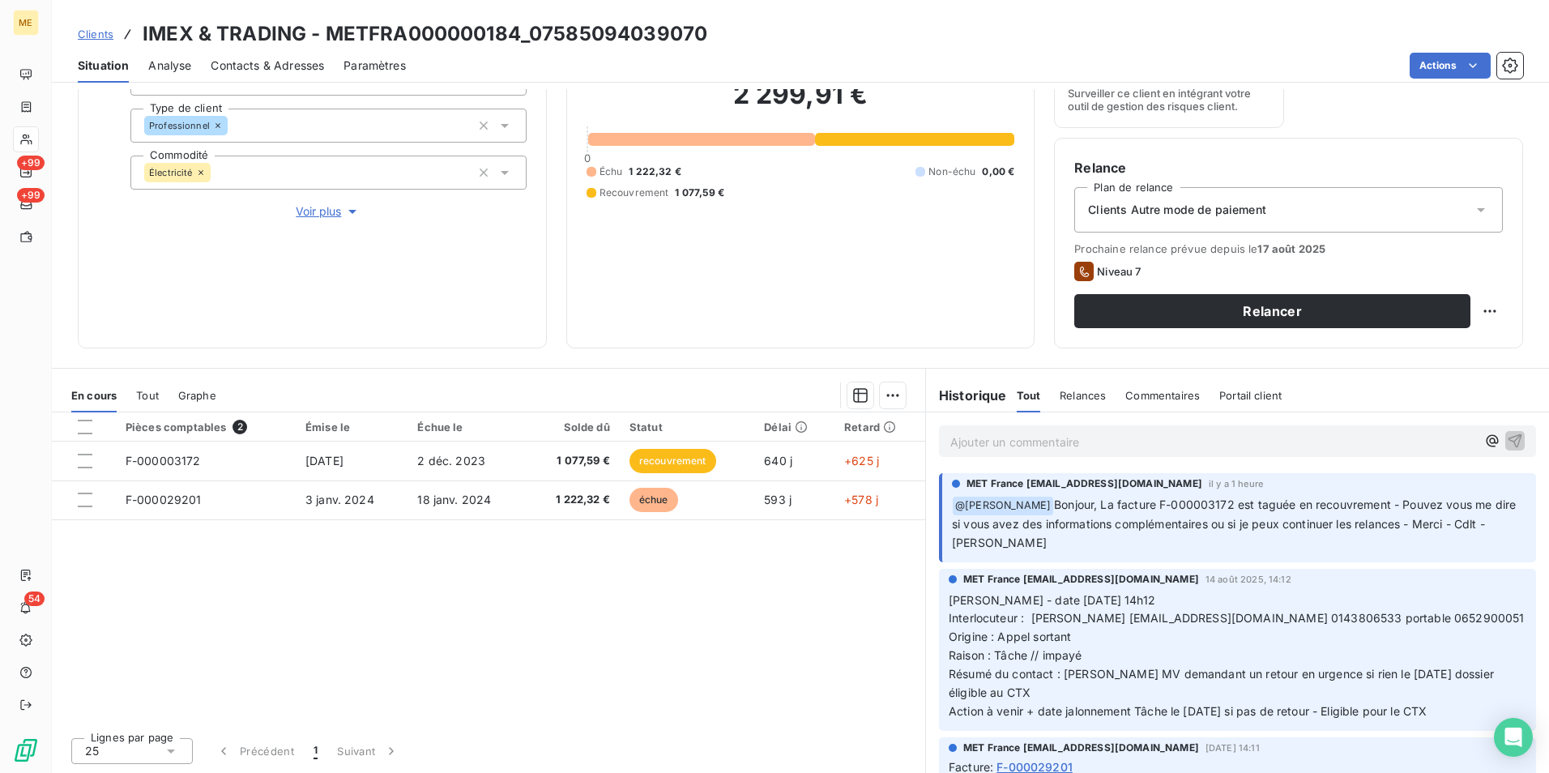
click at [657, 597] on div "Pièces comptables 2 Émise le Échue le Solde dû Statut Délai Retard F-000003172 …" at bounding box center [489, 568] width 874 height 312
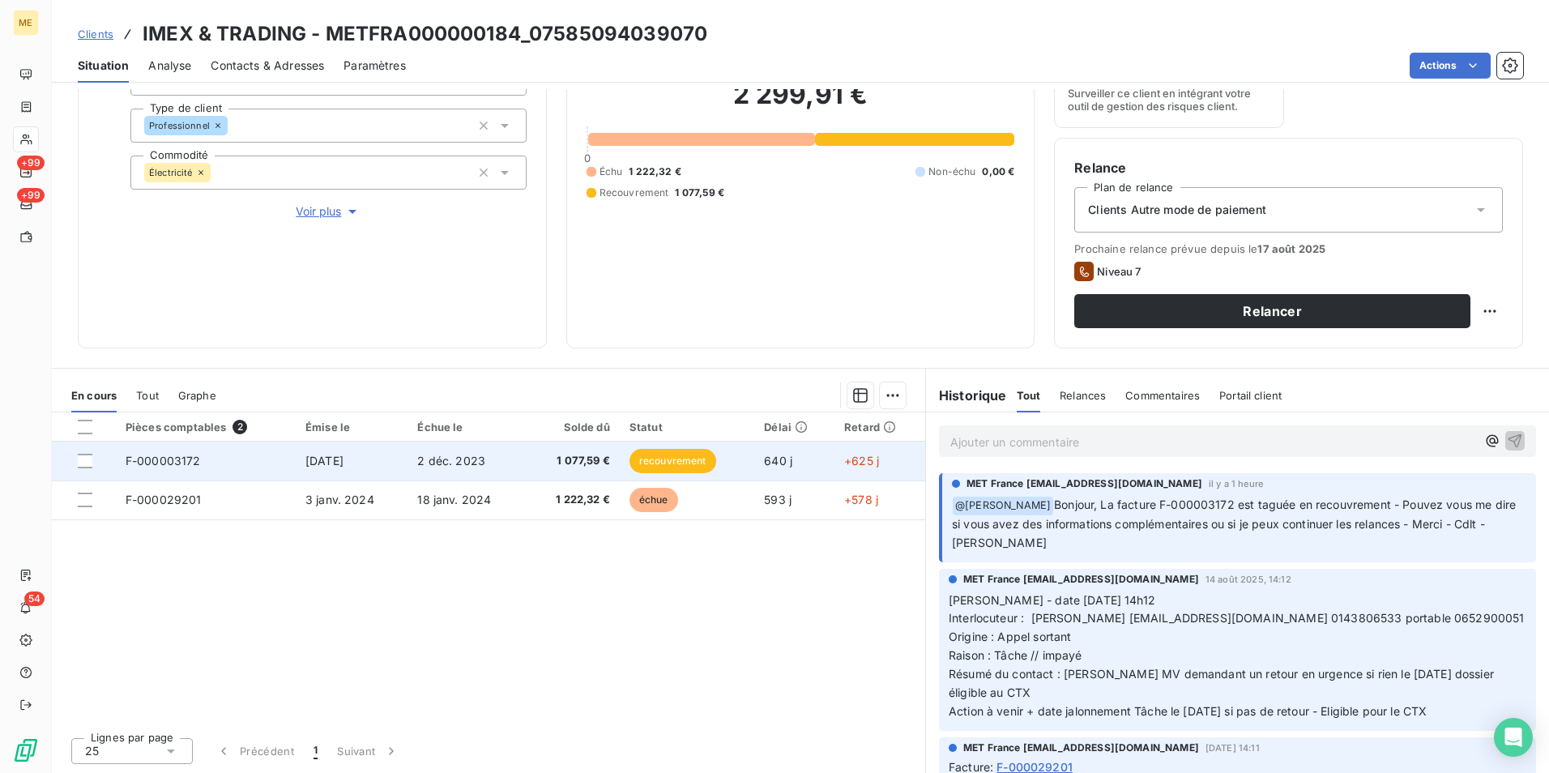
click at [710, 471] on td "recouvrement" at bounding box center [687, 461] width 135 height 39
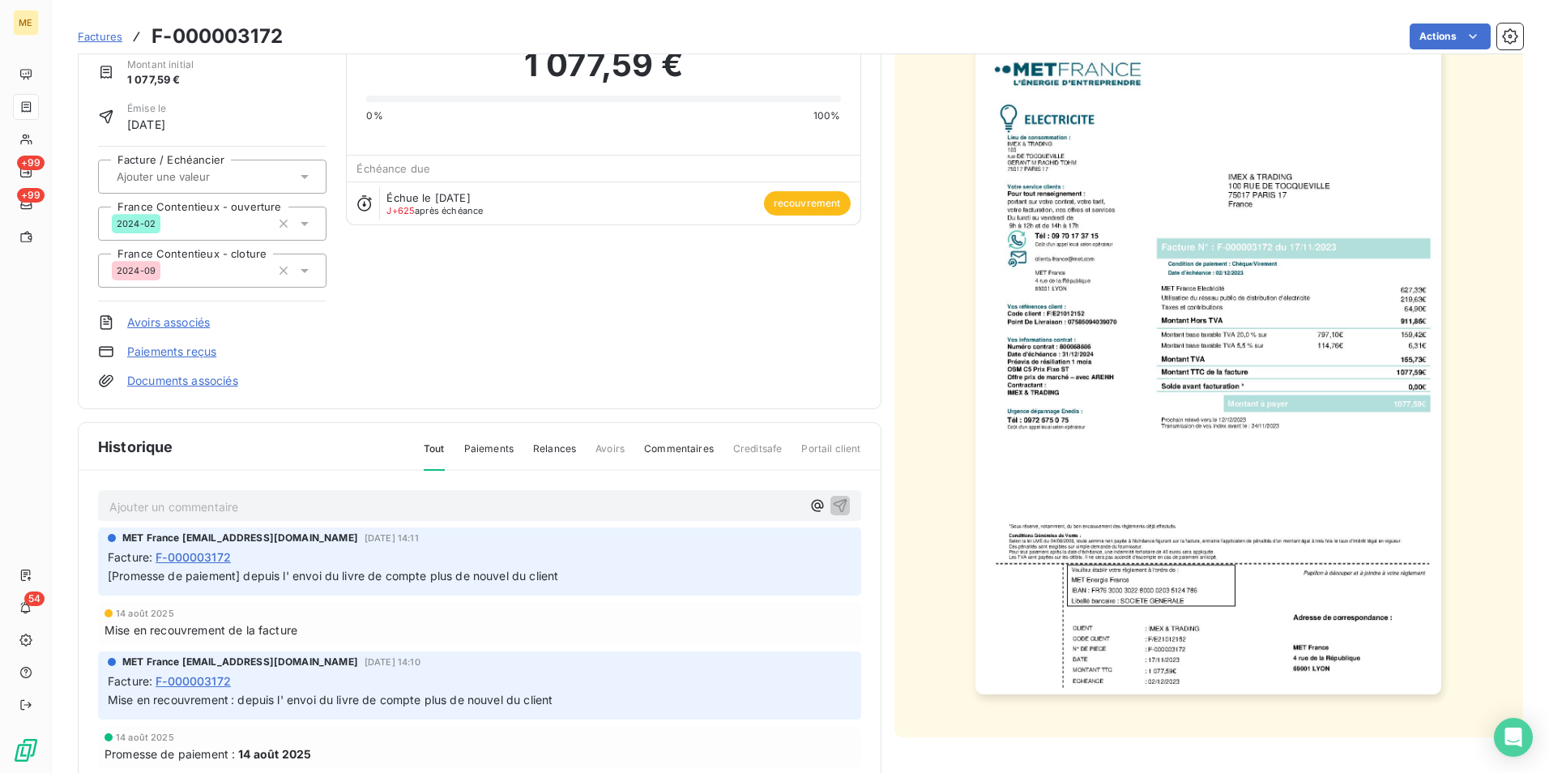
scroll to position [43, 0]
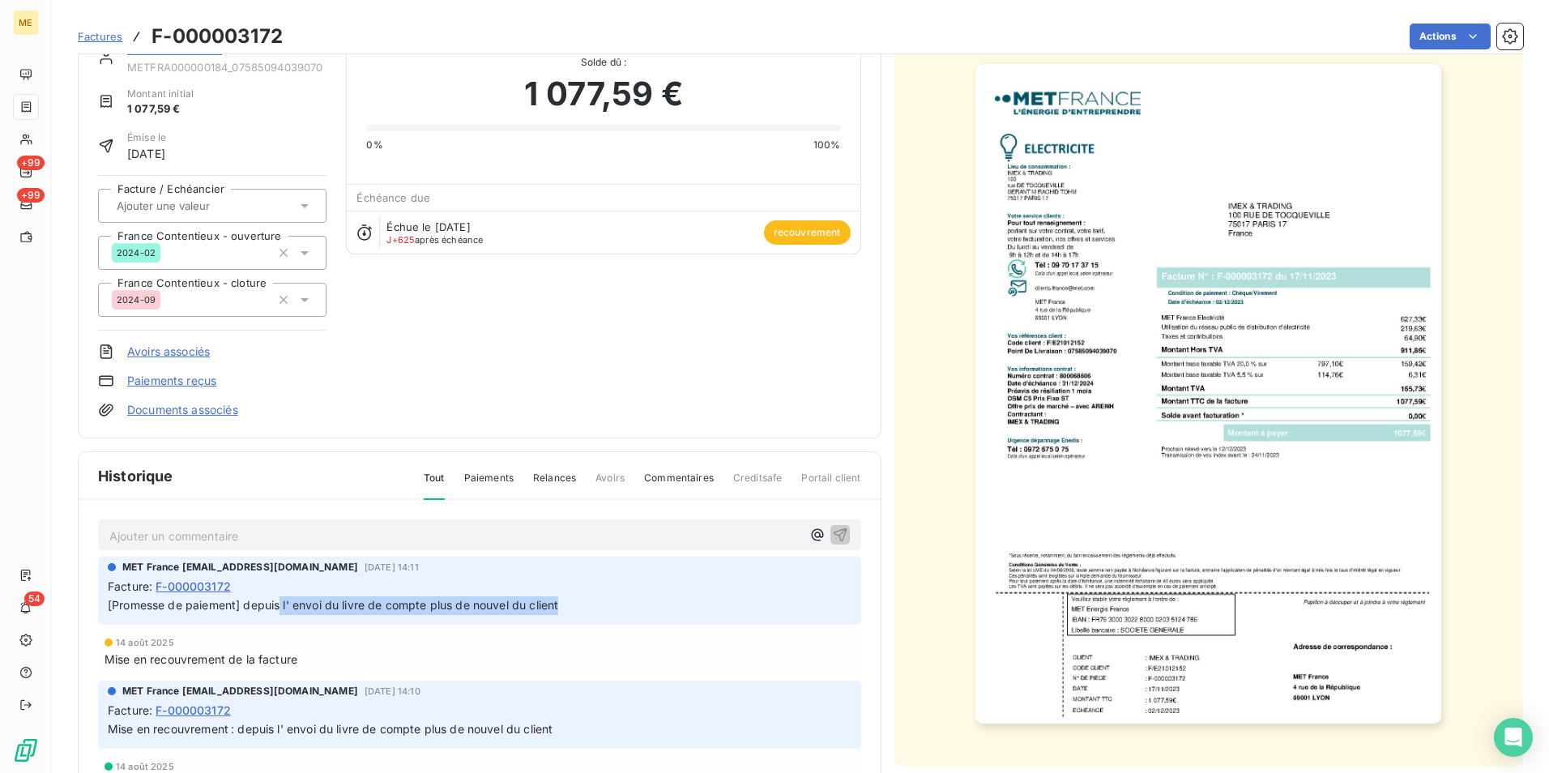
drag, startPoint x: 280, startPoint y: 604, endPoint x: 596, endPoint y: 600, distance: 316.9
click at [596, 600] on p "[Promesse de paiement] depuis l' envoi du livre de compte plus de nouvel du cli…" at bounding box center [480, 605] width 744 height 19
drag, startPoint x: 596, startPoint y: 600, endPoint x: 594, endPoint y: 383, distance: 216.4
click at [594, 383] on div "IMEX & TRADING METFRA000000184_07585094039070 Montant initial 1 077,59 € Émise …" at bounding box center [479, 229] width 763 height 377
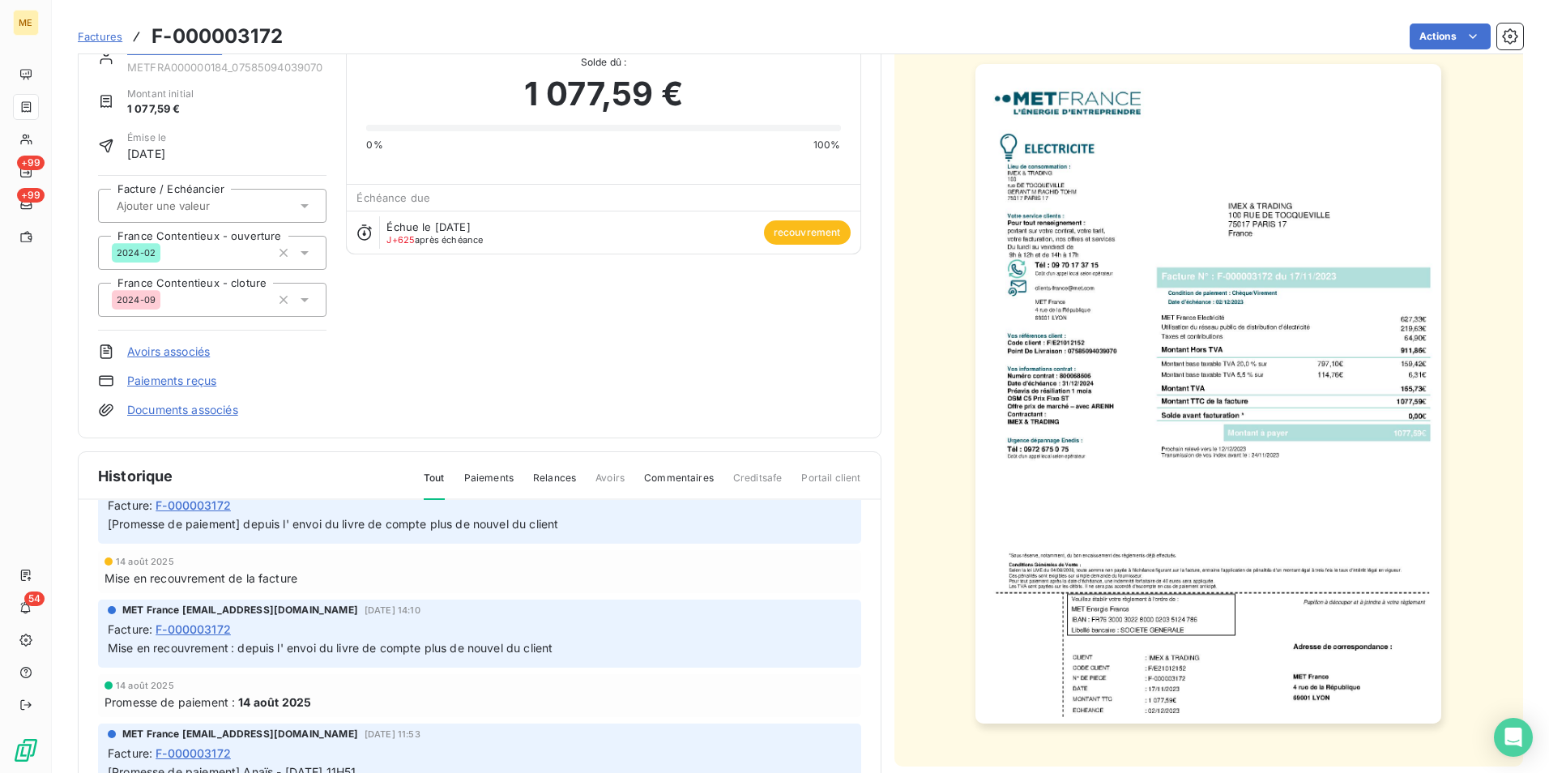
scroll to position [0, 0]
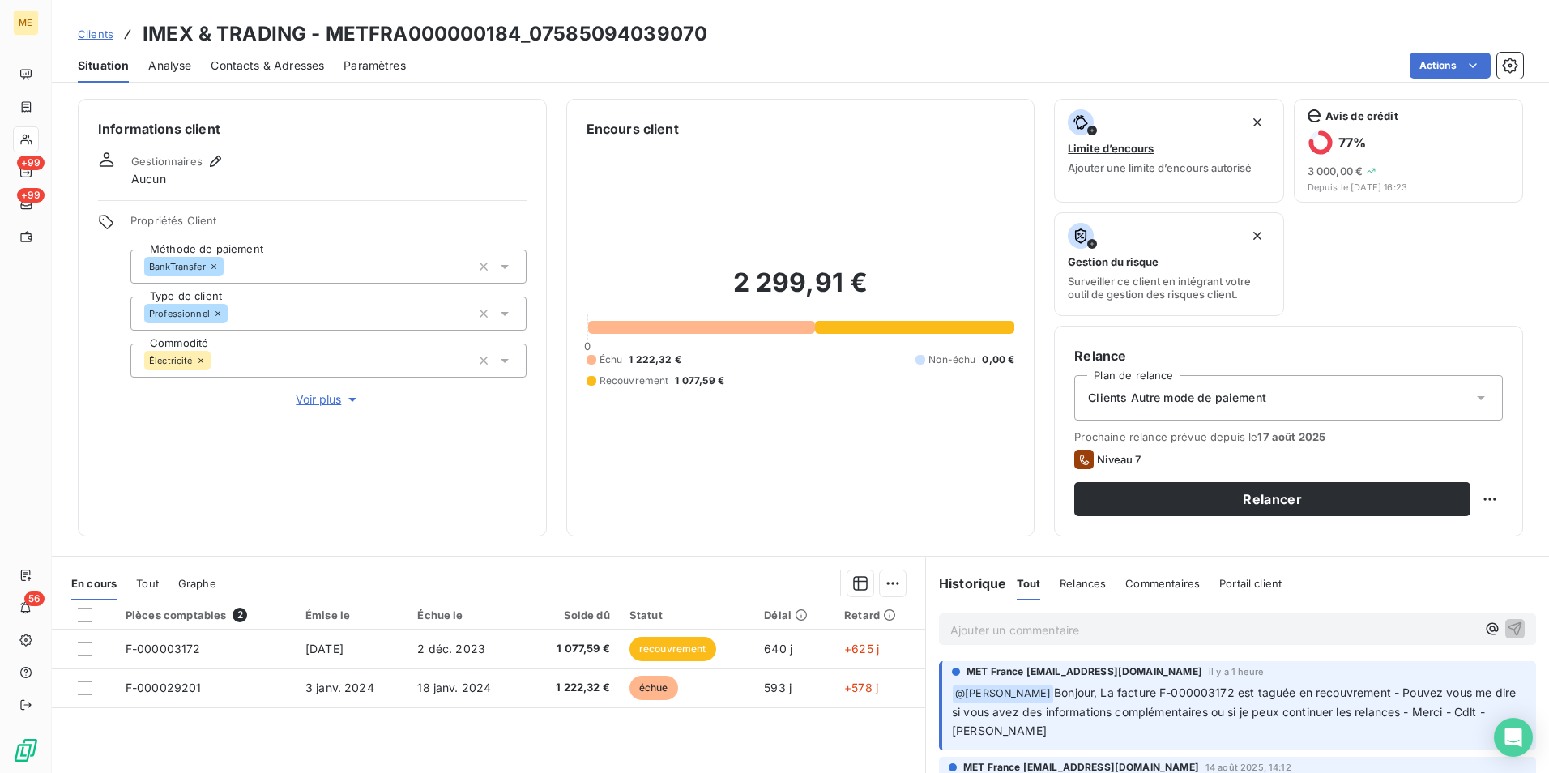
click at [1288, 629] on p "Ajouter un commentaire ﻿" at bounding box center [1214, 630] width 526 height 20
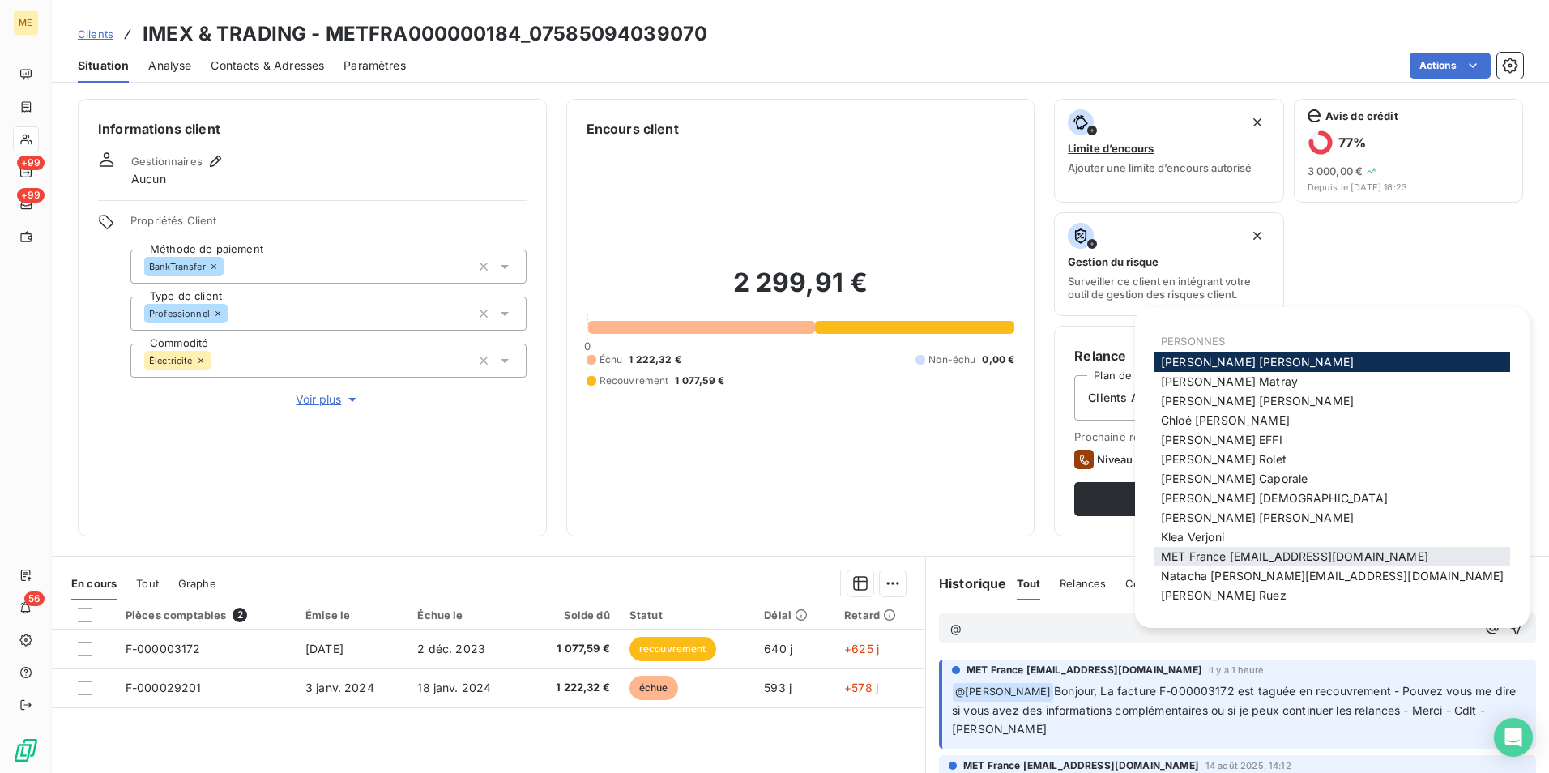
click at [1356, 551] on span "MET France met-france@recouvrement.met.com" at bounding box center [1294, 556] width 267 height 14
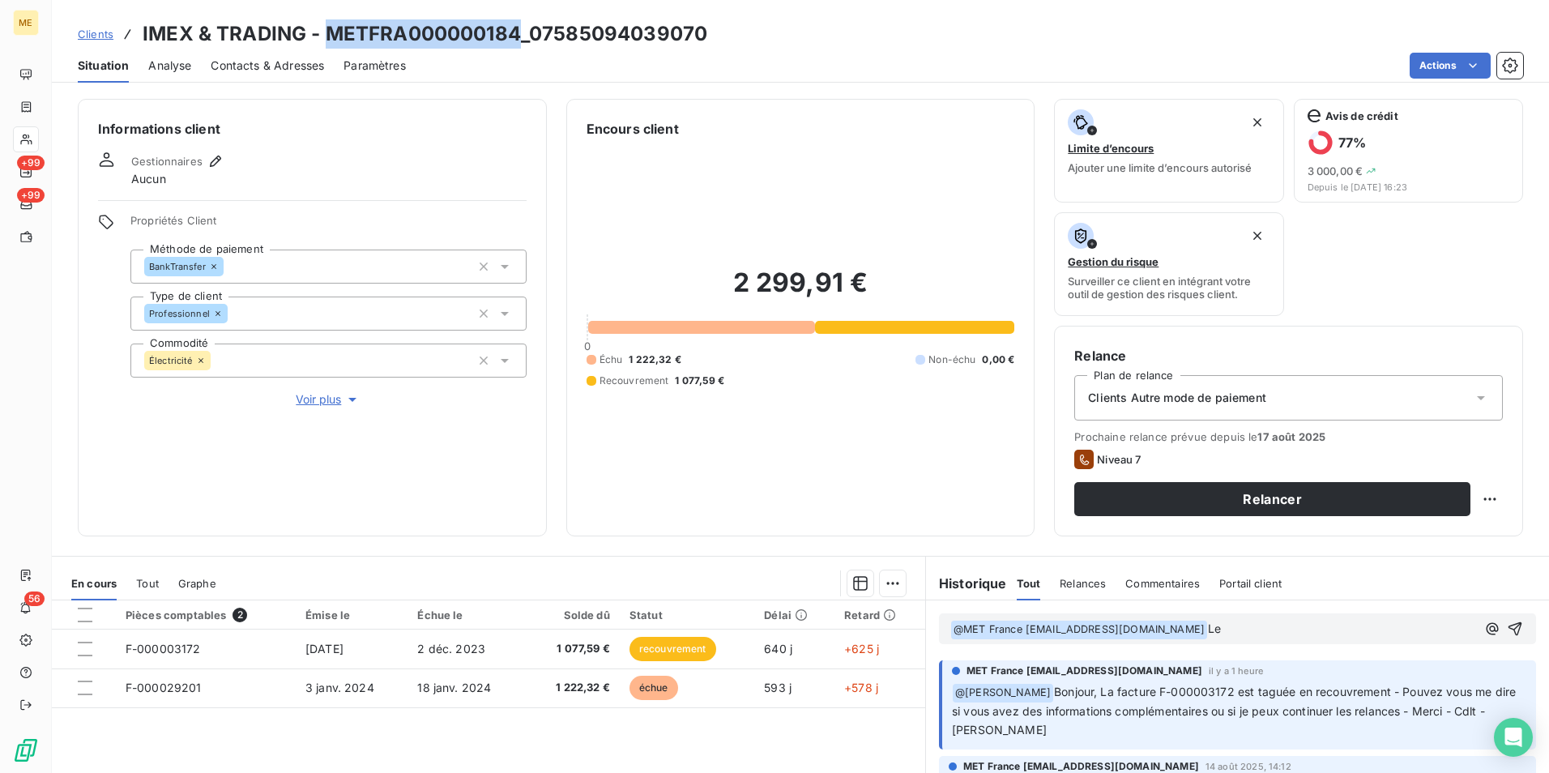
drag, startPoint x: 503, startPoint y: 32, endPoint x: 329, endPoint y: 28, distance: 174.3
click at [329, 28] on h3 "IMEX & TRADING - METFRA000000184_07585094039070" at bounding box center [425, 33] width 565 height 29
copy h3 "METFRA000000184"
click at [1318, 628] on p "﻿ @ MET France met-france@recouvrement.met.com ﻿ Le" at bounding box center [1214, 629] width 526 height 19
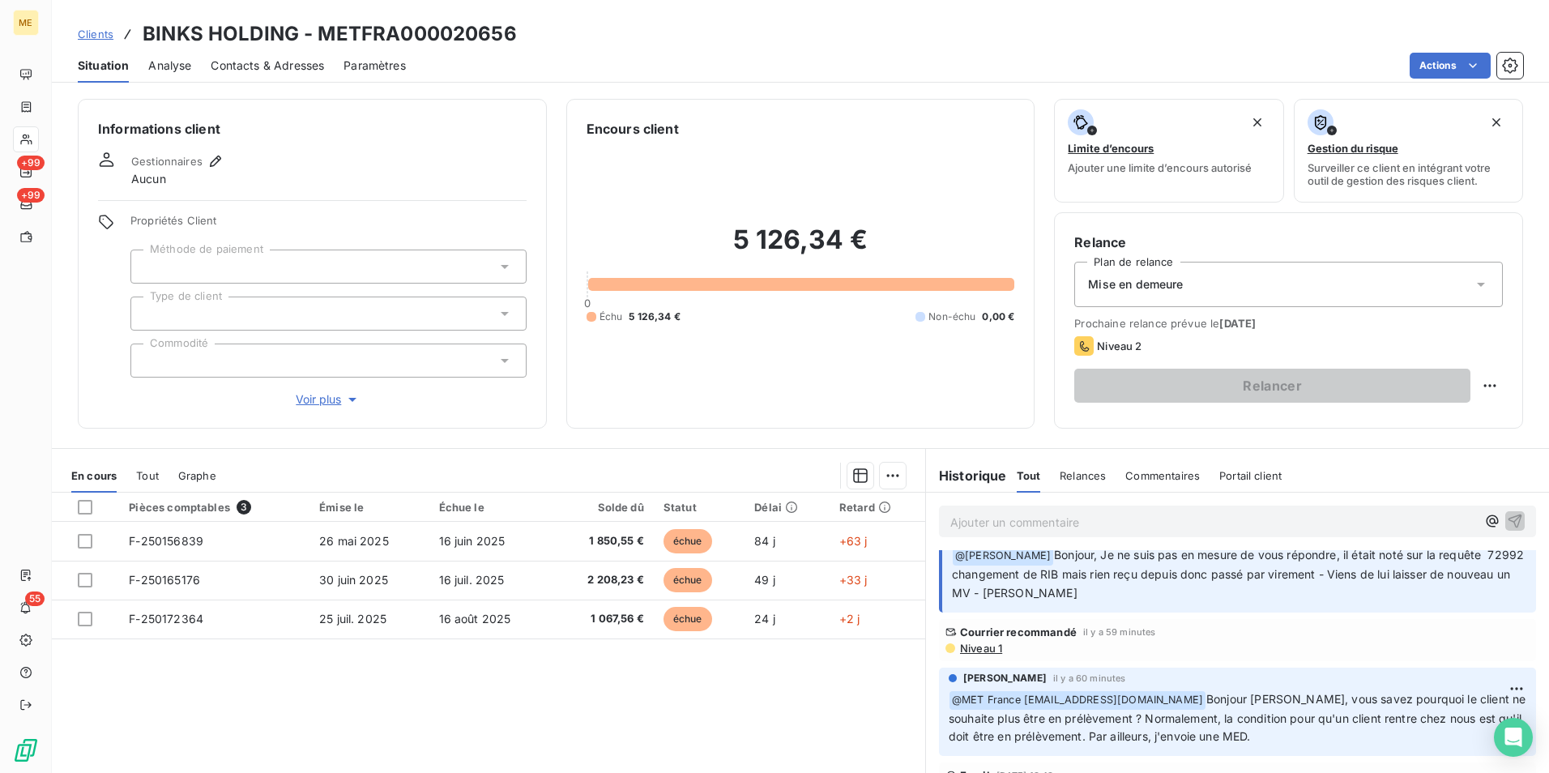
scroll to position [162, 0]
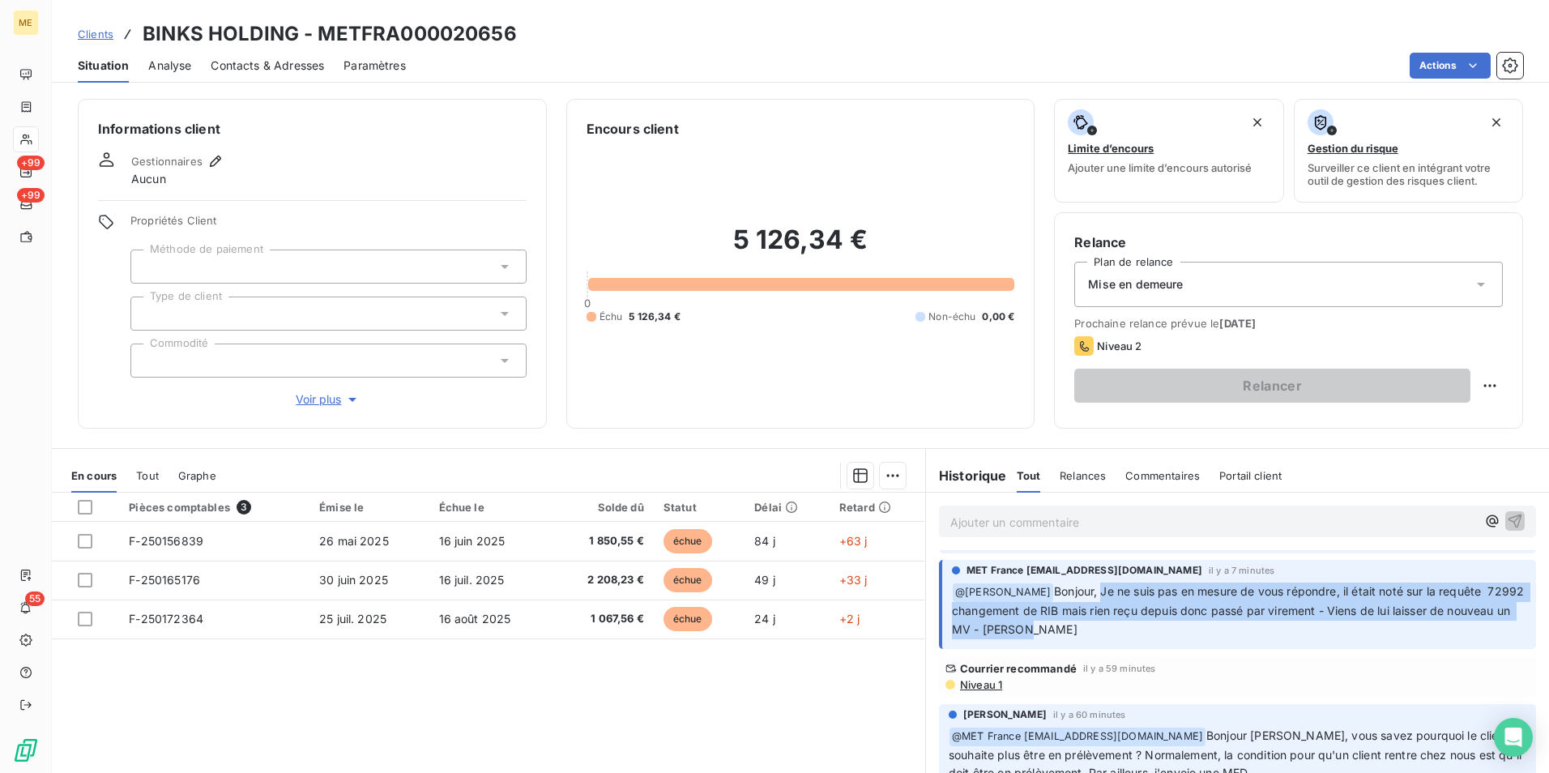
drag, startPoint x: 1095, startPoint y: 598, endPoint x: 1238, endPoint y: 625, distance: 145.9
click at [1238, 625] on p "﻿ @ [PERSON_NAME], Je ne suis pas en mesure de vous répondre, il était noté sur…" at bounding box center [1239, 611] width 575 height 57
drag, startPoint x: 1238, startPoint y: 625, endPoint x: 1191, endPoint y: 626, distance: 47.0
click at [1191, 626] on p "﻿ @ [PERSON_NAME], Je ne suis pas en mesure de vous répondre, il était noté sur…" at bounding box center [1239, 611] width 575 height 57
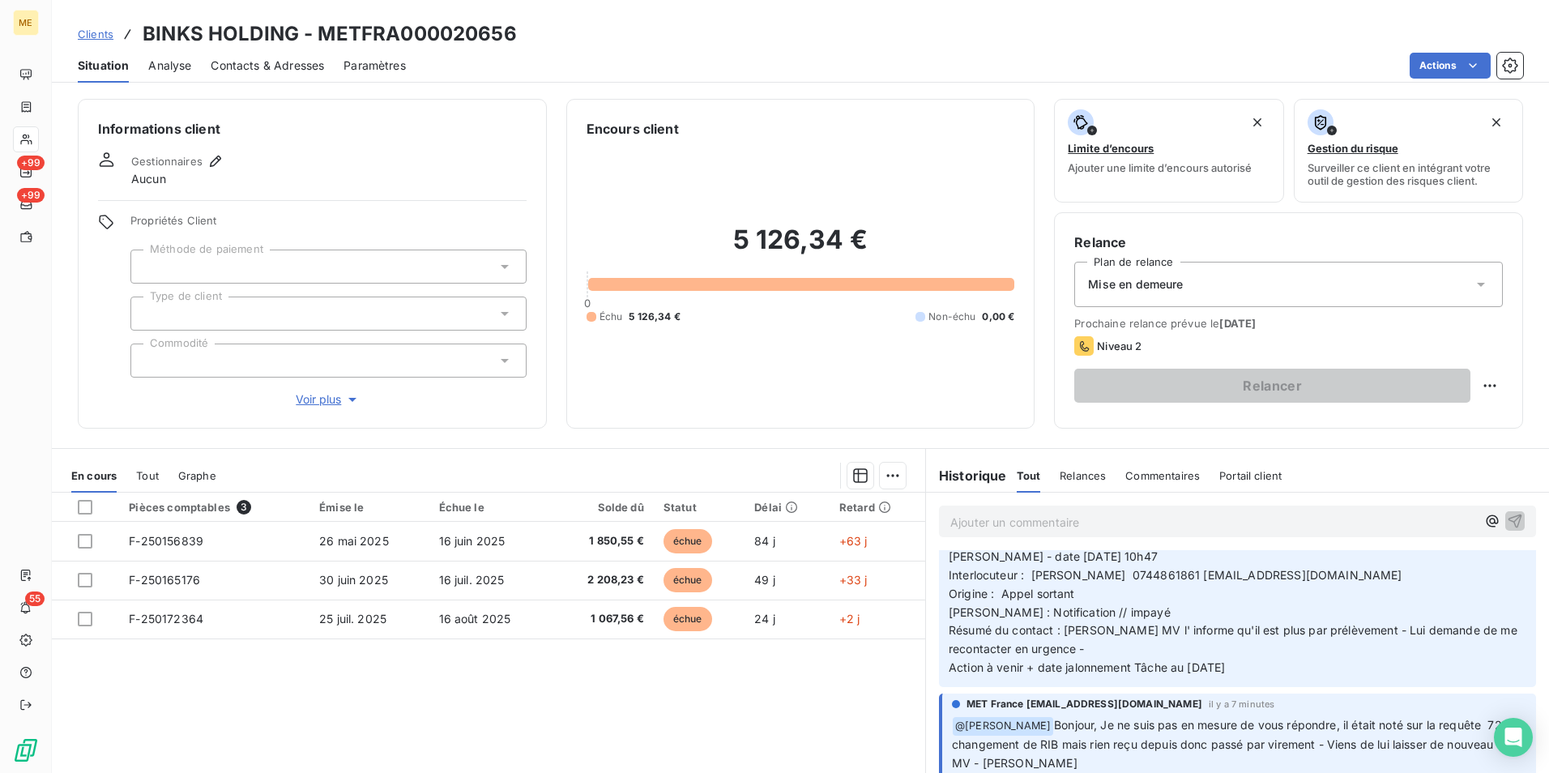
scroll to position [0, 0]
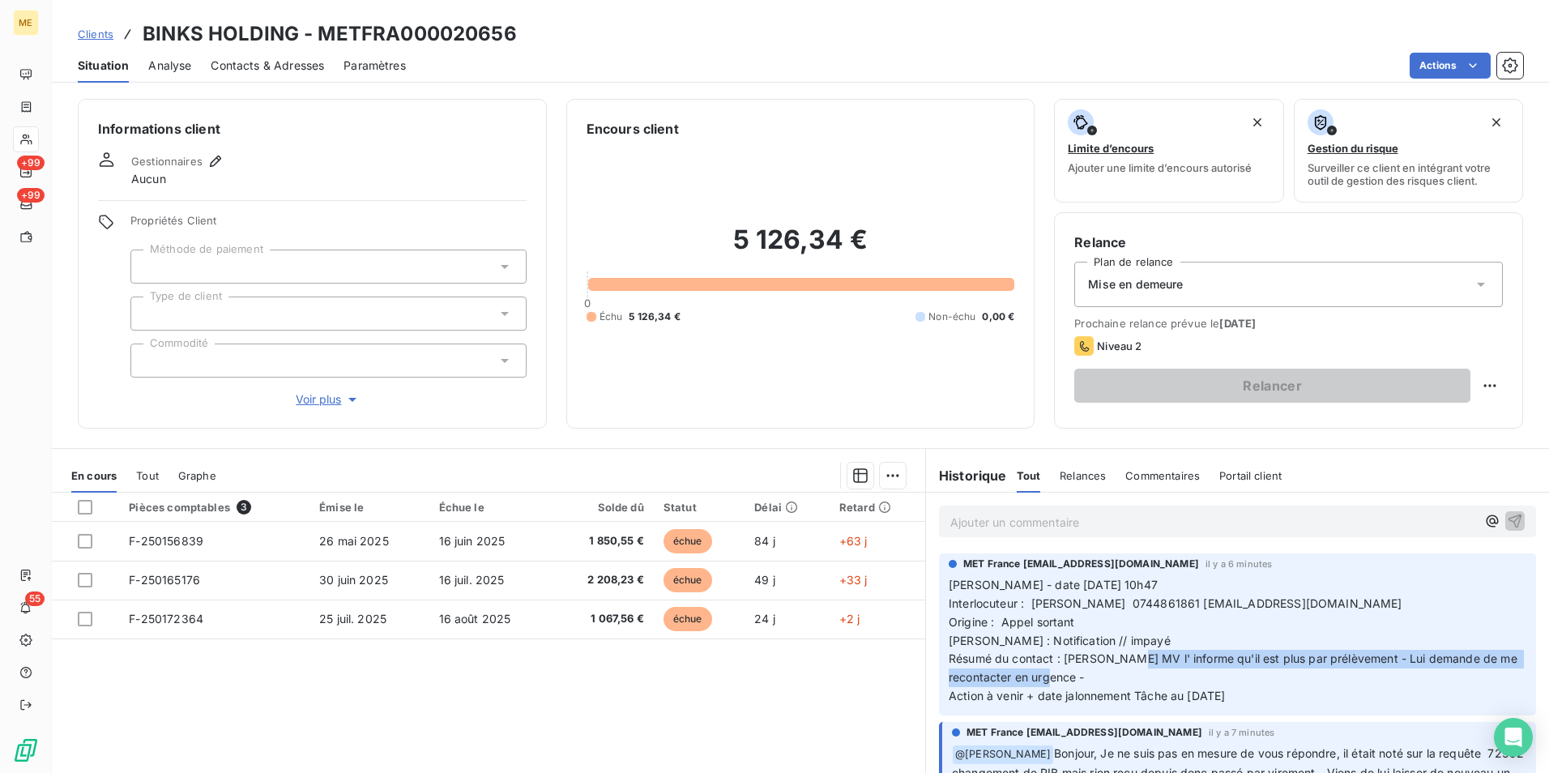
drag, startPoint x: 1121, startPoint y: 660, endPoint x: 1124, endPoint y: 678, distance: 18.9
click at [1124, 678] on p "[PERSON_NAME] - date [DATE] 10h47 Interlocuteur : [PERSON_NAME] 0744861861 [EMA…" at bounding box center [1238, 641] width 578 height 130
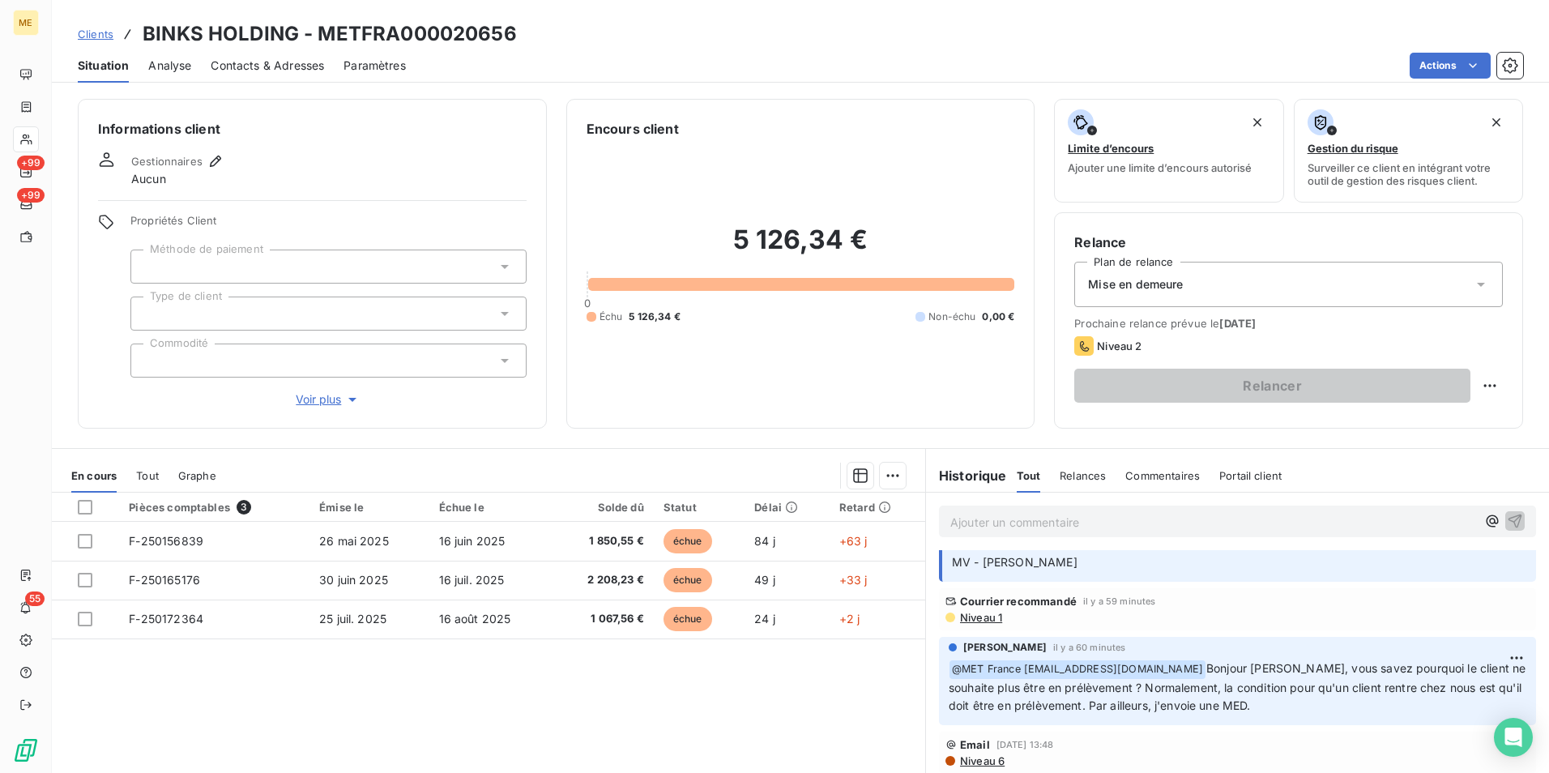
scroll to position [243, 0]
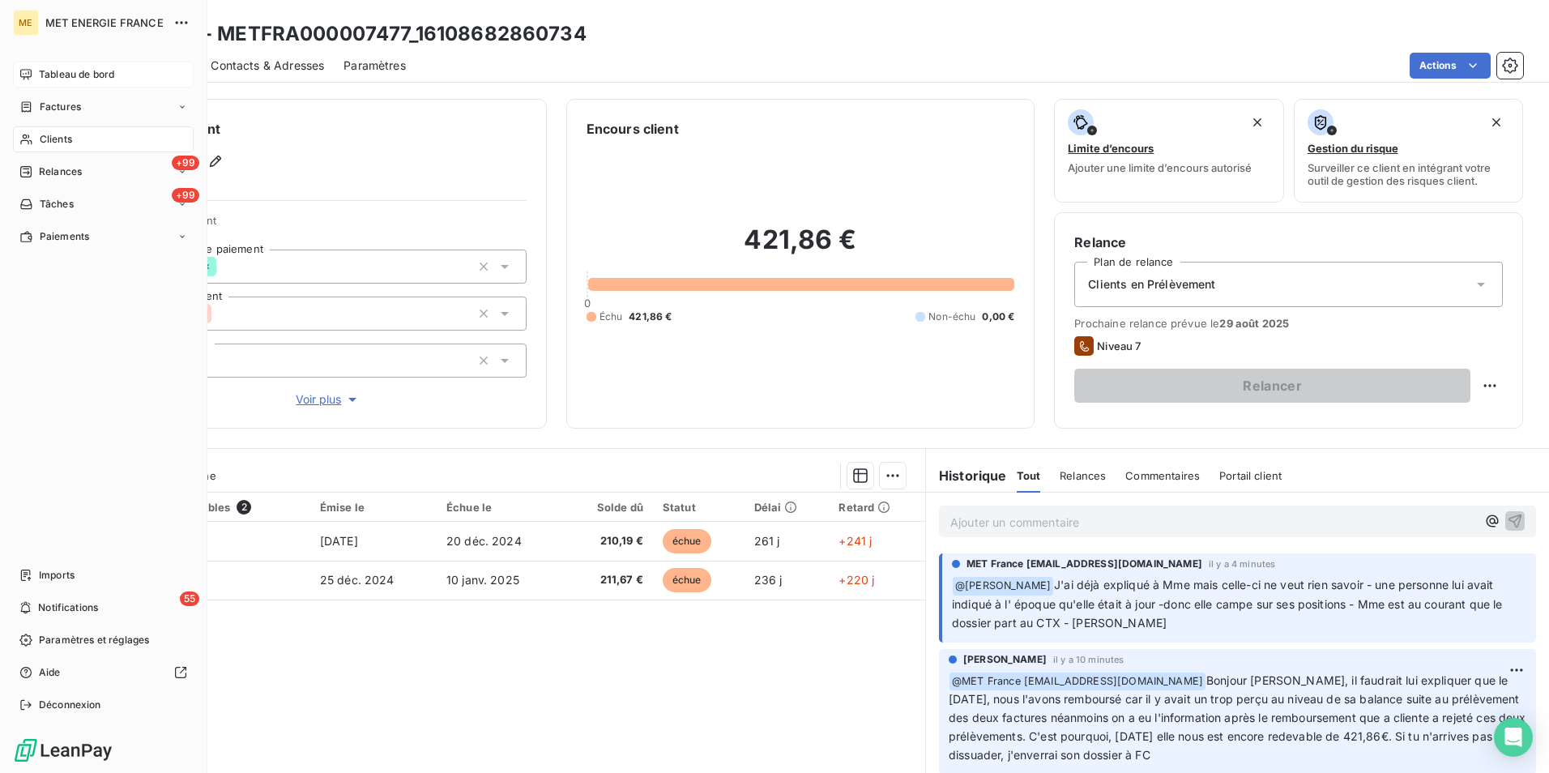
click at [86, 61] on div "ME MET ENERGIE FRANCE Tableau de bord Factures Clients +99 Relances +99 Tâches …" at bounding box center [103, 386] width 207 height 773
click at [100, 79] on span "Tableau de bord" at bounding box center [76, 74] width 75 height 15
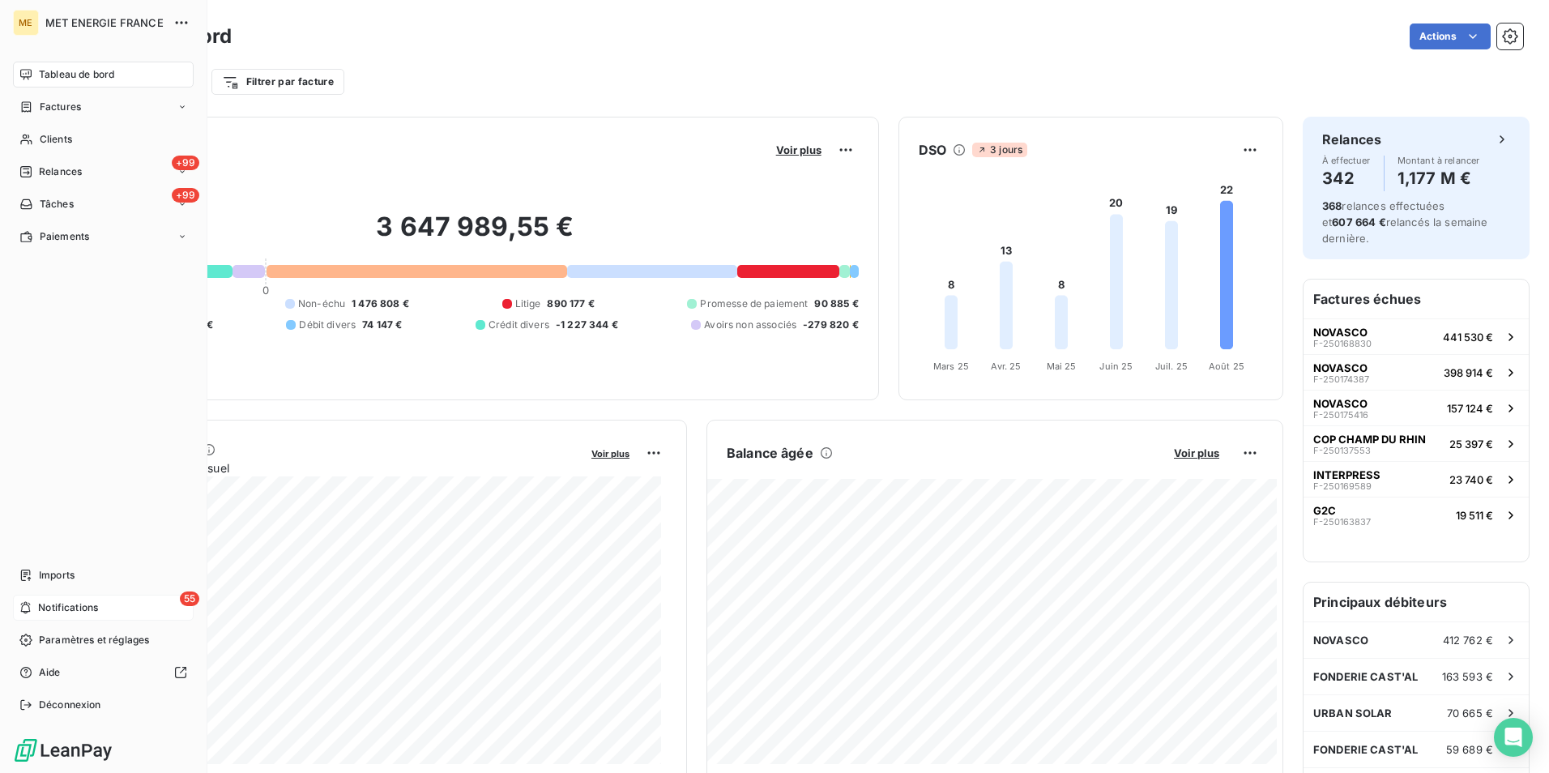
click at [71, 608] on span "Notifications" at bounding box center [68, 607] width 60 height 15
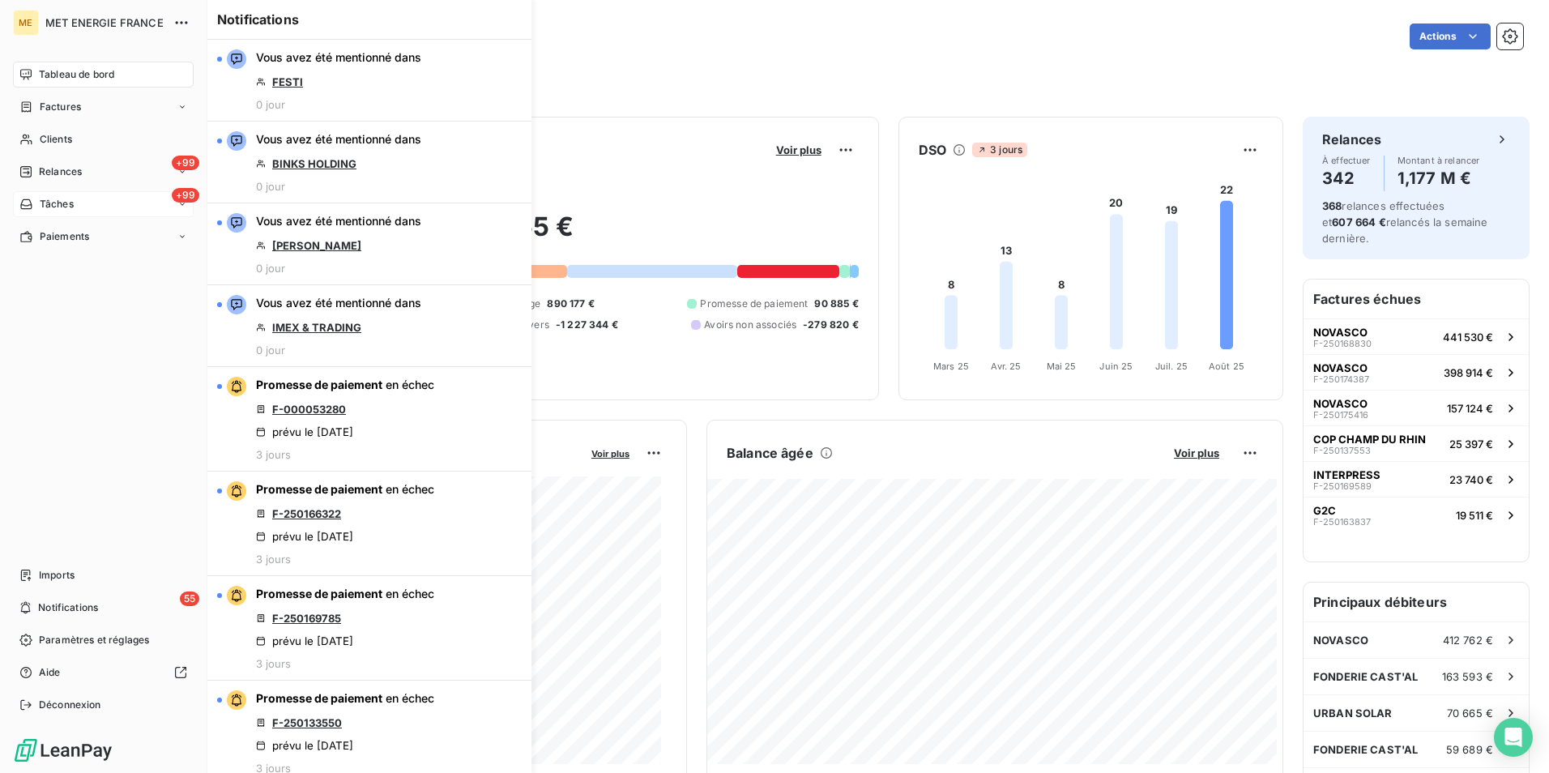
click at [108, 201] on div "+99 Tâches" at bounding box center [103, 204] width 181 height 26
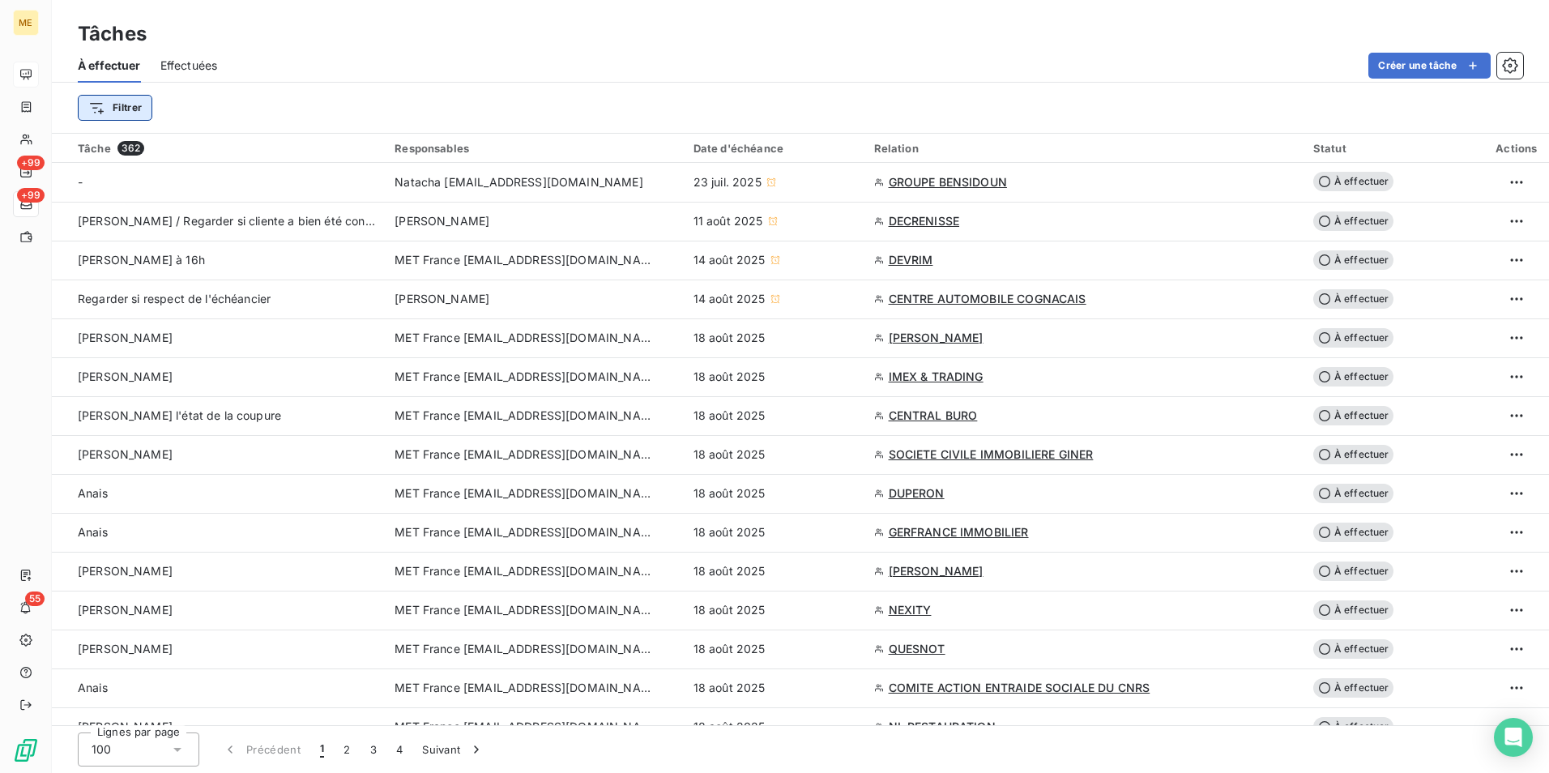
click at [139, 99] on html "ME +99 +99 55 Tâches À effectuer Effectuées Créer une tâche Filtrer Tâche 362 R…" at bounding box center [774, 386] width 1549 height 773
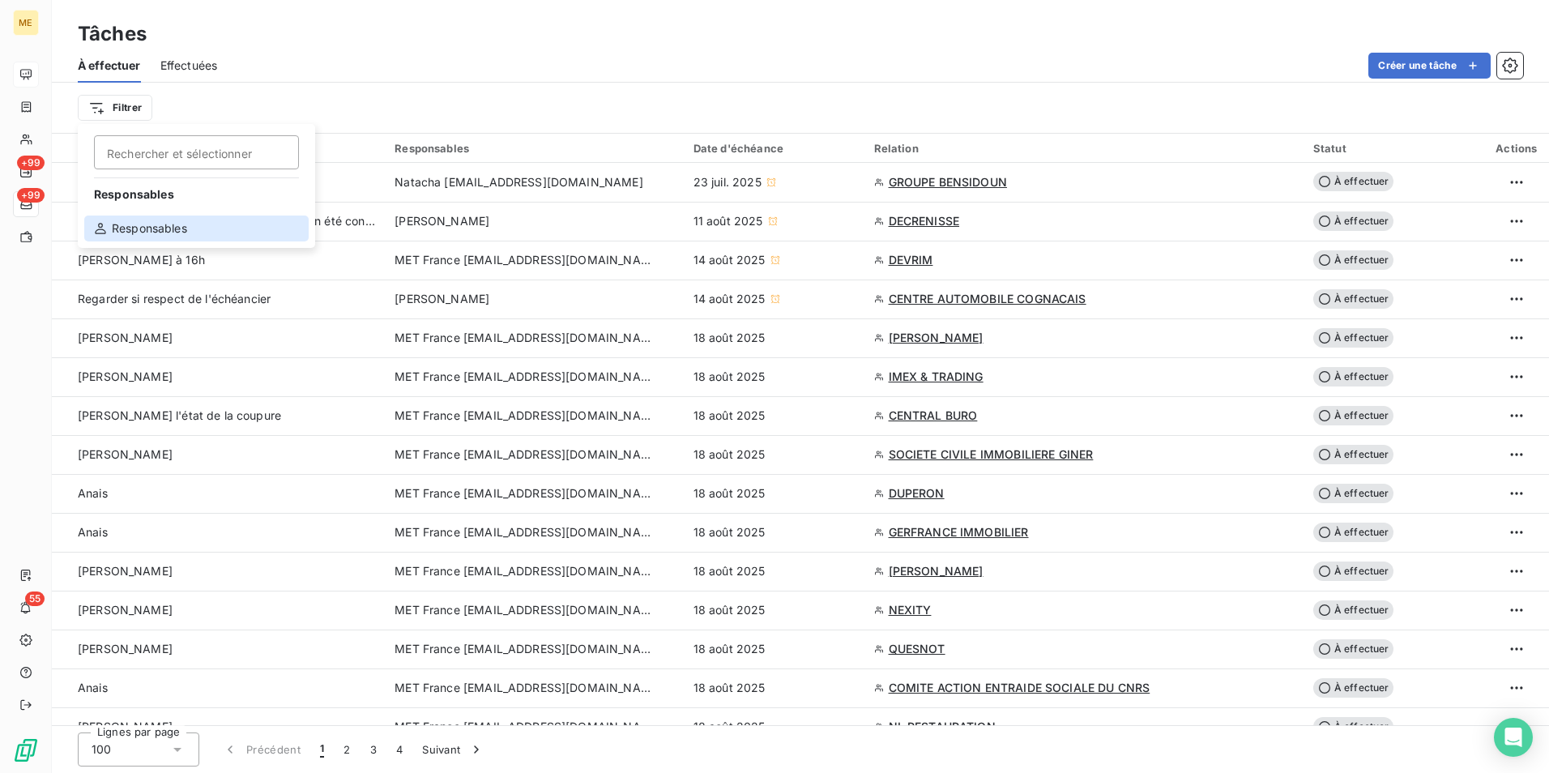
click at [169, 234] on div "Responsables" at bounding box center [196, 229] width 224 height 26
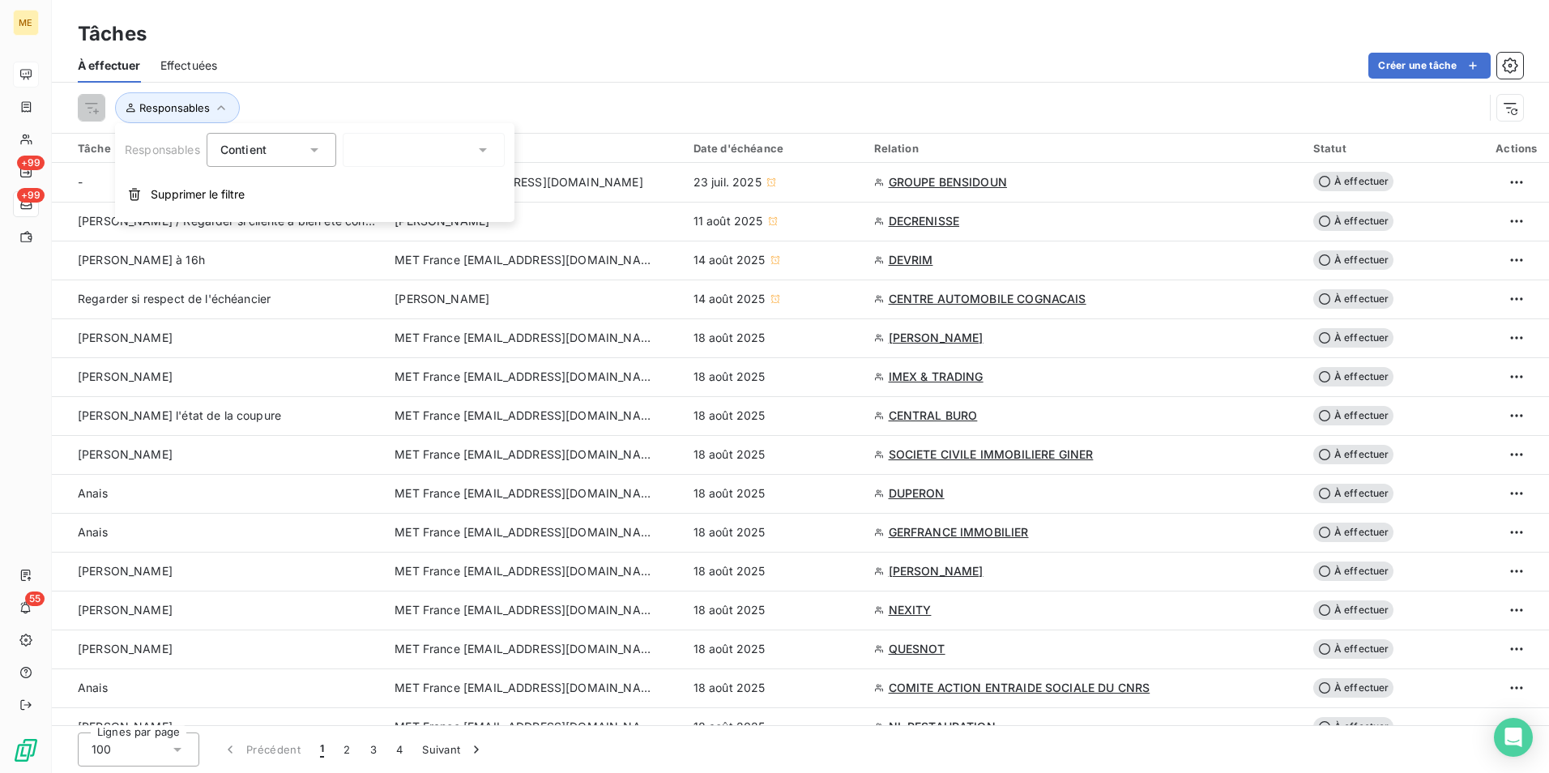
click at [427, 153] on div at bounding box center [424, 150] width 162 height 34
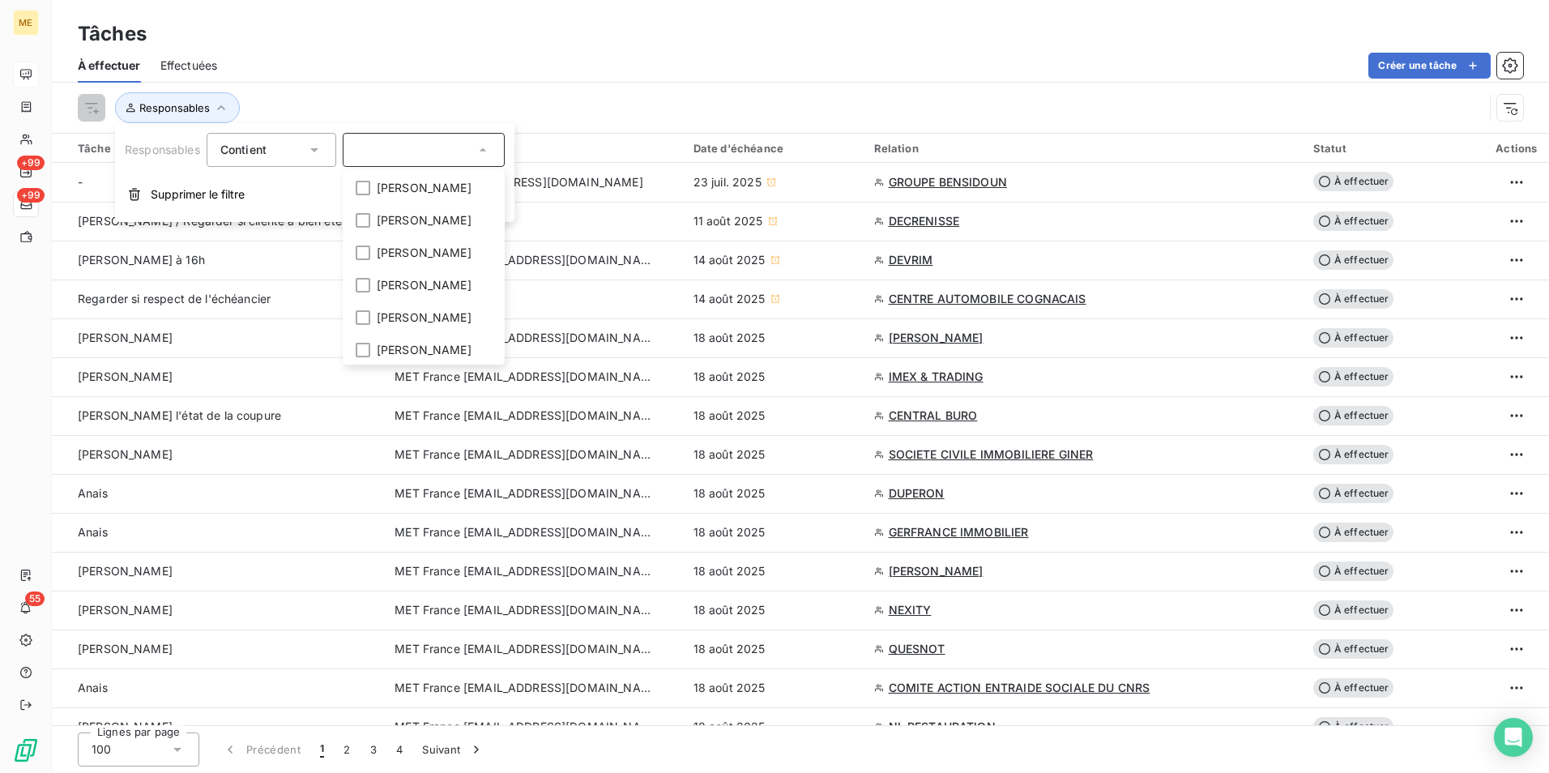
scroll to position [81, 0]
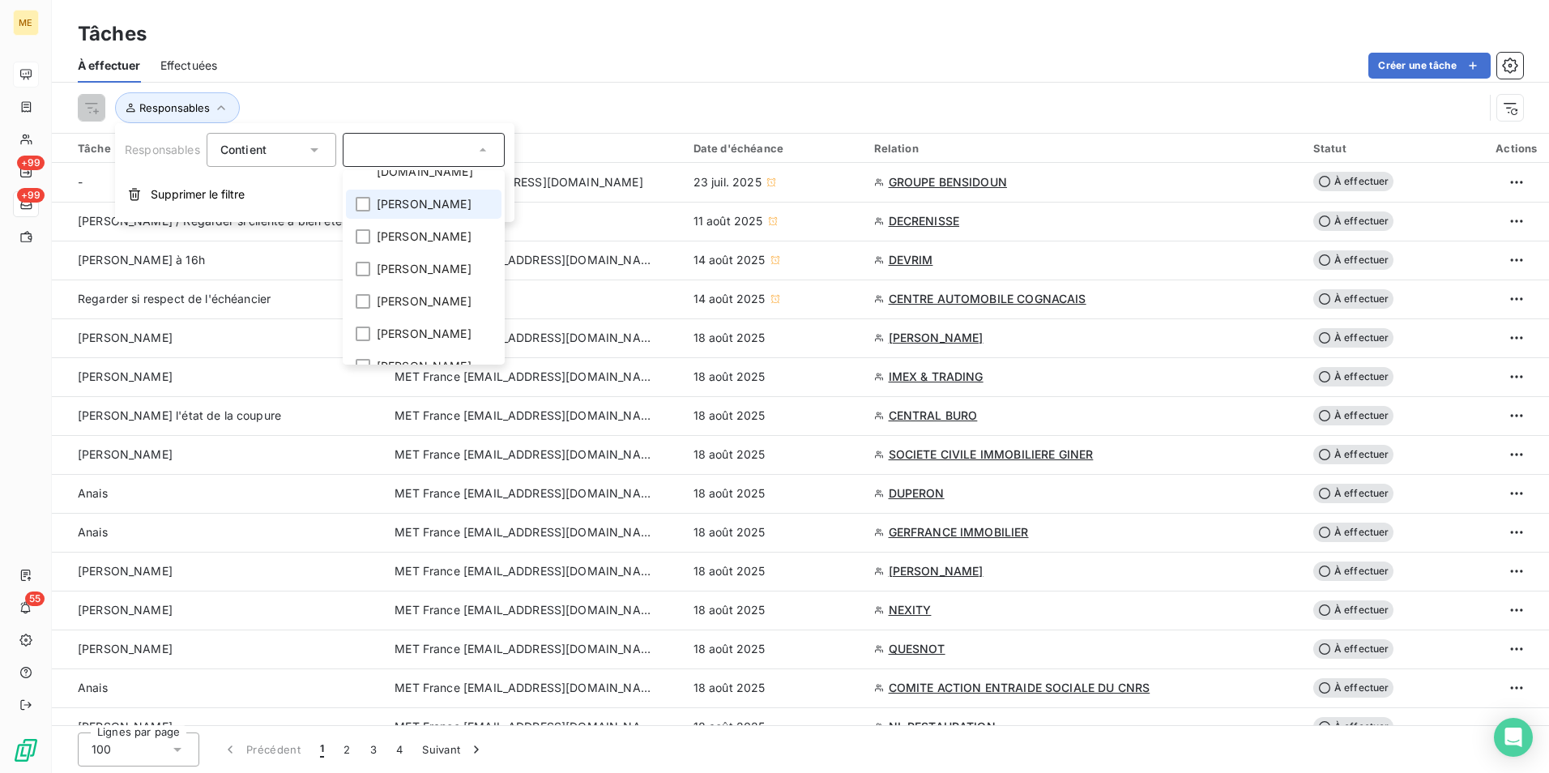
click at [473, 190] on li "Virginie Garcia" at bounding box center [424, 204] width 156 height 29
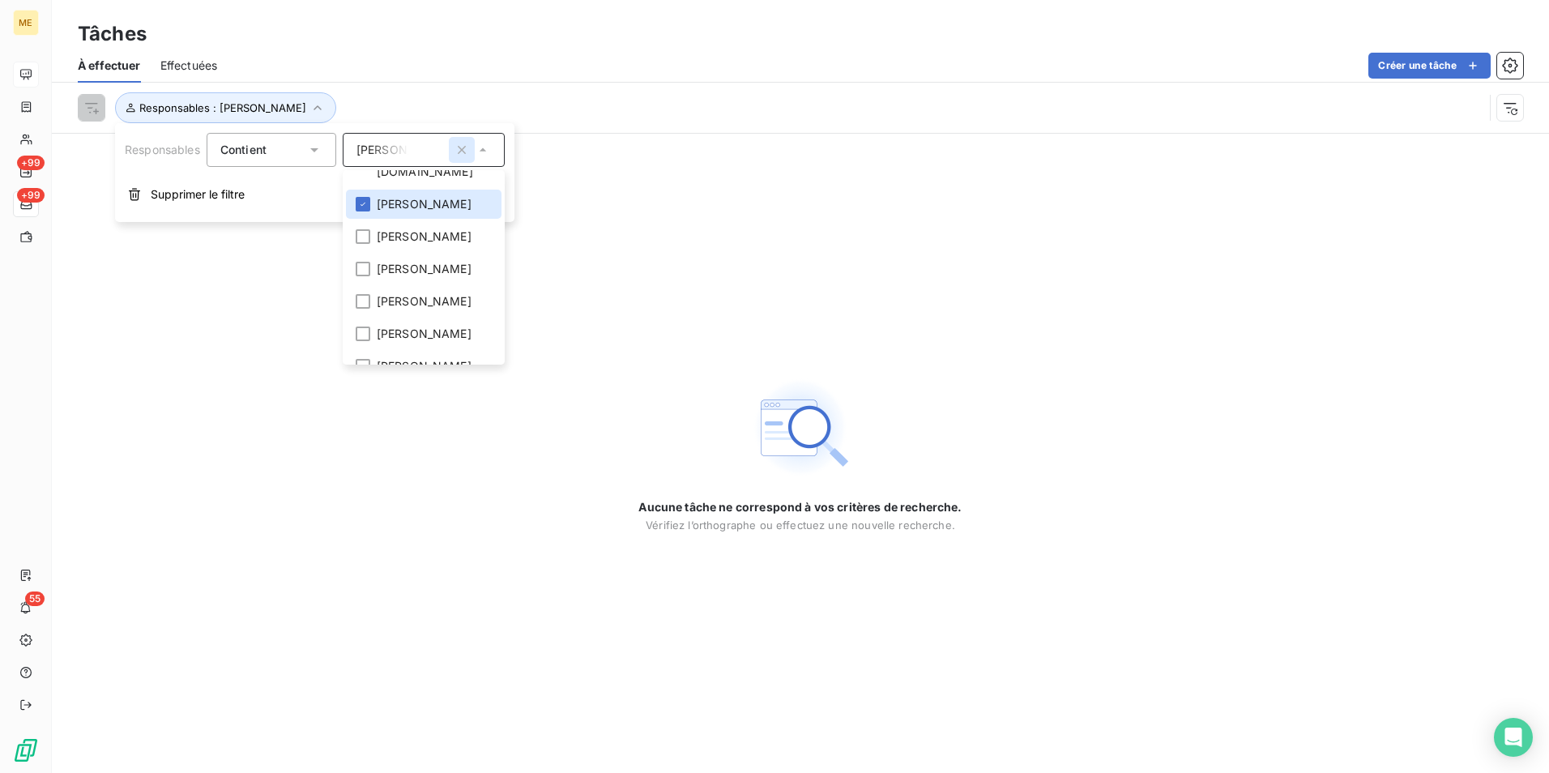
click at [455, 153] on icon "button" at bounding box center [462, 150] width 16 height 16
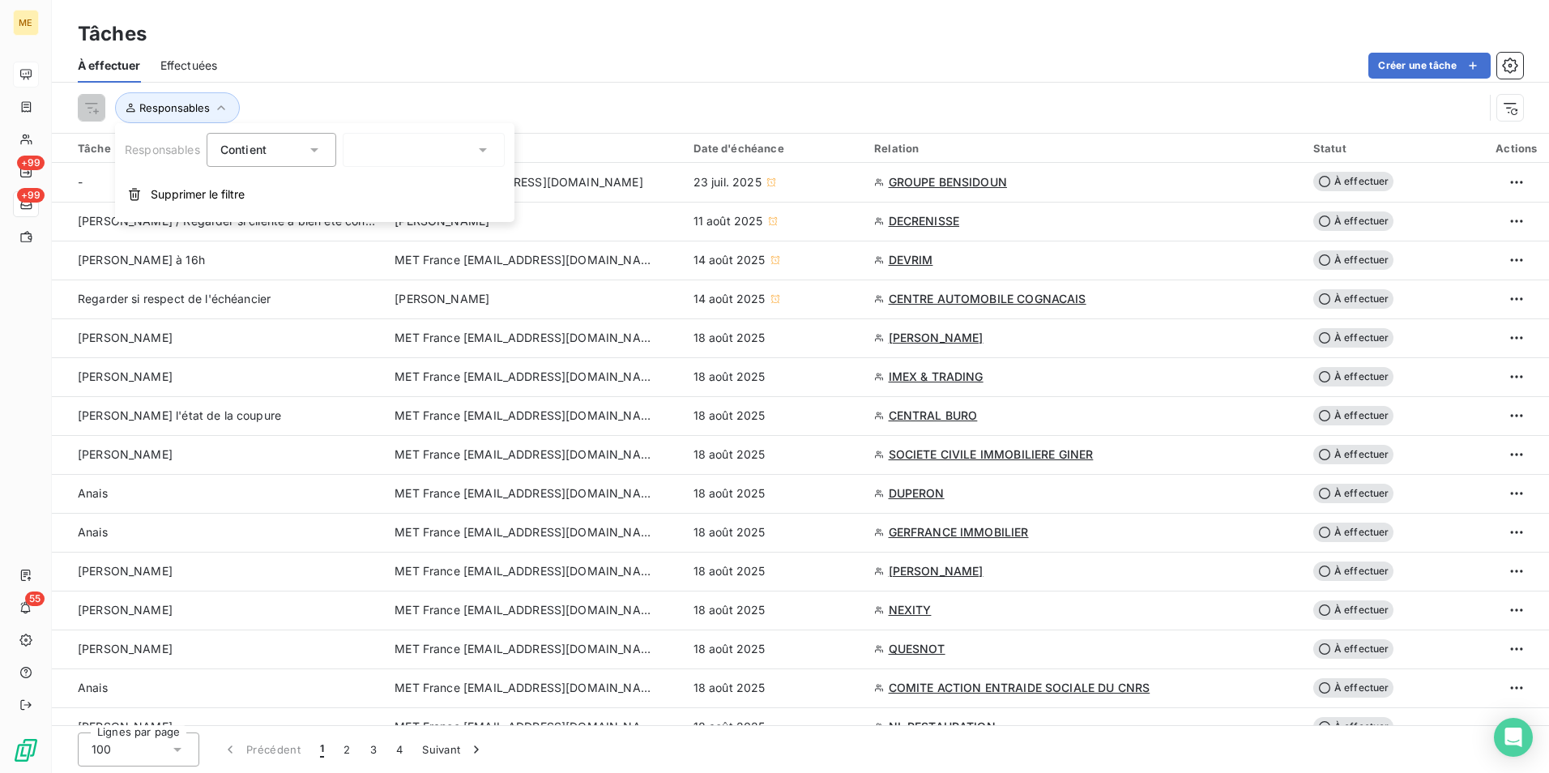
click at [406, 152] on div at bounding box center [424, 150] width 162 height 34
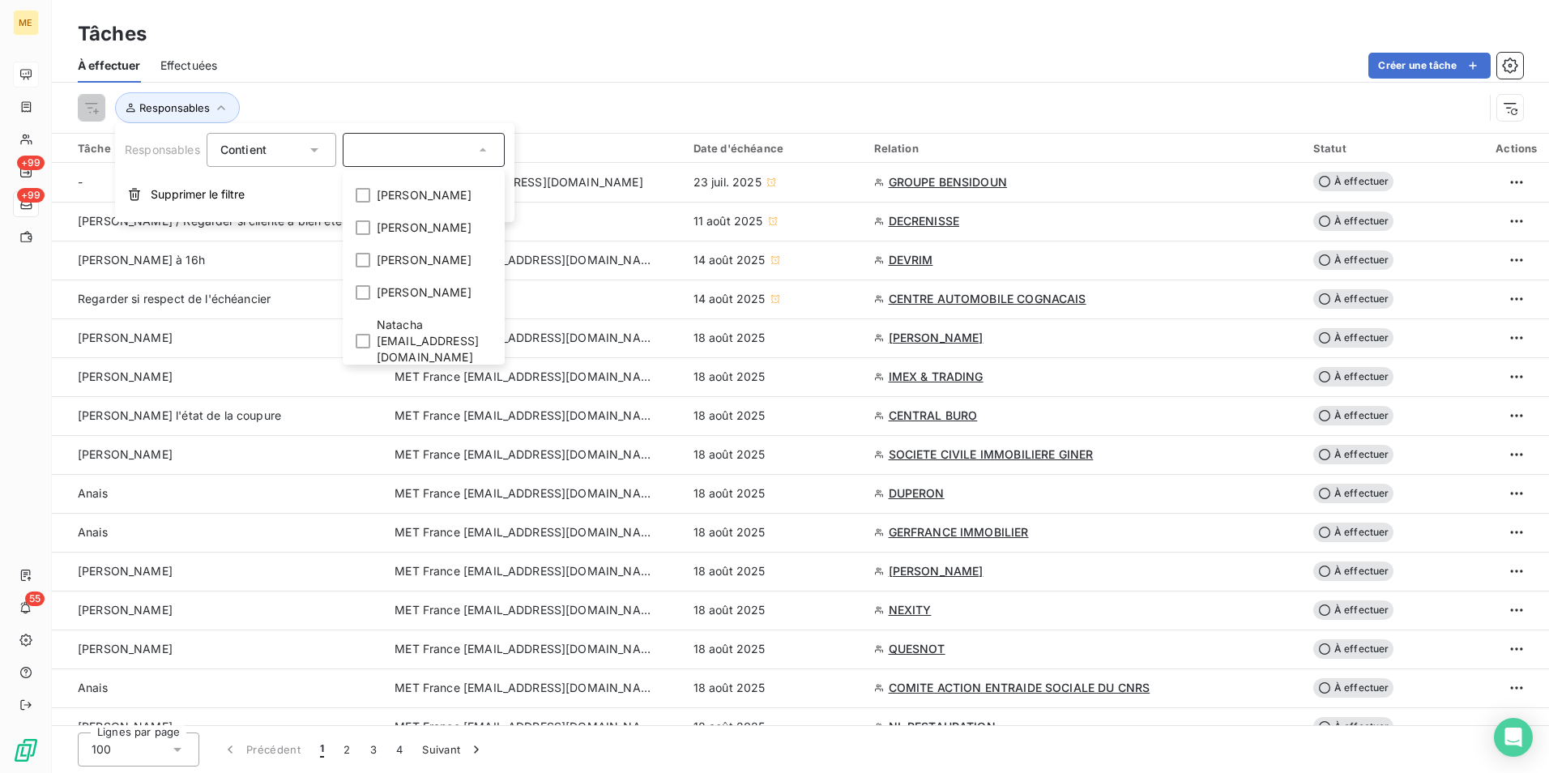
scroll to position [360, 0]
click at [454, 274] on span "[PERSON_NAME]" at bounding box center [424, 282] width 95 height 16
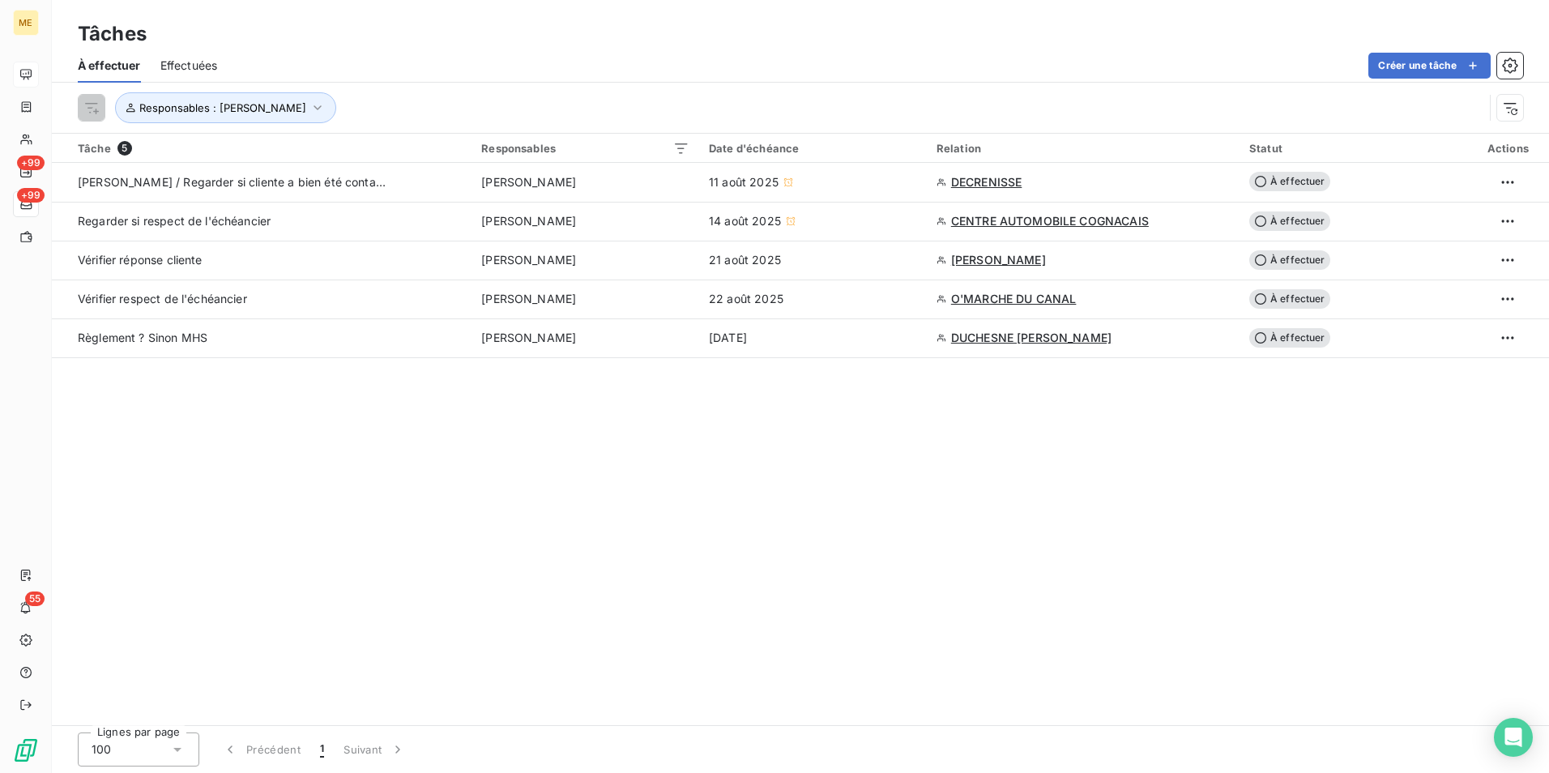
click at [673, 89] on div "Responsables : Bélinda Thomont" at bounding box center [801, 108] width 1446 height 50
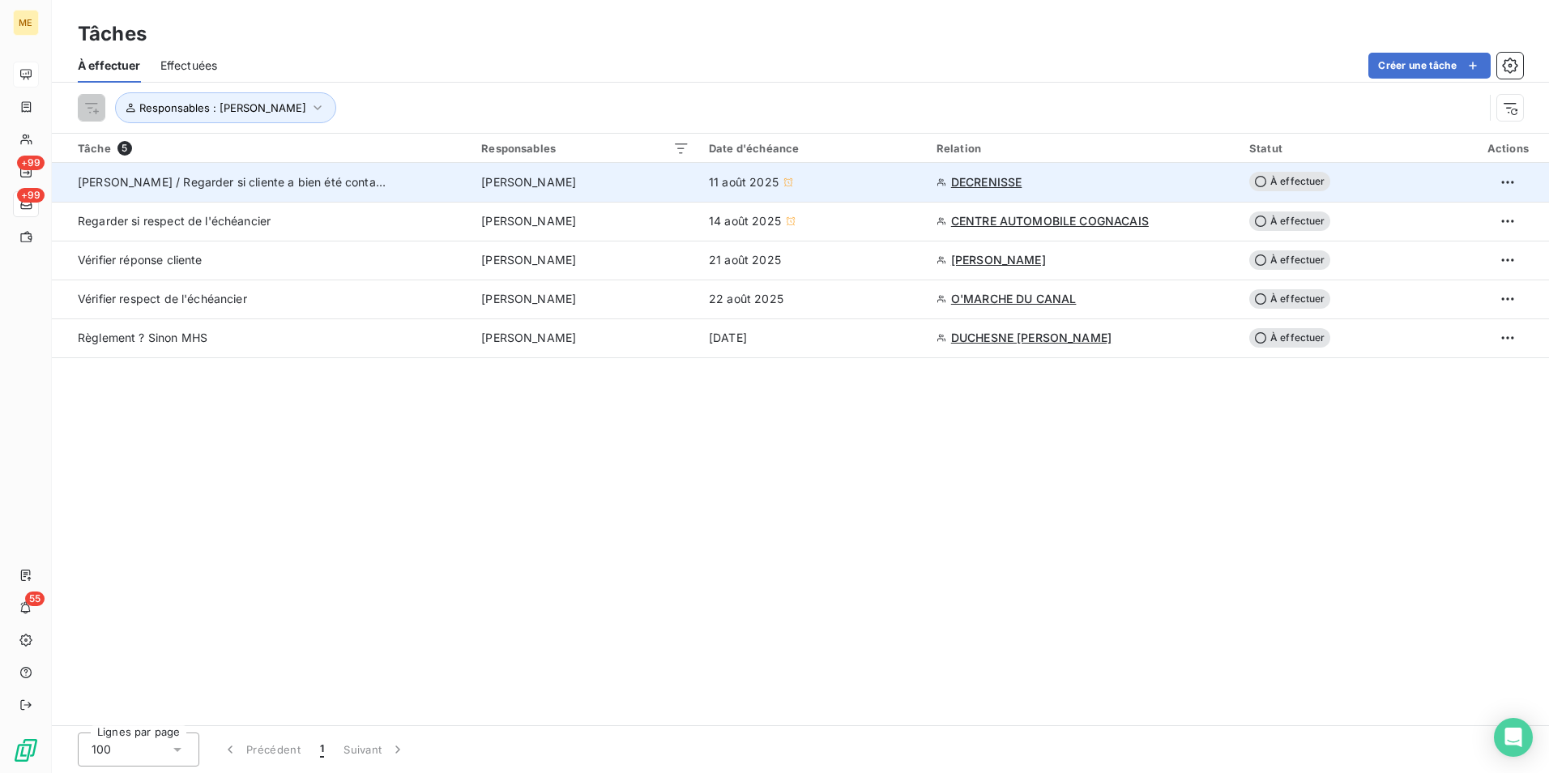
click at [836, 180] on div "11 août 2025" at bounding box center [813, 182] width 208 height 16
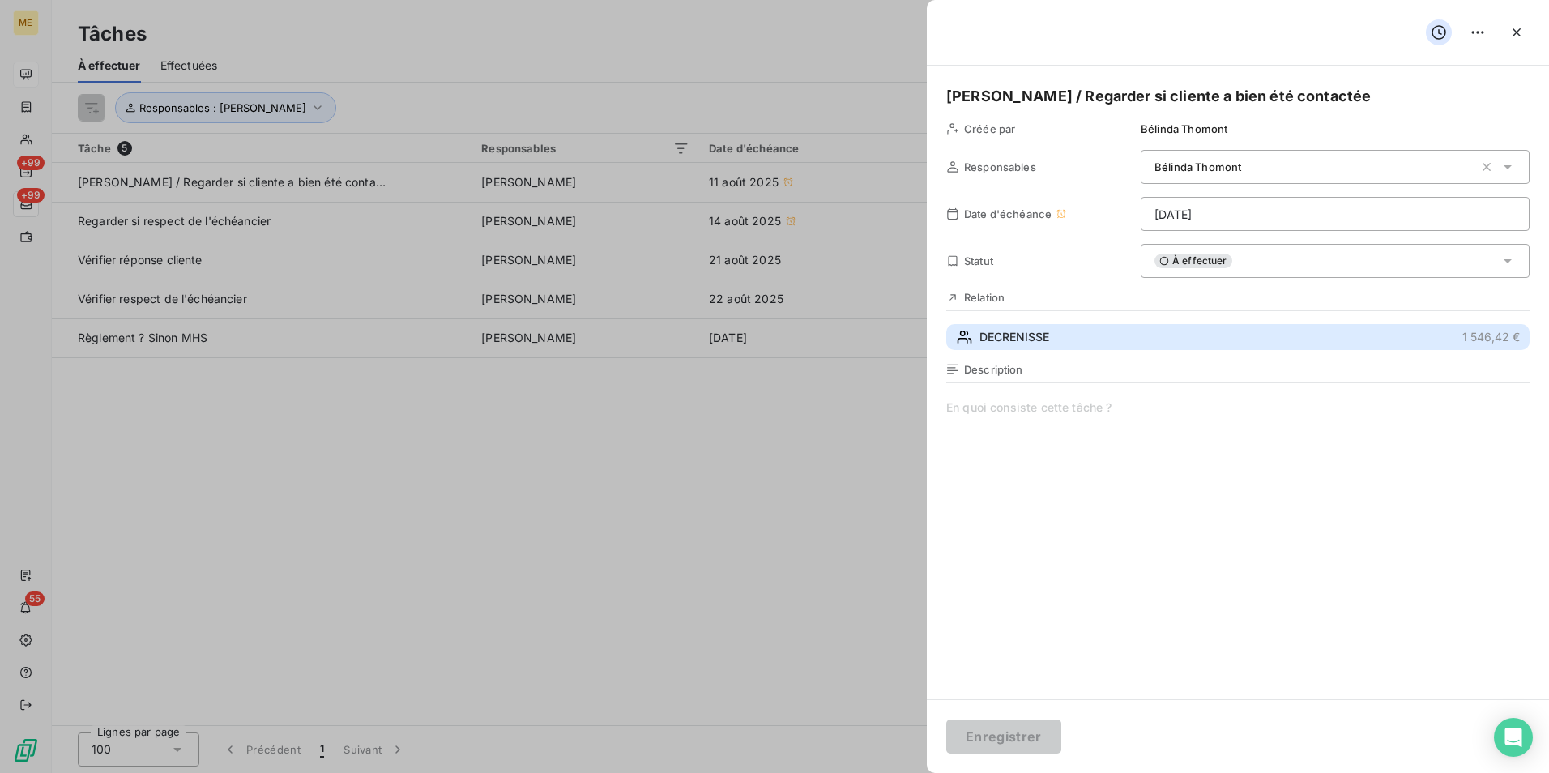
click at [1121, 340] on button "DECRENISSE 1 546,42 €" at bounding box center [1237, 337] width 583 height 26
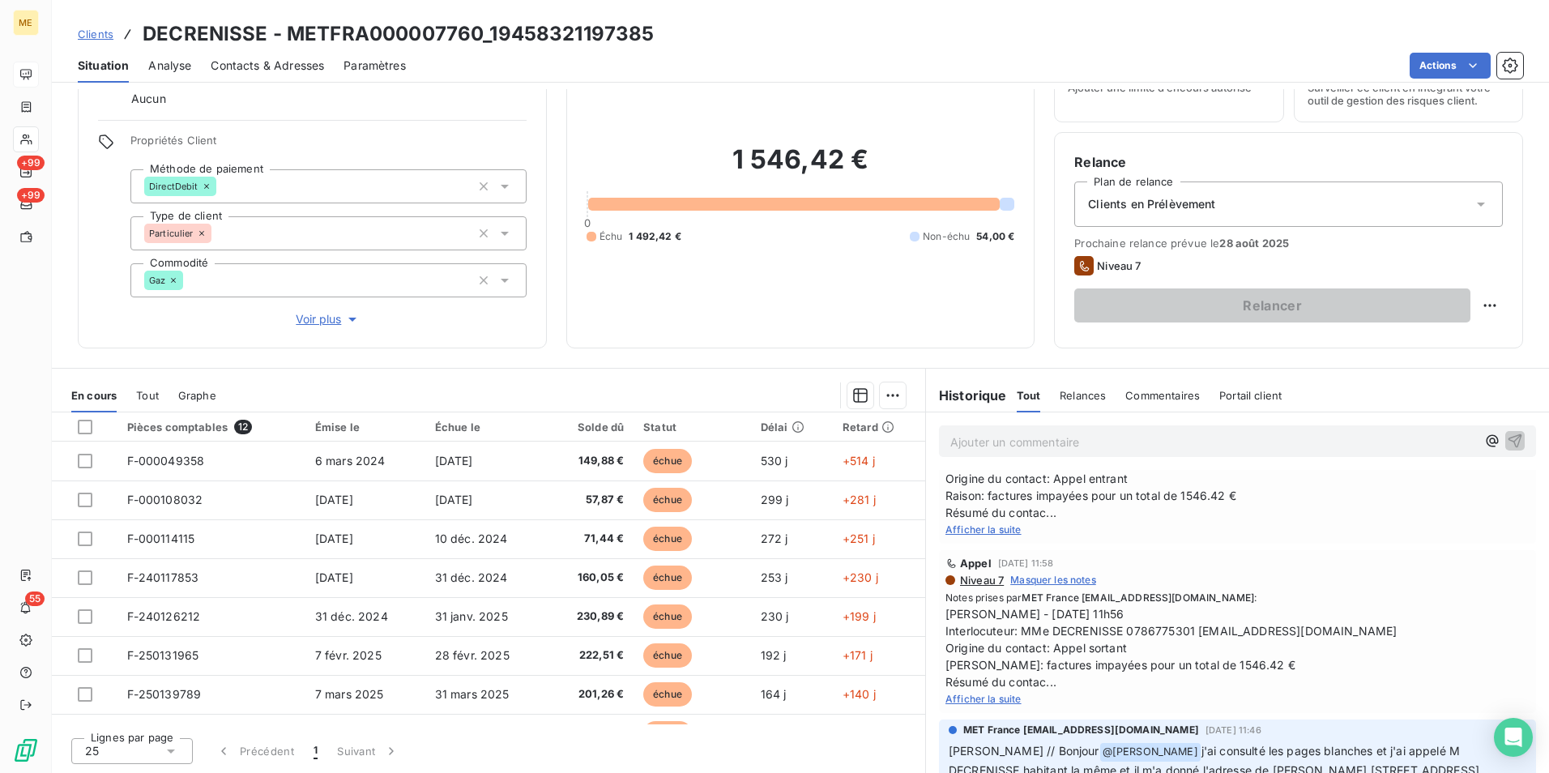
scroll to position [567, 0]
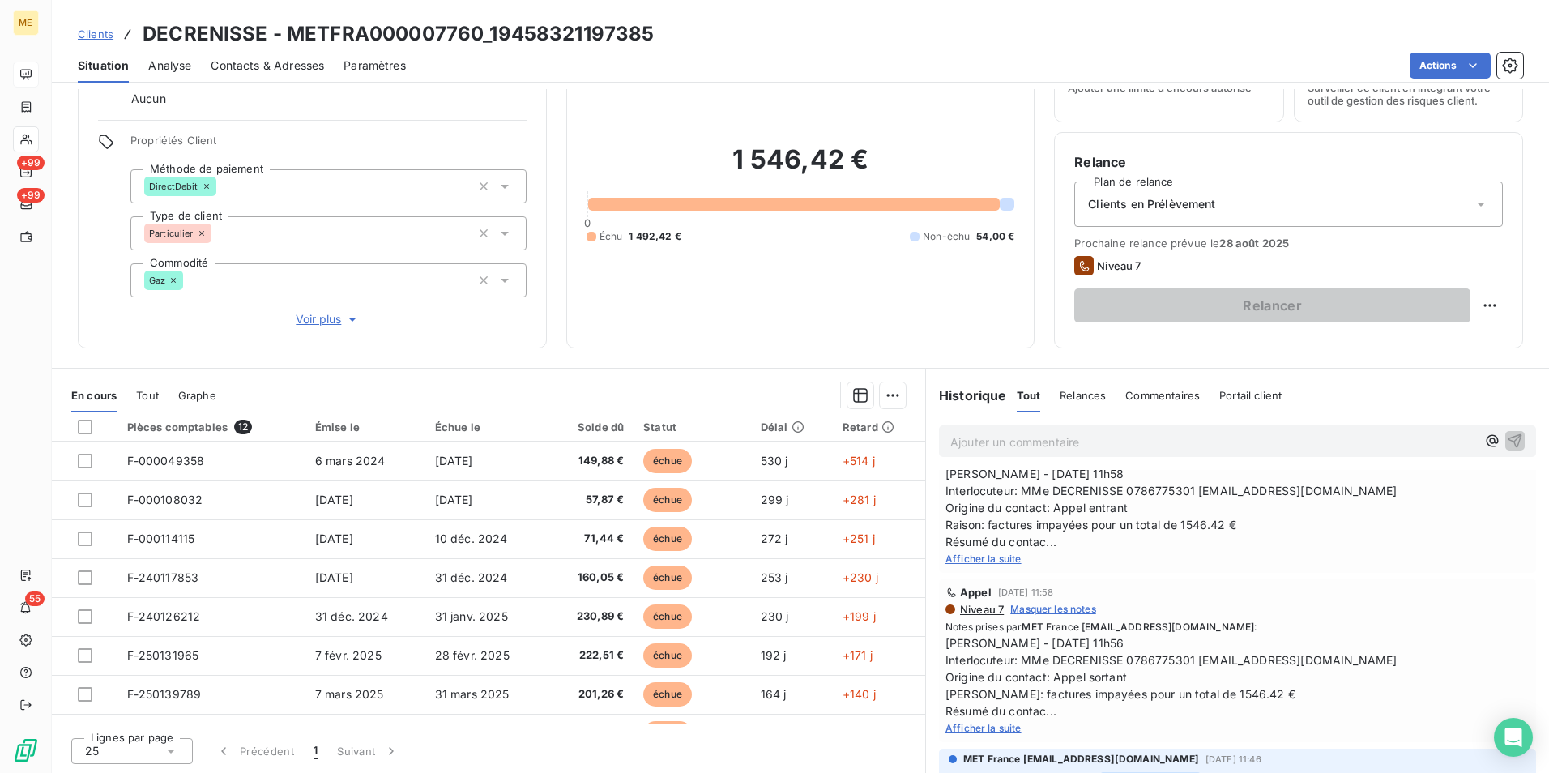
click at [996, 726] on span "Afficher la suite" at bounding box center [984, 728] width 76 height 12
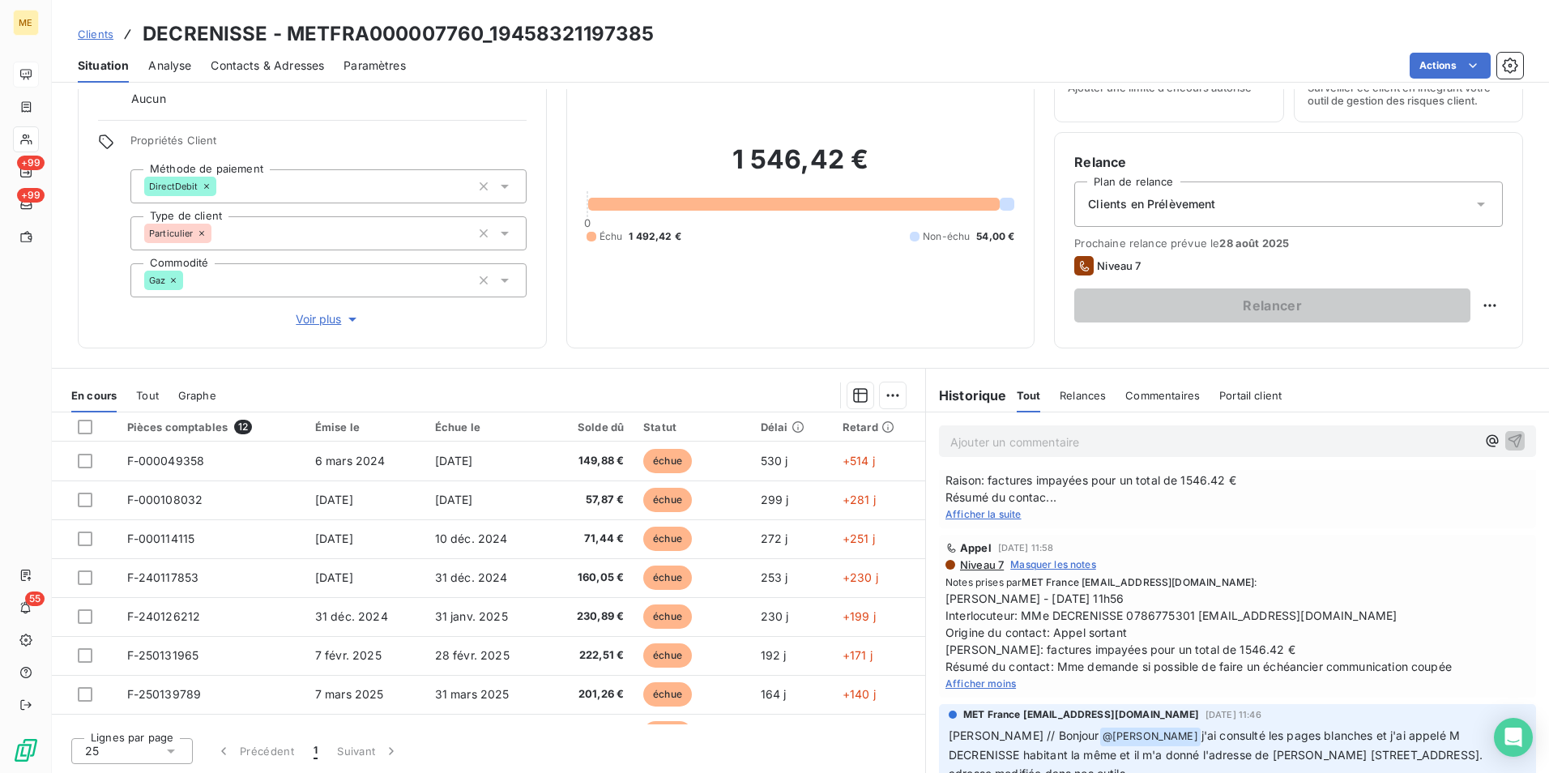
scroll to position [648, 0]
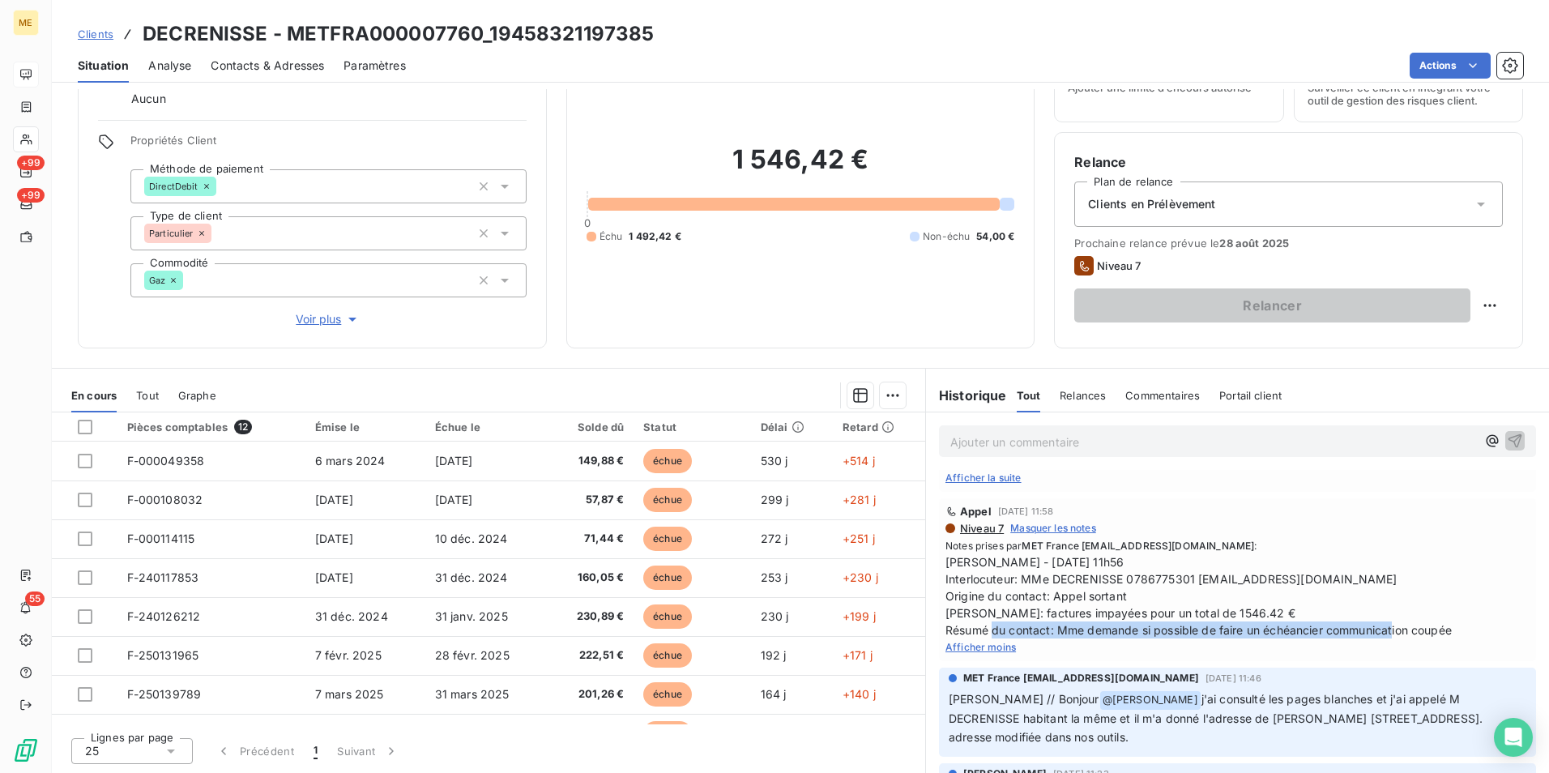
drag, startPoint x: 1043, startPoint y: 631, endPoint x: 1469, endPoint y: 634, distance: 426.2
click at [1469, 634] on span "Sylvain - 08/08/2025 - 11h56 Interlocuteur: MMe DECRENISSE 0786775301 DECRENISS…" at bounding box center [1238, 595] width 584 height 85
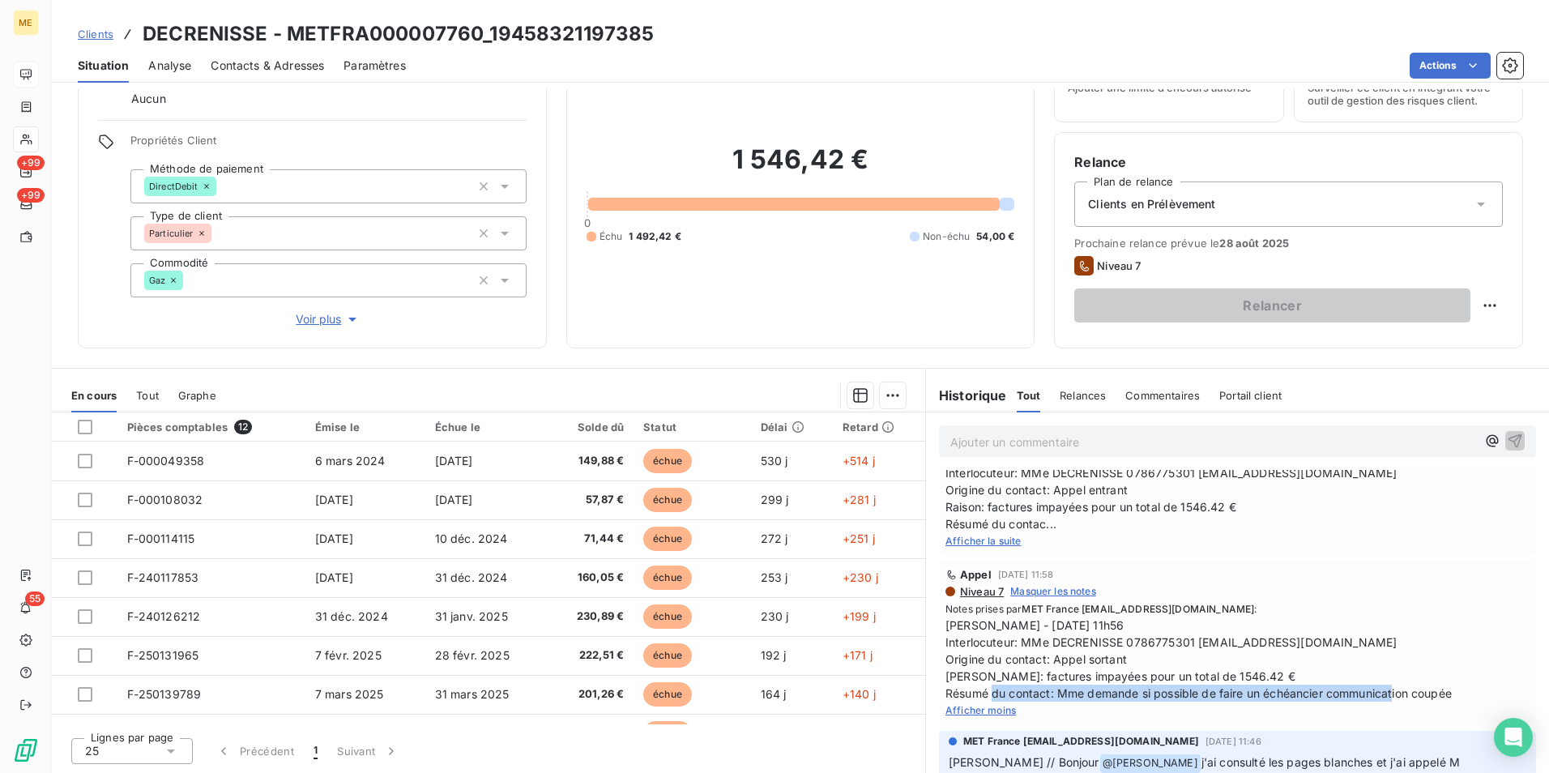
scroll to position [486, 0]
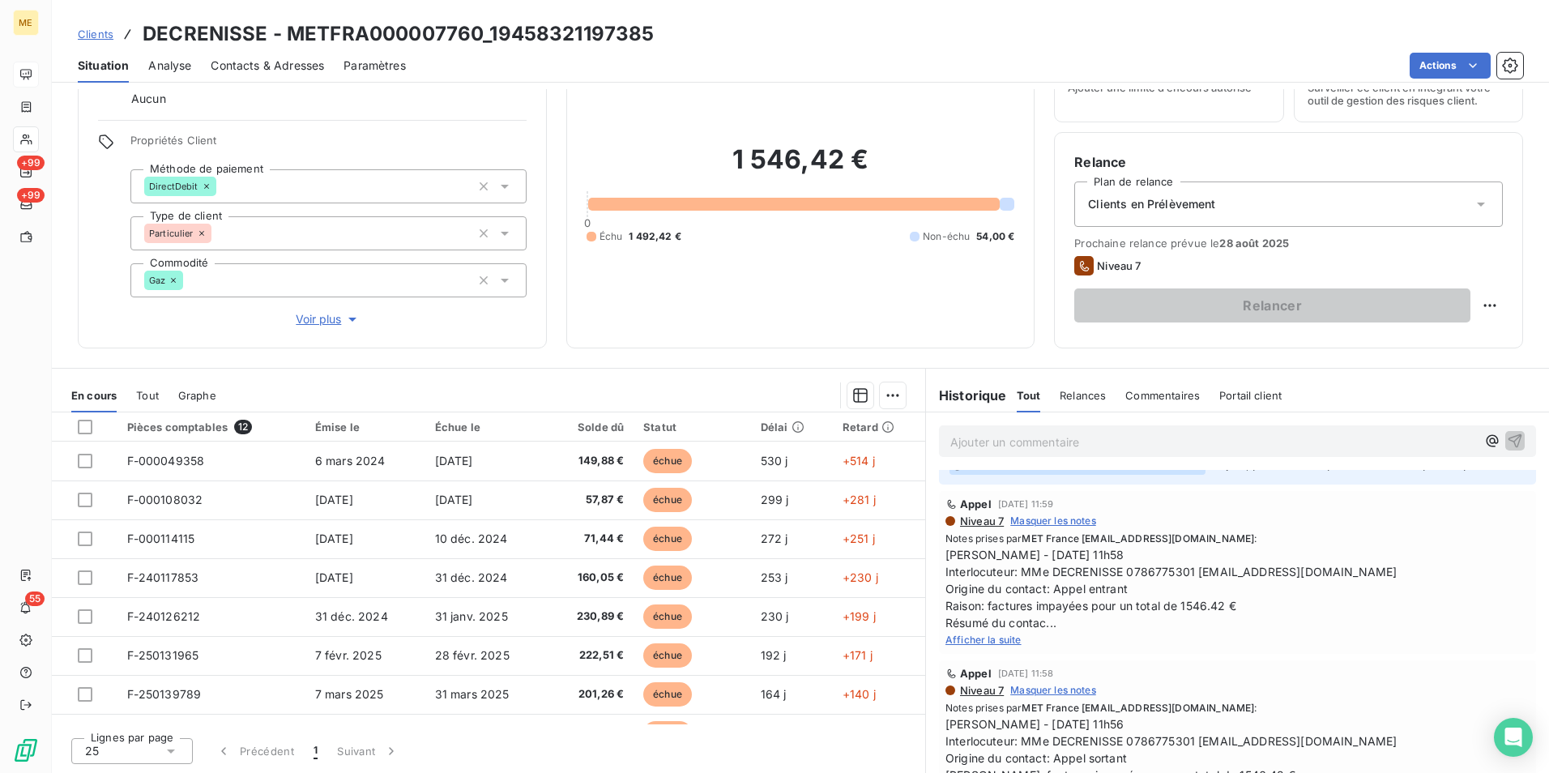
click at [995, 640] on span "Afficher la suite" at bounding box center [984, 640] width 76 height 12
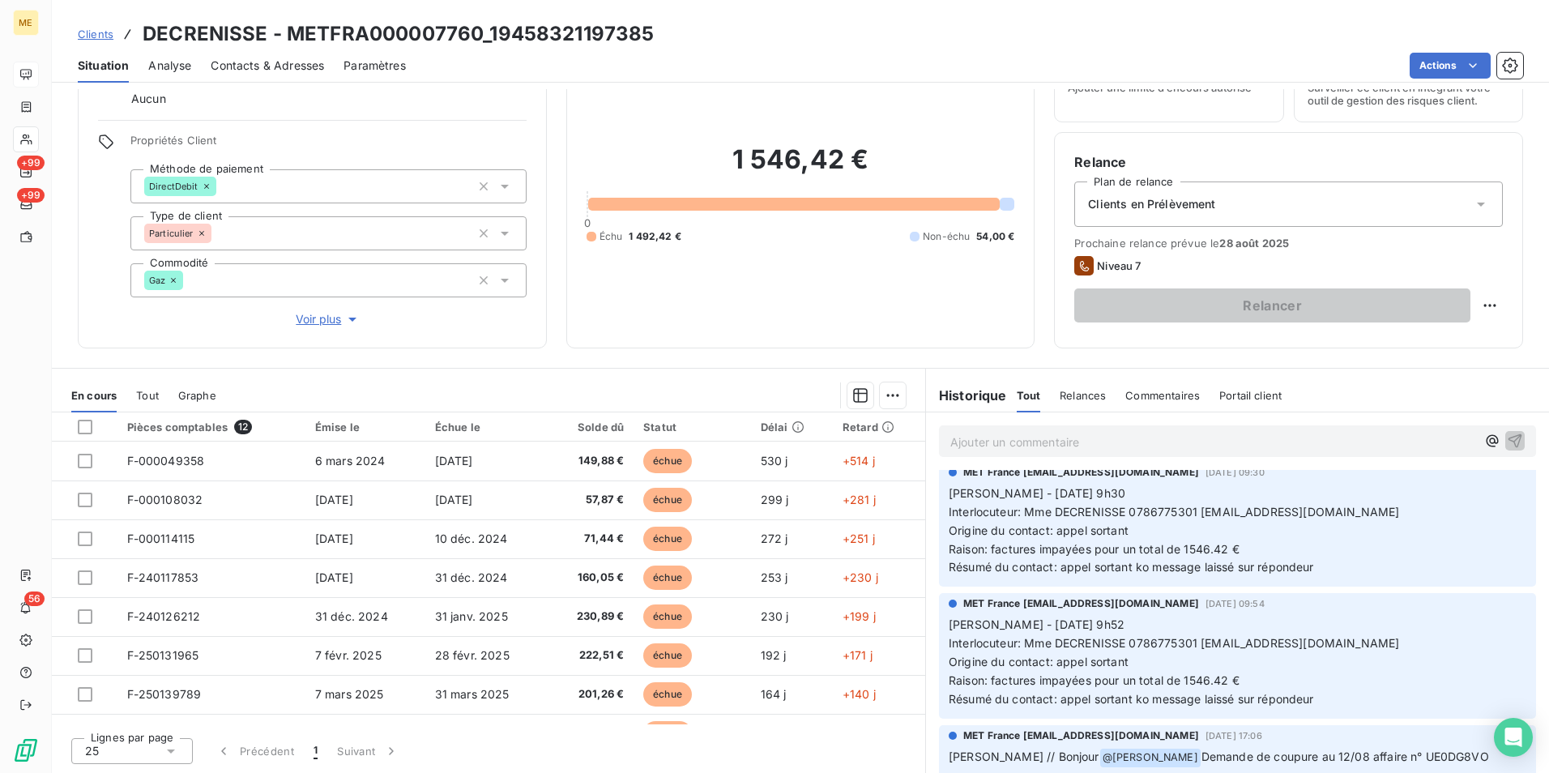
scroll to position [0, 0]
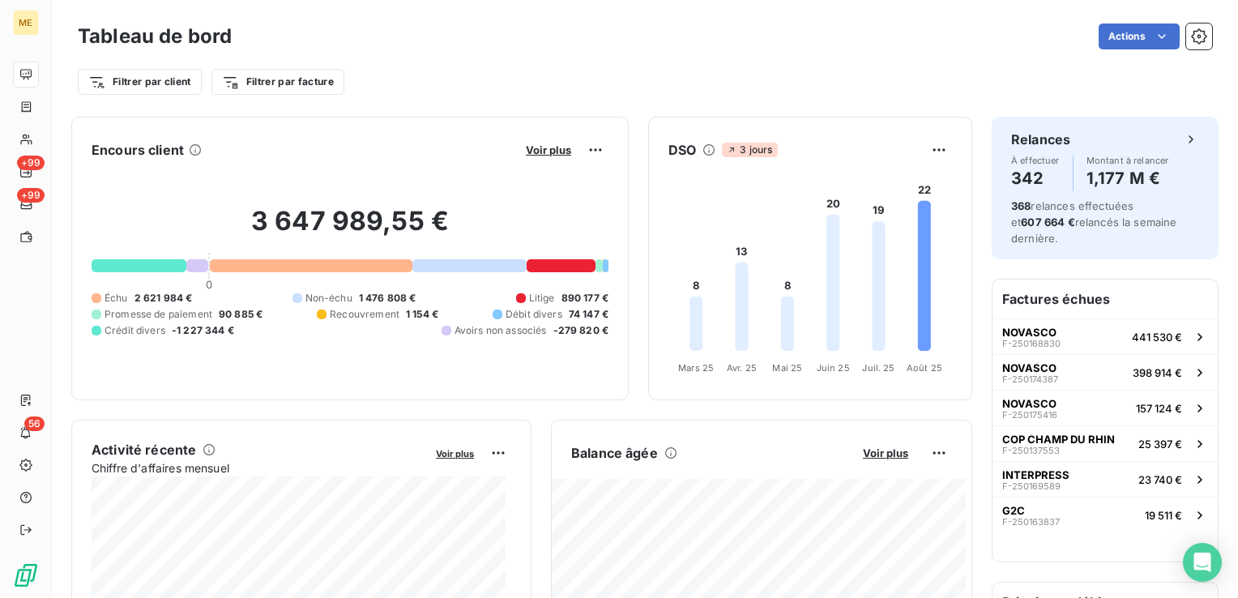
click at [501, 164] on div "3 647 989,55 € 0 Échu 2 621 984 € Non-échu 1 476 808 € Litige 890 177 € Promess…" at bounding box center [350, 271] width 517 height 217
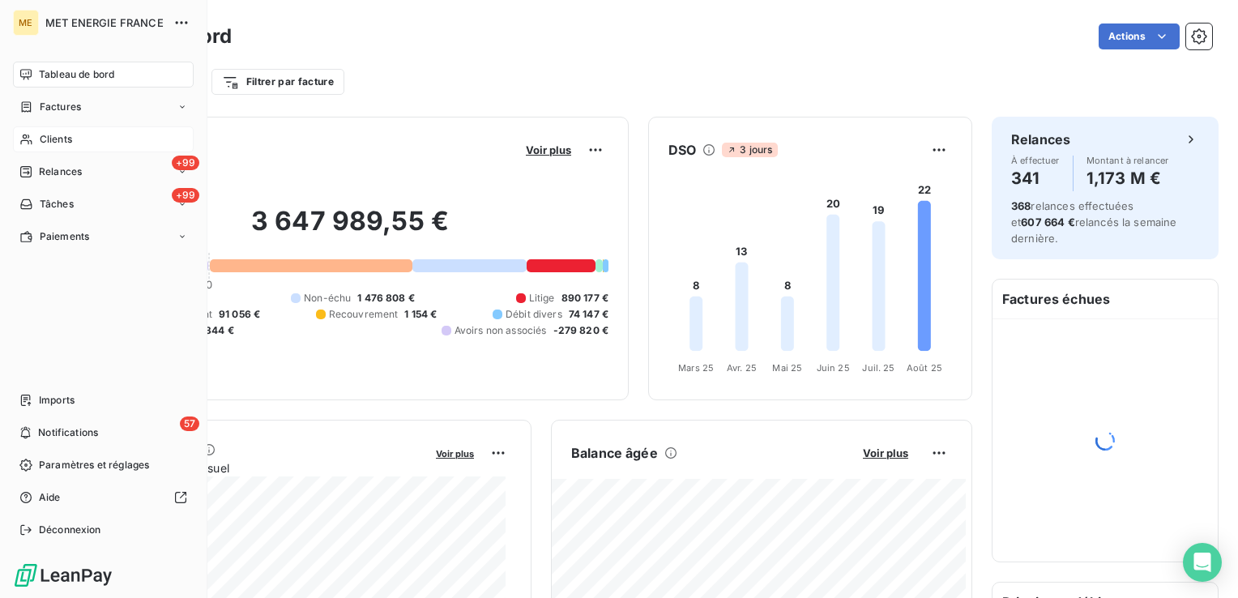
click at [58, 144] on span "Clients" at bounding box center [56, 139] width 32 height 15
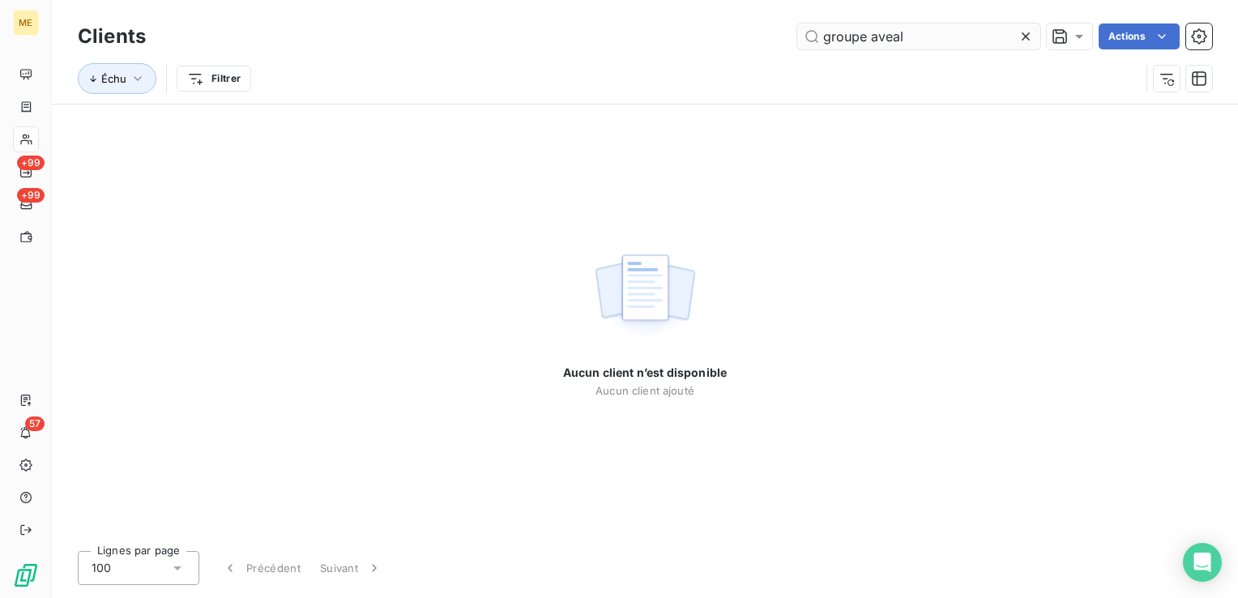
click at [852, 36] on input "groupe aveal" at bounding box center [918, 36] width 243 height 26
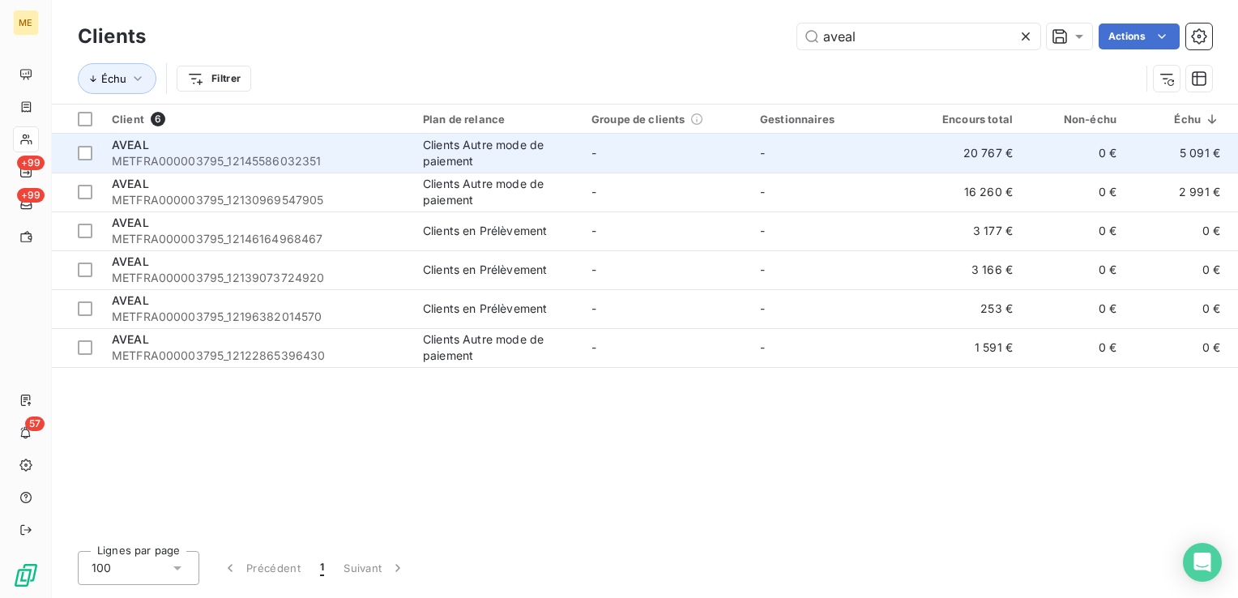
type input "aveal"
click at [348, 150] on div "AVEAL" at bounding box center [258, 145] width 292 height 16
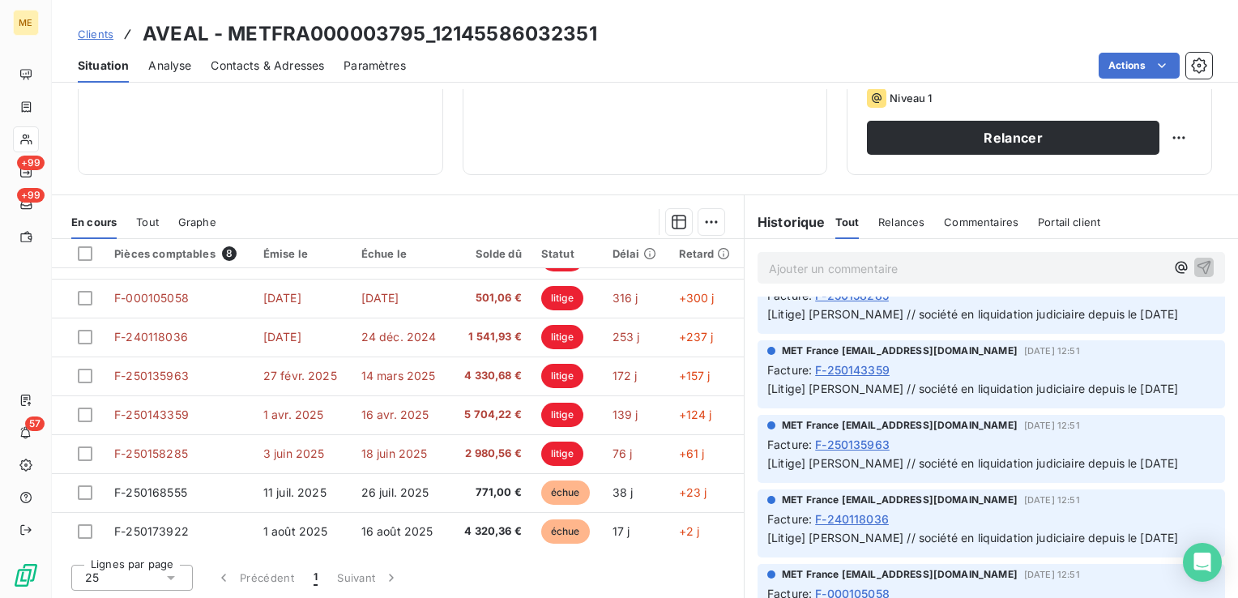
scroll to position [677, 0]
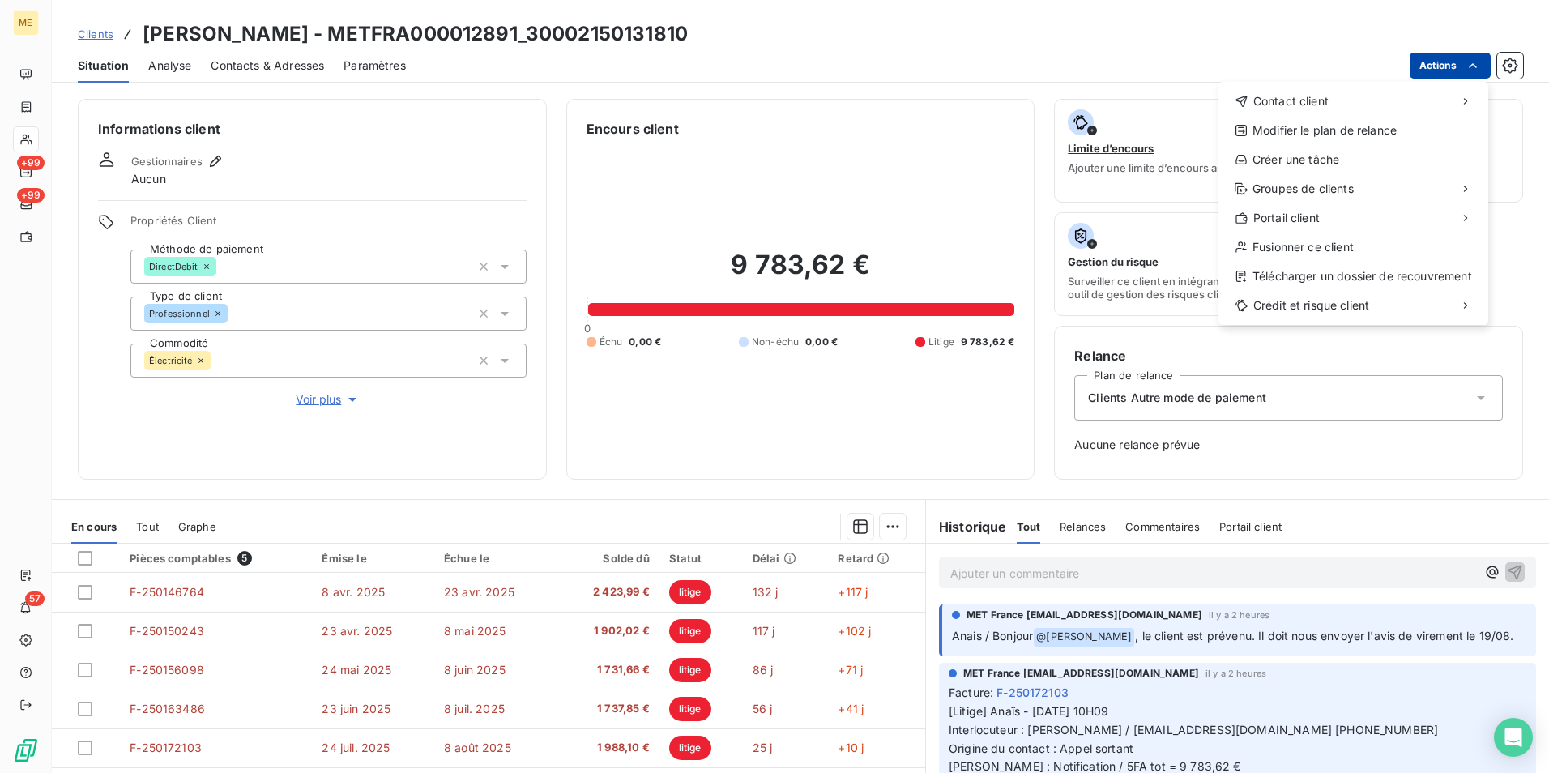
click at [1445, 68] on html "ME +99 +99 57 Clients OLIVIER - METFRA000012891_30002150131810 Situation Analys…" at bounding box center [774, 386] width 1549 height 773
click at [1314, 165] on div "Créer une tâche" at bounding box center [1353, 160] width 257 height 26
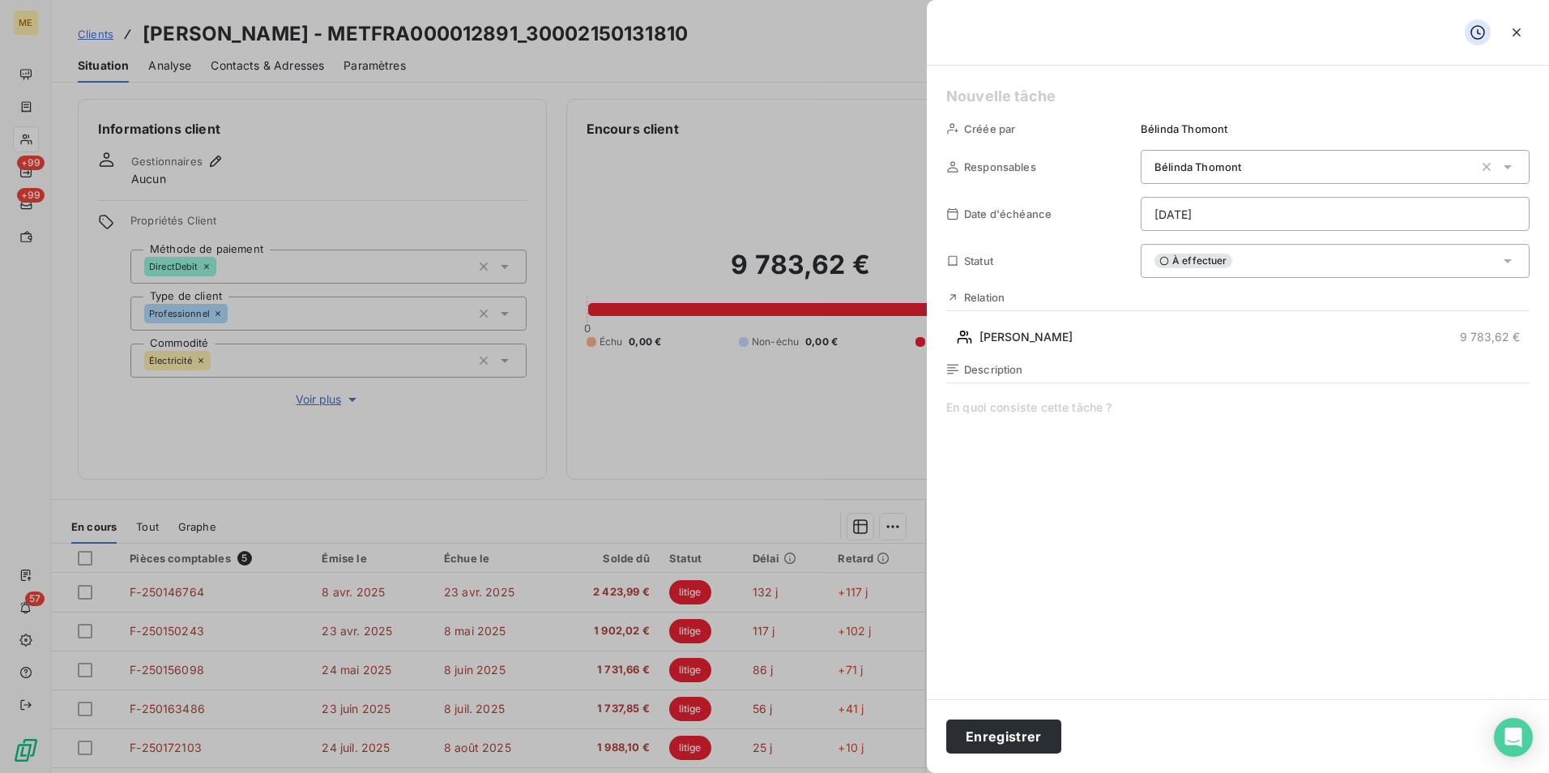
click at [1173, 215] on html "ME +99 +99 57 Clients OLIVIER - METFRA000012891_30002150131810 Situation Analys…" at bounding box center [774, 386] width 1549 height 773
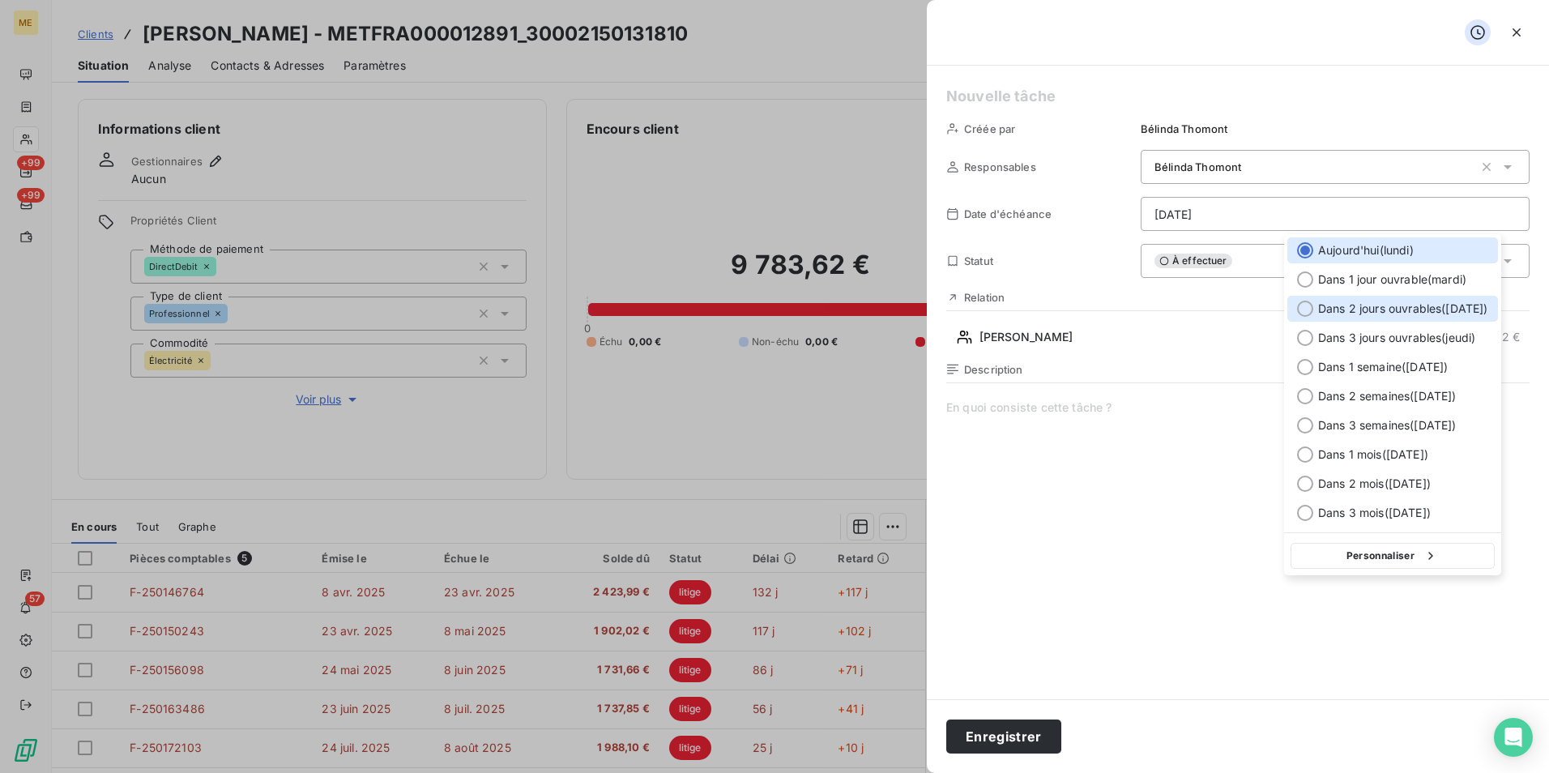
click at [1351, 304] on span "Dans 2 jours ouvrables ( mercredi )" at bounding box center [1403, 309] width 170 height 16
type input "20/08/2025"
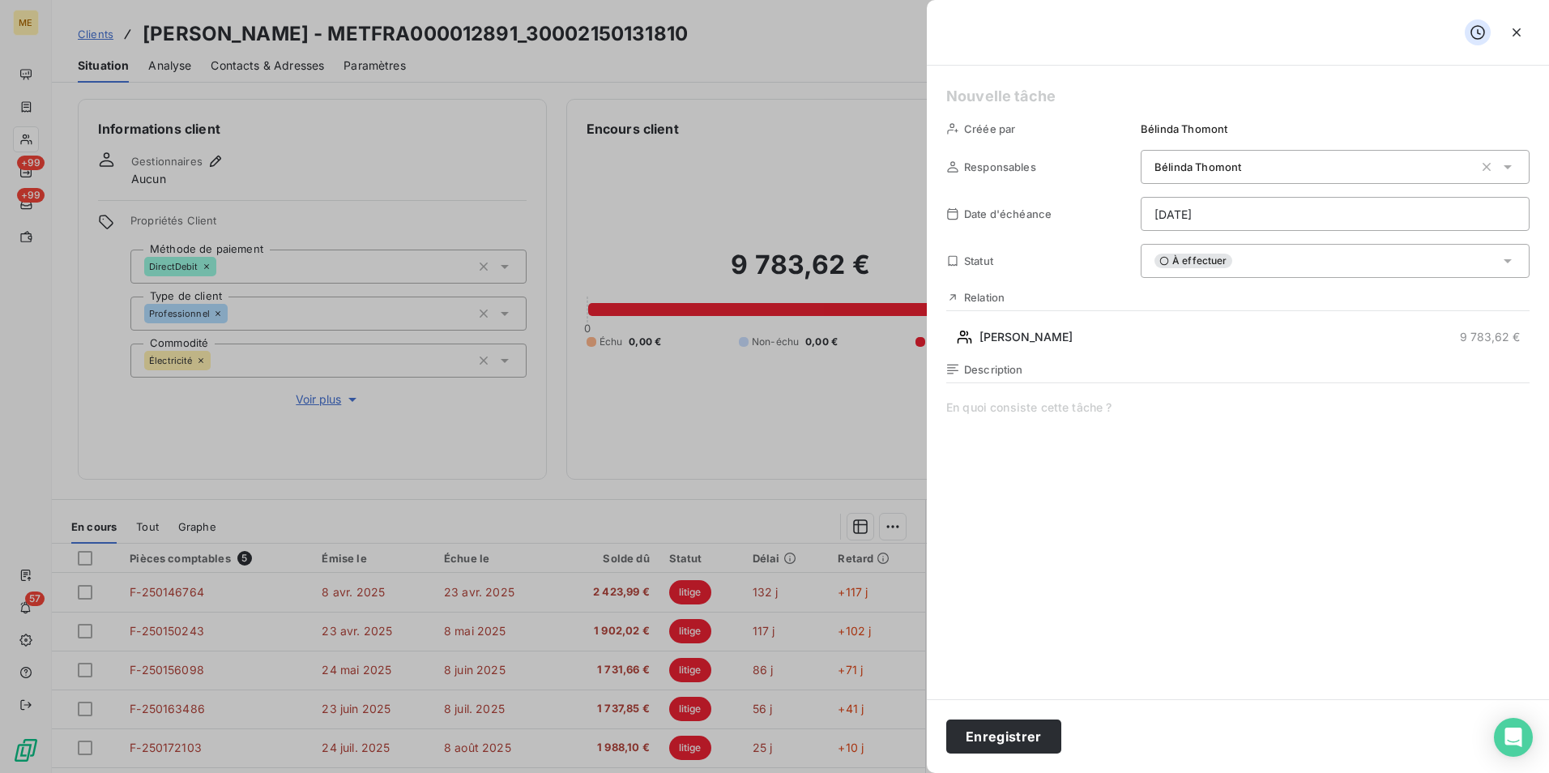
click at [1159, 126] on span "Bélinda Thomont" at bounding box center [1184, 128] width 87 height 13
click at [1102, 99] on h5 at bounding box center [1237, 96] width 583 height 23
click at [1021, 738] on button "Enregistrer" at bounding box center [1003, 737] width 115 height 34
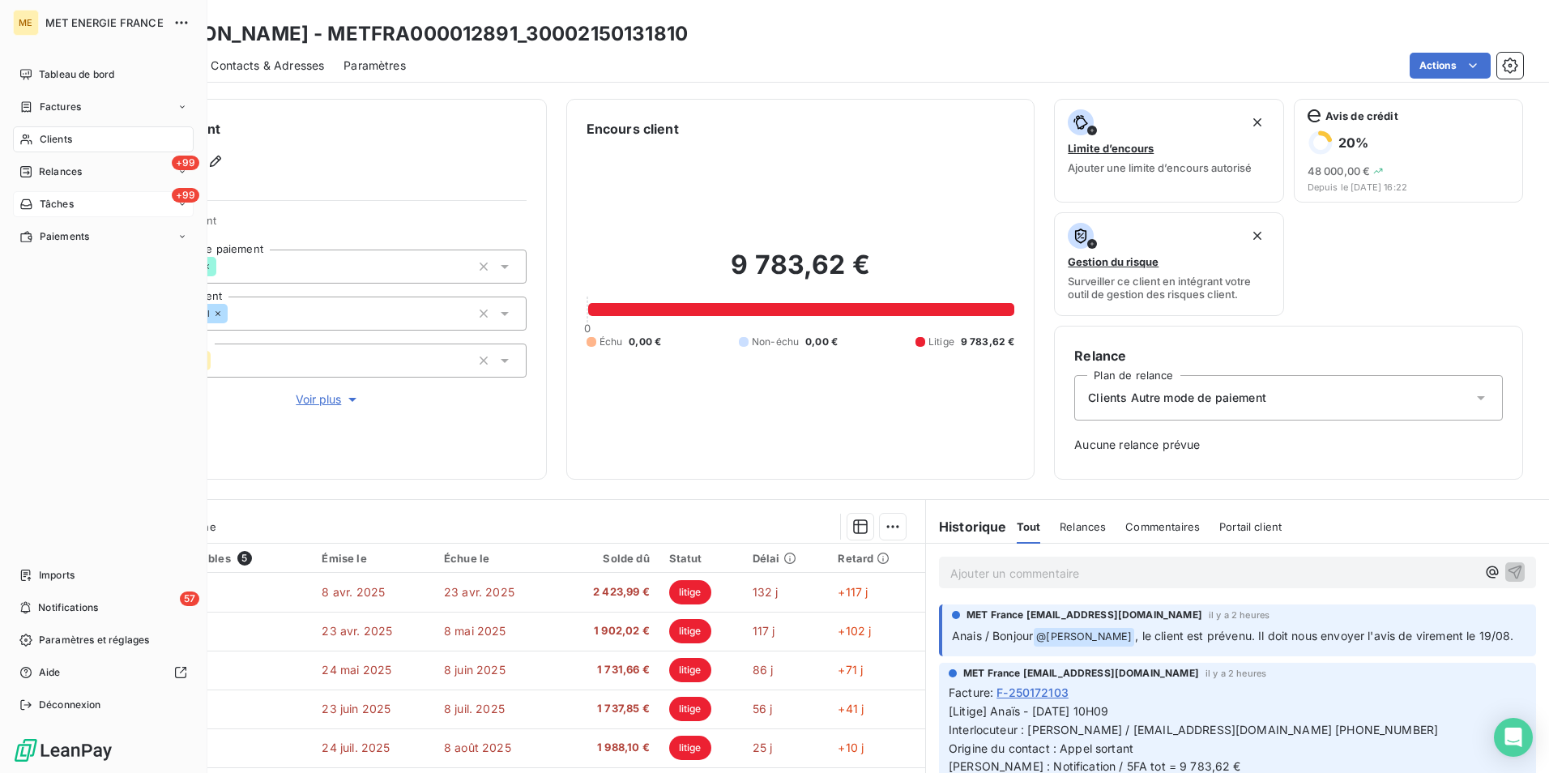
click at [57, 201] on span "Tâches" at bounding box center [57, 204] width 34 height 15
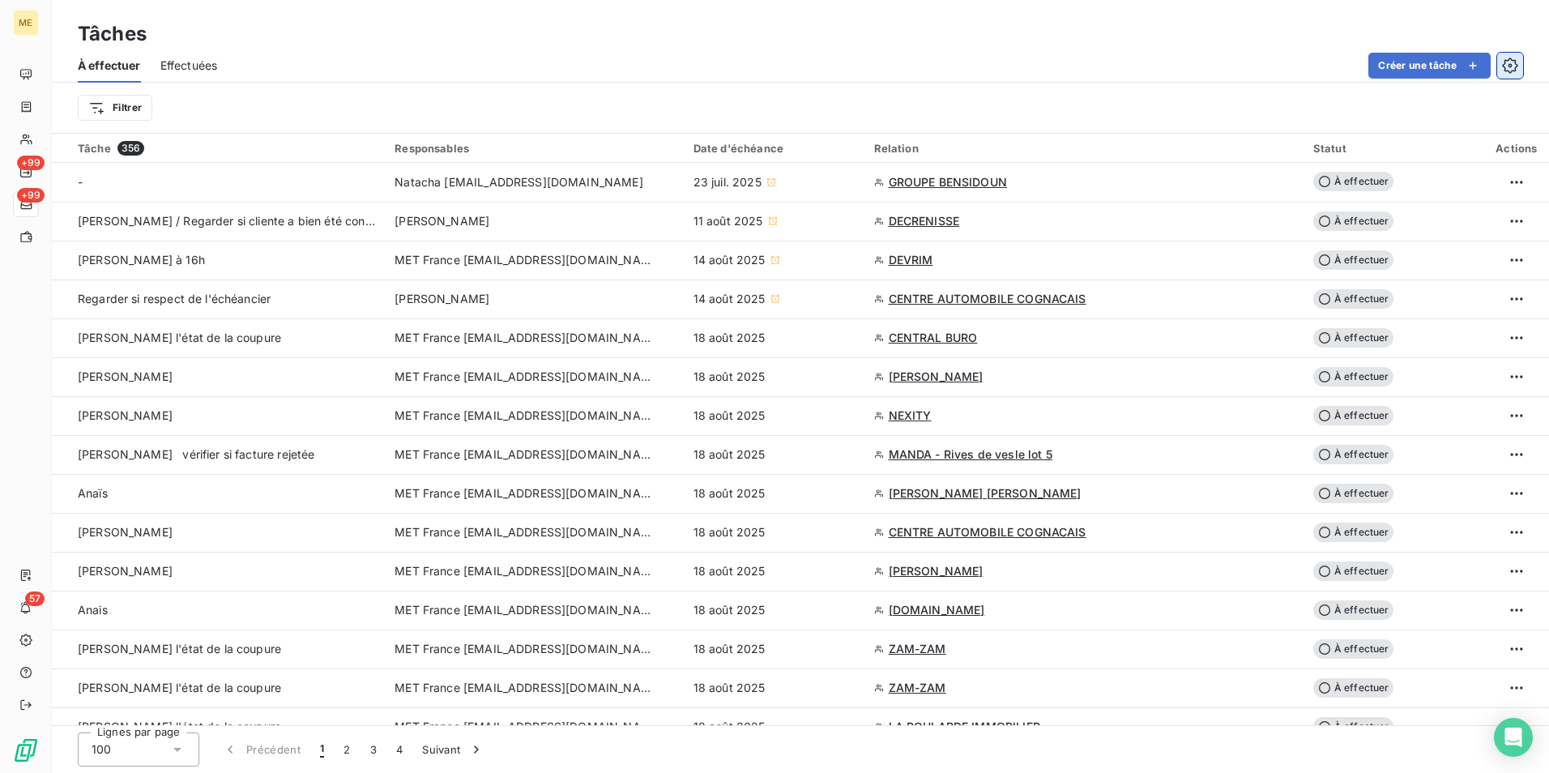
click at [1505, 62] on icon "button" at bounding box center [1510, 66] width 16 height 16
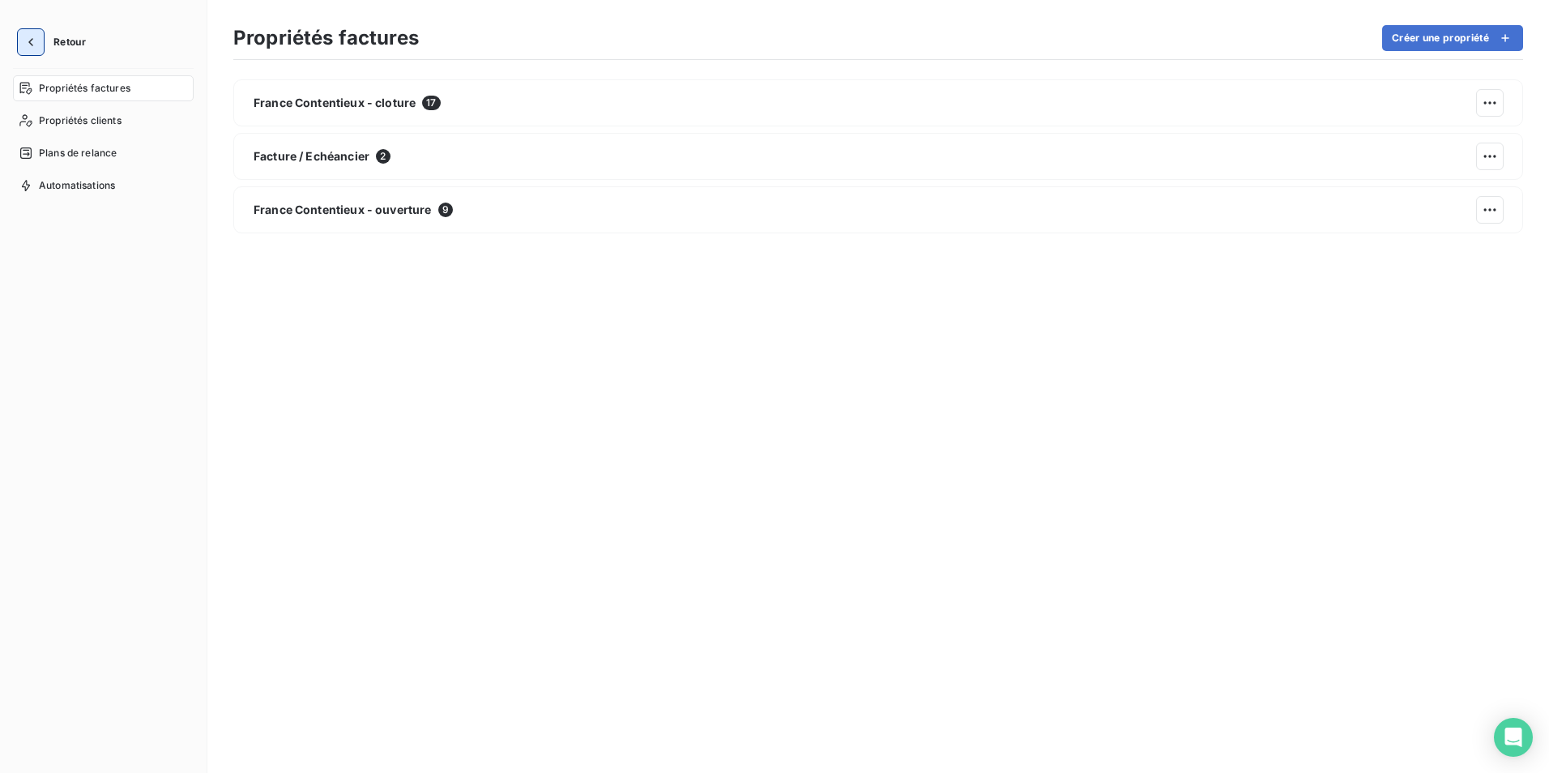
click at [23, 49] on icon "button" at bounding box center [31, 42] width 16 height 16
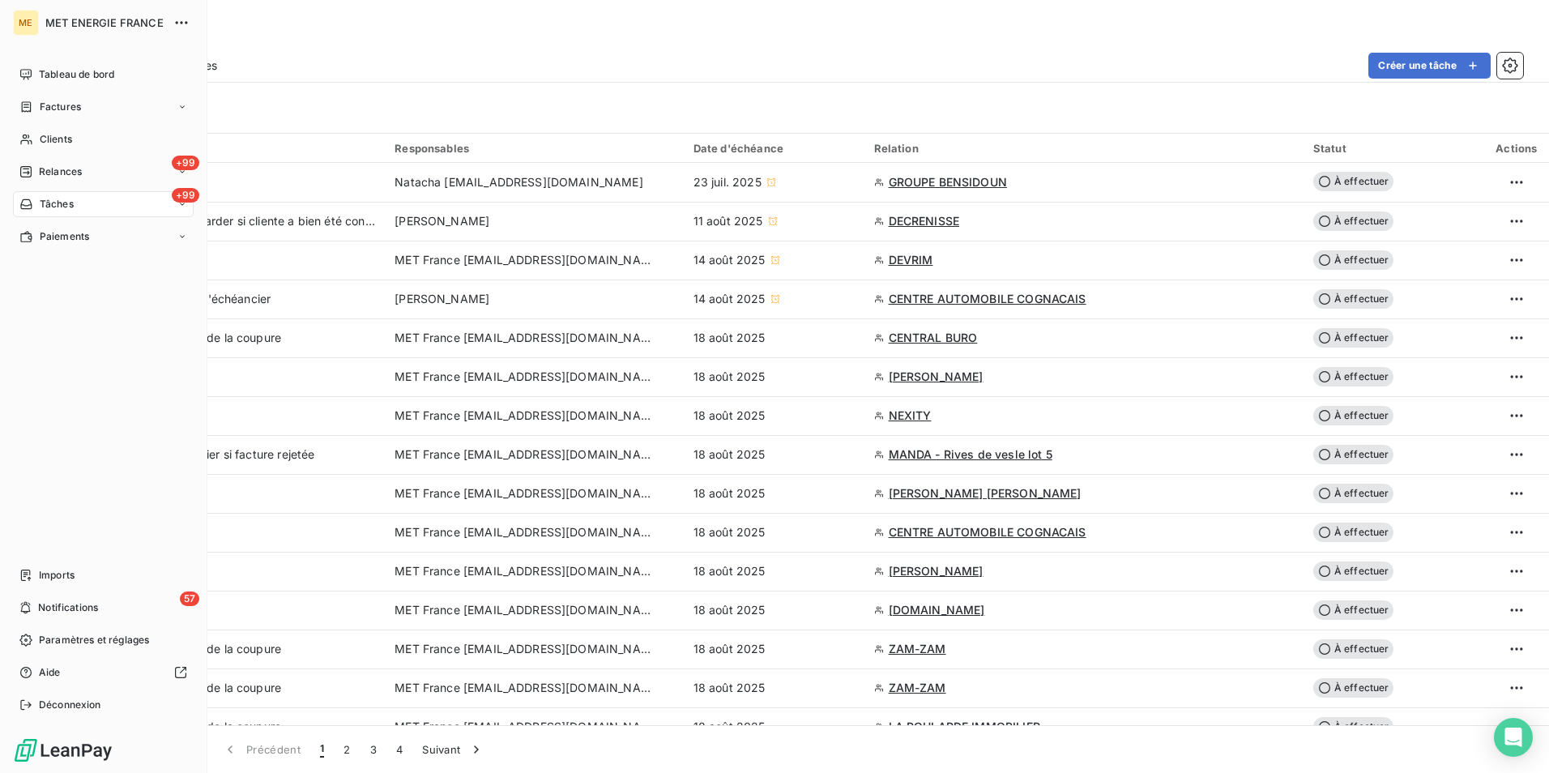
click at [91, 196] on div "+99 Tâches" at bounding box center [103, 204] width 181 height 26
click at [45, 202] on span "Tâches" at bounding box center [57, 204] width 34 height 15
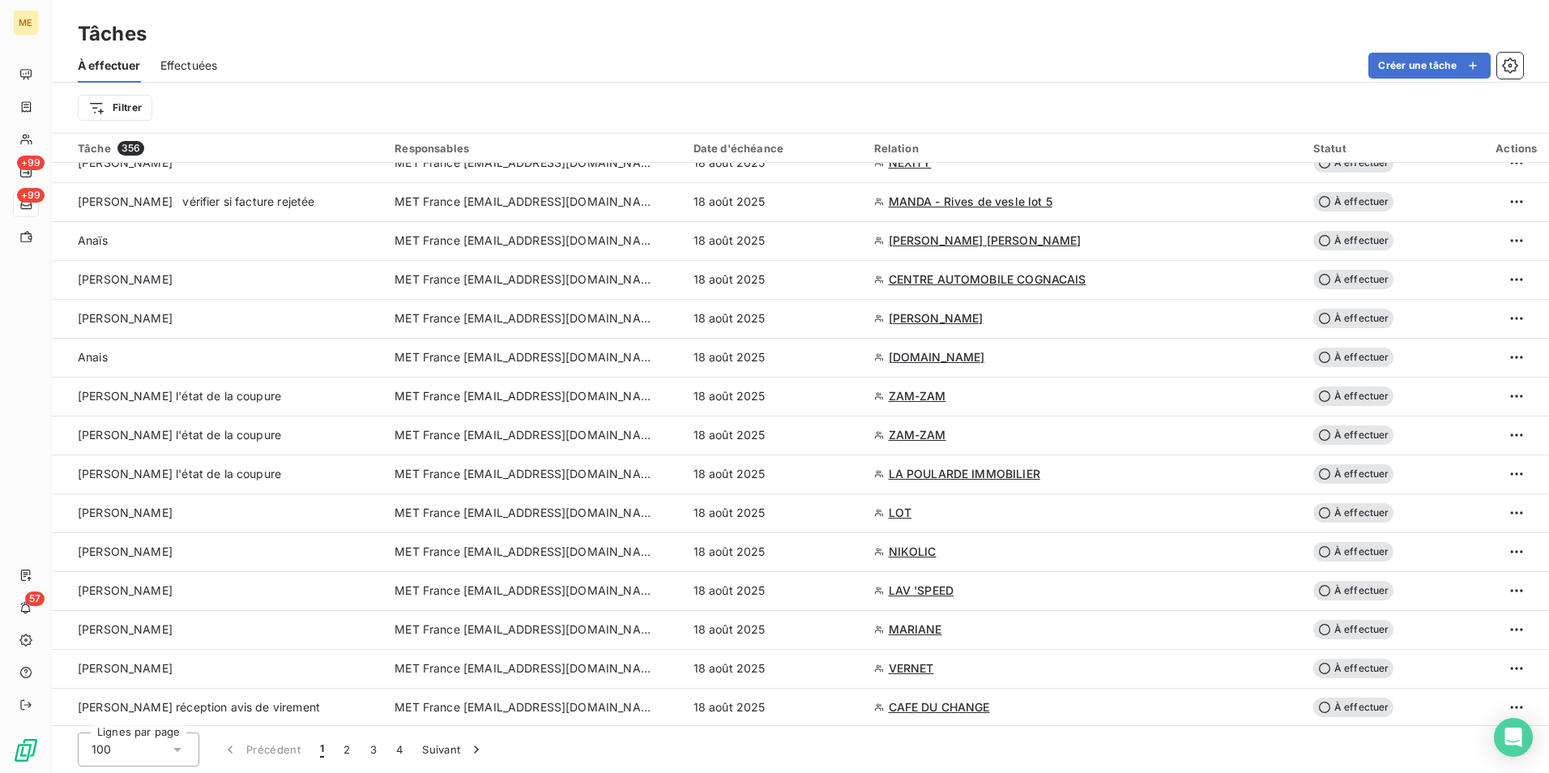
scroll to position [243, 0]
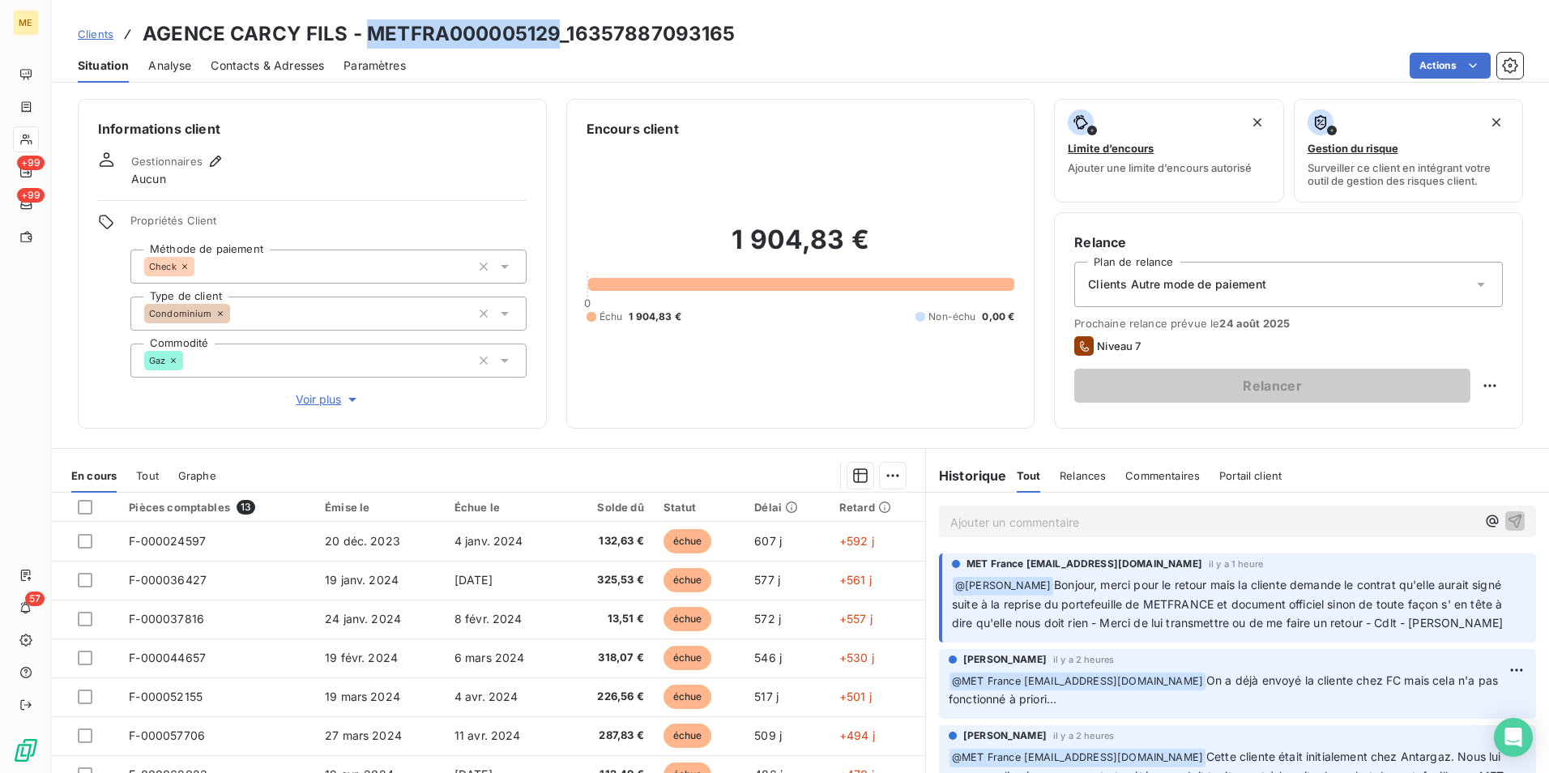
drag, startPoint x: 557, startPoint y: 25, endPoint x: 369, endPoint y: 18, distance: 188.1
click at [369, 18] on div "Clients AGENCE CARCY FILS - METFRA000005129_16357887093165 Situation Analyse Co…" at bounding box center [800, 41] width 1497 height 83
copy h3 "METFRA000005129"
click at [749, 21] on div "Clients AGENCE CARCY FILS - METFRA000005129_16357887093165" at bounding box center [800, 33] width 1497 height 29
drag, startPoint x: 741, startPoint y: 30, endPoint x: 364, endPoint y: 16, distance: 377.0
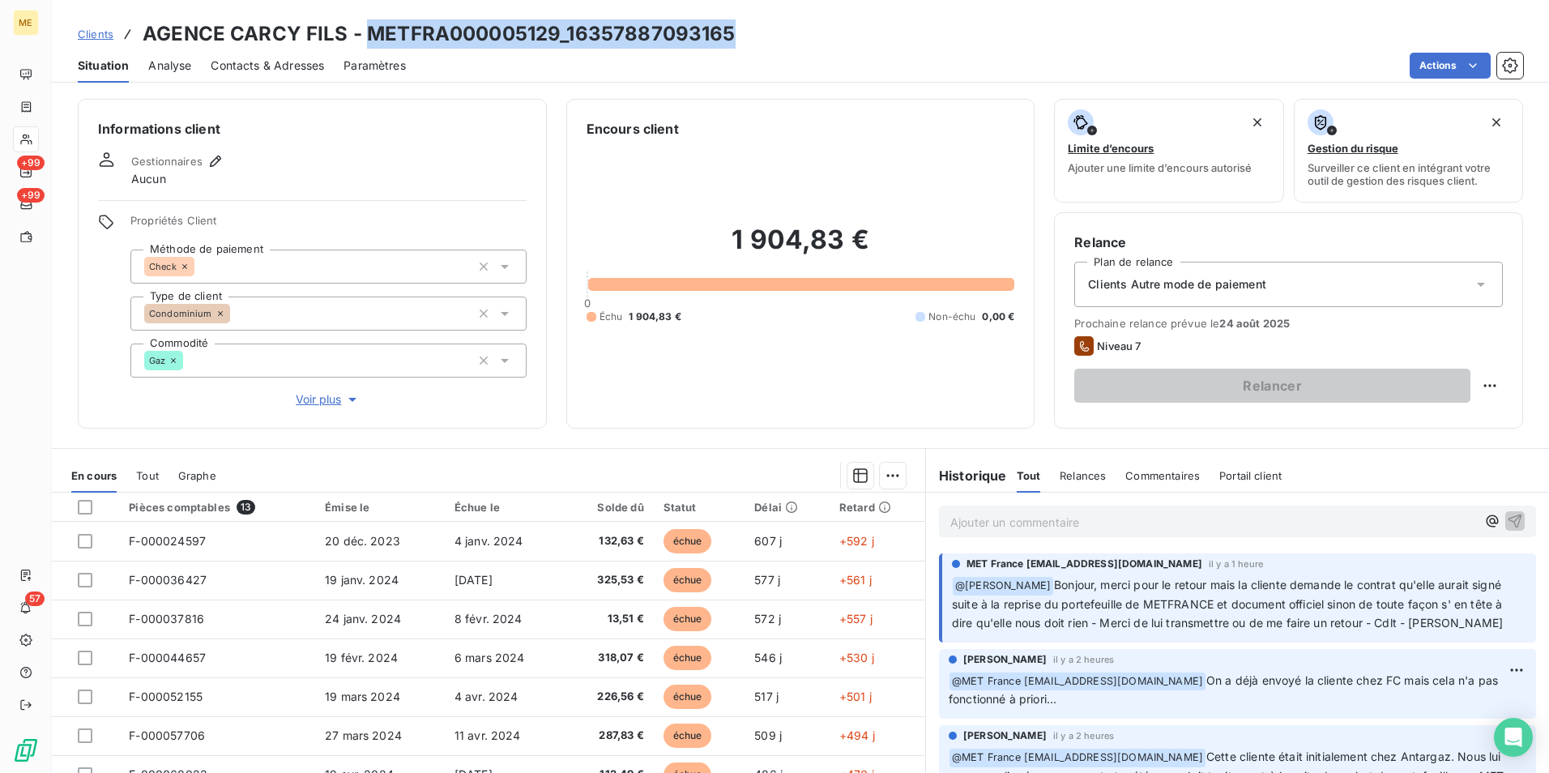
click at [364, 16] on div "Clients AGENCE CARCY FILS - METFRA000005129_16357887093165 Situation Analyse Co…" at bounding box center [800, 41] width 1497 height 83
copy h3 "METFRA000005129_16357887093165"
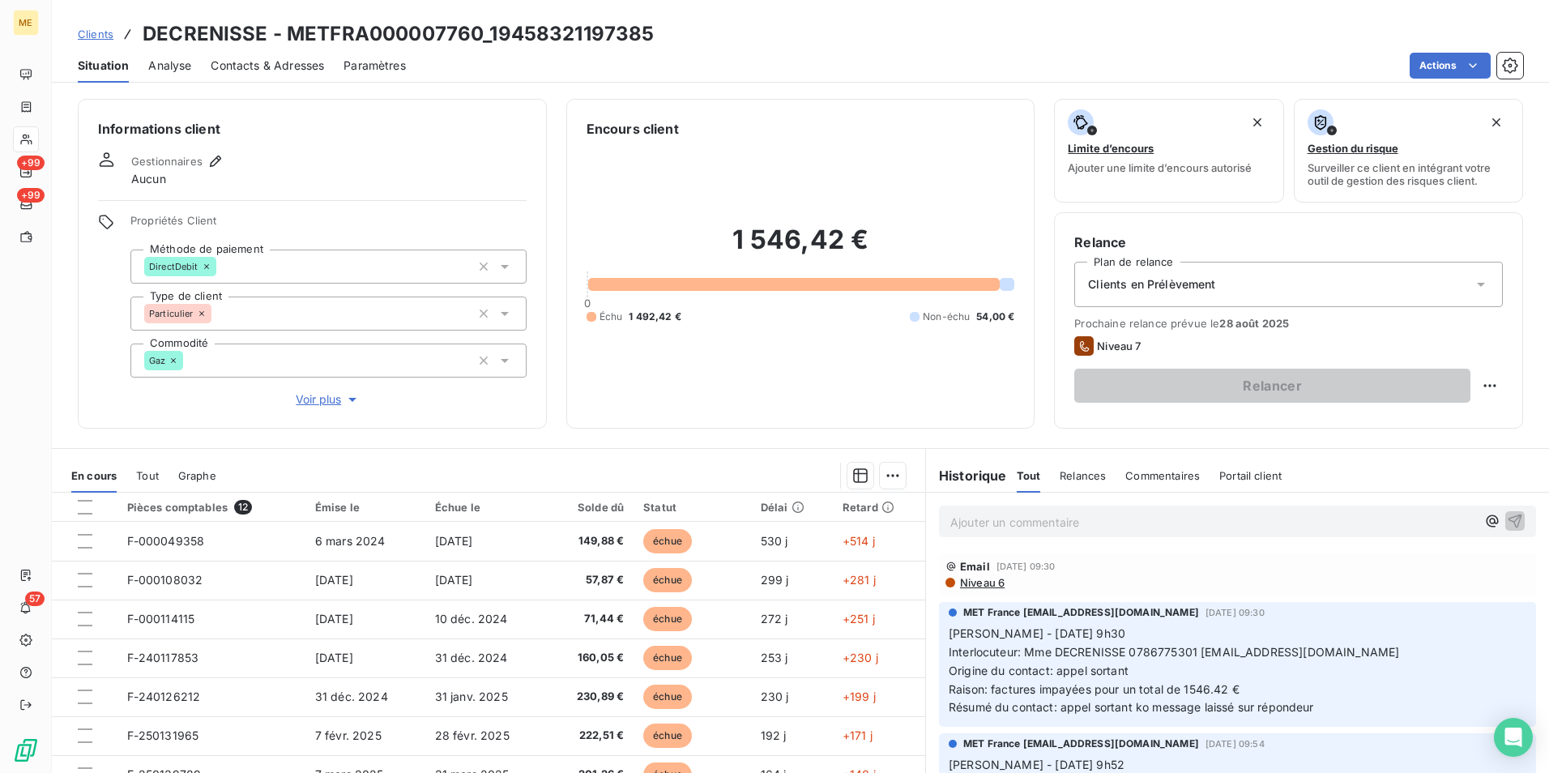
scroll to position [79, 0]
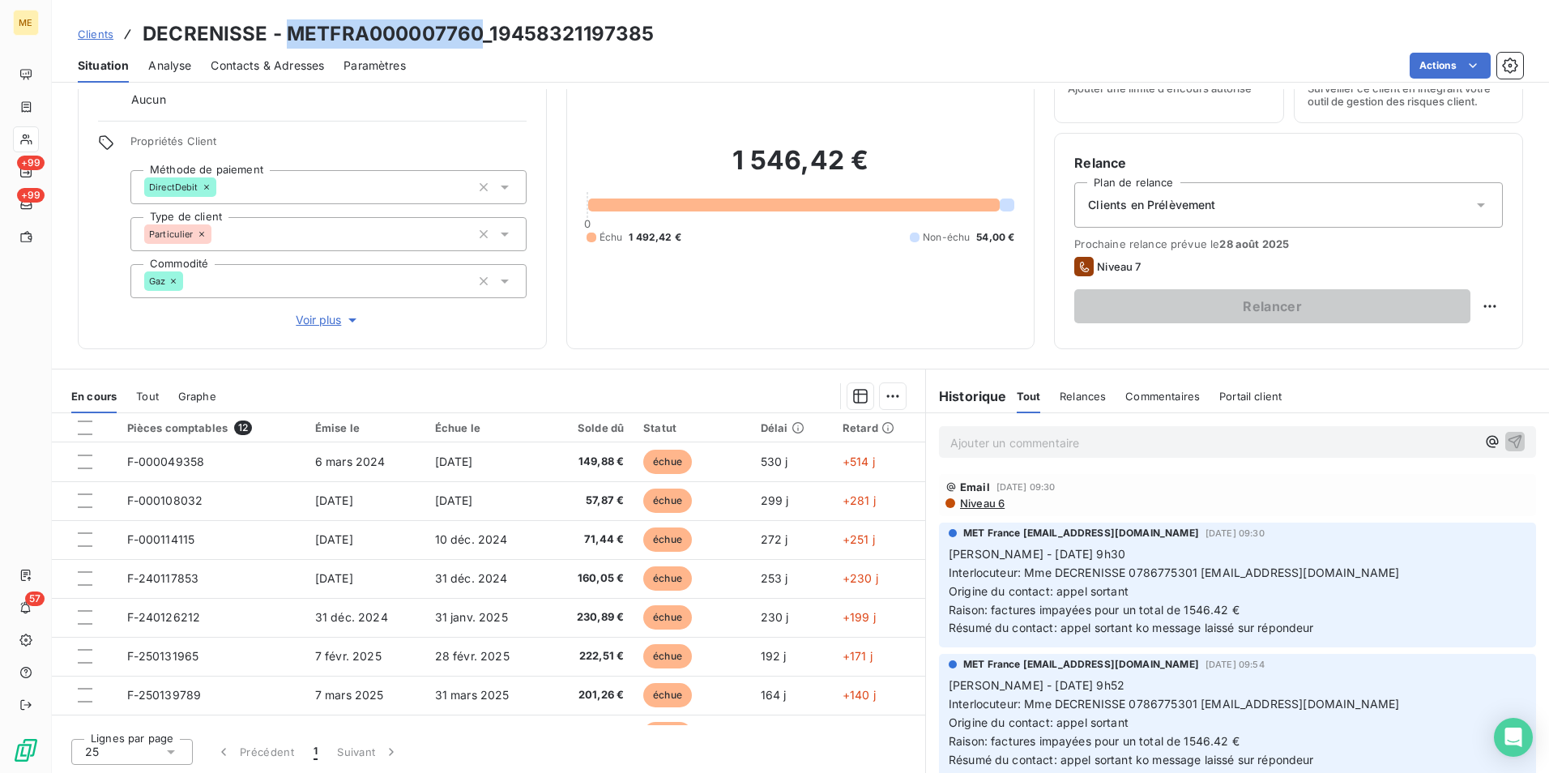
drag, startPoint x: 481, startPoint y: 30, endPoint x: 287, endPoint y: 26, distance: 193.7
click at [287, 26] on h3 "DECRENISSE - METFRA000007760_19458321197385" at bounding box center [398, 33] width 511 height 29
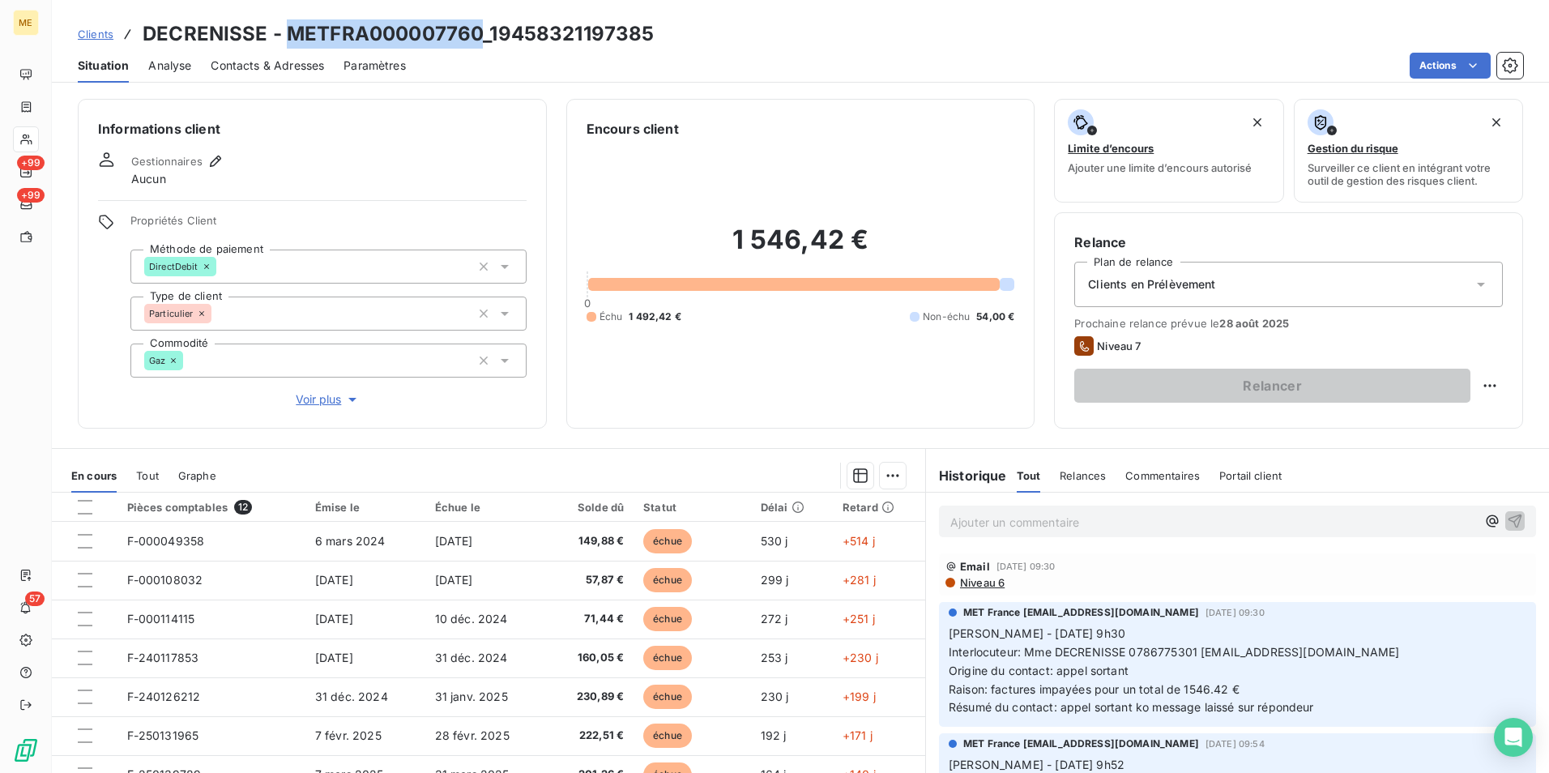
scroll to position [79, 0]
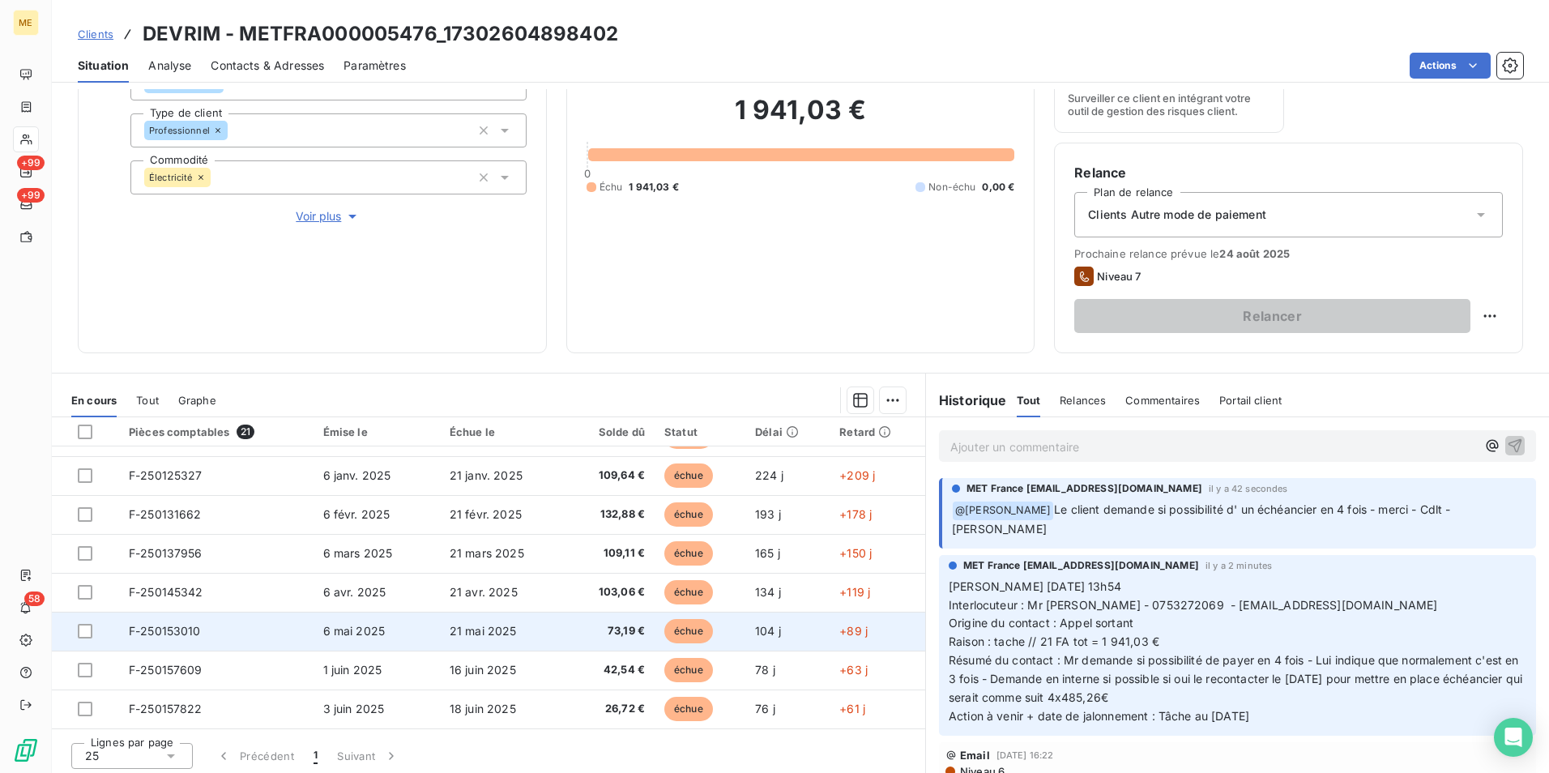
scroll to position [188, 0]
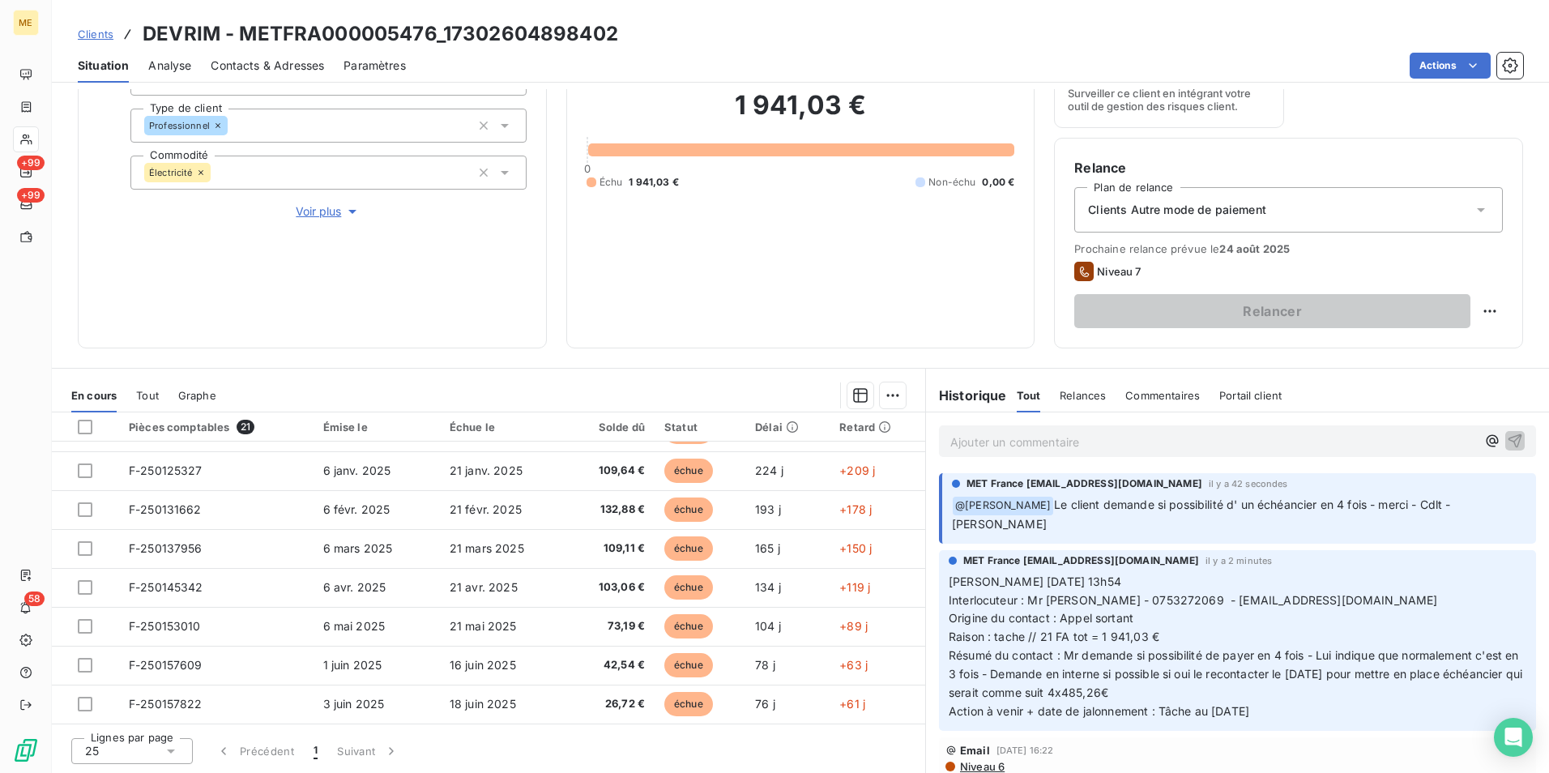
drag, startPoint x: 1056, startPoint y: 630, endPoint x: 1490, endPoint y: 691, distance: 438.6
click at [1490, 691] on p "[PERSON_NAME] [DATE] 13h54 Interlocuteur : Mr [PERSON_NAME] - 0753272069 - [EMA…" at bounding box center [1238, 647] width 578 height 148
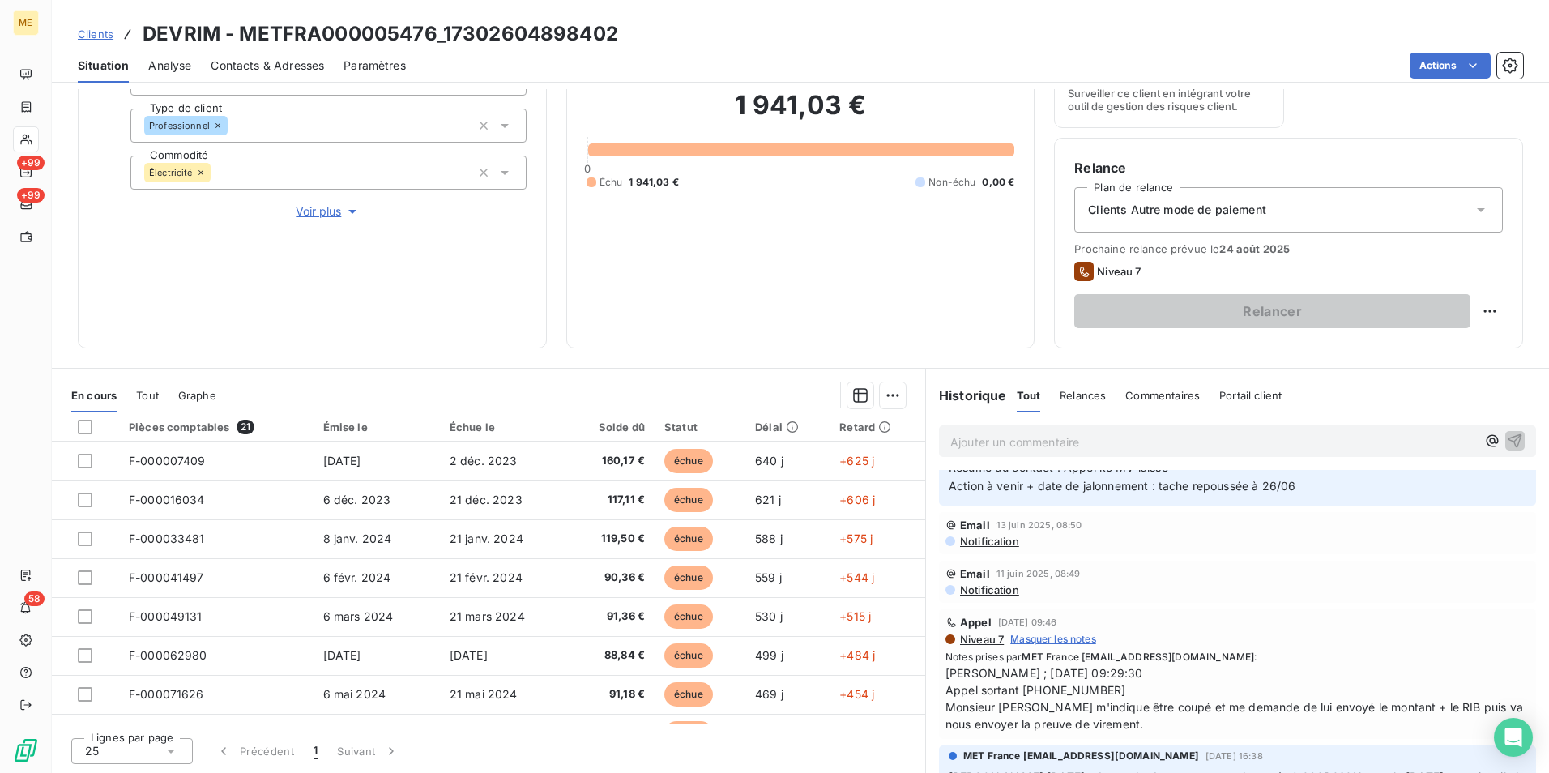
scroll to position [1378, 0]
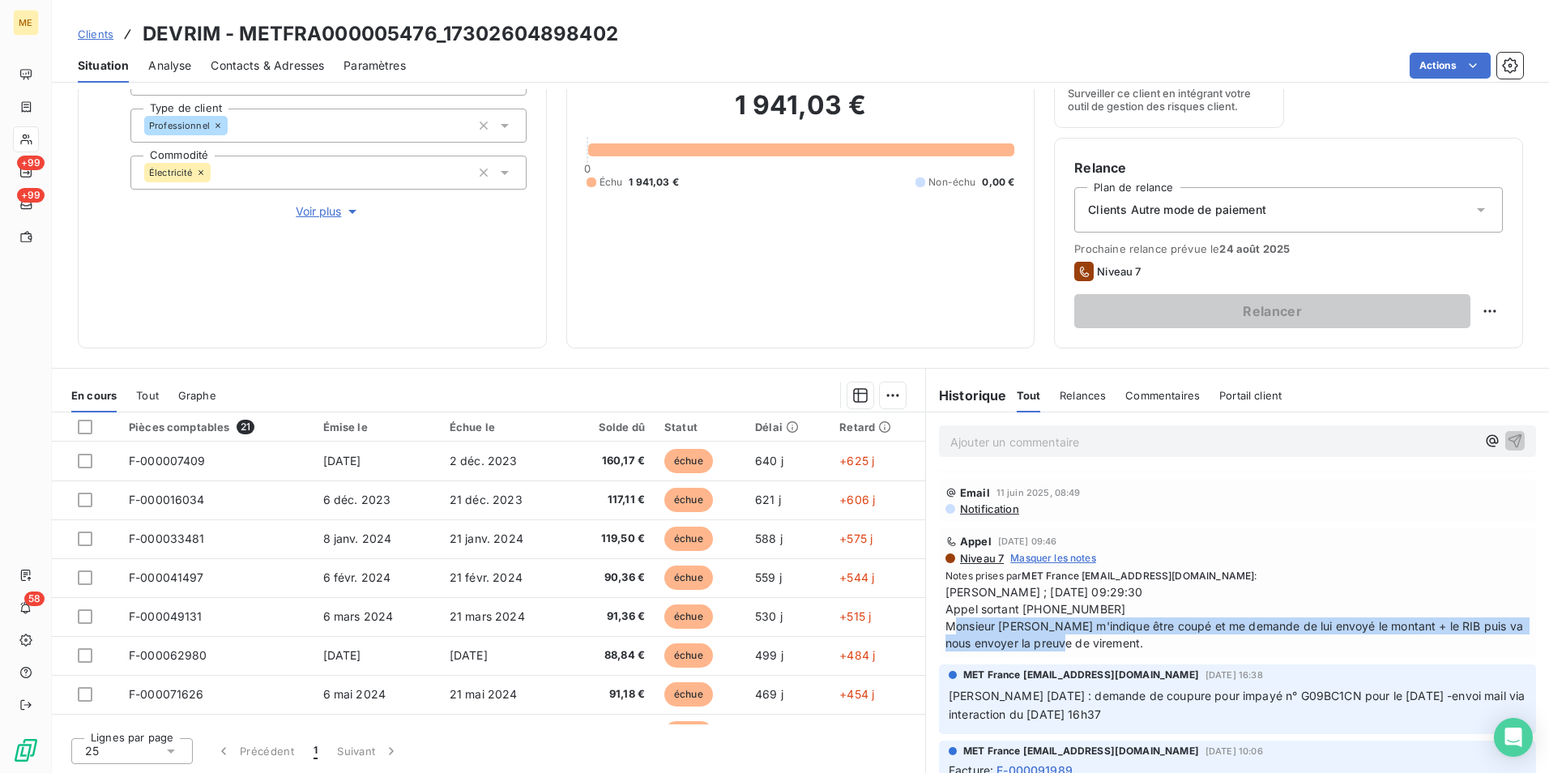
drag, startPoint x: 989, startPoint y: 603, endPoint x: 1510, endPoint y: 621, distance: 521.3
click at [1510, 621] on div "Appel [DATE] 09:46 Niveau 7 Masquer les notes Notes prises par MET France [EMAI…" at bounding box center [1237, 593] width 597 height 130
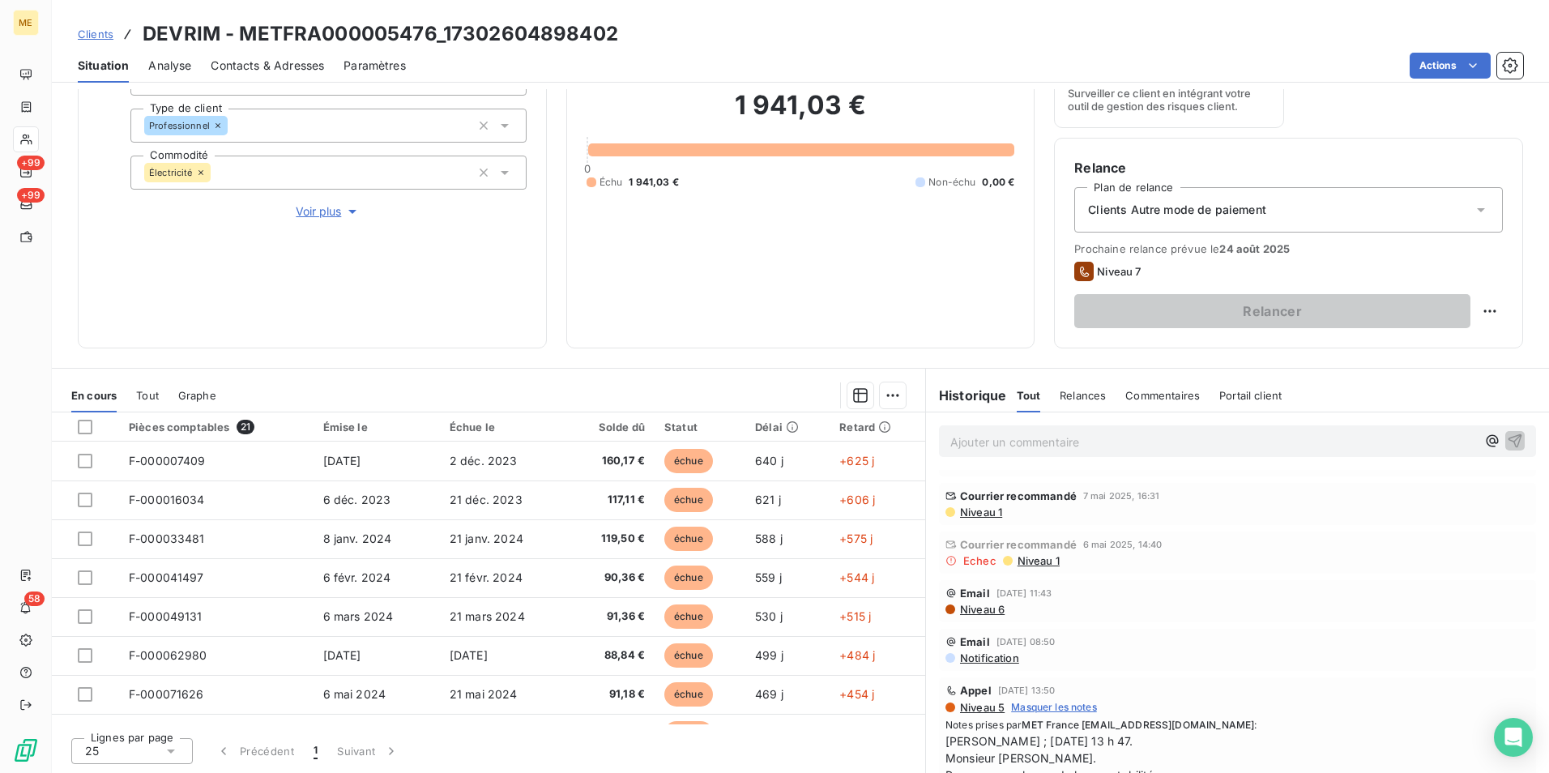
scroll to position [4700, 0]
click at [984, 376] on span "Afficher la suite" at bounding box center [984, 370] width 76 height 12
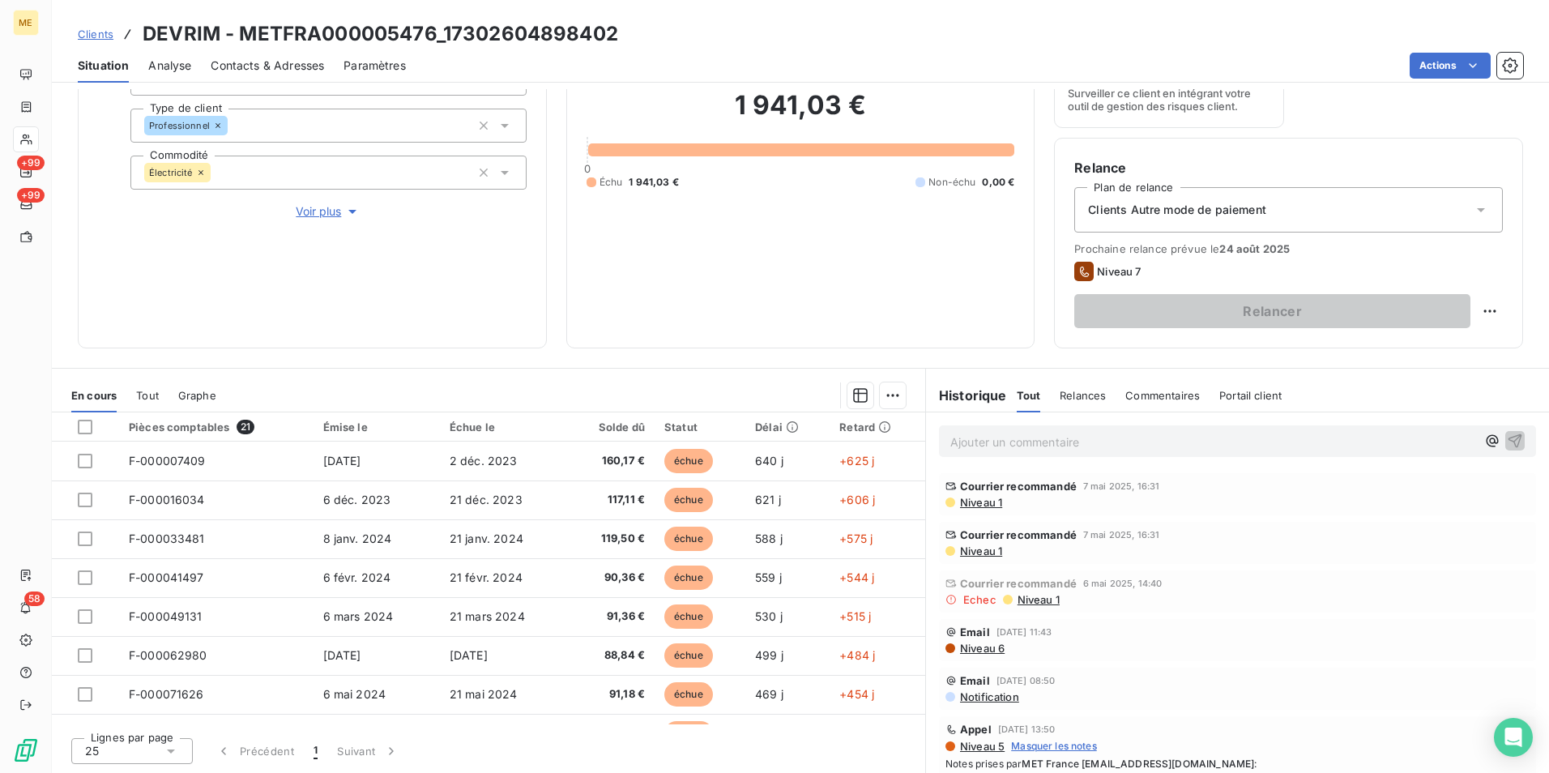
drag, startPoint x: 1339, startPoint y: 679, endPoint x: 1413, endPoint y: 717, distance: 83.0
click at [1413, 395] on span "NOM AGENT / DATE / HEURE - lisa - 14h46 [DATE] Interlocuteur : Mr [PERSON_NAME]…" at bounding box center [1238, 335] width 584 height 119
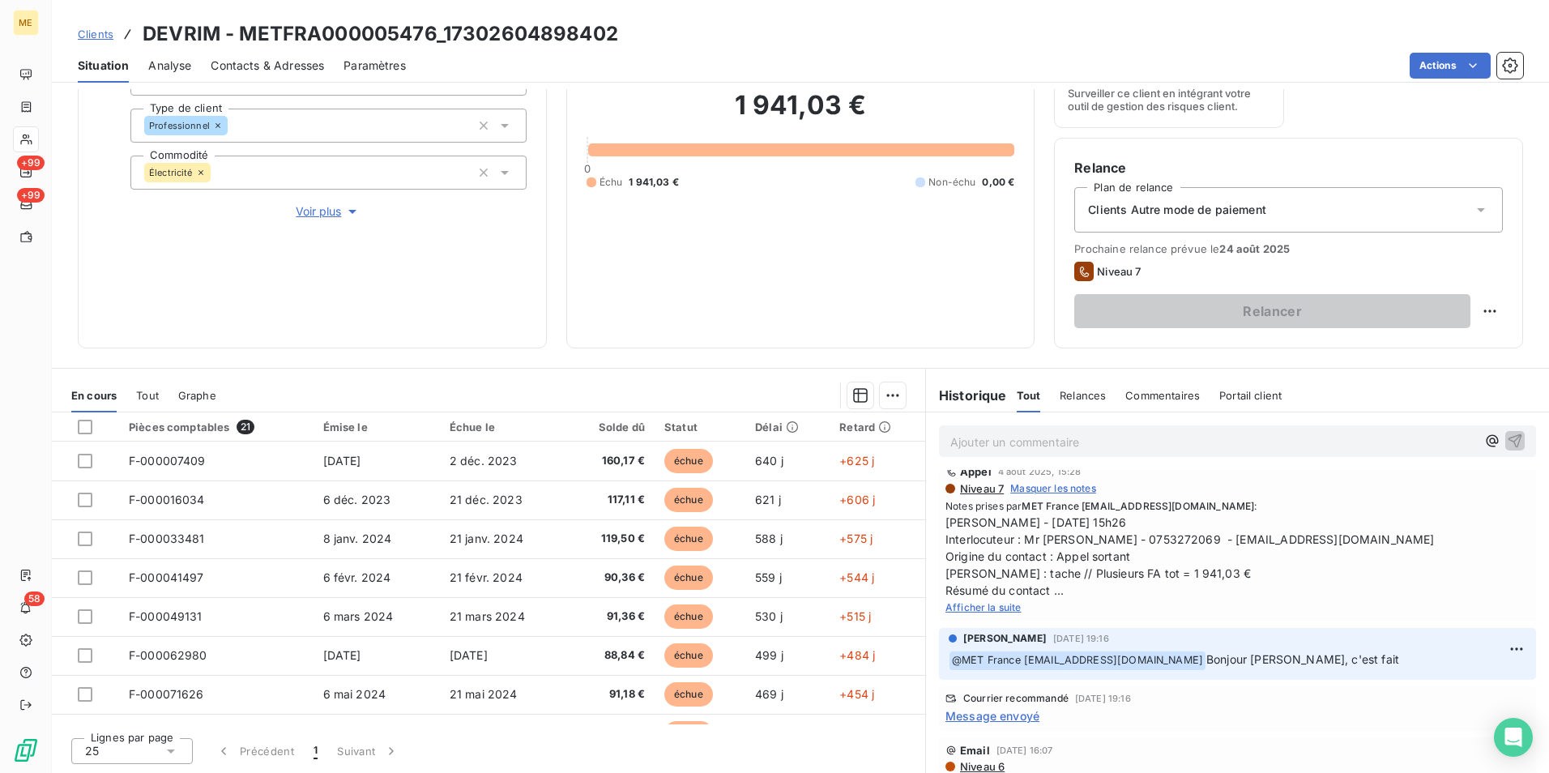
scroll to position [0, 0]
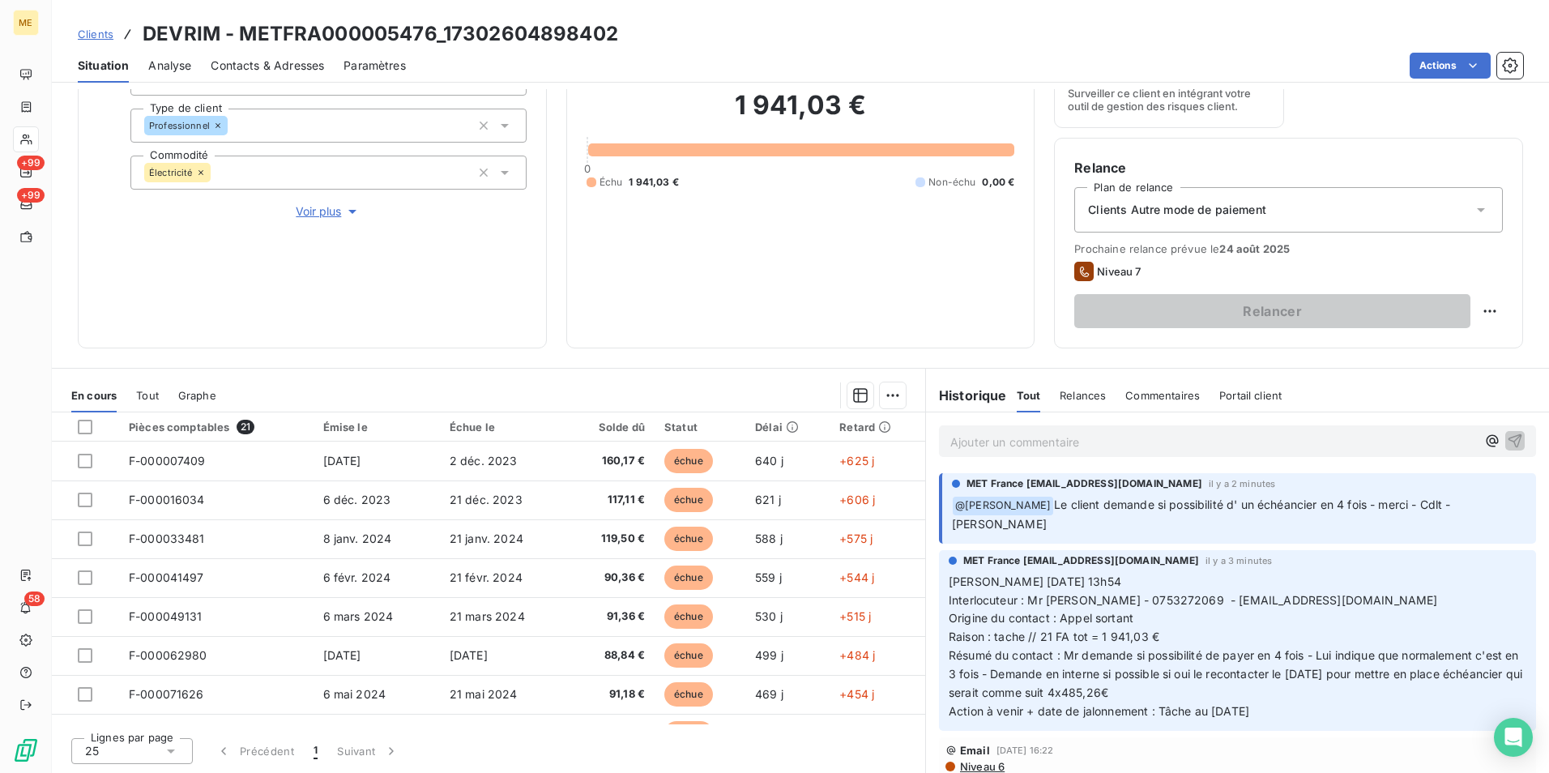
click at [1309, 437] on p "Ajouter un commentaire ﻿" at bounding box center [1214, 442] width 526 height 20
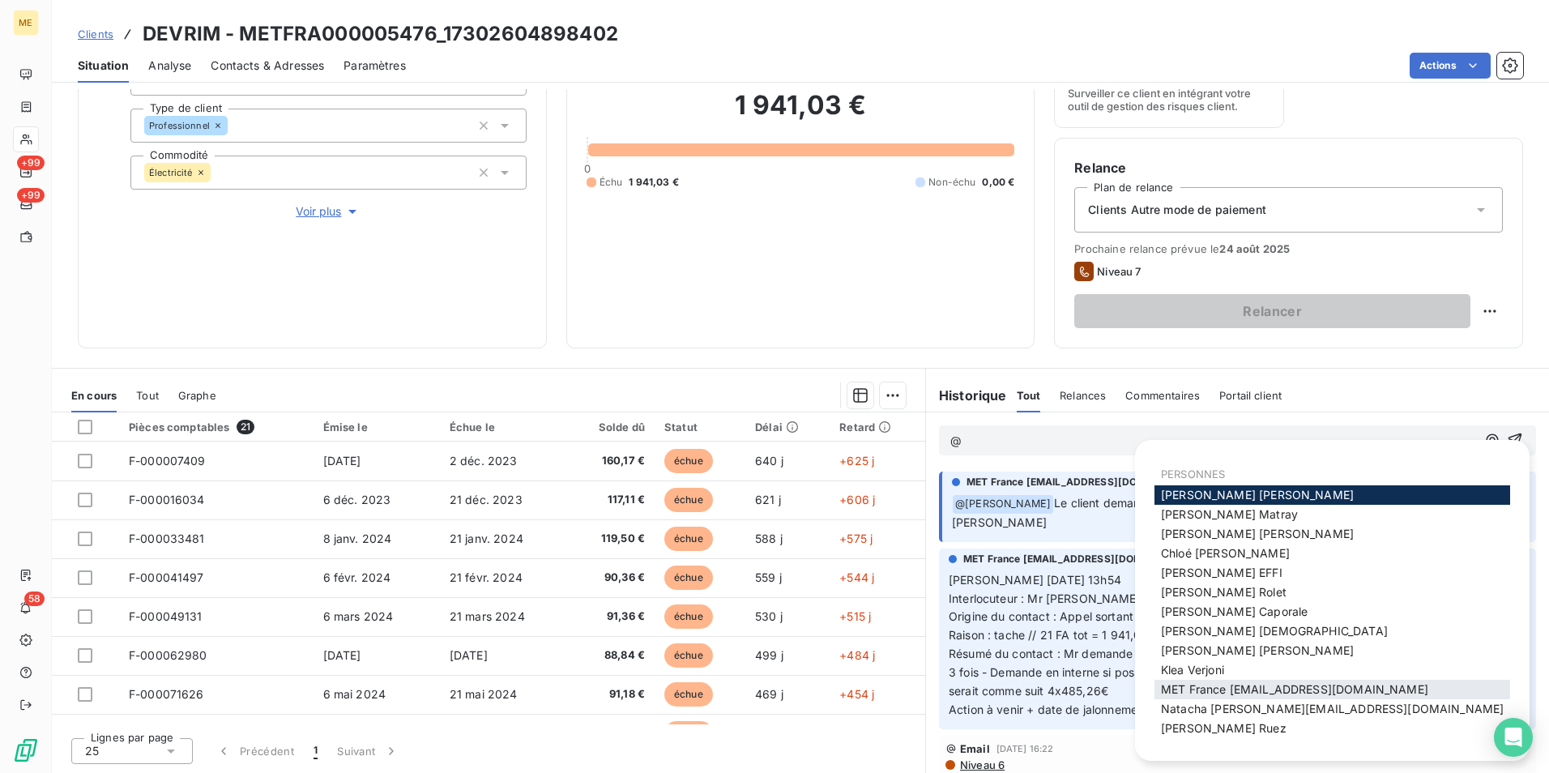
click at [1314, 690] on span "MET France [EMAIL_ADDRESS][DOMAIN_NAME]" at bounding box center [1294, 689] width 267 height 14
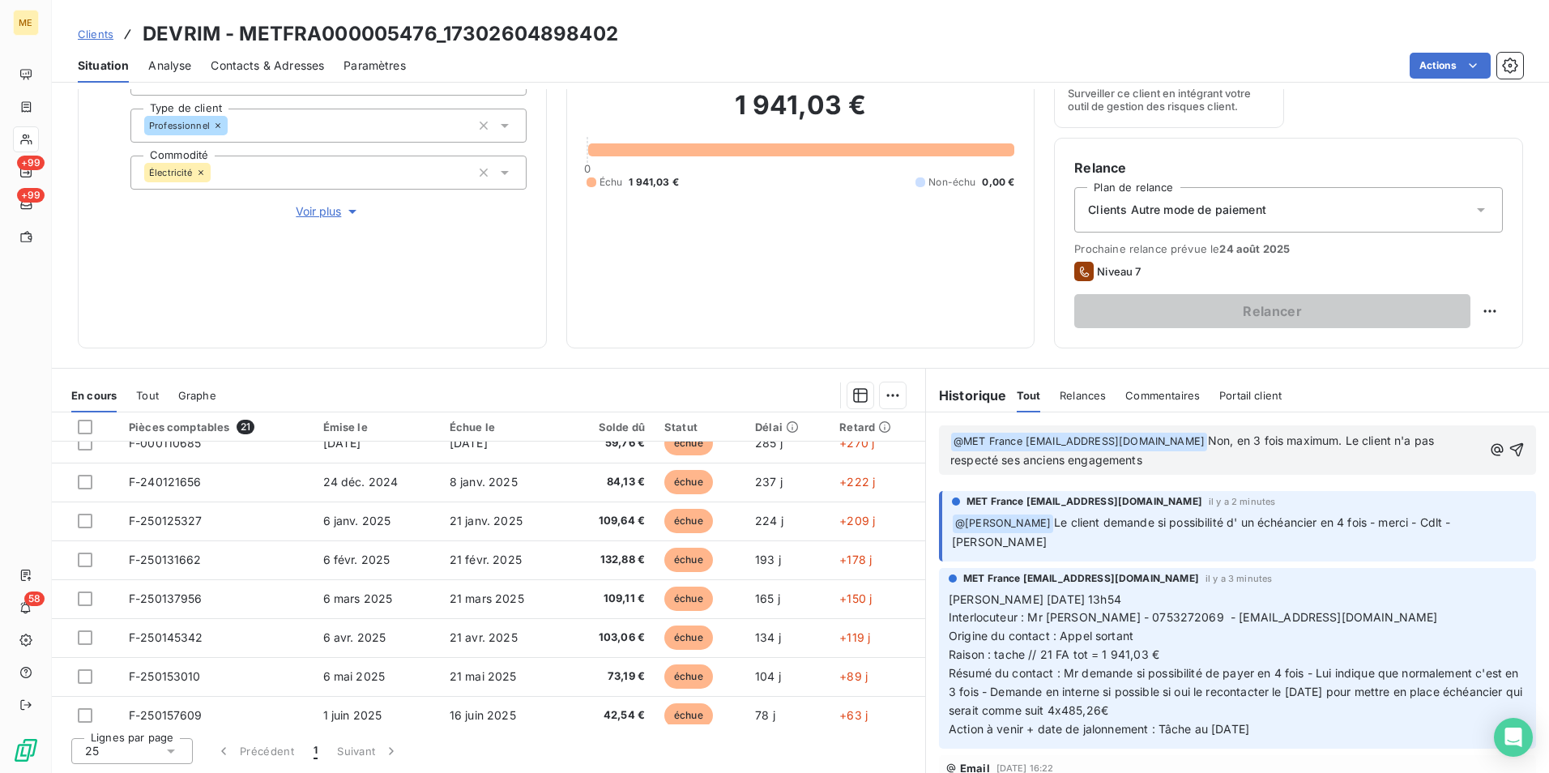
scroll to position [493, 0]
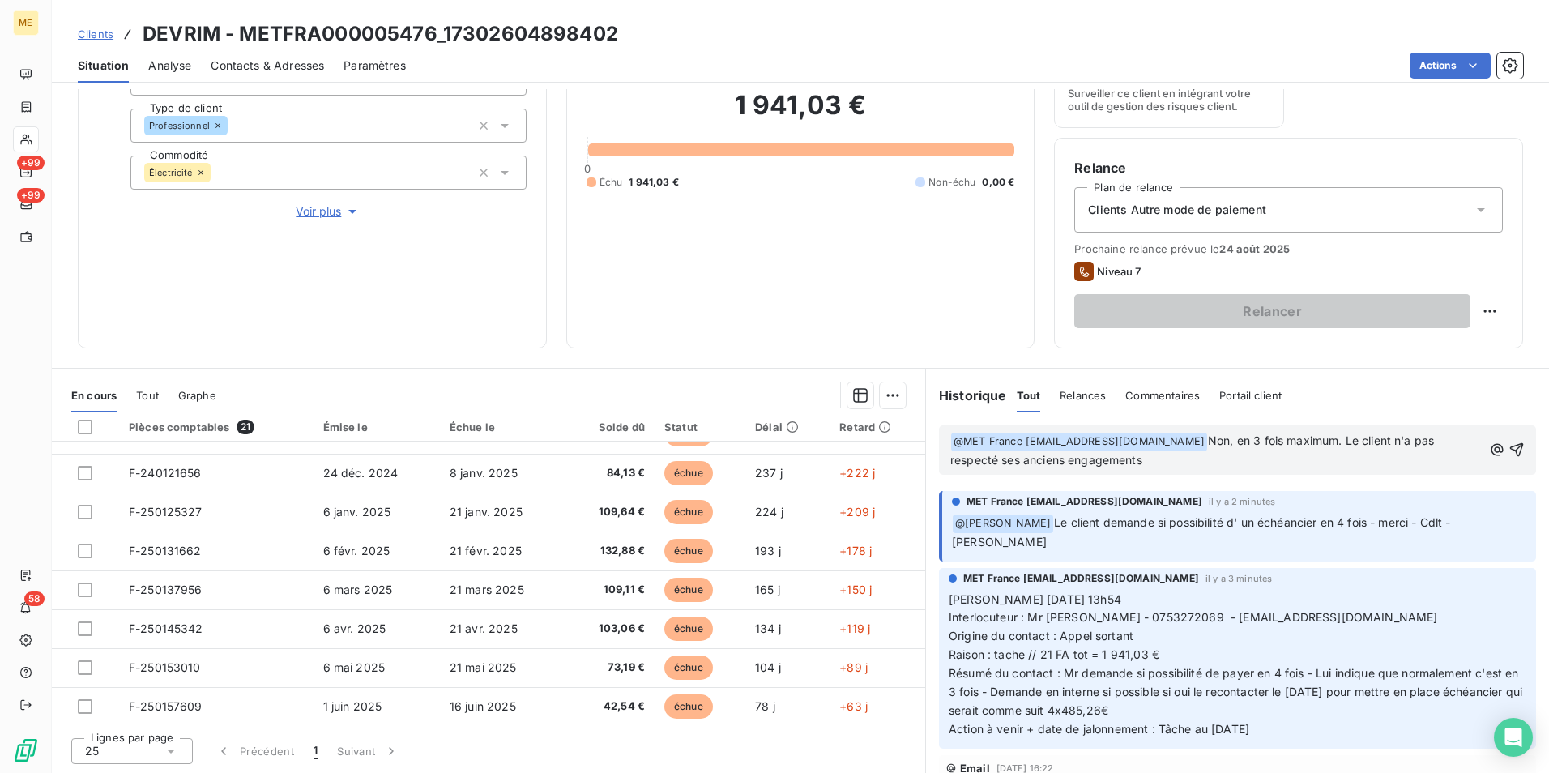
click at [1352, 459] on p "﻿ @ MET [GEOGRAPHIC_DATA] [EMAIL_ADDRESS][DOMAIN_NAME] ﻿ Non, en 3 fois maximum…" at bounding box center [1217, 451] width 532 height 38
click at [1351, 438] on span "Non, en 3 fois maximum. Le client n'a pas respecté ses anciens engagements." at bounding box center [1194, 450] width 487 height 33
click at [1195, 460] on p "﻿ @ MET [GEOGRAPHIC_DATA] [EMAIL_ADDRESS][DOMAIN_NAME] ﻿ Non, en 3 fois maximum…" at bounding box center [1217, 451] width 532 height 38
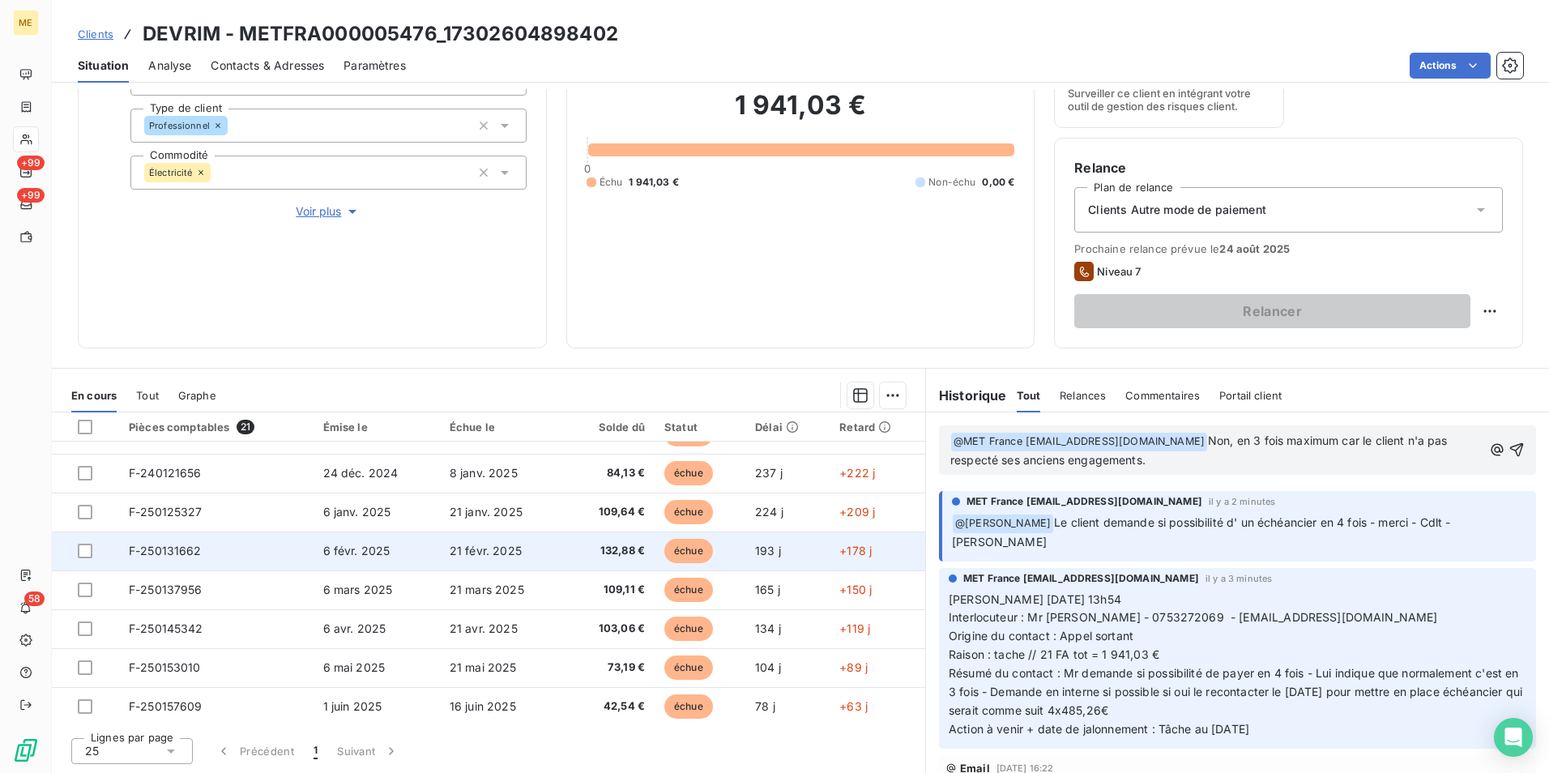
scroll to position [0, 0]
